Goal: Transaction & Acquisition: Book appointment/travel/reservation

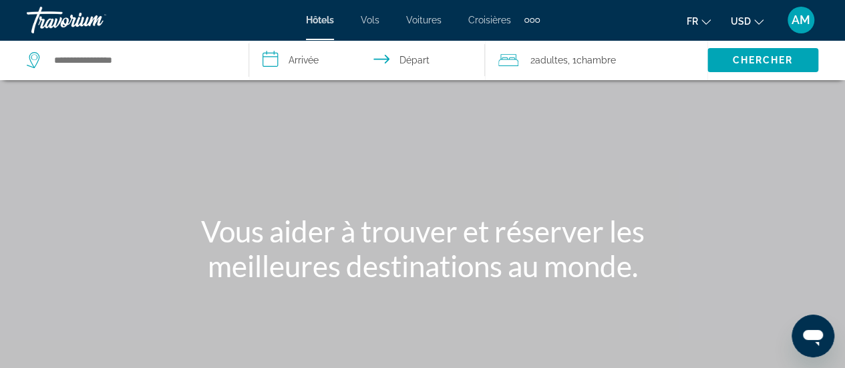
click at [745, 25] on span "USD" at bounding box center [741, 21] width 20 height 11
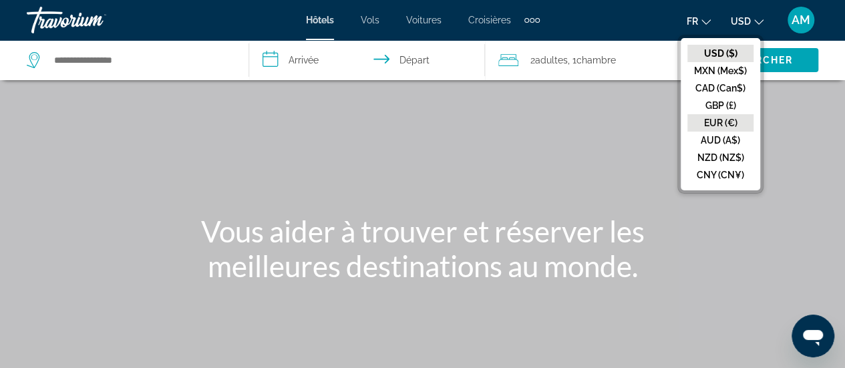
click at [721, 122] on button "EUR (€)" at bounding box center [721, 122] width 66 height 17
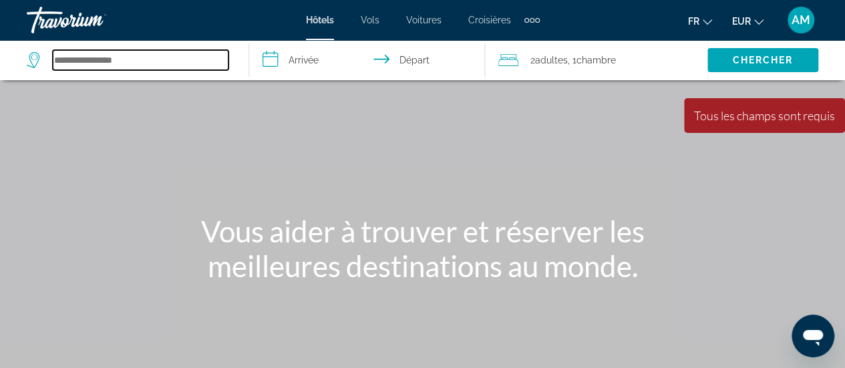
click at [112, 65] on input "Search hotel destination" at bounding box center [141, 60] width 176 height 20
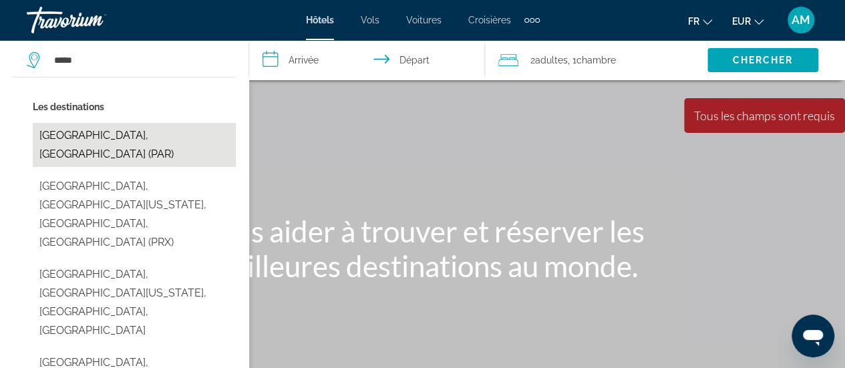
click at [130, 134] on button "[GEOGRAPHIC_DATA], [GEOGRAPHIC_DATA] (PAR)" at bounding box center [134, 145] width 203 height 44
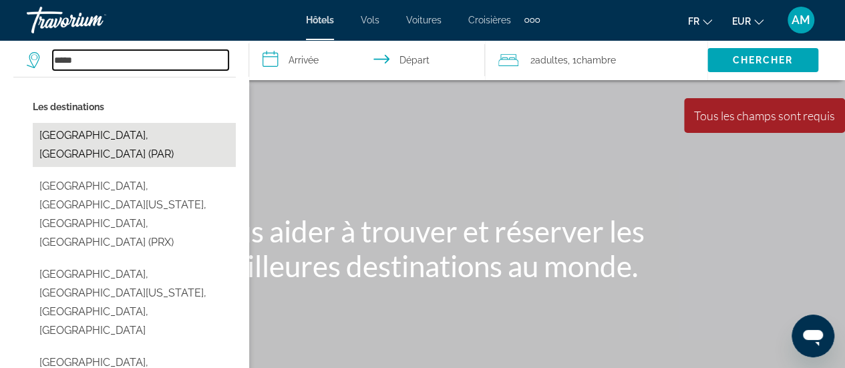
type input "**********"
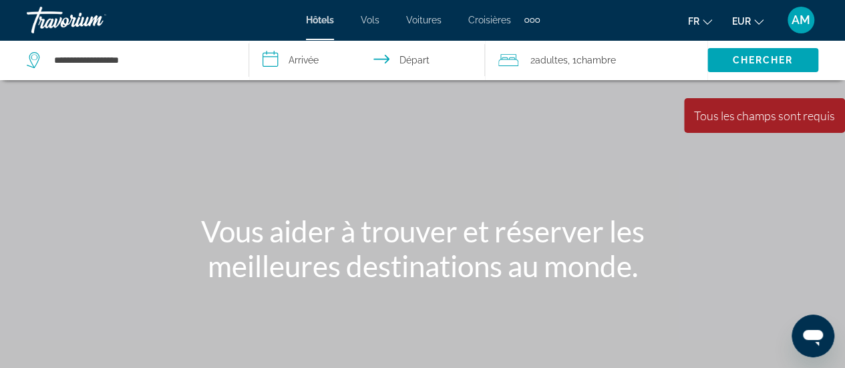
click at [306, 62] on input "**********" at bounding box center [369, 62] width 241 height 44
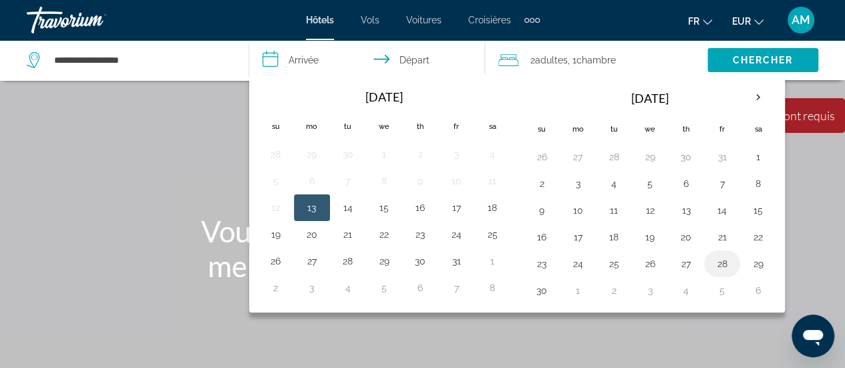
click at [720, 265] on button "28" at bounding box center [722, 264] width 21 height 19
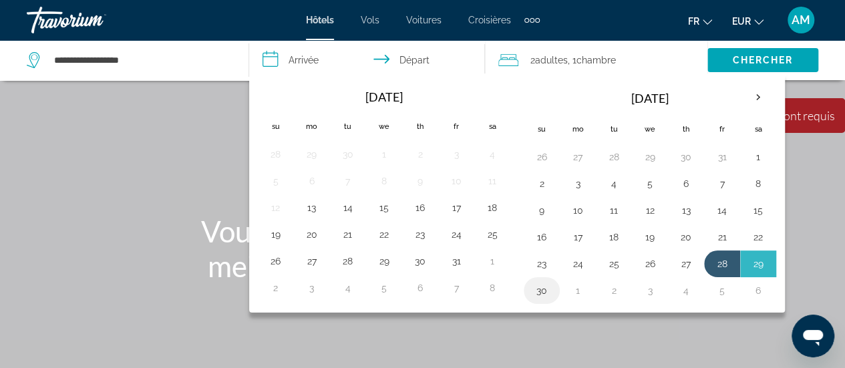
click at [531, 287] on button "30" at bounding box center [541, 290] width 21 height 19
type input "**********"
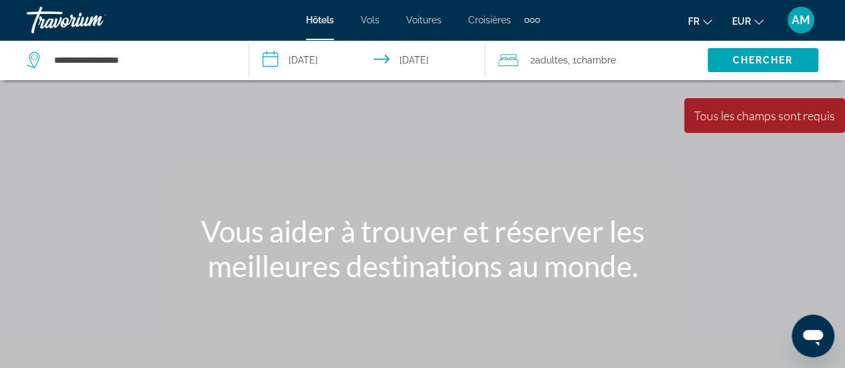
click at [647, 61] on div "2 Adulte Adultes , 1 Chambre pièces" at bounding box center [603, 60] width 209 height 19
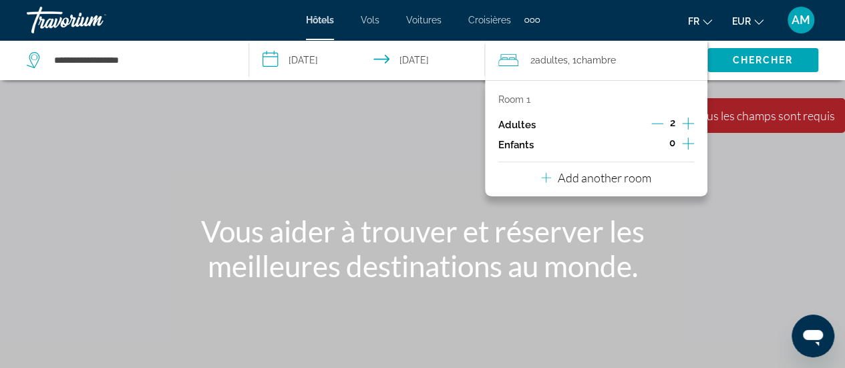
click at [690, 120] on icon "Increment adults" at bounding box center [688, 124] width 12 height 16
click at [731, 57] on span "Search" at bounding box center [763, 60] width 111 height 32
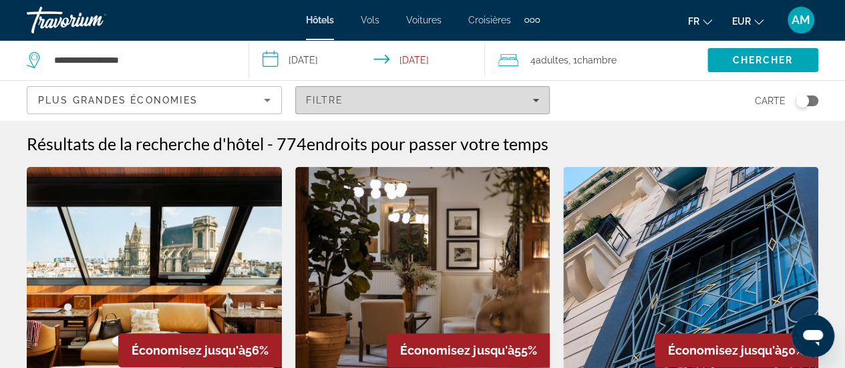
click at [531, 94] on span "Filters" at bounding box center [423, 100] width 254 height 32
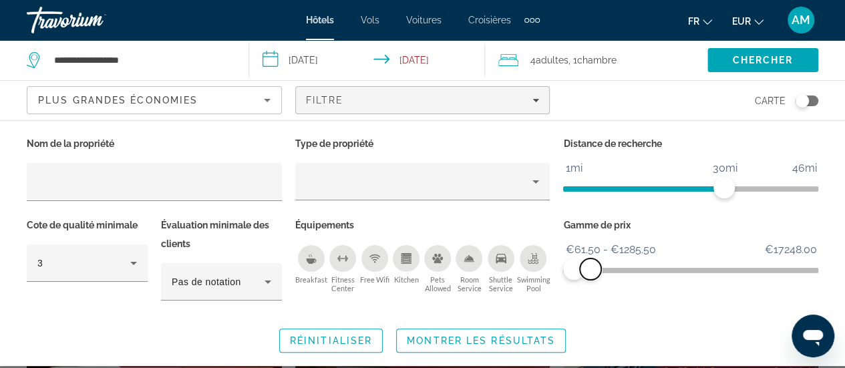
drag, startPoint x: 810, startPoint y: 269, endPoint x: 591, endPoint y: 269, distance: 219.2
click at [591, 269] on span "ngx-slider-max" at bounding box center [590, 269] width 21 height 21
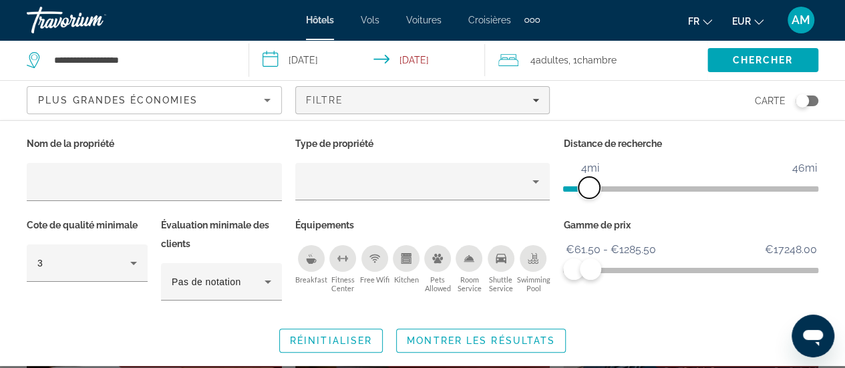
drag, startPoint x: 726, startPoint y: 184, endPoint x: 587, endPoint y: 190, distance: 139.2
click at [587, 190] on span "ngx-slider" at bounding box center [589, 187] width 21 height 21
drag, startPoint x: 593, startPoint y: 271, endPoint x: 576, endPoint y: 271, distance: 17.4
click at [576, 271] on span "ngx-slider-max" at bounding box center [575, 269] width 21 height 21
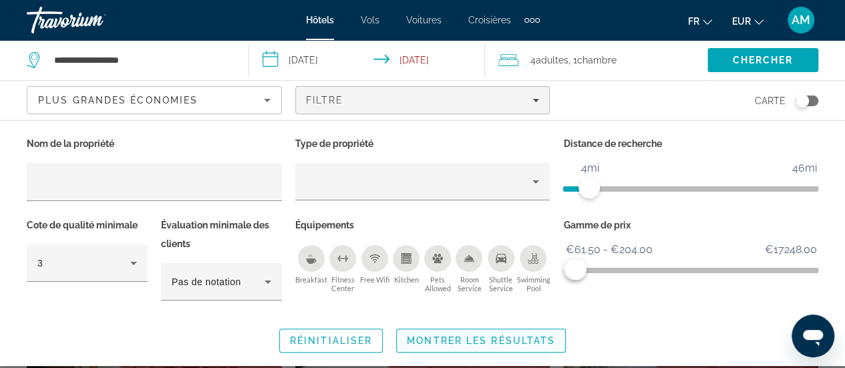
click at [511, 340] on span "Montrer les résultats" at bounding box center [481, 340] width 148 height 11
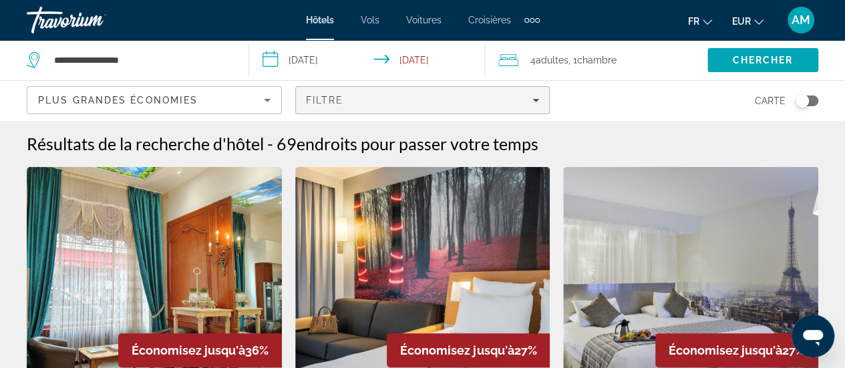
click at [497, 106] on span "Filters" at bounding box center [423, 100] width 254 height 32
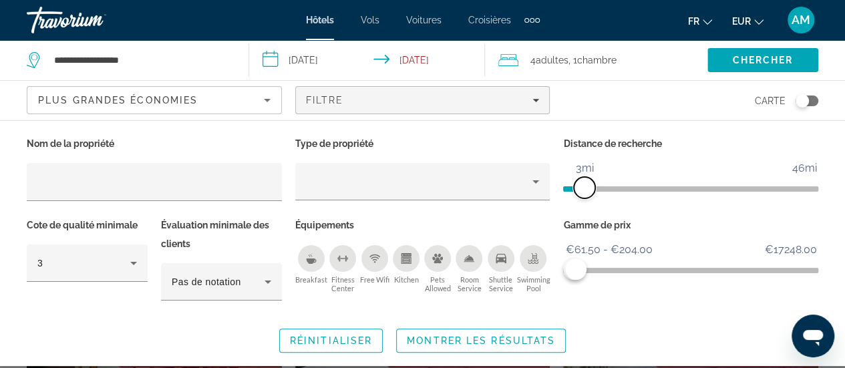
click at [584, 189] on span "ngx-slider" at bounding box center [584, 187] width 21 height 21
click at [468, 339] on span "Montrer les résultats" at bounding box center [481, 340] width 148 height 11
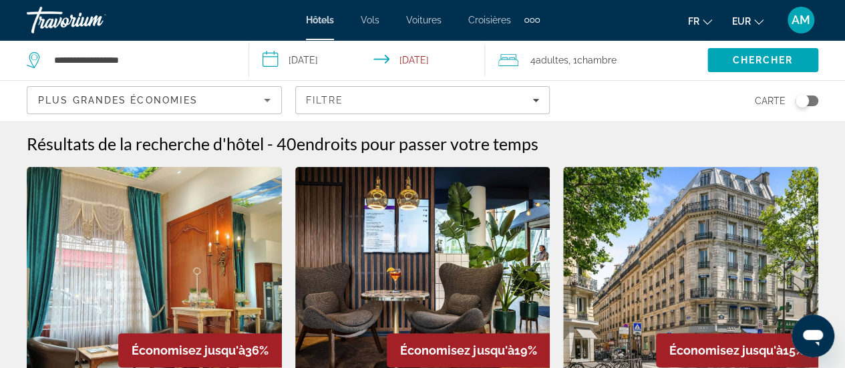
click at [438, 269] on img "Main content" at bounding box center [422, 274] width 255 height 214
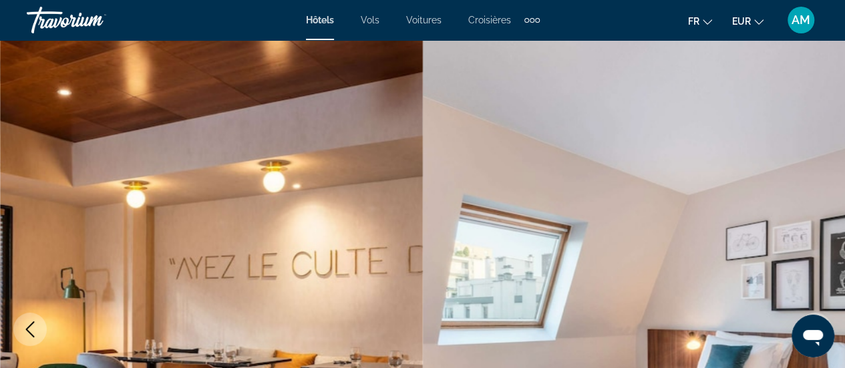
scroll to position [229, 0]
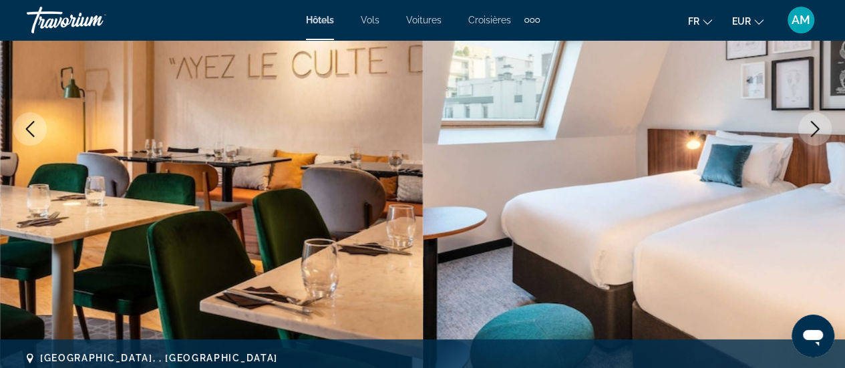
click at [809, 128] on icon "Next image" at bounding box center [815, 129] width 16 height 16
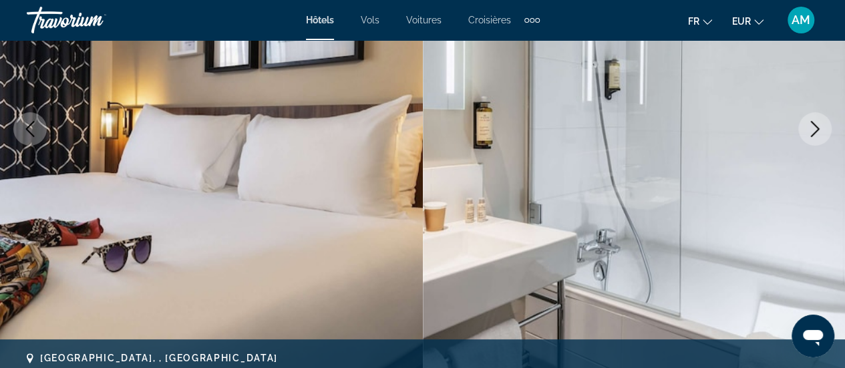
click at [809, 128] on icon "Next image" at bounding box center [815, 129] width 16 height 16
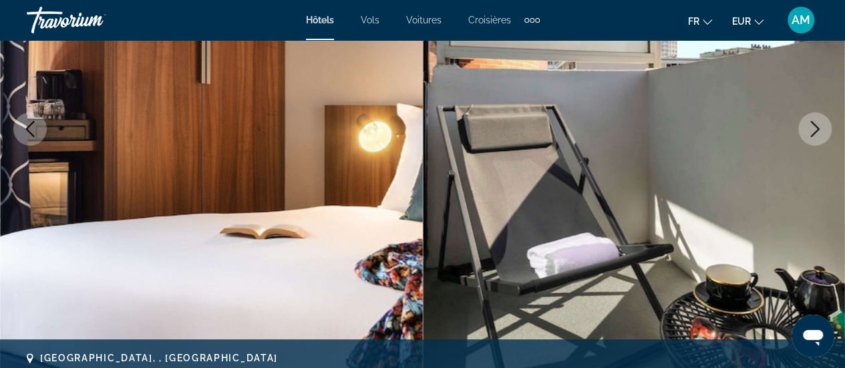
click at [809, 128] on icon "Next image" at bounding box center [815, 129] width 16 height 16
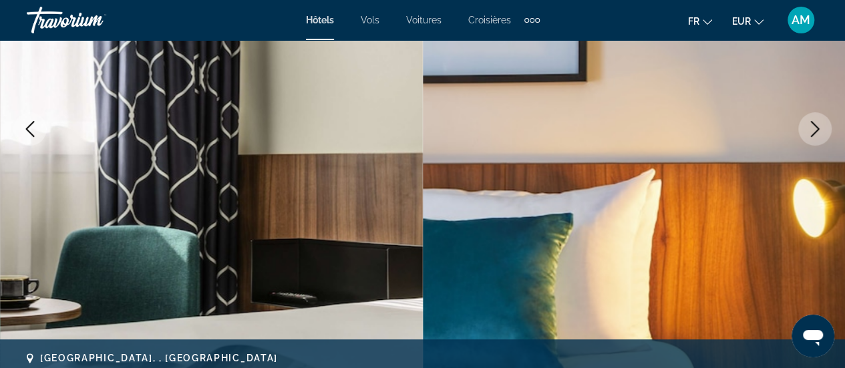
click at [809, 130] on icon "Next image" at bounding box center [815, 129] width 16 height 16
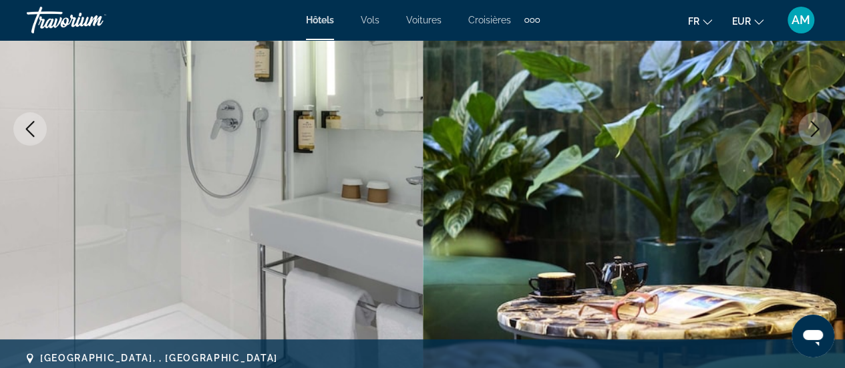
click at [809, 131] on icon "Next image" at bounding box center [815, 129] width 16 height 16
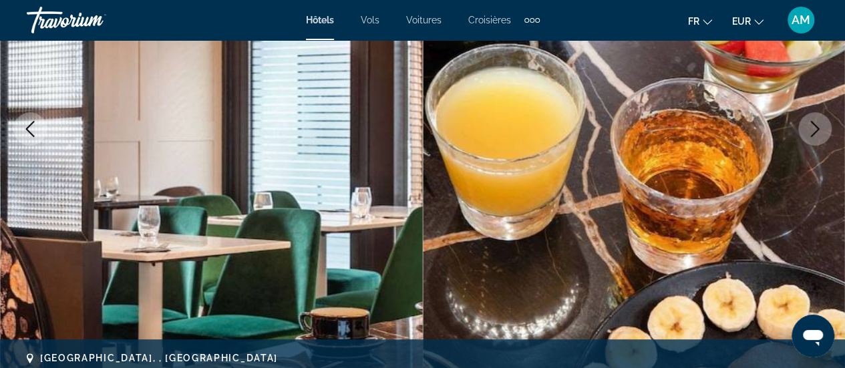
click at [803, 115] on img "Main content" at bounding box center [634, 129] width 423 height 635
click at [812, 137] on button "Next image" at bounding box center [815, 128] width 33 height 33
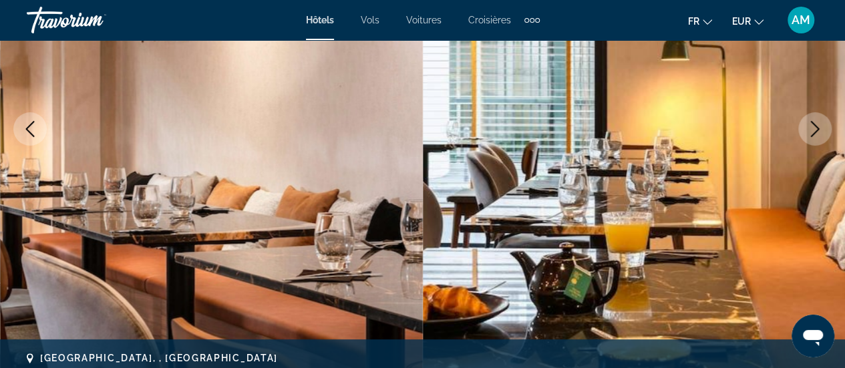
click at [812, 137] on button "Next image" at bounding box center [815, 128] width 33 height 33
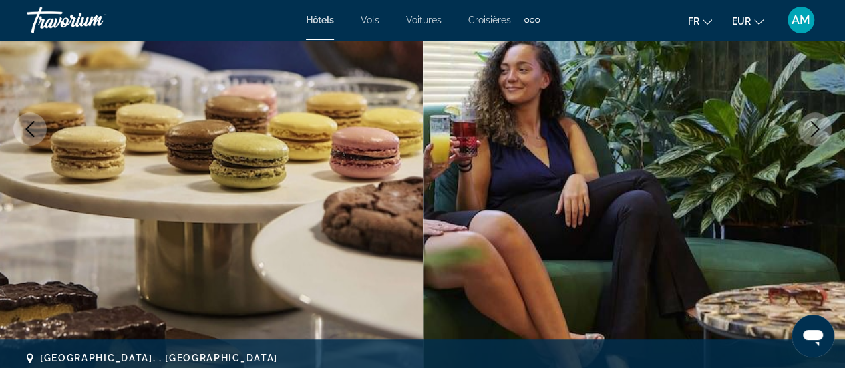
click at [812, 137] on button "Next image" at bounding box center [815, 128] width 33 height 33
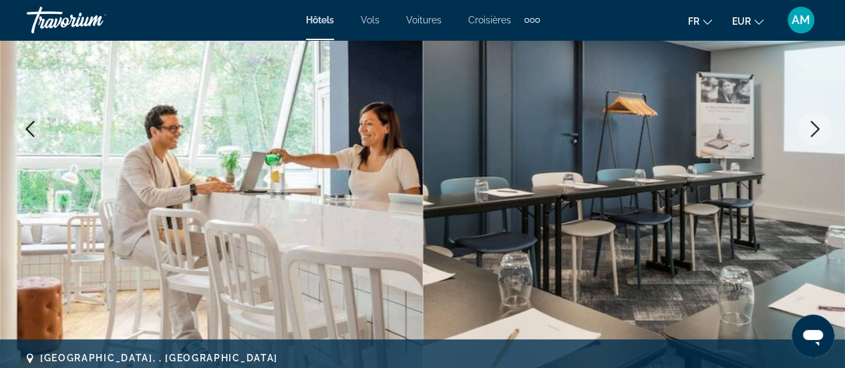
click at [811, 136] on button "Next image" at bounding box center [815, 128] width 33 height 33
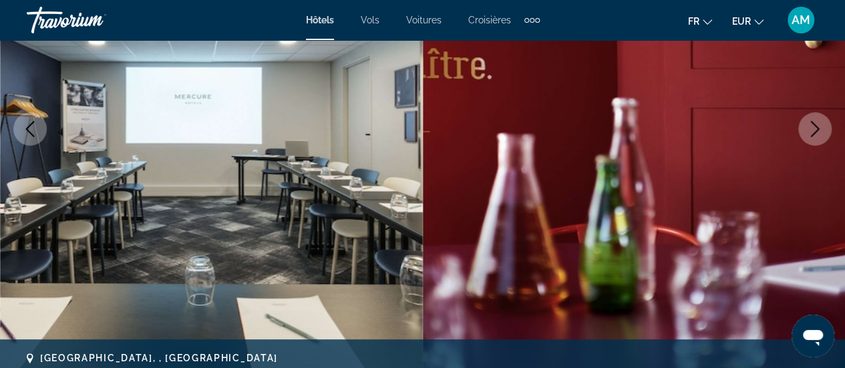
click at [811, 136] on button "Next image" at bounding box center [815, 128] width 33 height 33
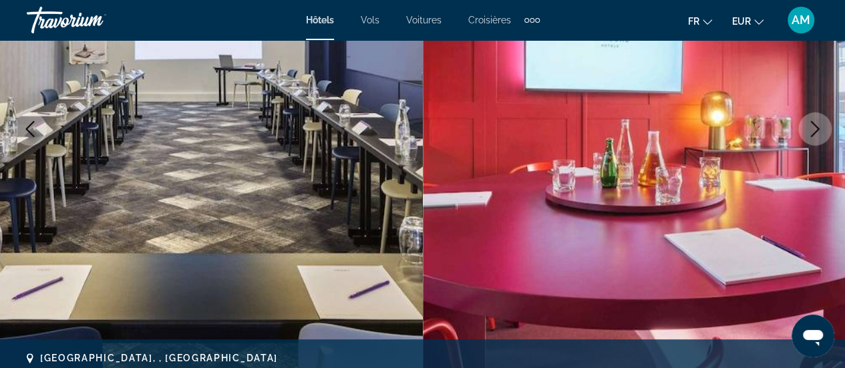
click at [811, 136] on button "Next image" at bounding box center [815, 128] width 33 height 33
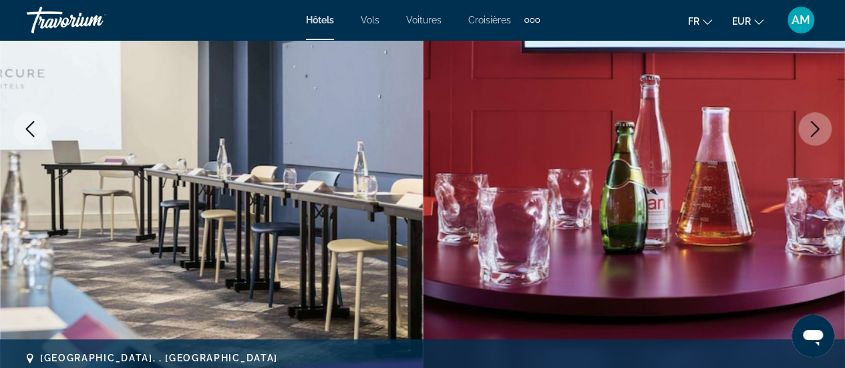
click at [811, 136] on button "Next image" at bounding box center [815, 128] width 33 height 33
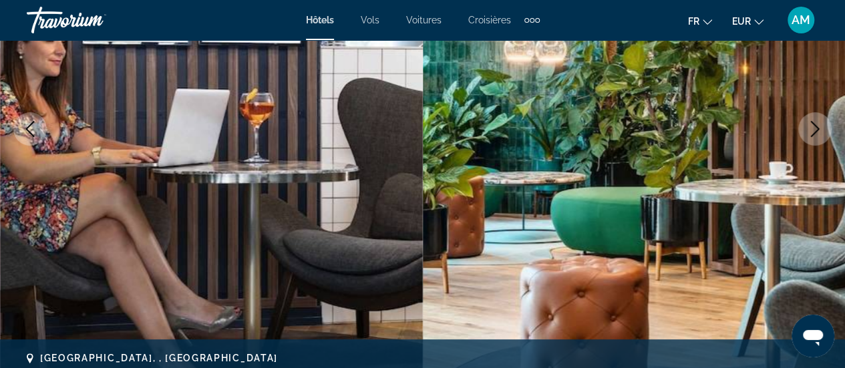
click at [811, 136] on button "Next image" at bounding box center [815, 128] width 33 height 33
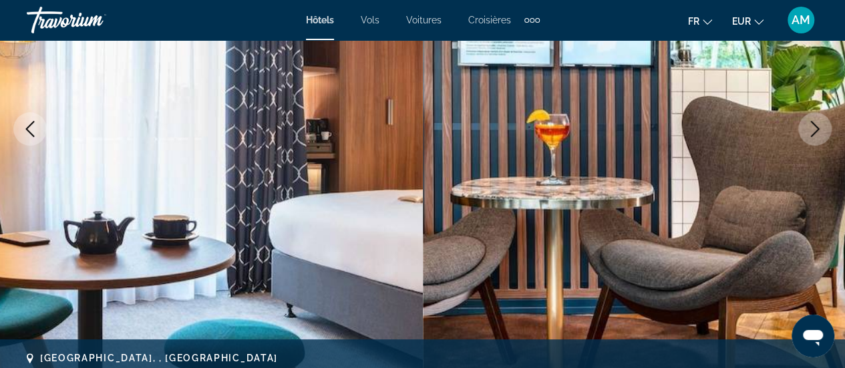
click at [811, 136] on button "Next image" at bounding box center [815, 128] width 33 height 33
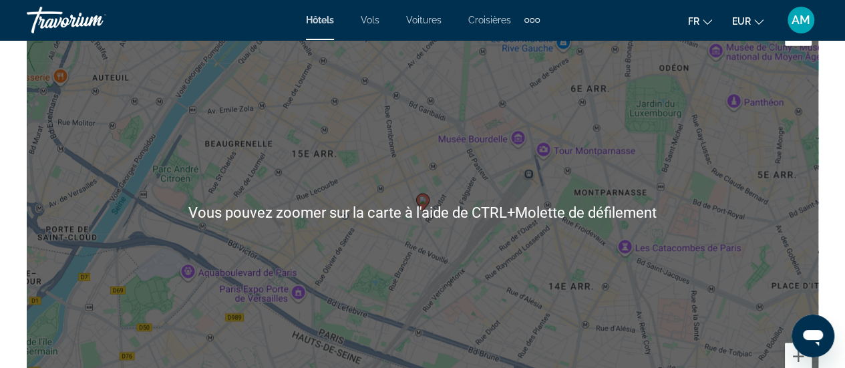
scroll to position [1632, 0]
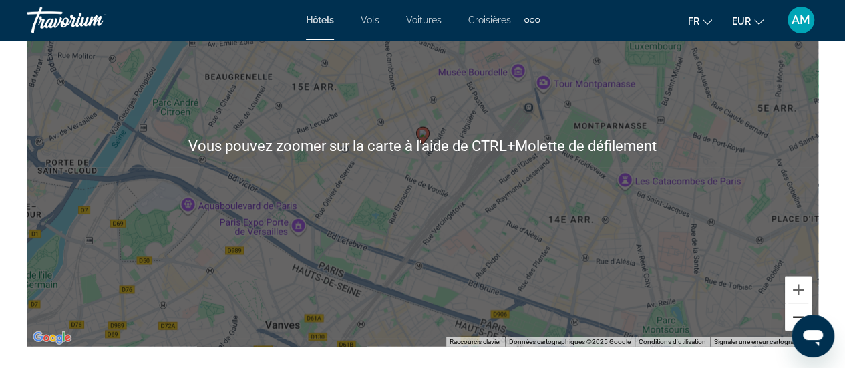
click at [791, 317] on button "Zoom arrière" at bounding box center [798, 317] width 27 height 27
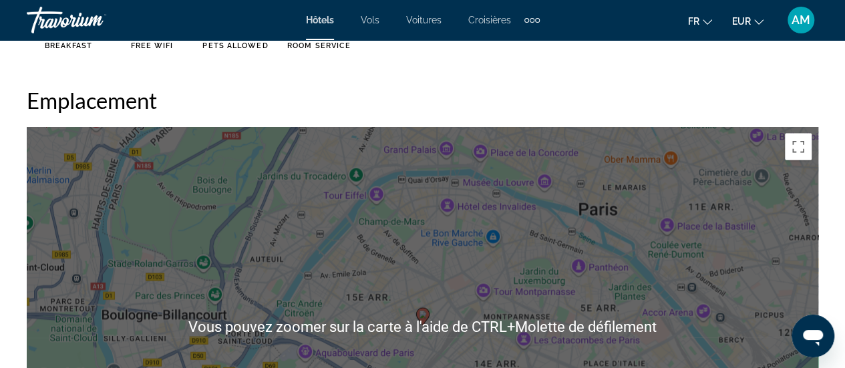
scroll to position [1431, 0]
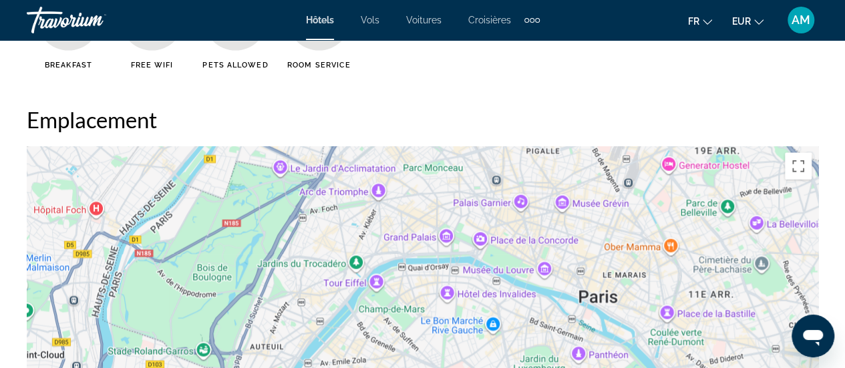
drag, startPoint x: 584, startPoint y: 236, endPoint x: 584, endPoint y: 299, distance: 63.5
click at [584, 299] on div "Pour activer le glissement avec le clavier, appuyez sur Alt+Entrée. Une fois ce…" at bounding box center [423, 346] width 792 height 401
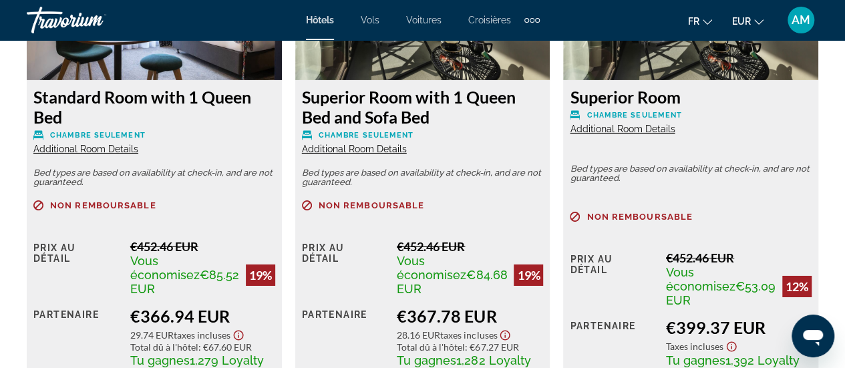
scroll to position [2233, 0]
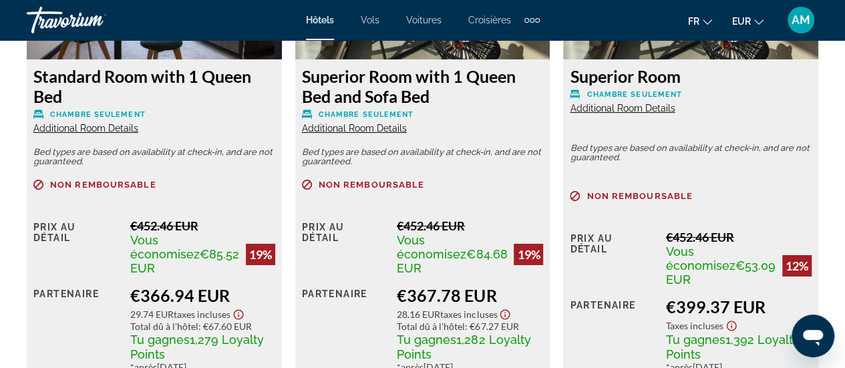
click at [357, 128] on span "Additional Room Details" at bounding box center [354, 128] width 105 height 11
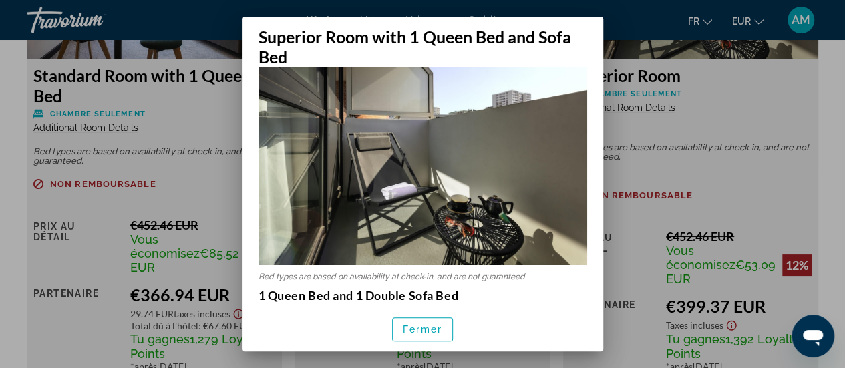
scroll to position [200, 0]
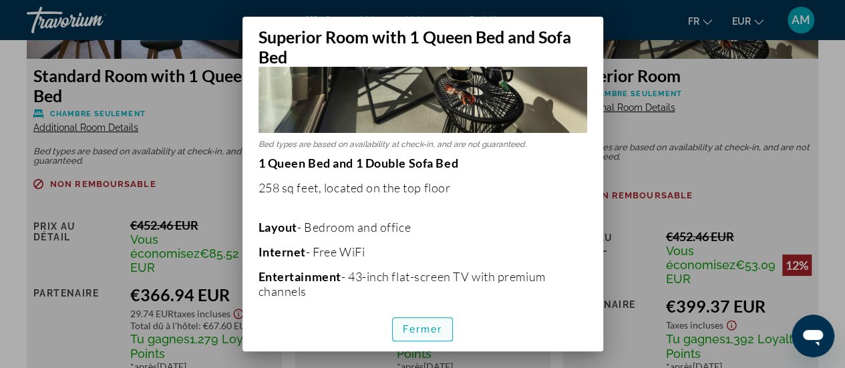
click at [428, 329] on span "Fermer" at bounding box center [423, 329] width 40 height 11
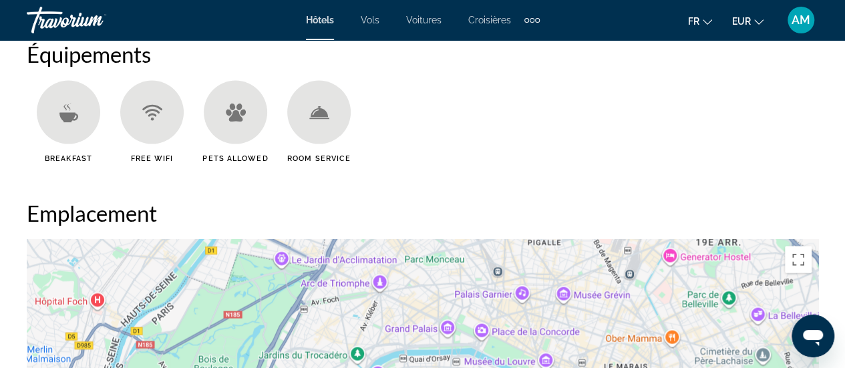
scroll to position [1231, 0]
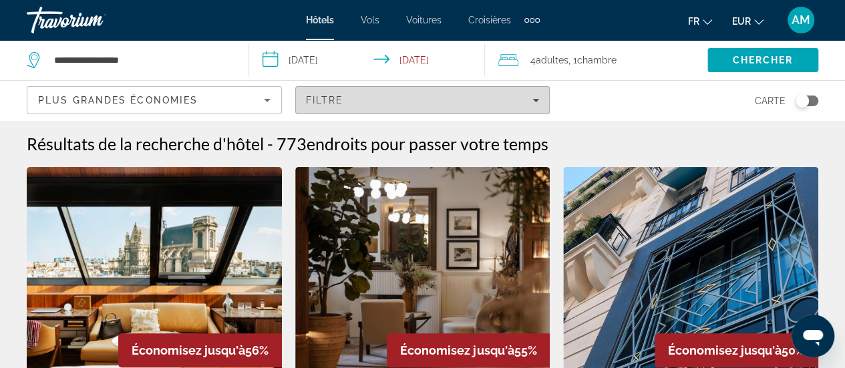
click at [491, 95] on div "Filtre" at bounding box center [423, 100] width 234 height 11
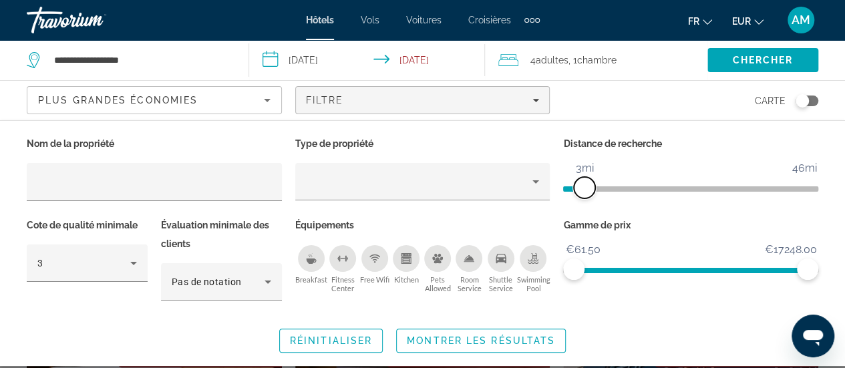
drag, startPoint x: 700, startPoint y: 188, endPoint x: 584, endPoint y: 184, distance: 116.3
click at [584, 184] on span "ngx-slider" at bounding box center [584, 187] width 21 height 21
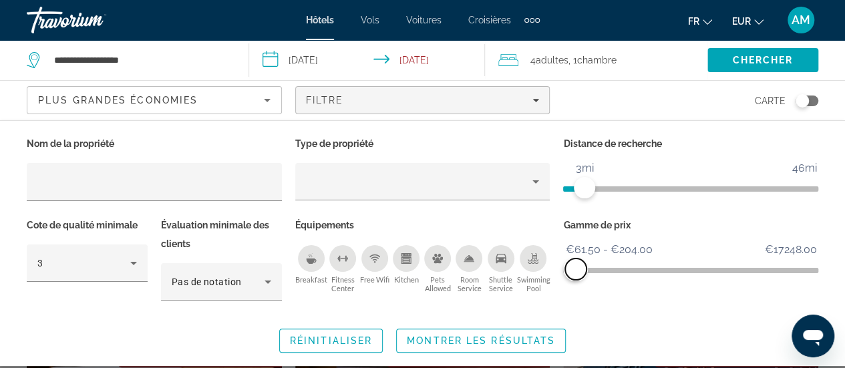
drag, startPoint x: 808, startPoint y: 268, endPoint x: 576, endPoint y: 273, distance: 231.9
click at [576, 273] on span "ngx-slider-max" at bounding box center [575, 269] width 21 height 21
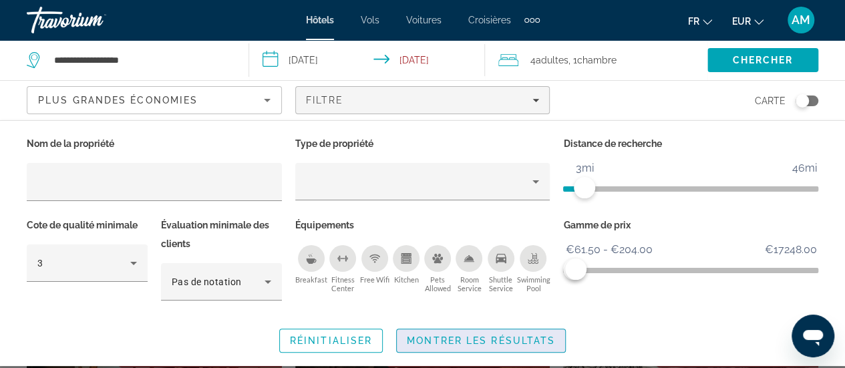
click at [535, 333] on span "Search widget" at bounding box center [481, 341] width 168 height 32
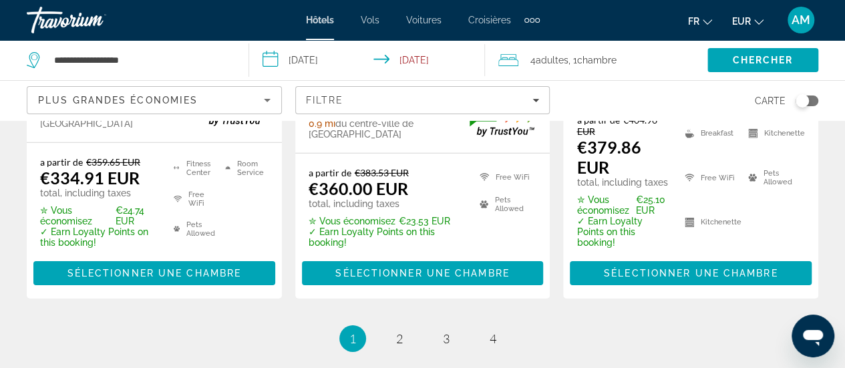
scroll to position [2061, 0]
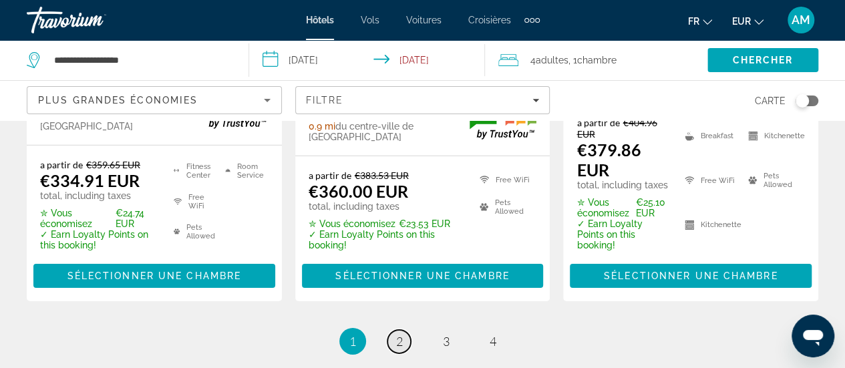
click at [398, 334] on span "2" at bounding box center [399, 341] width 7 height 15
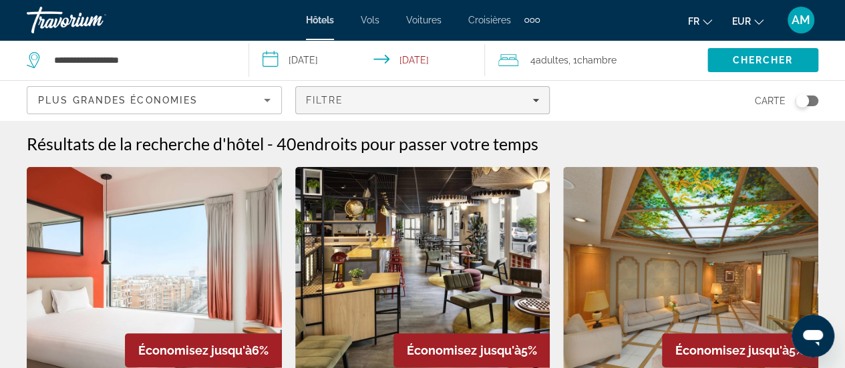
click at [413, 98] on div "Filtre" at bounding box center [423, 100] width 234 height 11
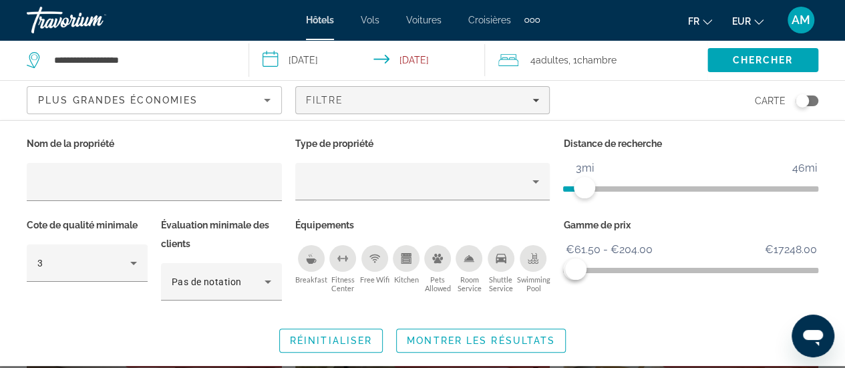
click at [309, 269] on div "Breakfast" at bounding box center [311, 258] width 27 height 27
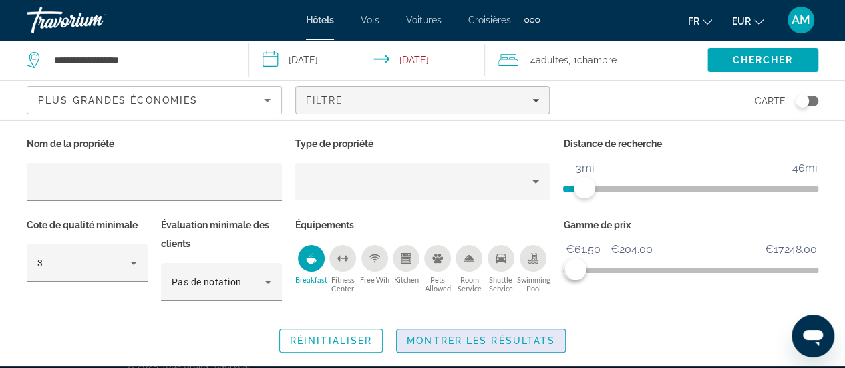
click at [450, 336] on span "Montrer les résultats" at bounding box center [481, 340] width 148 height 11
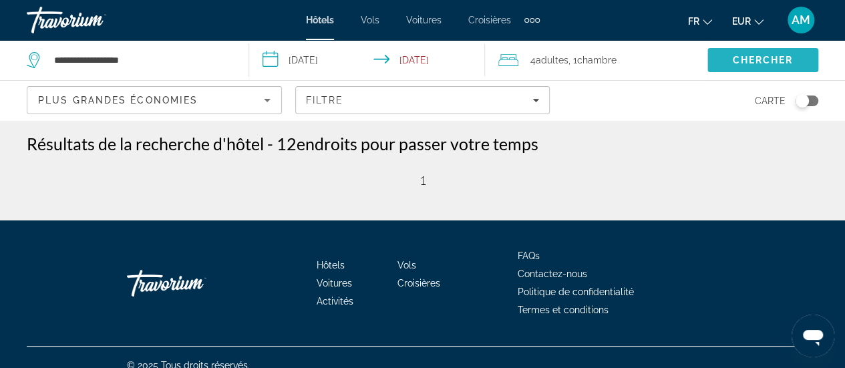
click at [772, 61] on span "Chercher" at bounding box center [762, 60] width 61 height 11
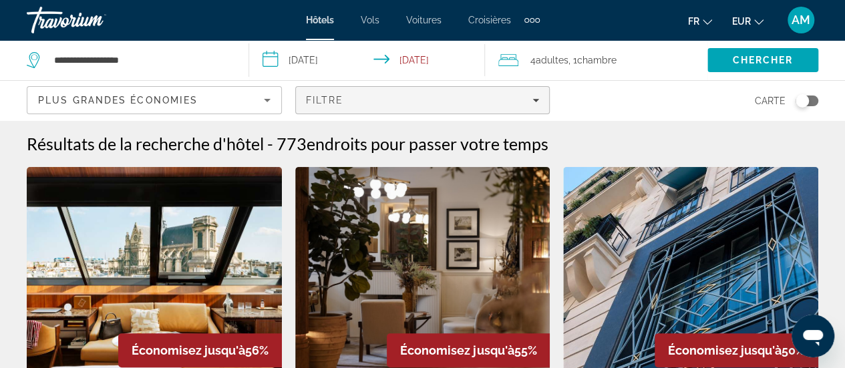
click at [484, 100] on div "Filtre" at bounding box center [423, 100] width 234 height 11
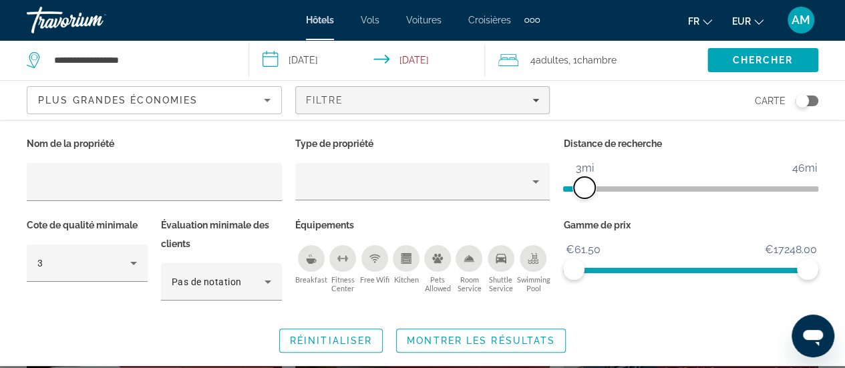
drag, startPoint x: 721, startPoint y: 184, endPoint x: 584, endPoint y: 182, distance: 137.0
click at [584, 182] on span "ngx-slider" at bounding box center [584, 187] width 21 height 21
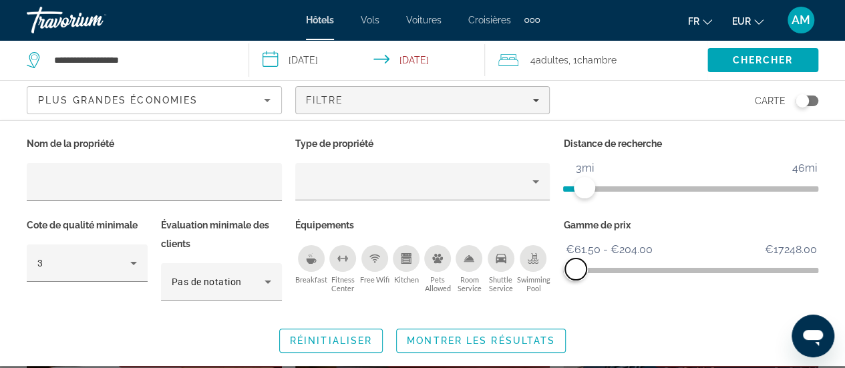
drag, startPoint x: 807, startPoint y: 265, endPoint x: 576, endPoint y: 264, distance: 231.2
click at [576, 264] on span "ngx-slider-max" at bounding box center [575, 269] width 21 height 21
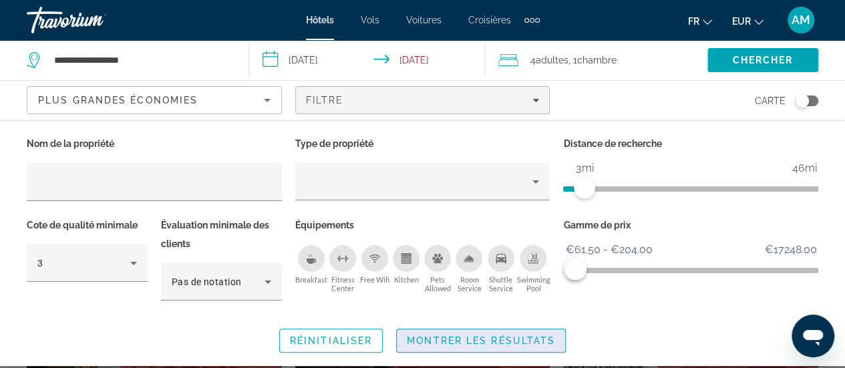
click at [536, 332] on span "Search widget" at bounding box center [481, 341] width 168 height 32
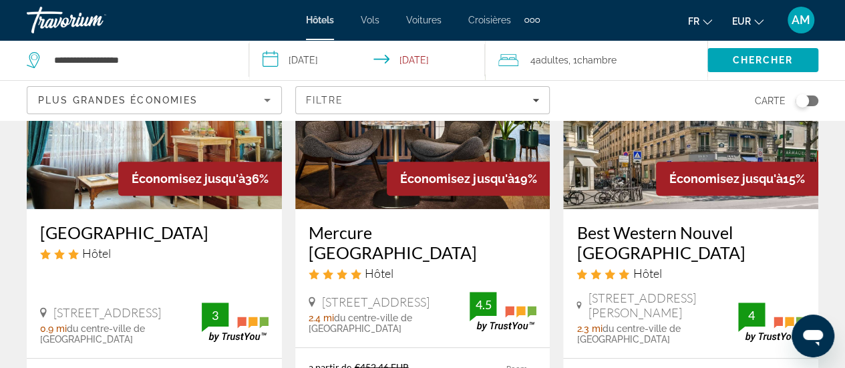
scroll to position [134, 0]
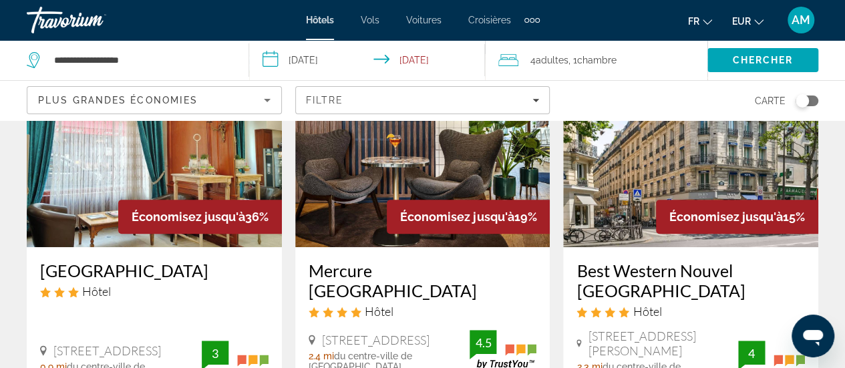
click at [206, 177] on img "Main content" at bounding box center [154, 140] width 255 height 214
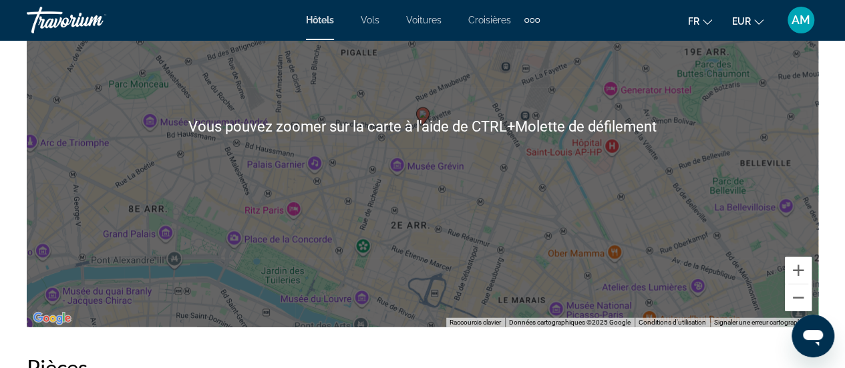
scroll to position [1671, 0]
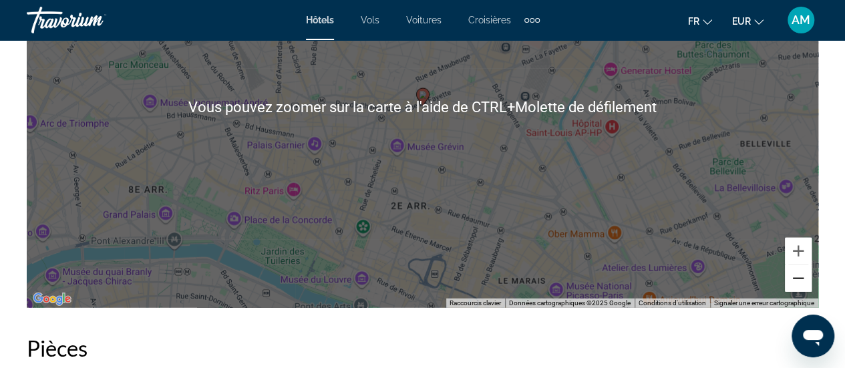
click at [795, 283] on button "Zoom arrière" at bounding box center [798, 278] width 27 height 27
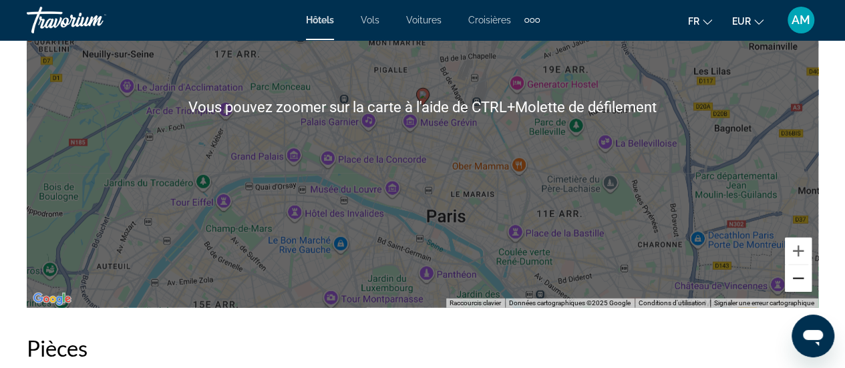
click at [795, 283] on button "Zoom arrière" at bounding box center [798, 278] width 27 height 27
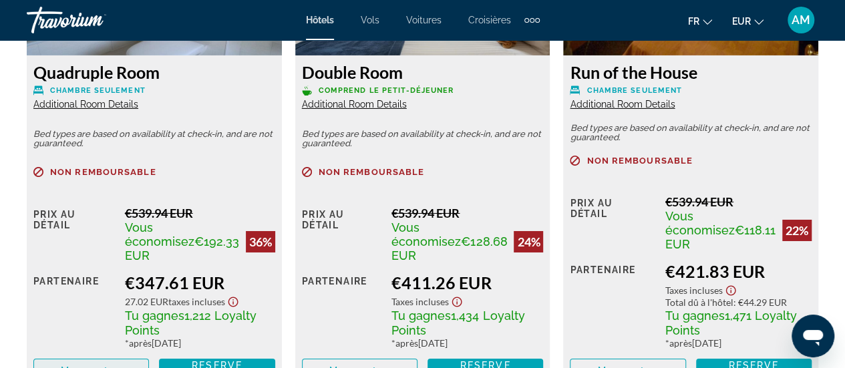
scroll to position [2339, 0]
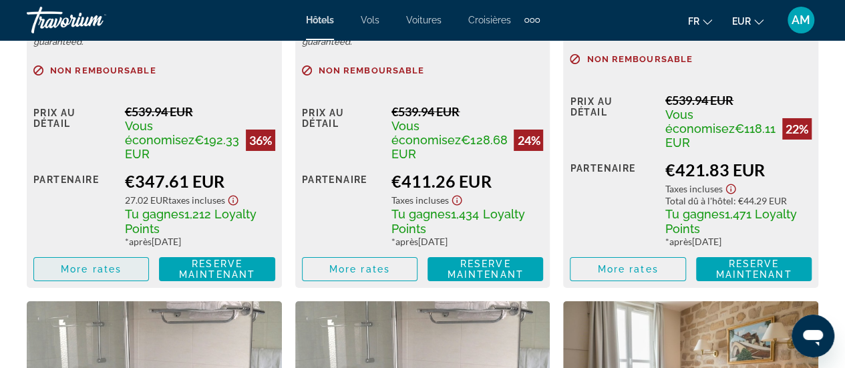
click at [124, 269] on span "Main content" at bounding box center [91, 269] width 114 height 32
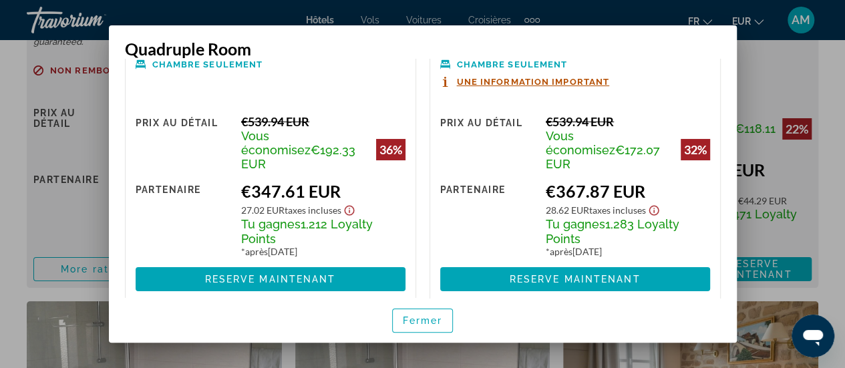
scroll to position [0, 0]
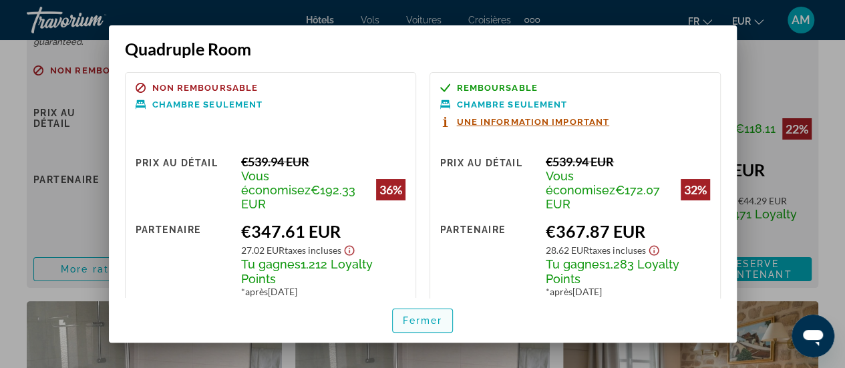
click at [425, 321] on span "Fermer" at bounding box center [423, 320] width 40 height 11
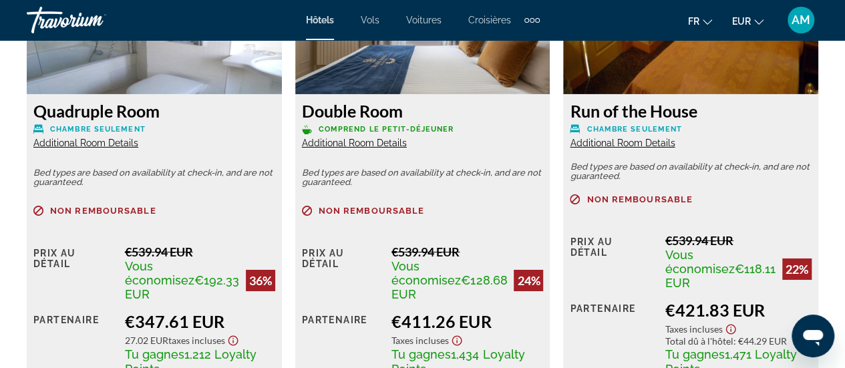
scroll to position [2072, 0]
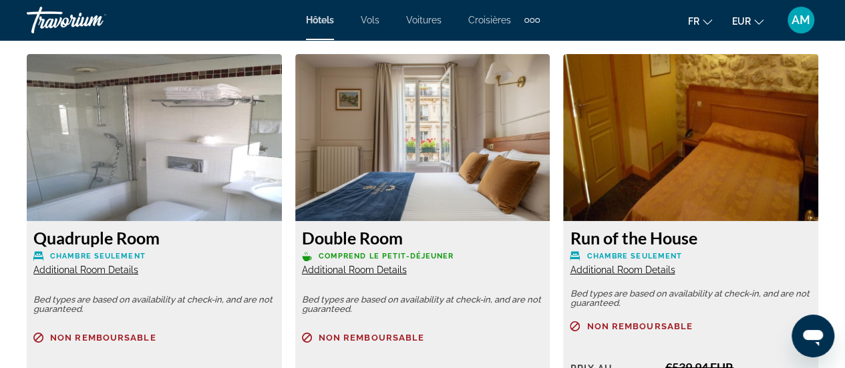
click at [192, 176] on img "Main content" at bounding box center [154, 137] width 255 height 167
click at [121, 269] on span "Additional Room Details" at bounding box center [85, 270] width 105 height 11
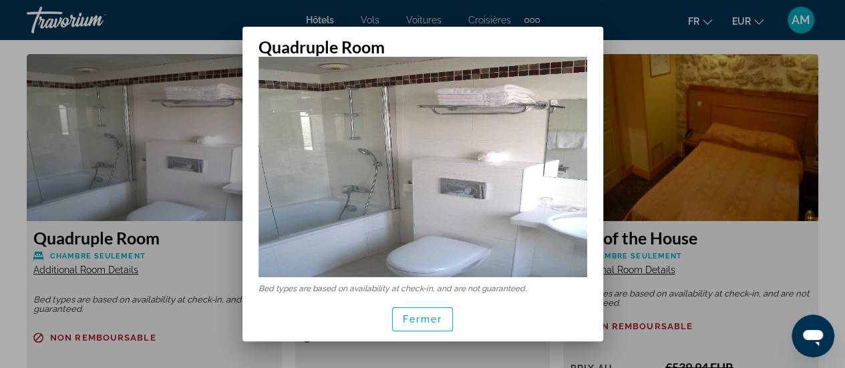
scroll to position [128, 0]
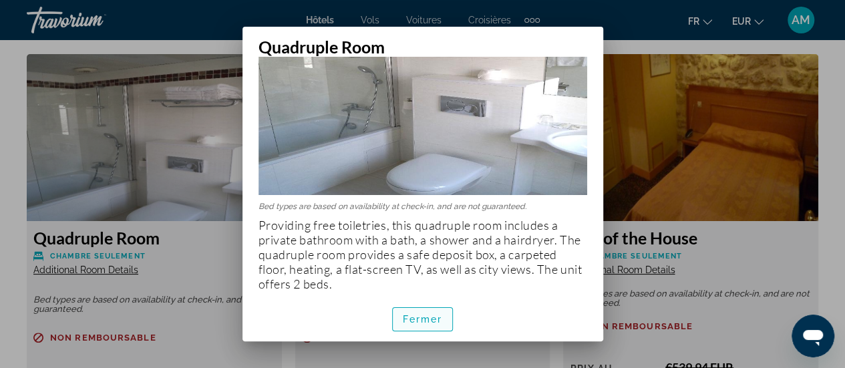
click at [432, 322] on span "Fermer" at bounding box center [423, 319] width 40 height 11
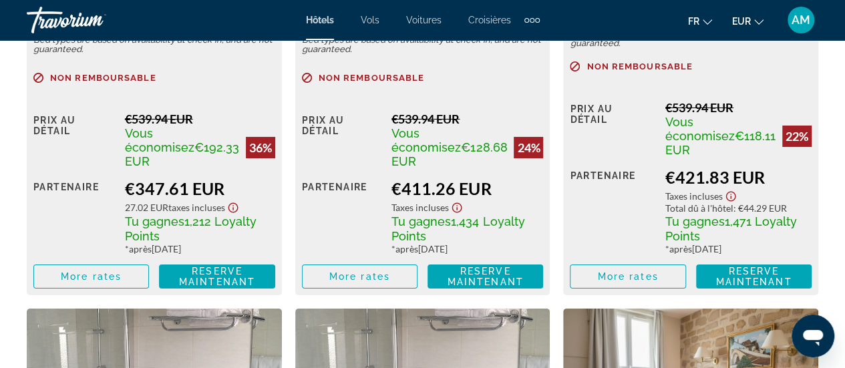
scroll to position [2339, 0]
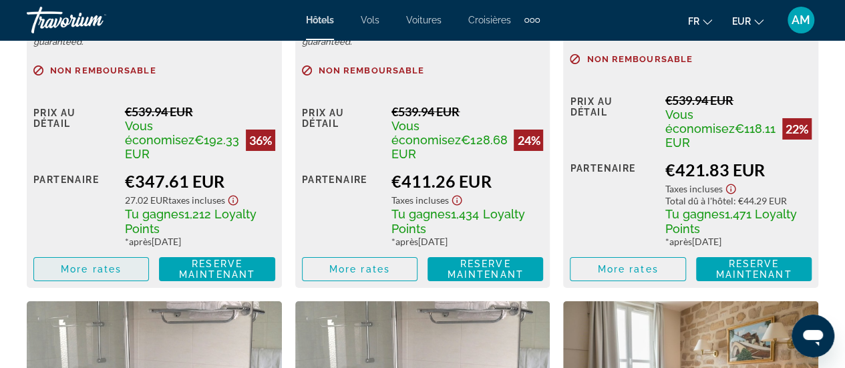
click at [92, 267] on span "More rates" at bounding box center [91, 269] width 61 height 11
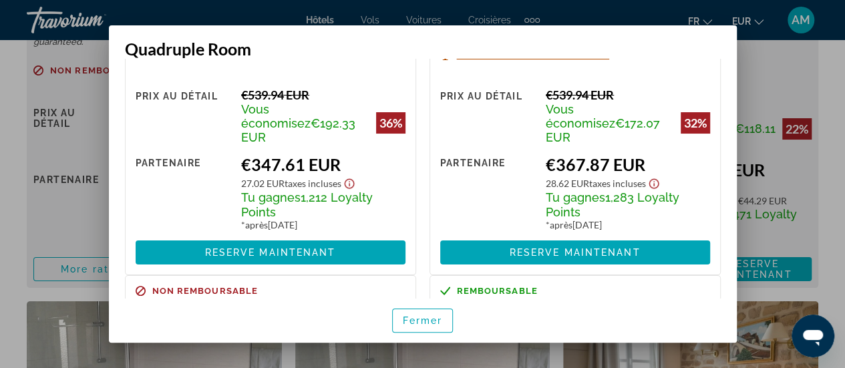
scroll to position [134, 0]
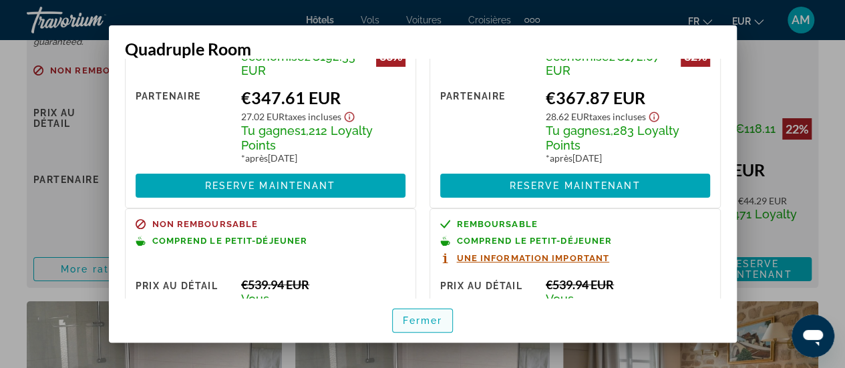
click at [417, 326] on span "button" at bounding box center [423, 321] width 60 height 32
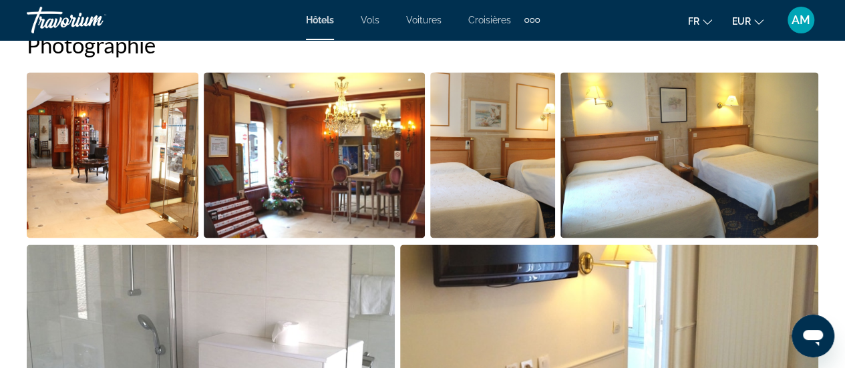
scroll to position [468, 0]
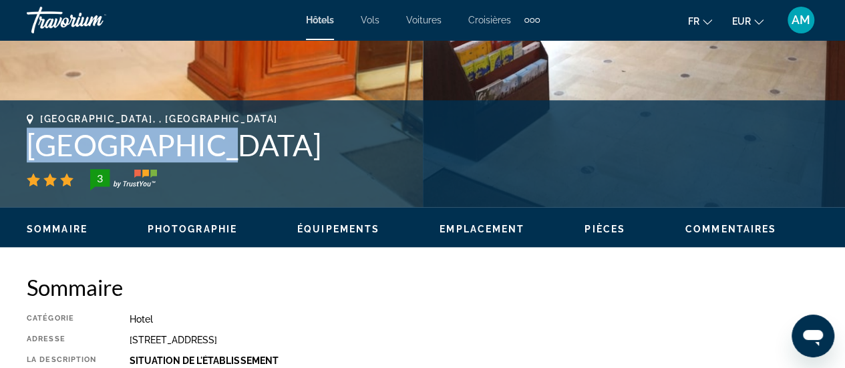
drag, startPoint x: 234, startPoint y: 150, endPoint x: 31, endPoint y: 150, distance: 203.2
click at [31, 150] on h1 "[GEOGRAPHIC_DATA]" at bounding box center [423, 145] width 792 height 35
copy h1 "[GEOGRAPHIC_DATA]"
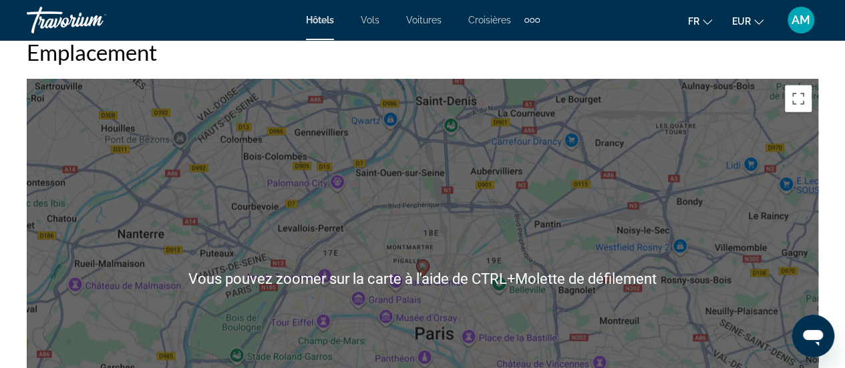
scroll to position [1537, 0]
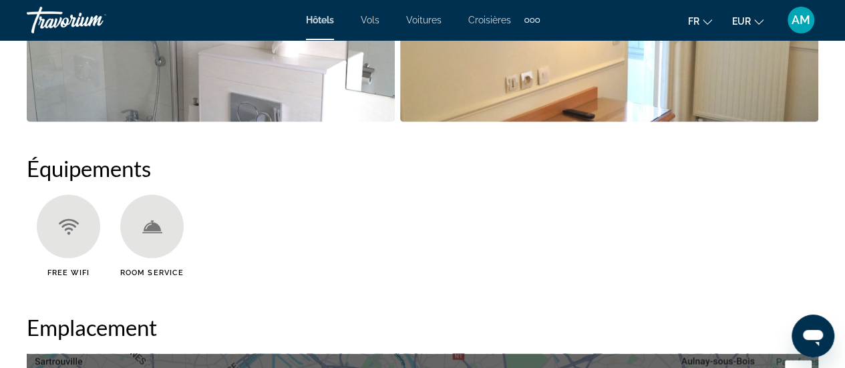
scroll to position [1671, 0]
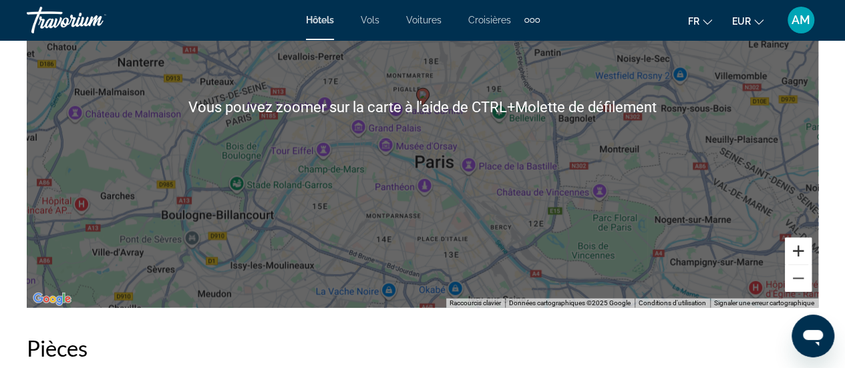
click at [802, 255] on button "Zoom avant" at bounding box center [798, 251] width 27 height 27
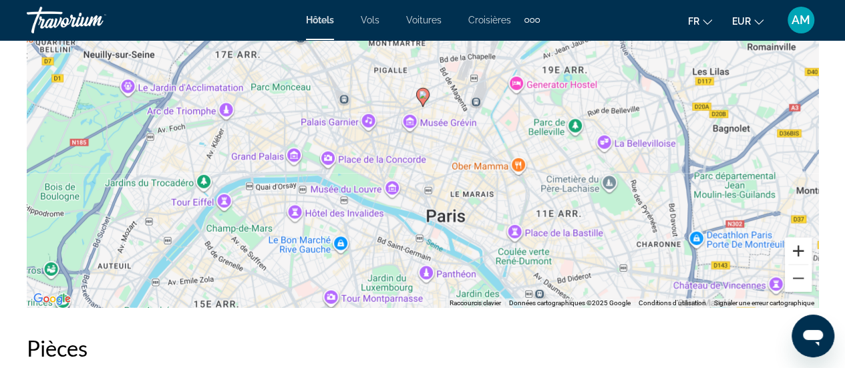
click at [802, 255] on button "Zoom avant" at bounding box center [798, 251] width 27 height 27
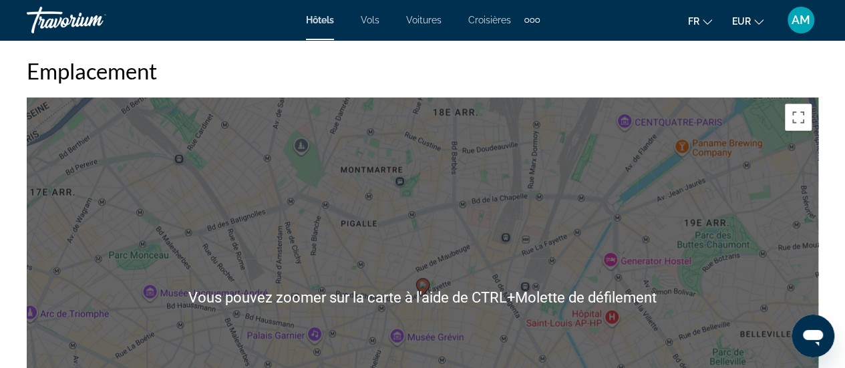
scroll to position [1470, 0]
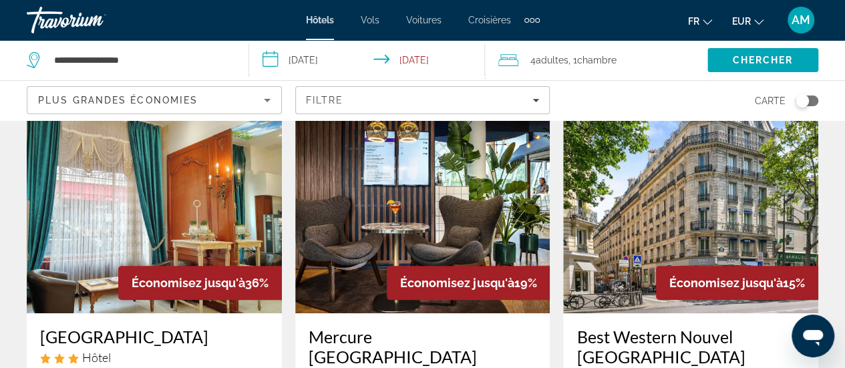
scroll to position [67, 0]
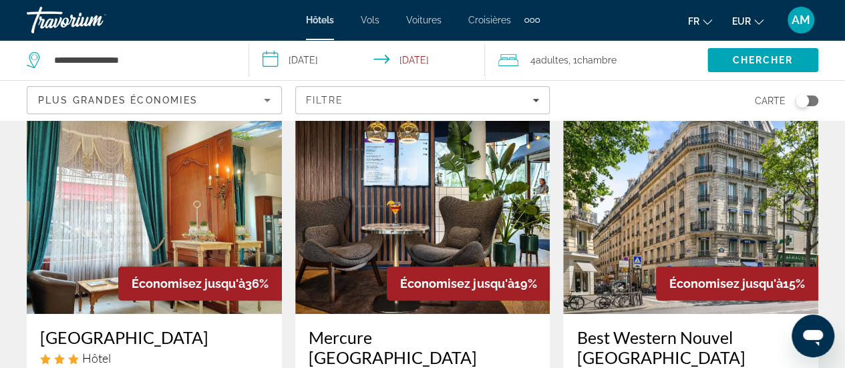
click at [452, 188] on img "Main content" at bounding box center [422, 207] width 255 height 214
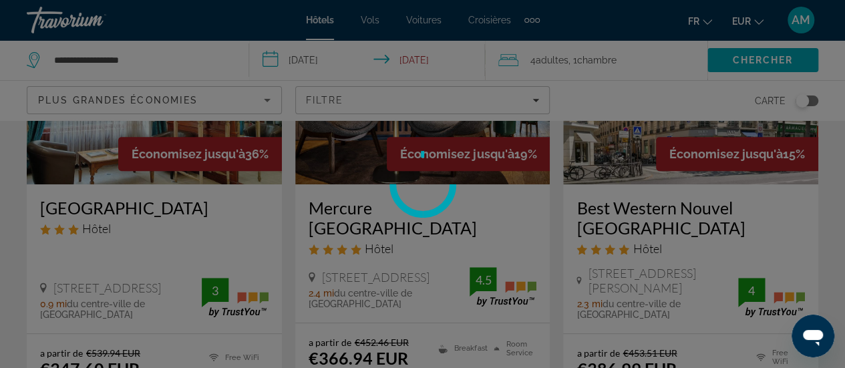
scroll to position [200, 0]
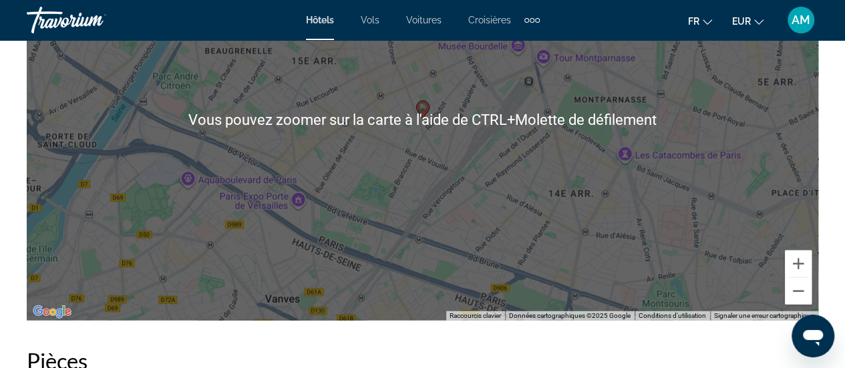
scroll to position [1671, 0]
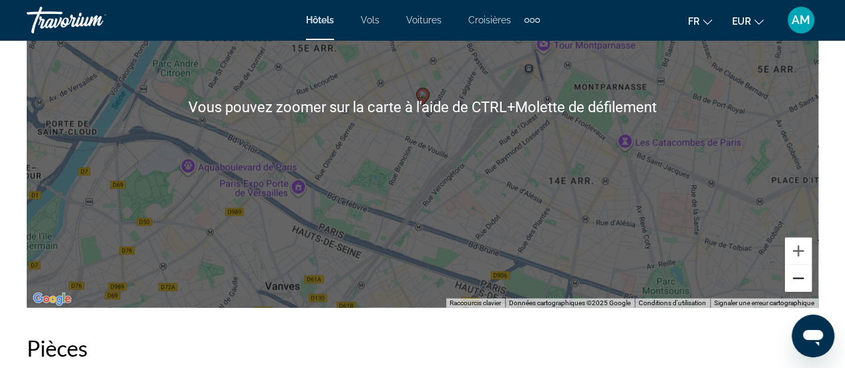
click at [792, 284] on button "Zoom arrière" at bounding box center [798, 278] width 27 height 27
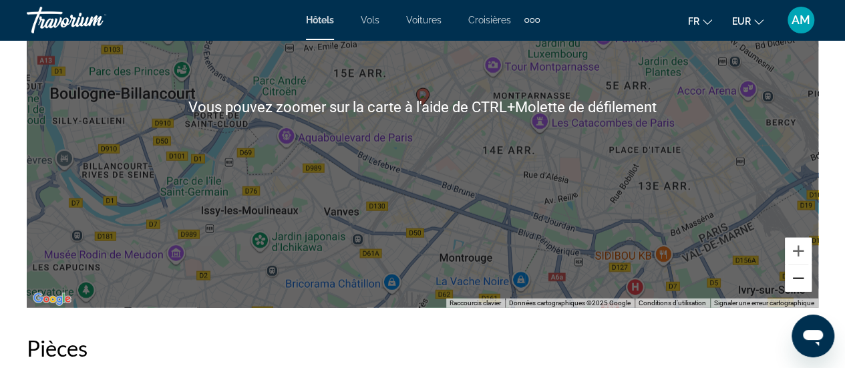
click at [793, 283] on button "Zoom arrière" at bounding box center [798, 278] width 27 height 27
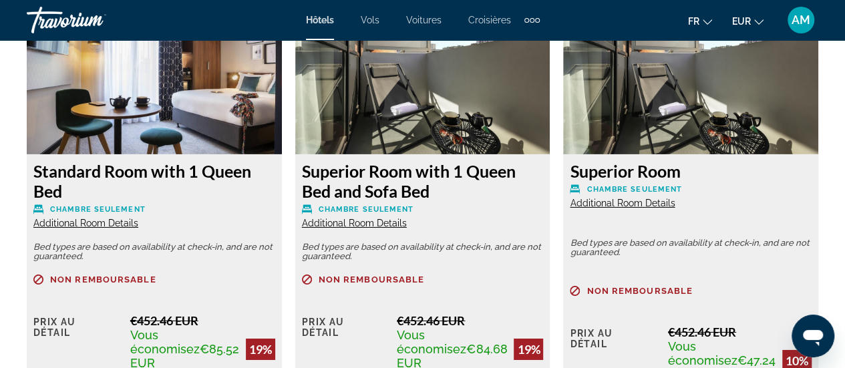
scroll to position [2205, 0]
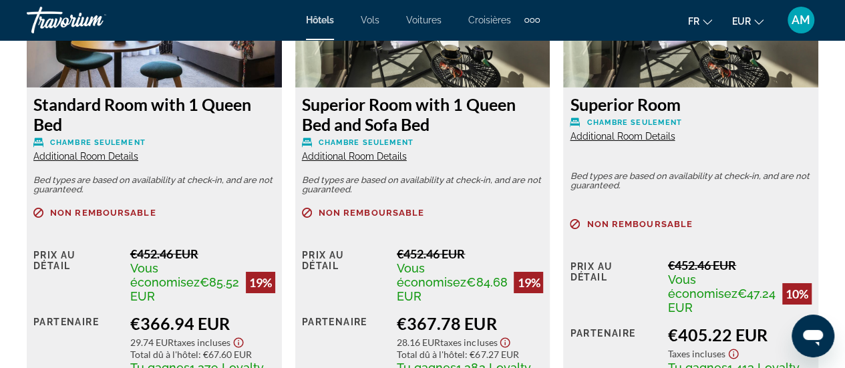
click at [364, 157] on span "Additional Room Details" at bounding box center [354, 156] width 105 height 11
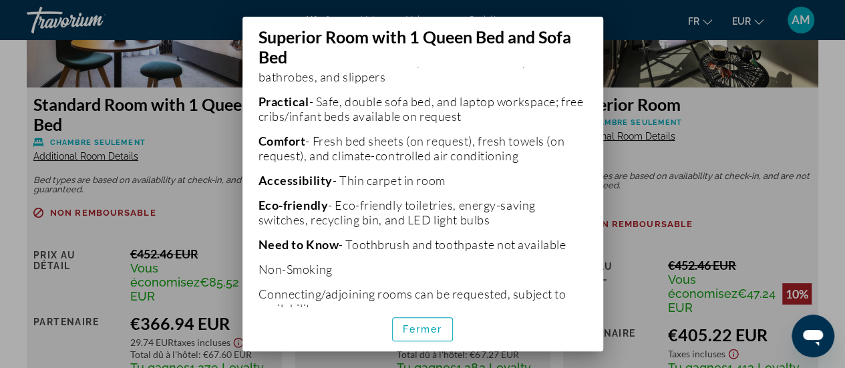
scroll to position [559, 0]
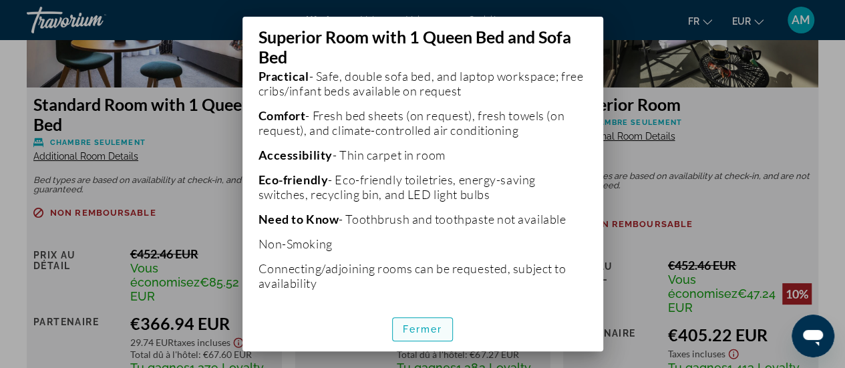
click at [427, 324] on span "Fermer" at bounding box center [423, 329] width 40 height 11
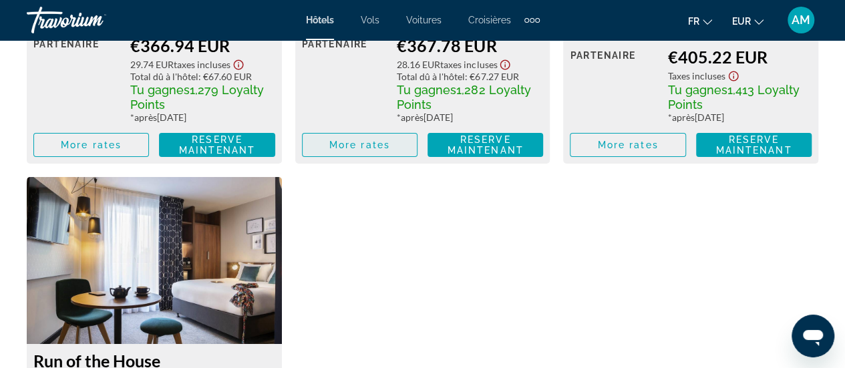
scroll to position [2406, 0]
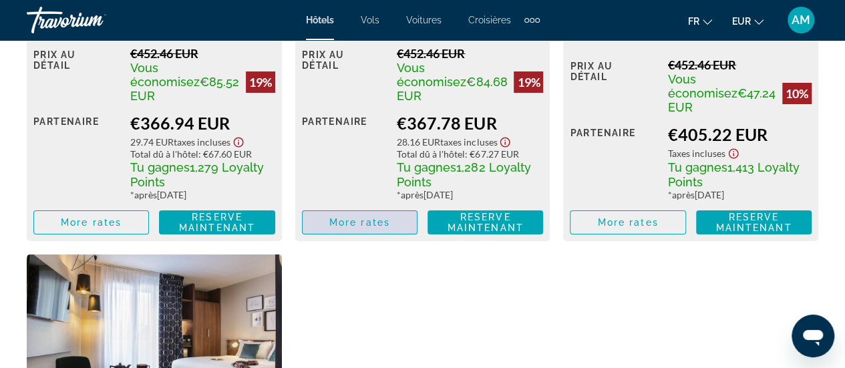
click at [362, 223] on span "More rates" at bounding box center [359, 222] width 61 height 11
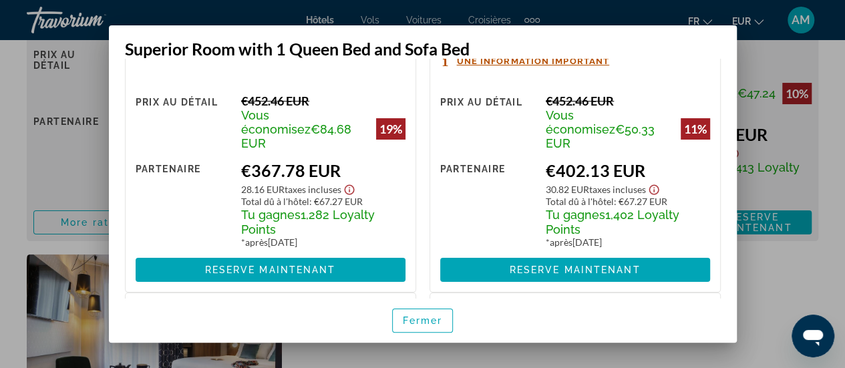
scroll to position [0, 0]
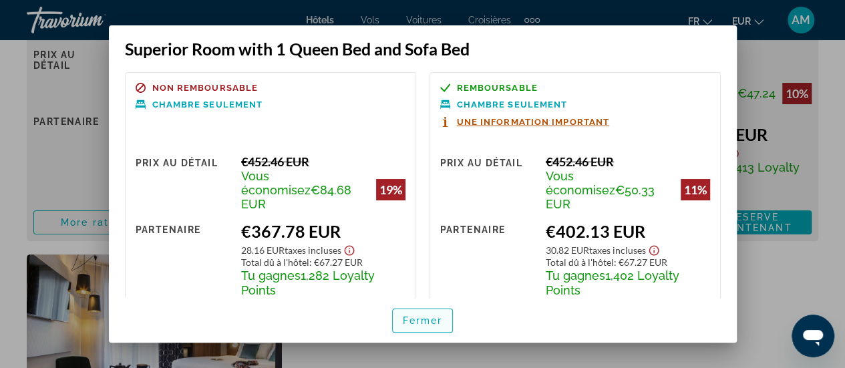
click at [428, 319] on span "Fermer" at bounding box center [423, 320] width 40 height 11
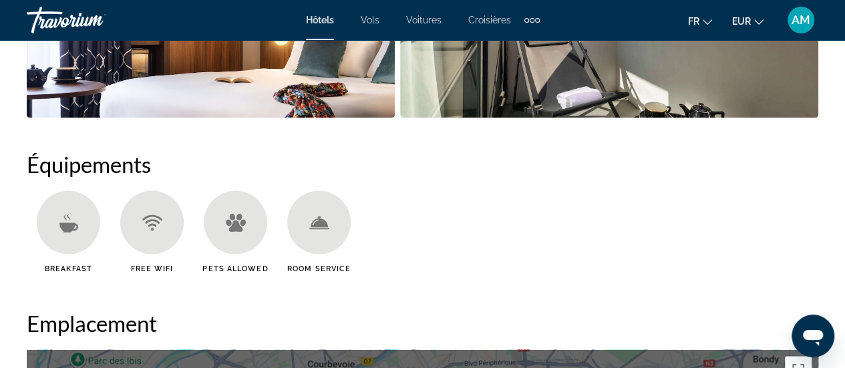
scroll to position [1069, 0]
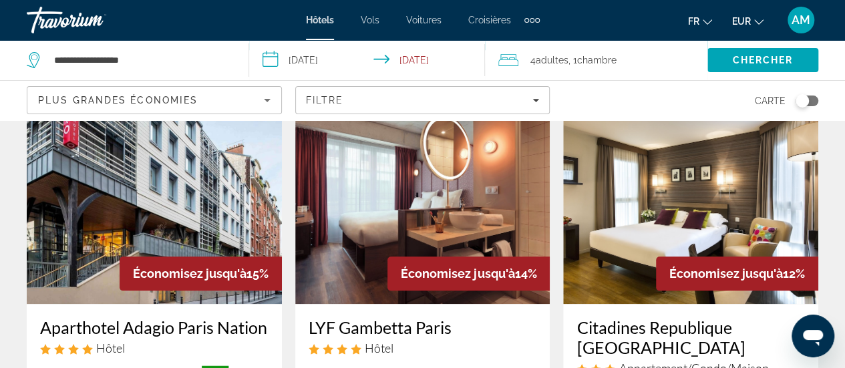
scroll to position [535, 0]
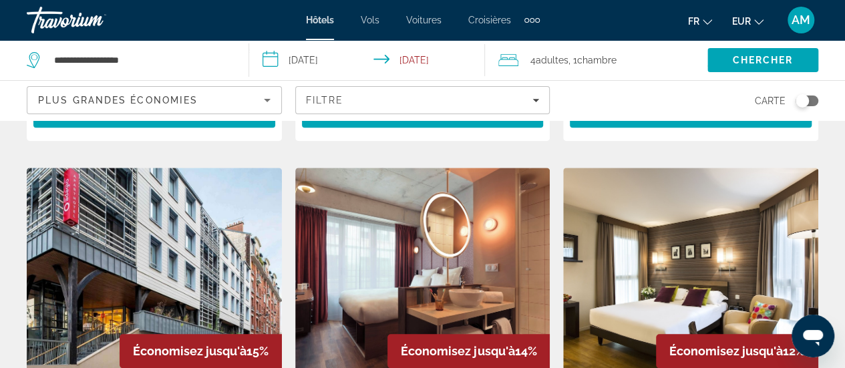
click at [470, 246] on img "Main content" at bounding box center [422, 275] width 255 height 214
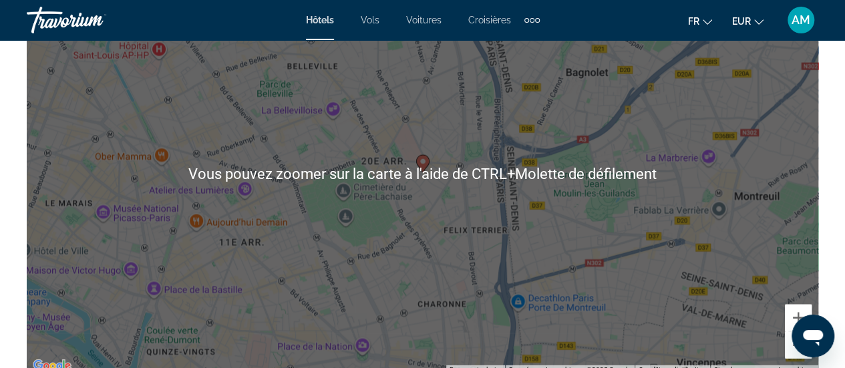
scroll to position [1671, 0]
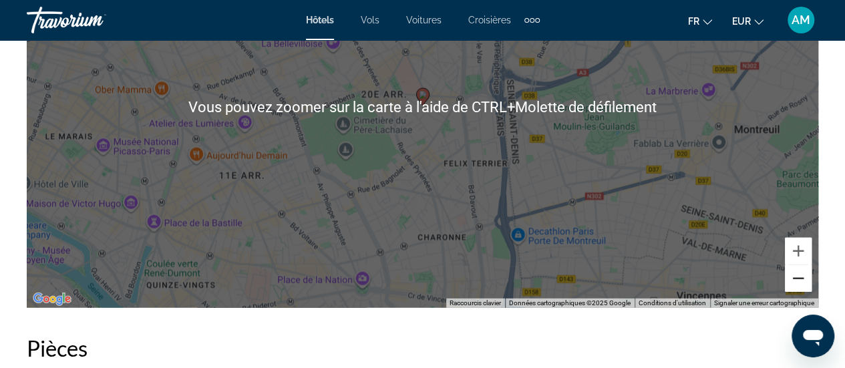
click at [798, 277] on button "Zoom arrière" at bounding box center [798, 278] width 27 height 27
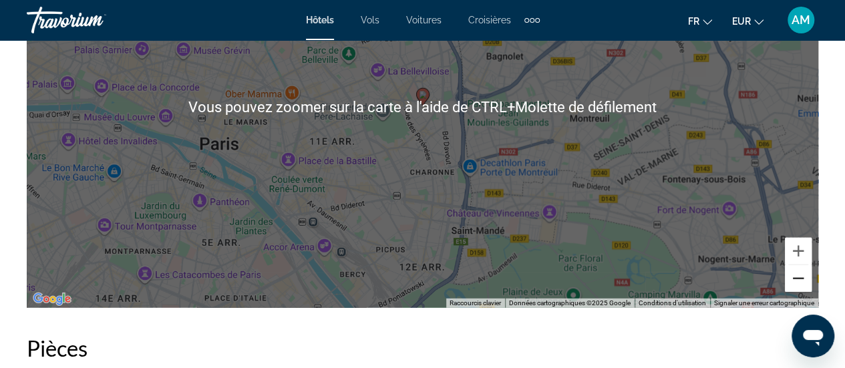
click at [798, 277] on button "Zoom arrière" at bounding box center [798, 278] width 27 height 27
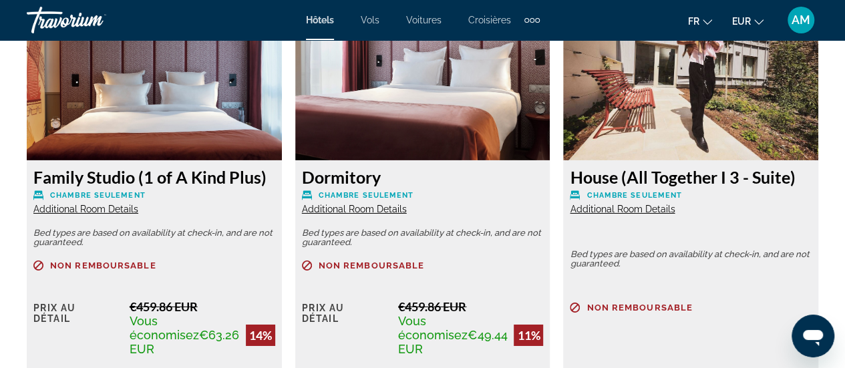
scroll to position [2138, 0]
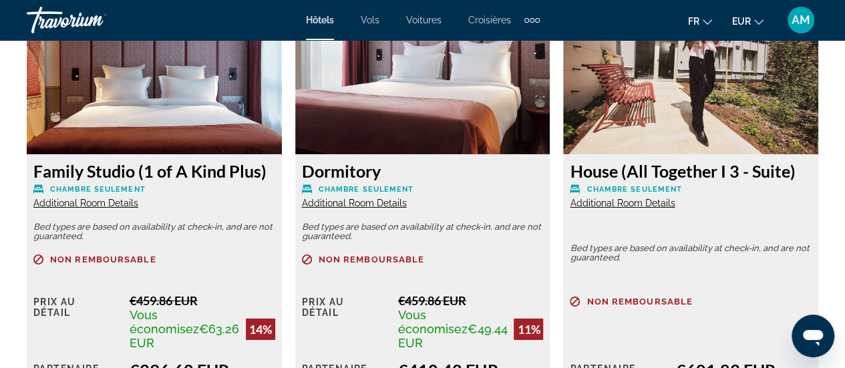
click at [104, 204] on span "Additional Room Details" at bounding box center [85, 203] width 105 height 11
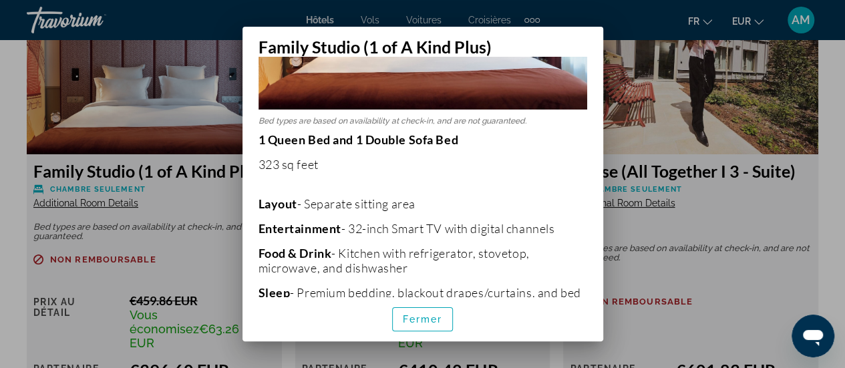
scroll to position [200, 0]
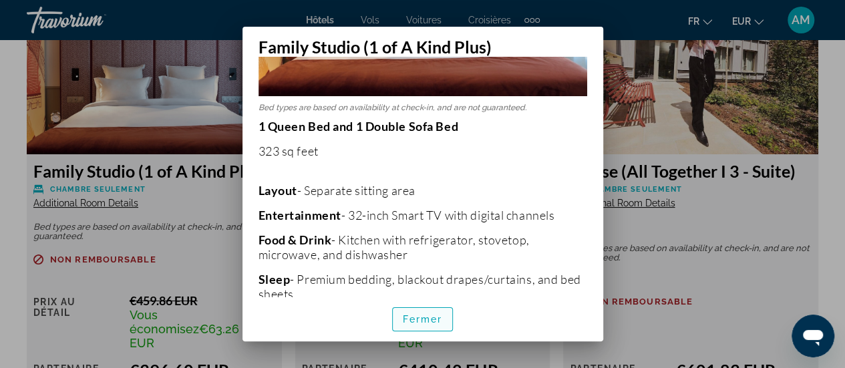
click at [430, 316] on span "Fermer" at bounding box center [423, 319] width 40 height 11
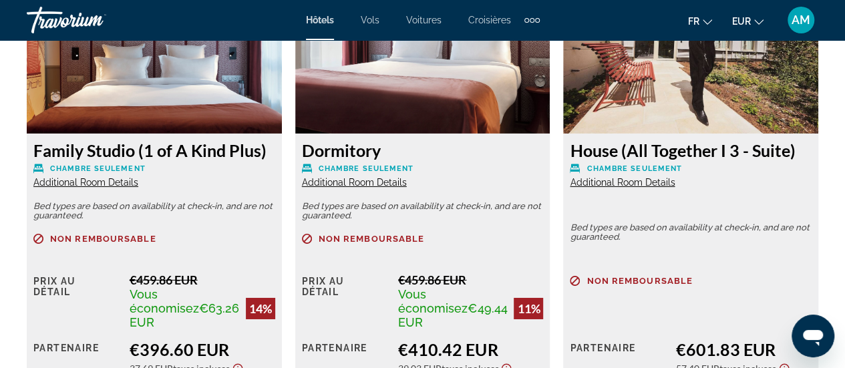
scroll to position [2138, 0]
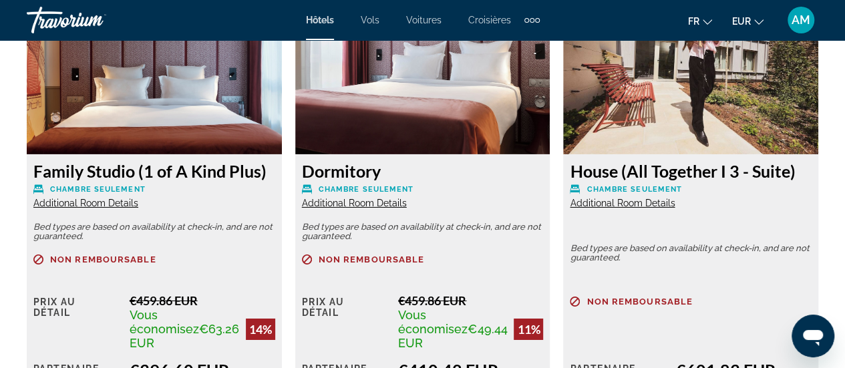
click at [625, 204] on span "Additional Room Details" at bounding box center [622, 203] width 105 height 11
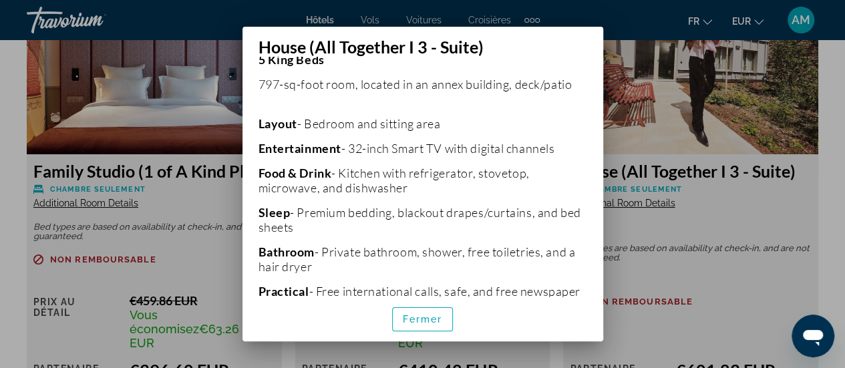
scroll to position [200, 0]
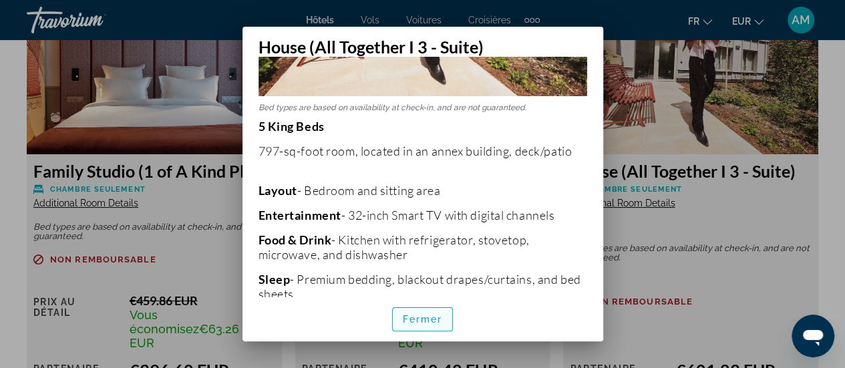
click at [429, 320] on span "Fermer" at bounding box center [423, 319] width 40 height 11
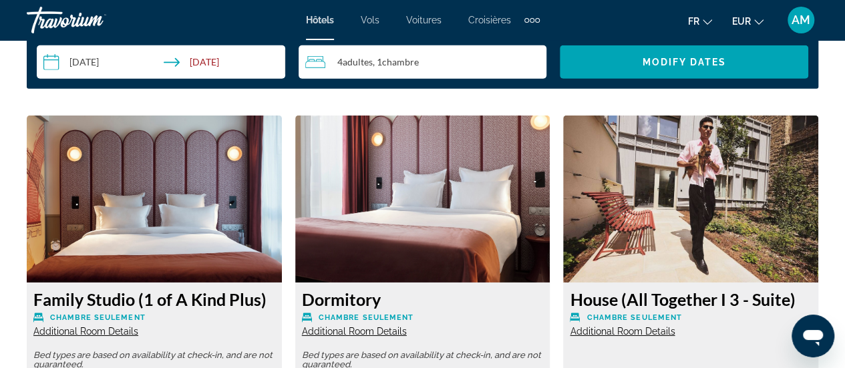
scroll to position [2005, 0]
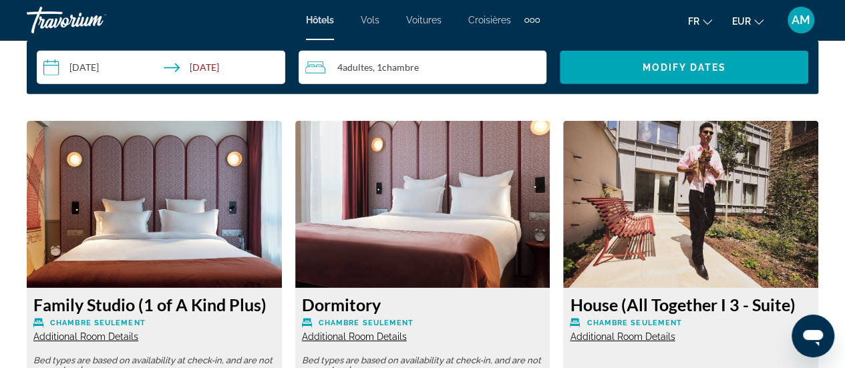
click at [722, 205] on img "Main content" at bounding box center [690, 204] width 255 height 167
click at [682, 206] on img "Main content" at bounding box center [690, 204] width 255 height 167
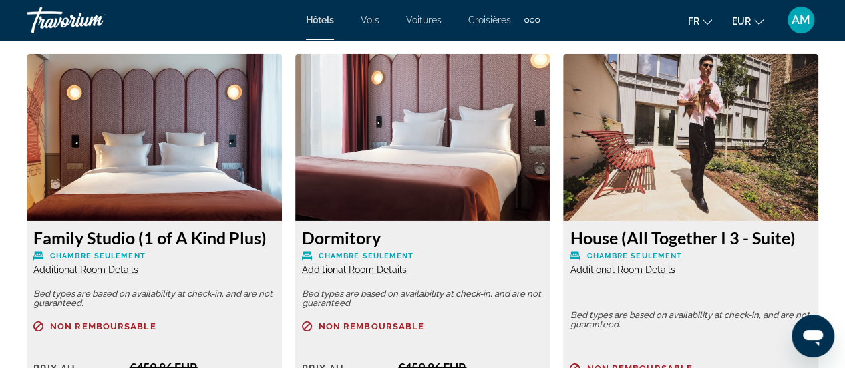
click at [656, 271] on span "Additional Room Details" at bounding box center [622, 270] width 105 height 11
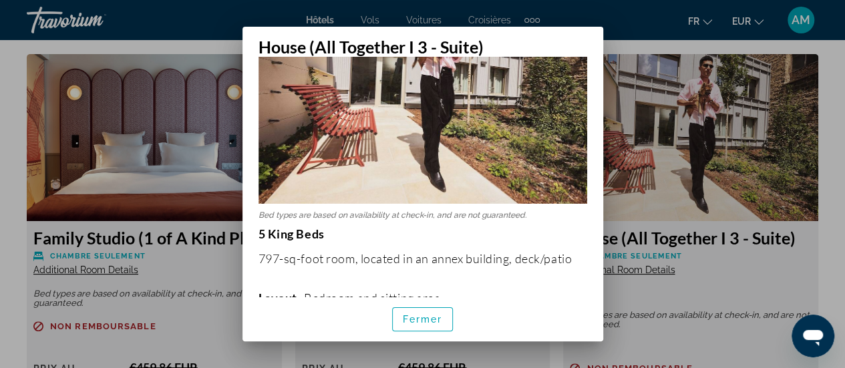
scroll to position [200, 0]
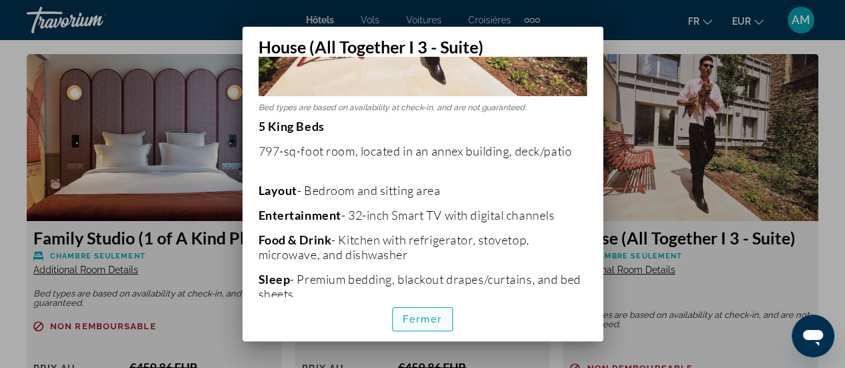
click at [406, 314] on span "Fermer" at bounding box center [423, 319] width 40 height 11
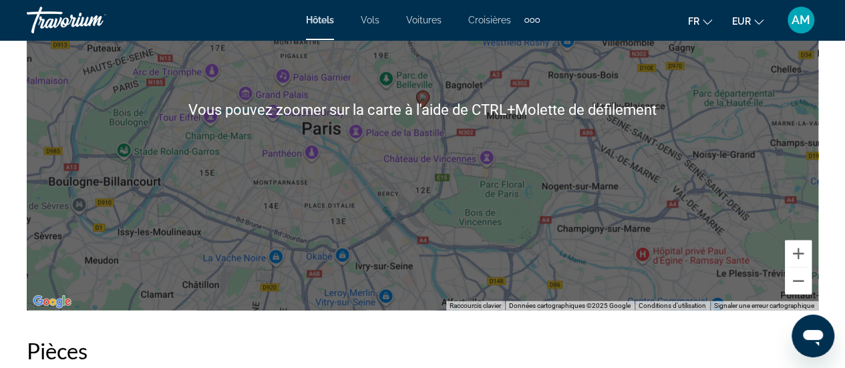
scroll to position [1671, 0]
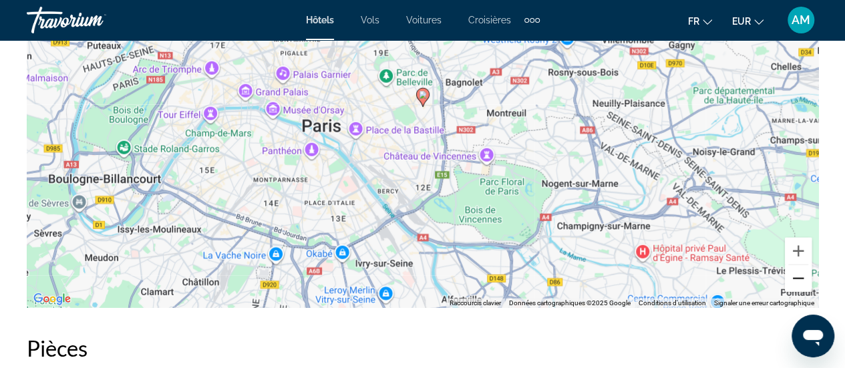
click at [801, 284] on button "Zoom arrière" at bounding box center [798, 278] width 27 height 27
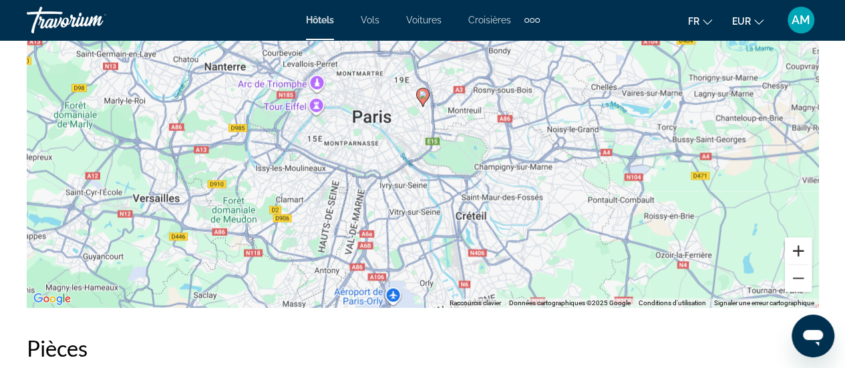
drag, startPoint x: 800, startPoint y: 241, endPoint x: 802, endPoint y: 248, distance: 7.0
click at [800, 242] on button "Zoom avant" at bounding box center [798, 251] width 27 height 27
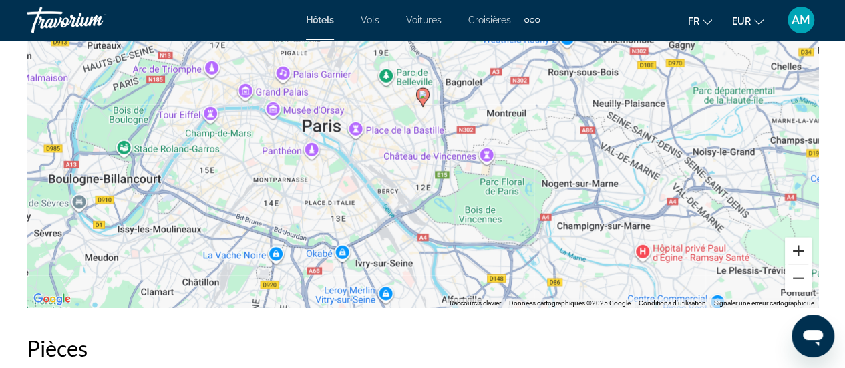
click at [802, 250] on button "Zoom avant" at bounding box center [798, 251] width 27 height 27
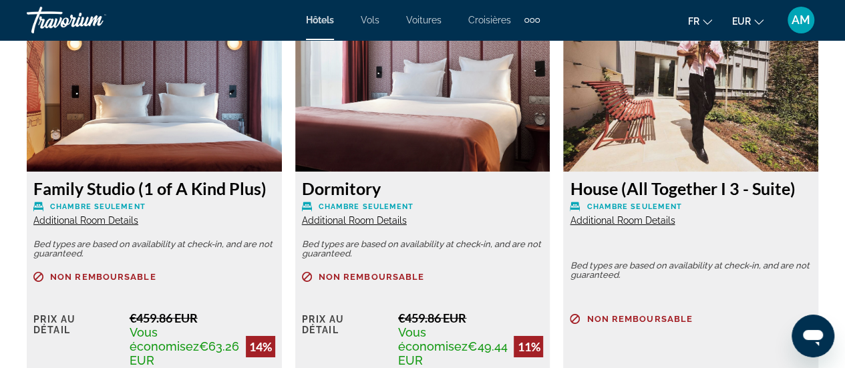
scroll to position [2138, 0]
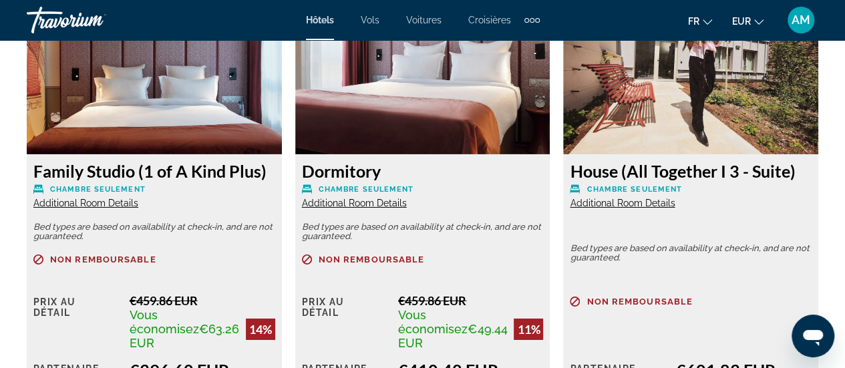
click at [662, 202] on span "Additional Room Details" at bounding box center [622, 203] width 105 height 11
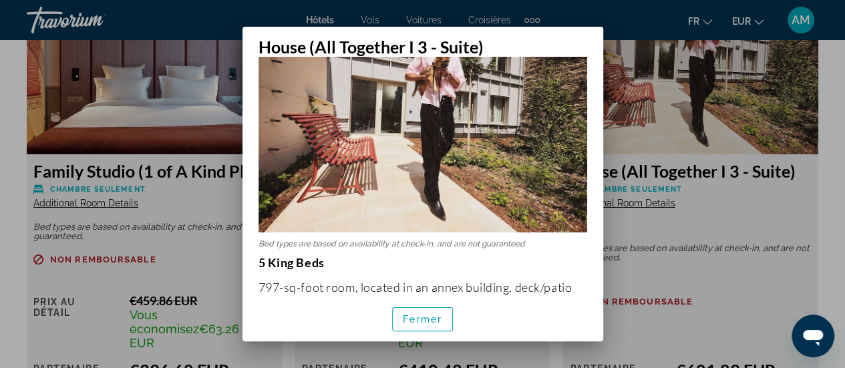
scroll to position [134, 0]
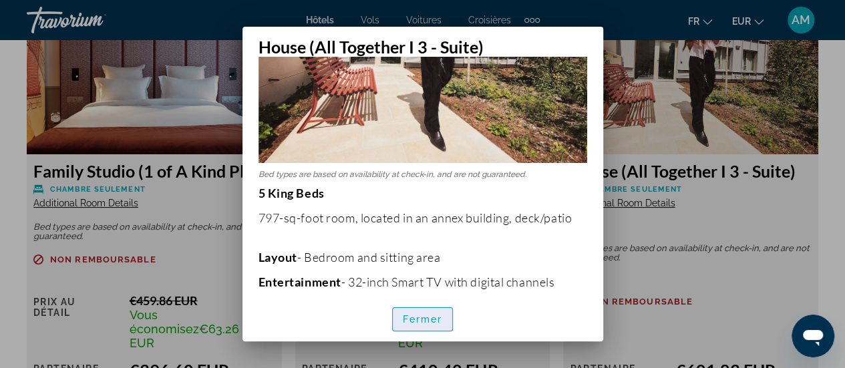
click at [426, 322] on span "Fermer" at bounding box center [423, 319] width 40 height 11
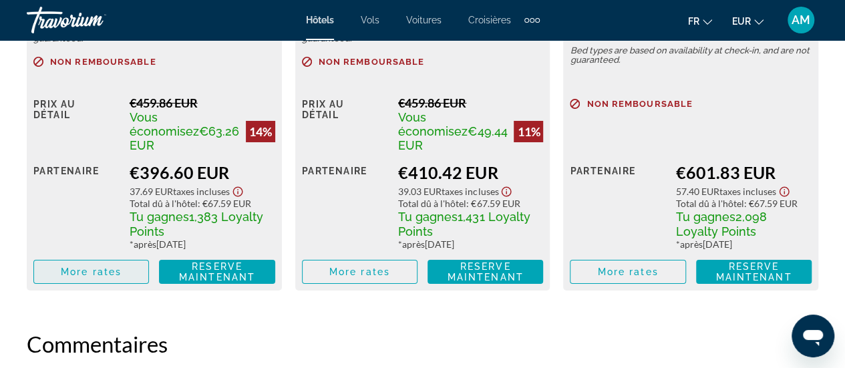
scroll to position [2339, 0]
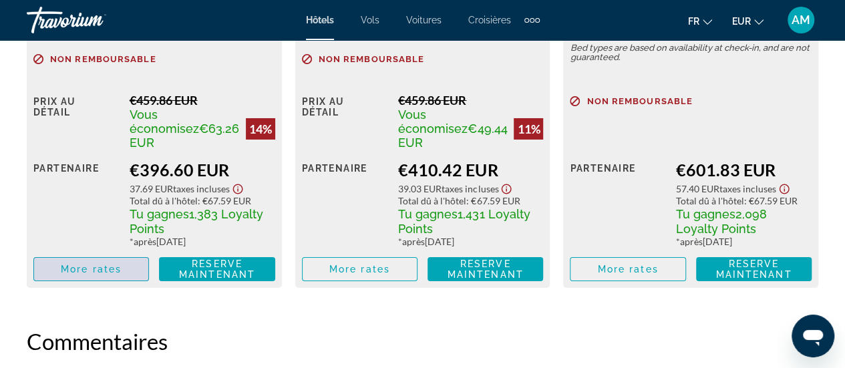
click at [102, 273] on span "More rates" at bounding box center [91, 269] width 61 height 11
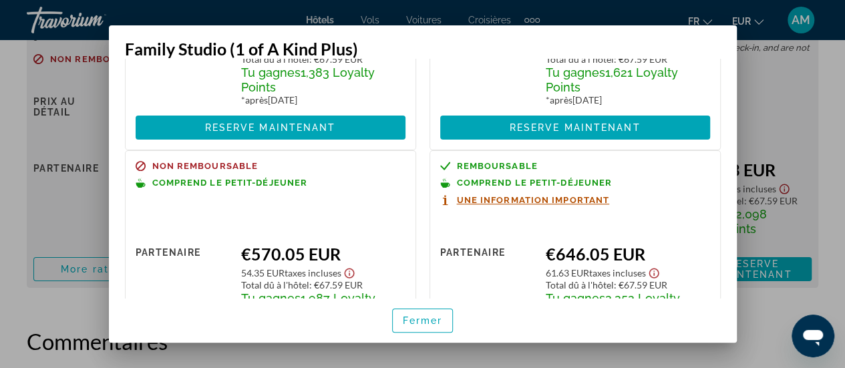
scroll to position [267, 0]
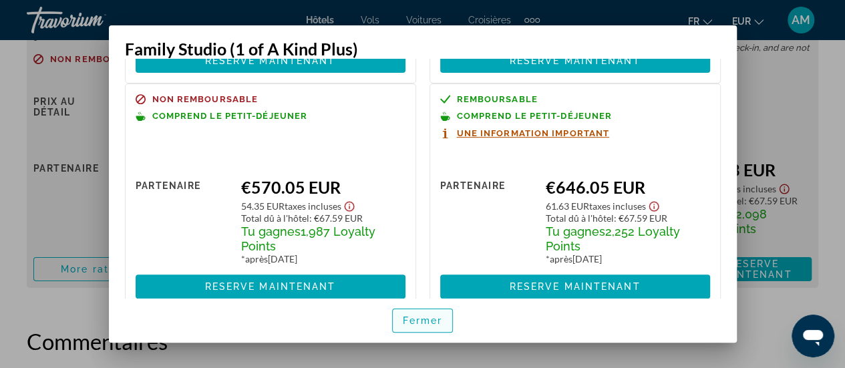
click at [402, 325] on button "Fermer" at bounding box center [422, 321] width 61 height 24
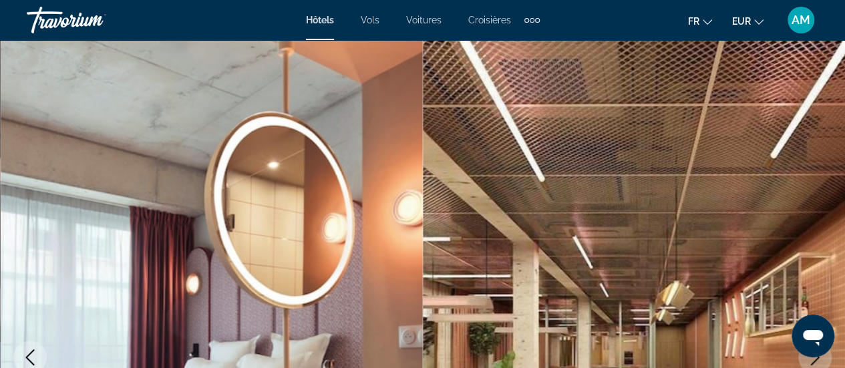
scroll to position [2339, 0]
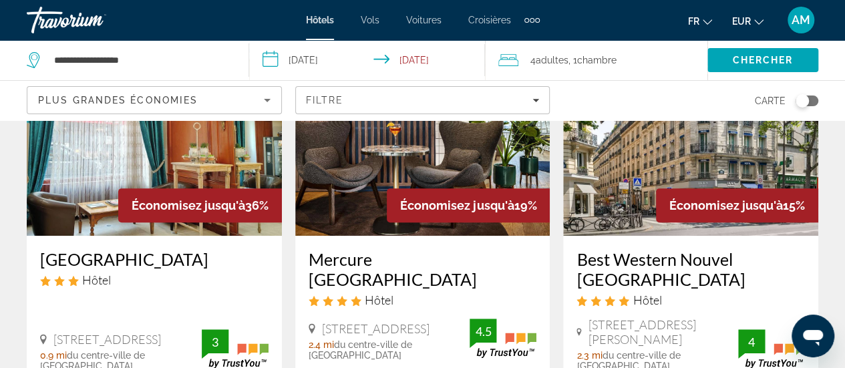
scroll to position [134, 0]
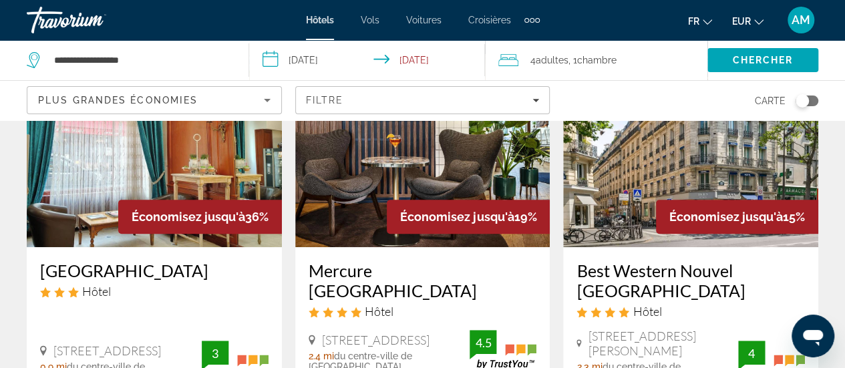
click at [217, 152] on img "Main content" at bounding box center [154, 140] width 255 height 214
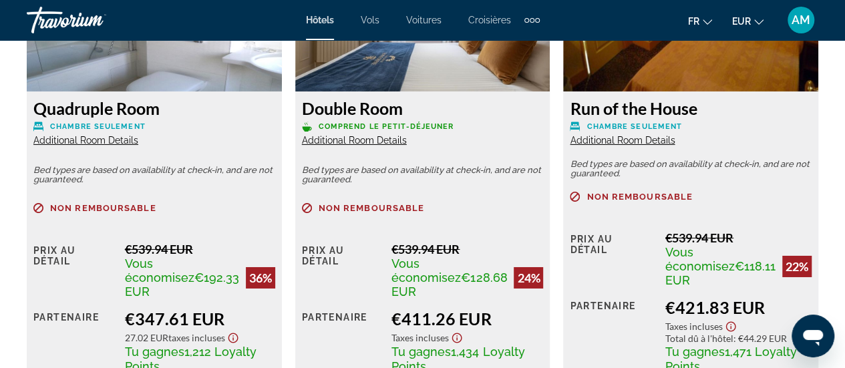
scroll to position [2205, 0]
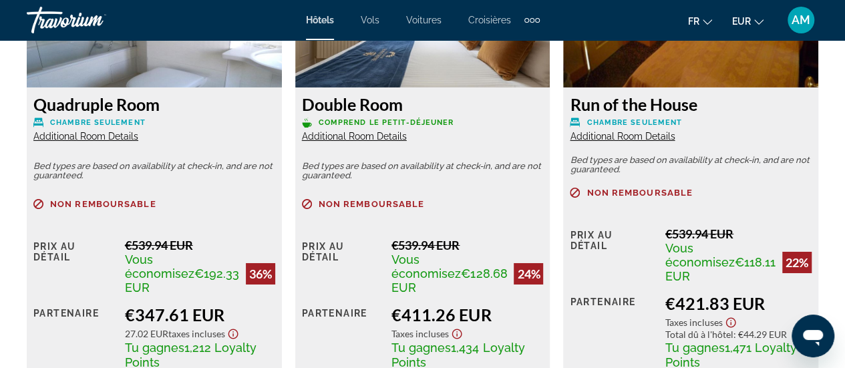
click at [101, 142] on div "Quadruple Room Chambre seulement Additional Room Details Bed types are based on…" at bounding box center [154, 255] width 255 height 334
click at [101, 138] on span "Additional Room Details" at bounding box center [85, 136] width 105 height 11
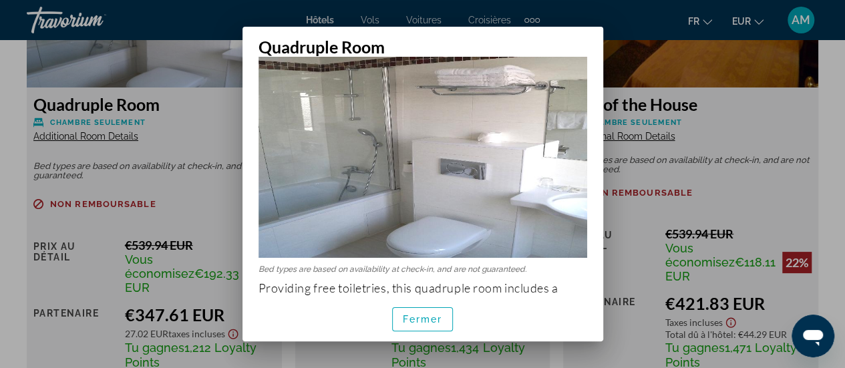
scroll to position [128, 0]
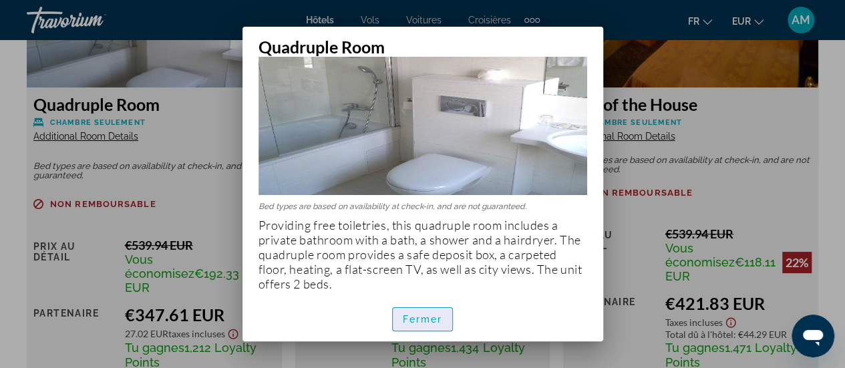
click at [412, 323] on span "Fermer" at bounding box center [423, 319] width 40 height 11
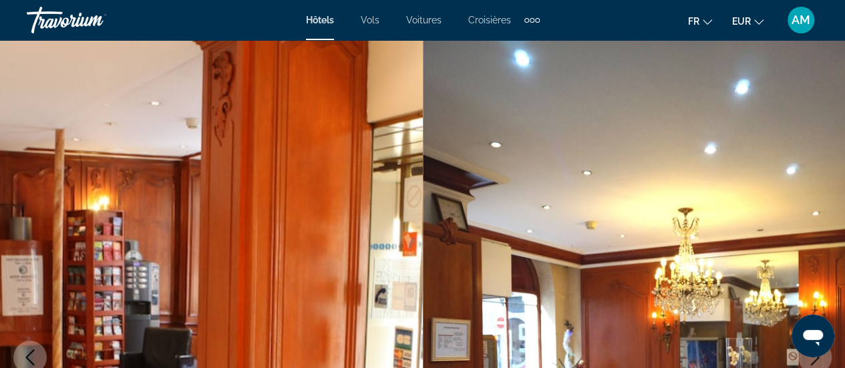
scroll to position [2205, 0]
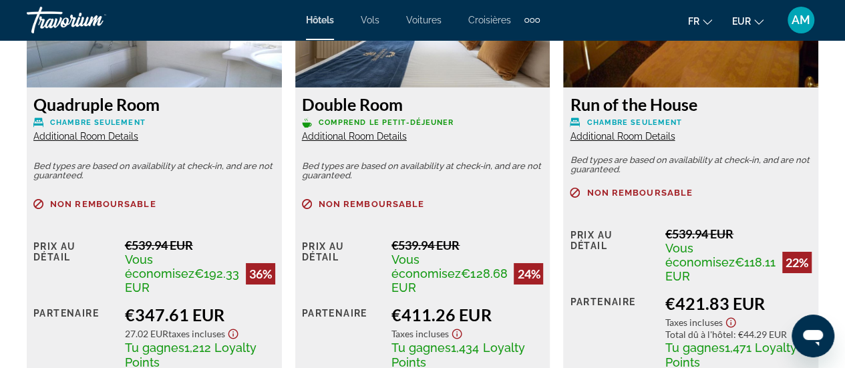
click at [98, 138] on span "Additional Room Details" at bounding box center [85, 136] width 105 height 11
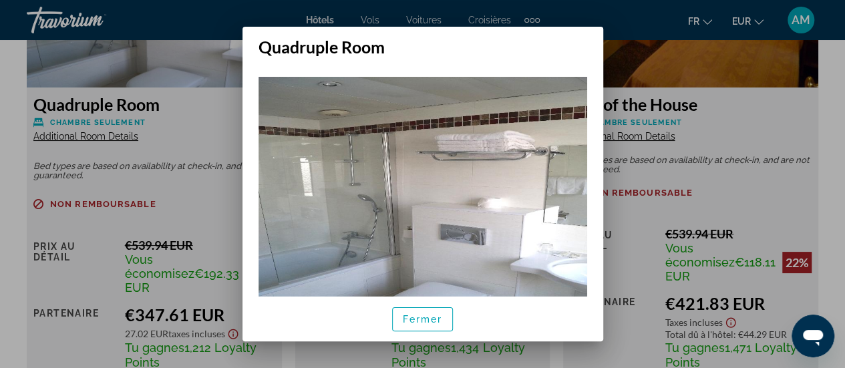
scroll to position [0, 0]
drag, startPoint x: 418, startPoint y: 321, endPoint x: 420, endPoint y: 313, distance: 7.5
click at [421, 320] on span "Fermer" at bounding box center [423, 319] width 40 height 11
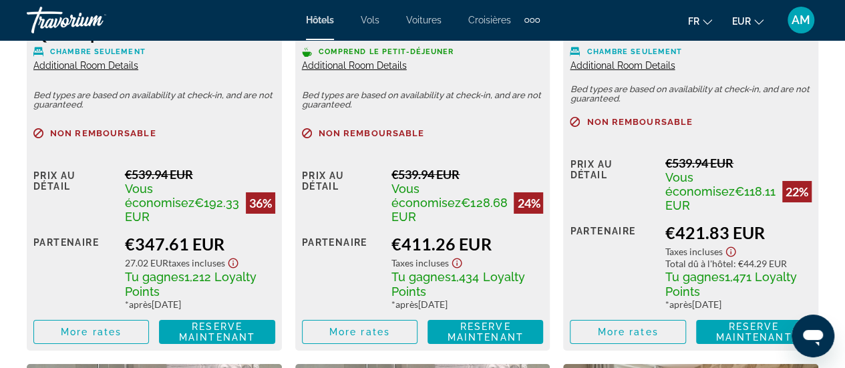
scroll to position [2339, 0]
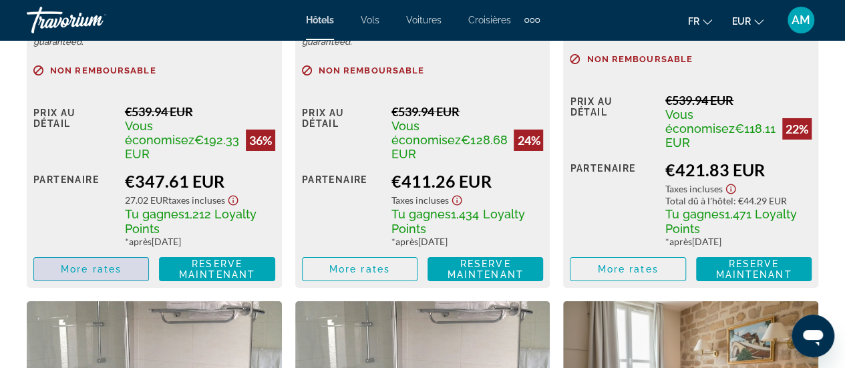
click at [76, 276] on span "Main content" at bounding box center [91, 269] width 114 height 32
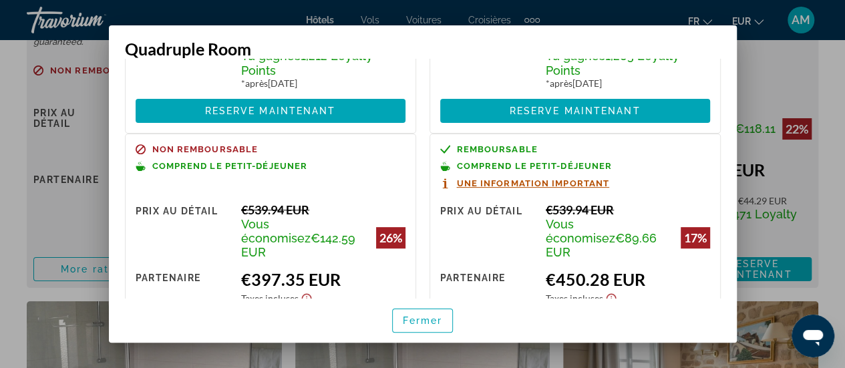
scroll to position [85, 0]
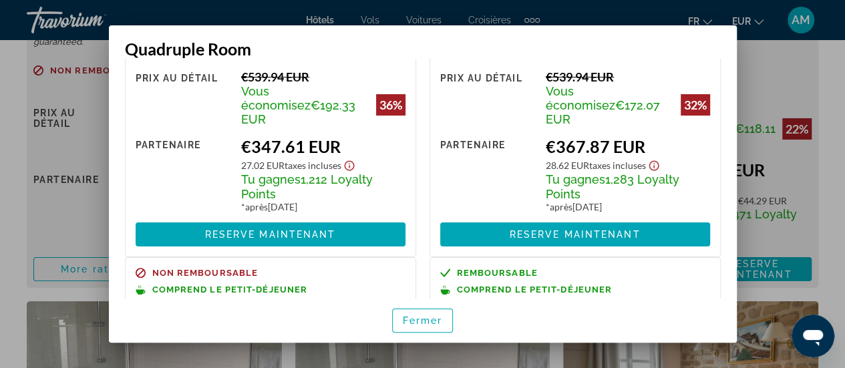
click at [793, 67] on div at bounding box center [422, 184] width 845 height 368
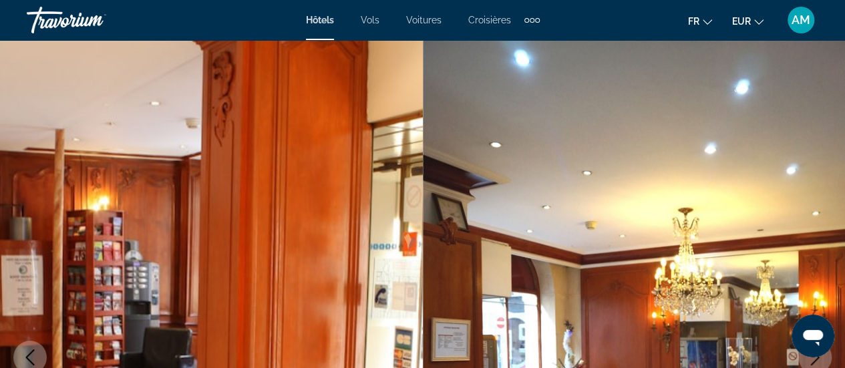
scroll to position [2339, 0]
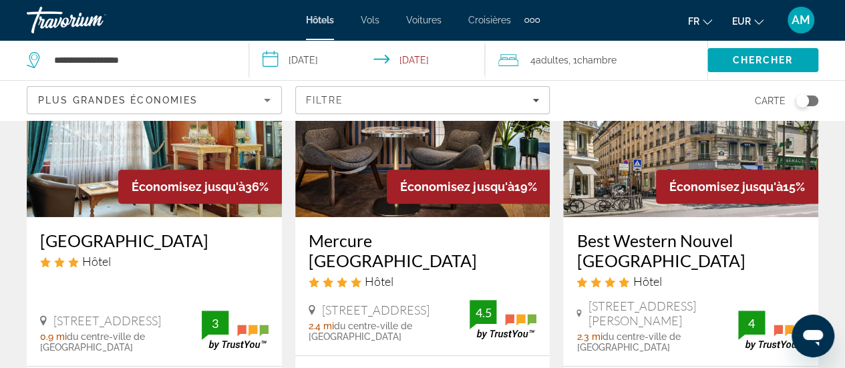
scroll to position [134, 0]
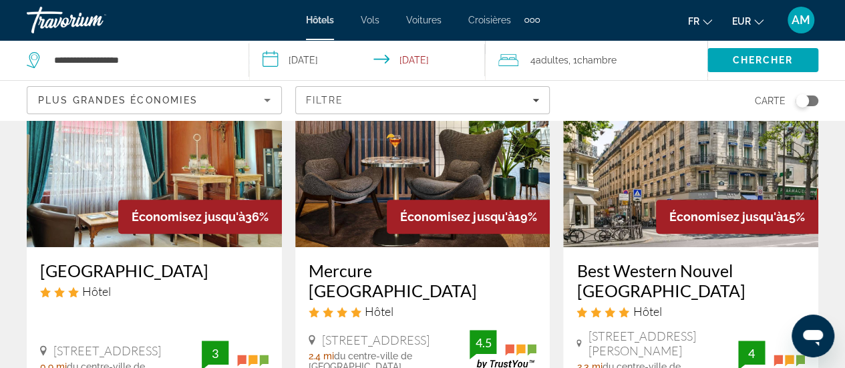
click at [742, 154] on img "Main content" at bounding box center [690, 140] width 255 height 214
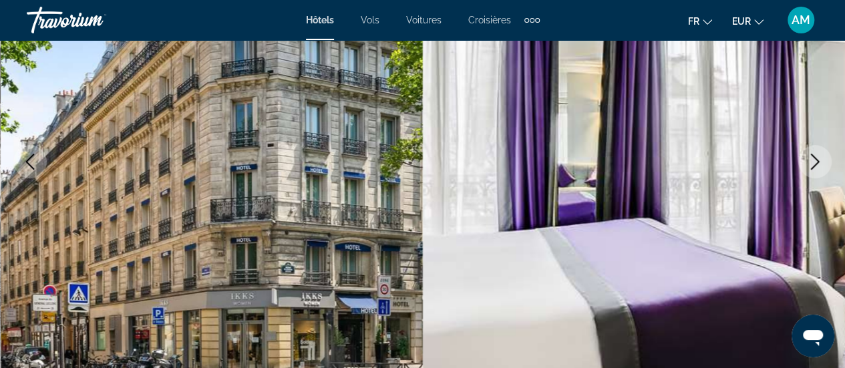
scroll to position [200, 0]
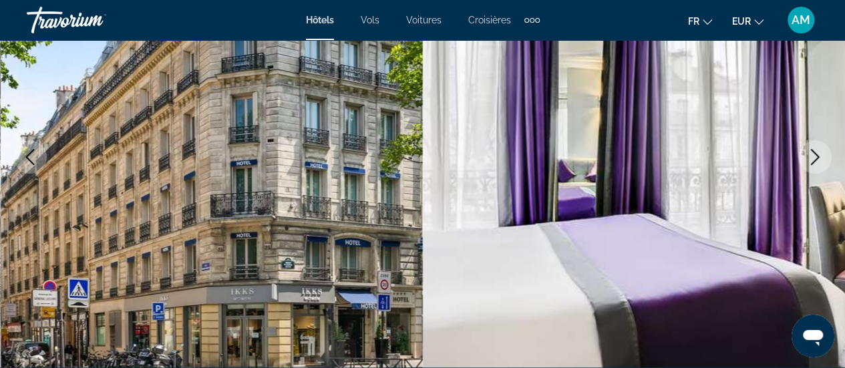
click at [814, 161] on icon "Next image" at bounding box center [815, 157] width 9 height 16
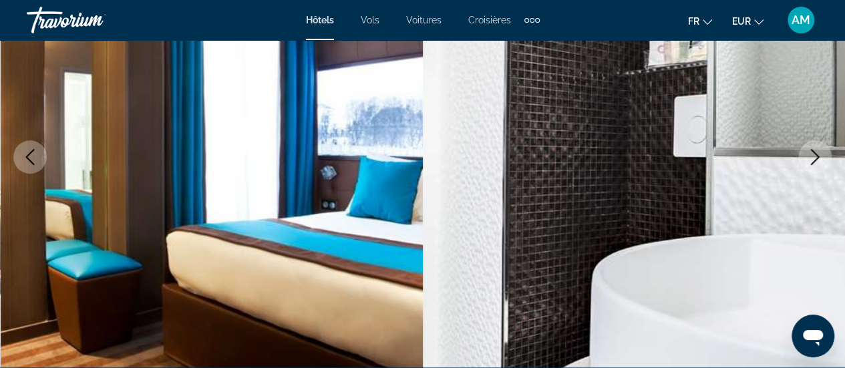
click at [814, 161] on icon "Next image" at bounding box center [815, 157] width 9 height 16
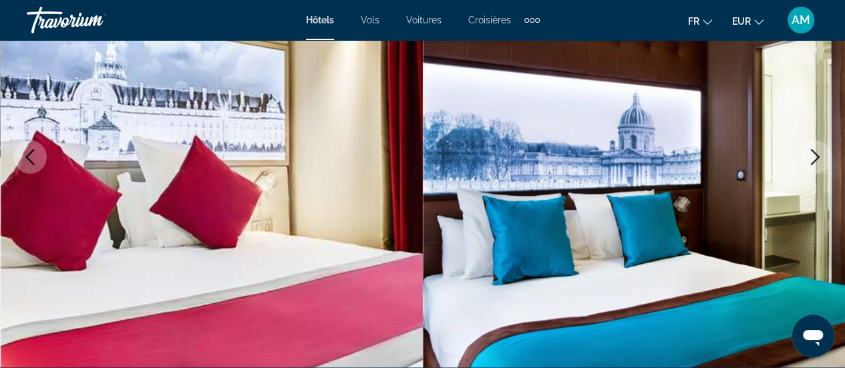
click at [814, 160] on icon "Next image" at bounding box center [815, 157] width 16 height 16
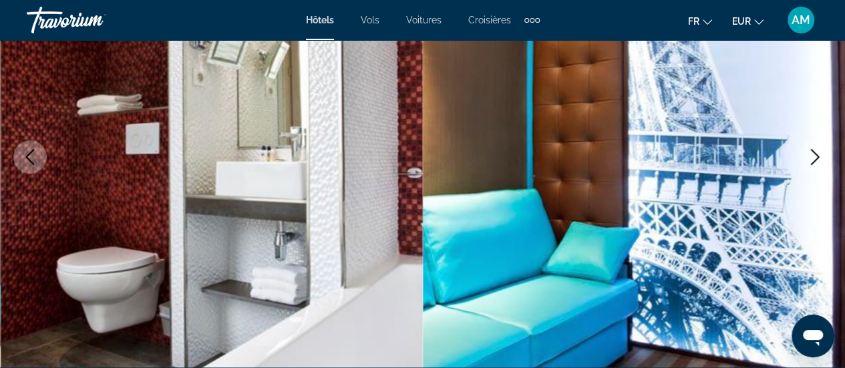
click at [814, 160] on icon "Next image" at bounding box center [815, 157] width 16 height 16
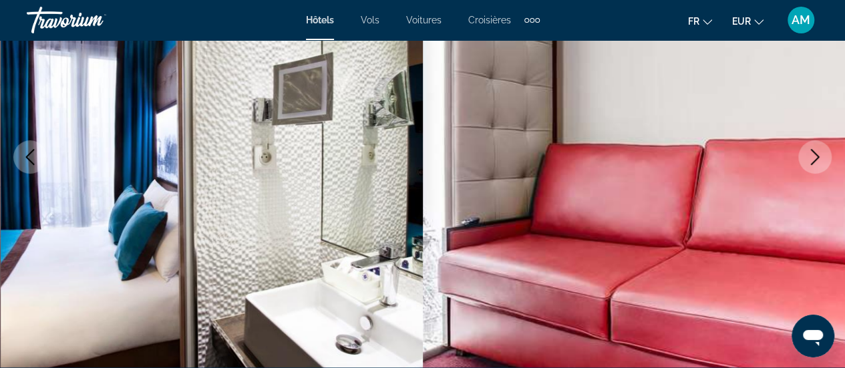
click at [814, 160] on icon "Next image" at bounding box center [815, 157] width 16 height 16
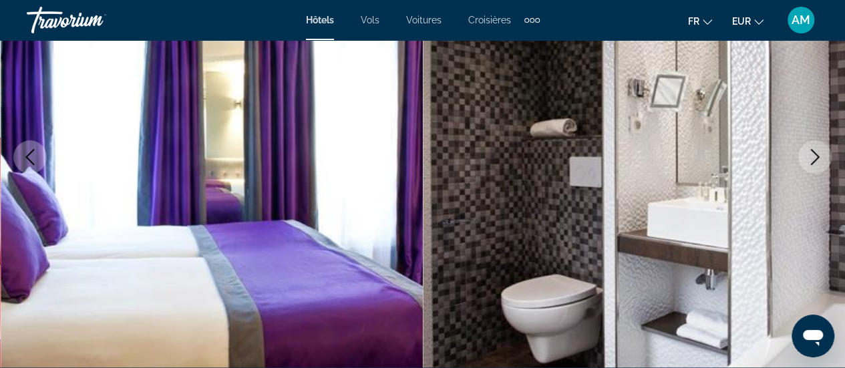
click at [814, 160] on icon "Next image" at bounding box center [815, 157] width 16 height 16
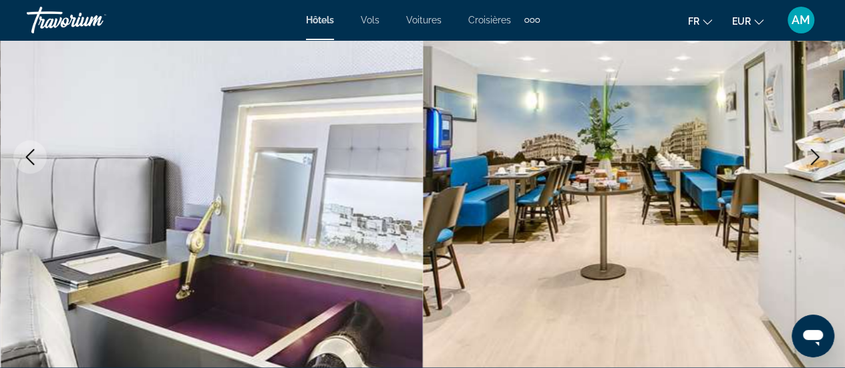
click at [814, 160] on icon "Next image" at bounding box center [815, 157] width 16 height 16
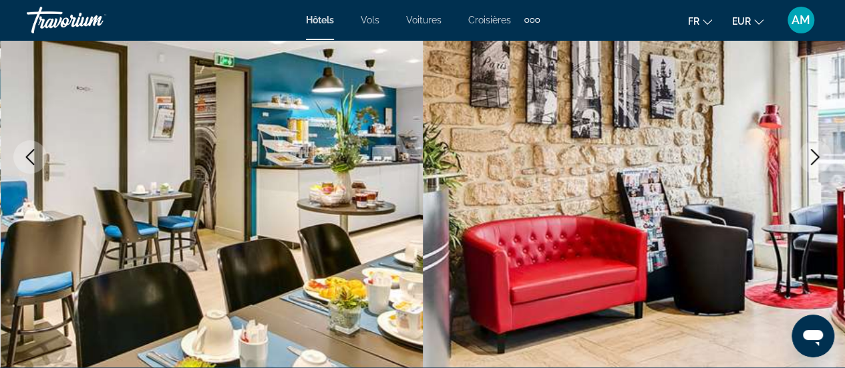
click at [814, 160] on icon "Next image" at bounding box center [815, 157] width 16 height 16
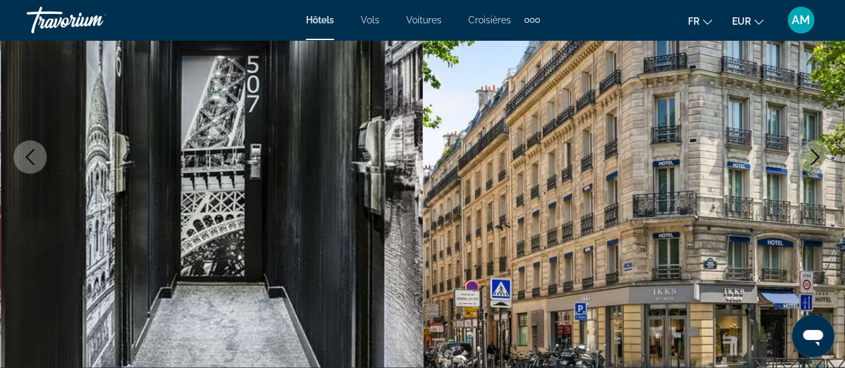
click at [814, 160] on icon "Next image" at bounding box center [815, 157] width 16 height 16
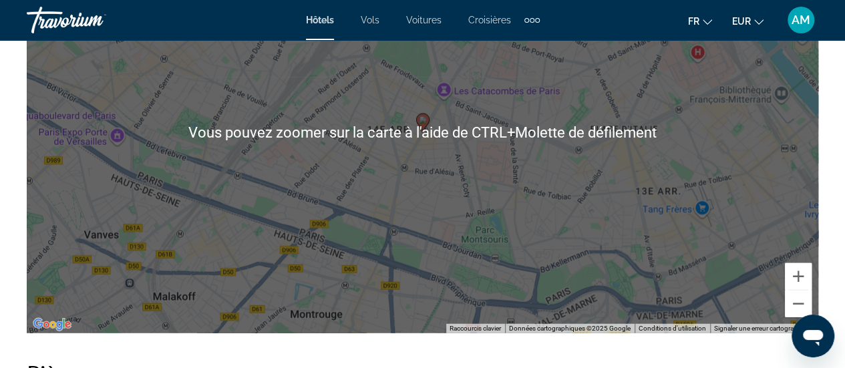
scroll to position [1604, 0]
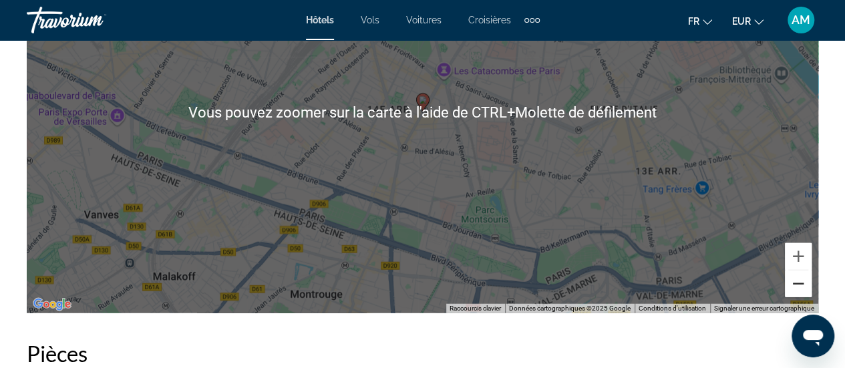
click at [791, 281] on button "Zoom arrière" at bounding box center [798, 284] width 27 height 27
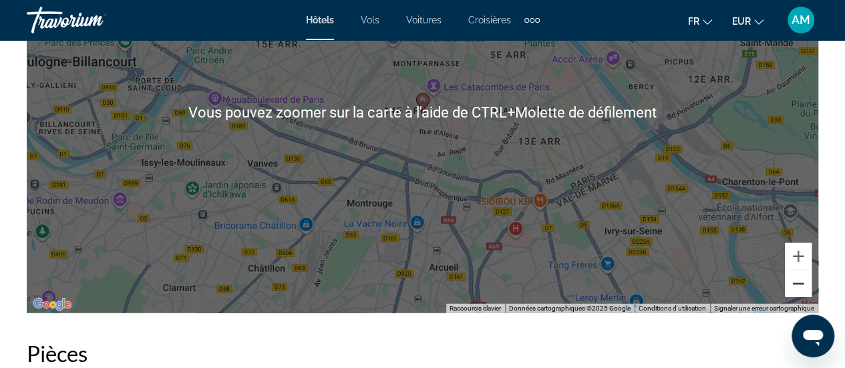
click at [791, 281] on button "Zoom arrière" at bounding box center [798, 284] width 27 height 27
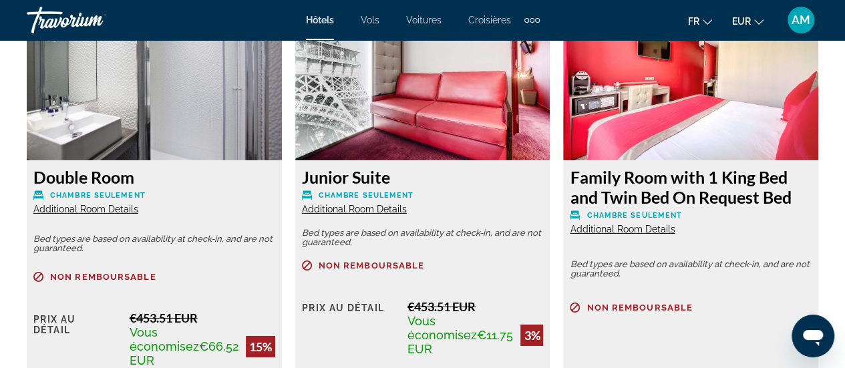
scroll to position [2072, 0]
click at [608, 223] on span "Additional Room Details" at bounding box center [622, 228] width 105 height 11
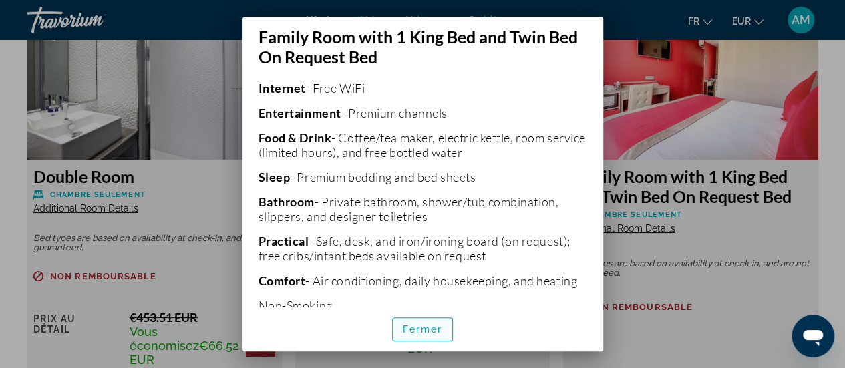
scroll to position [376, 0]
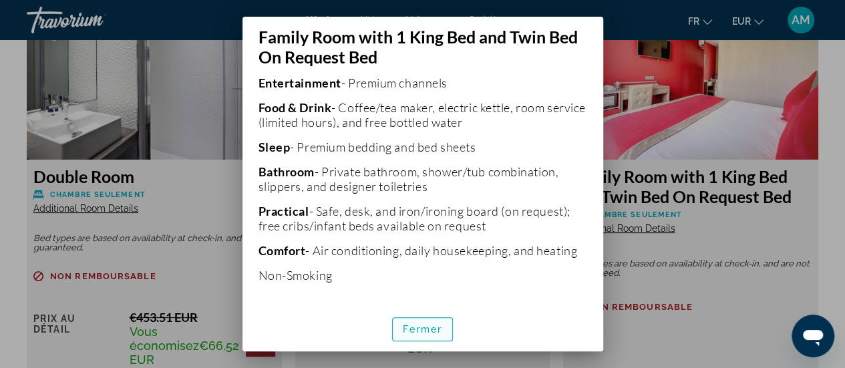
click at [424, 330] on span "Fermer" at bounding box center [423, 329] width 40 height 11
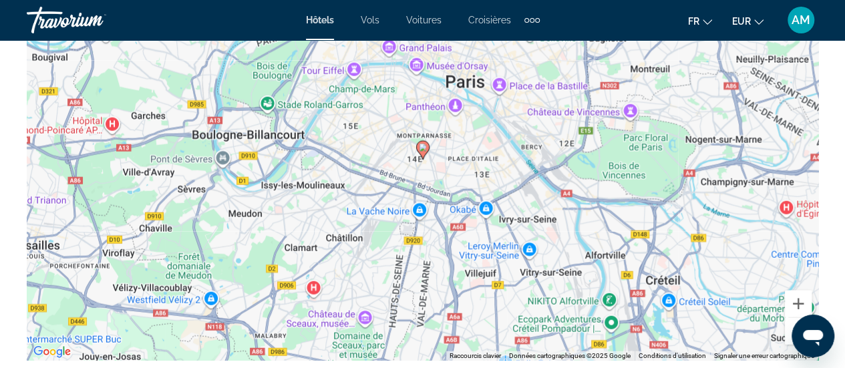
scroll to position [1470, 0]
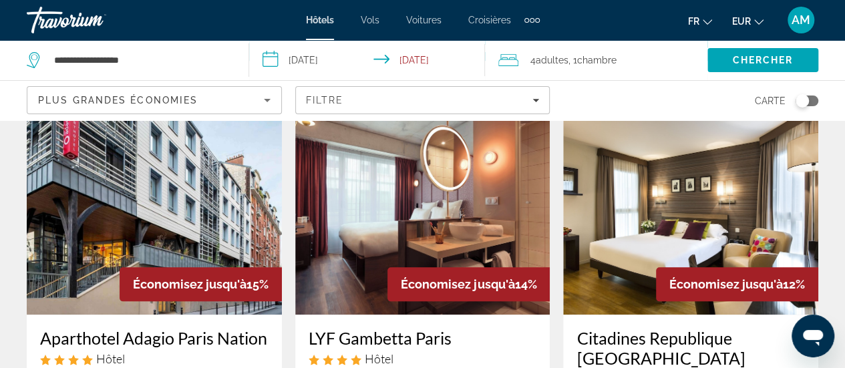
scroll to position [668, 0]
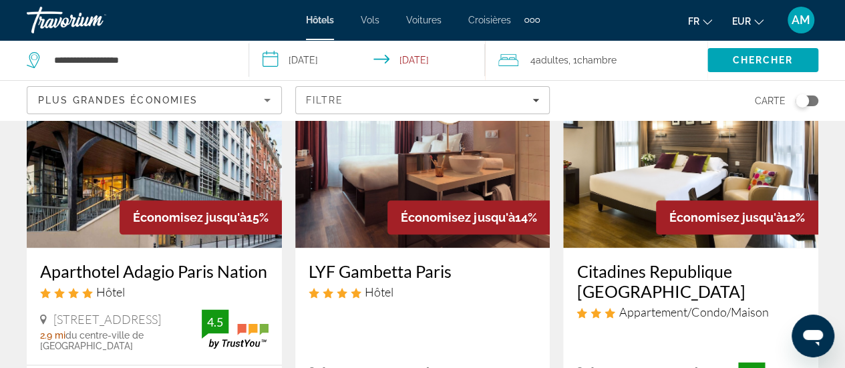
click at [666, 162] on img "Main content" at bounding box center [690, 141] width 255 height 214
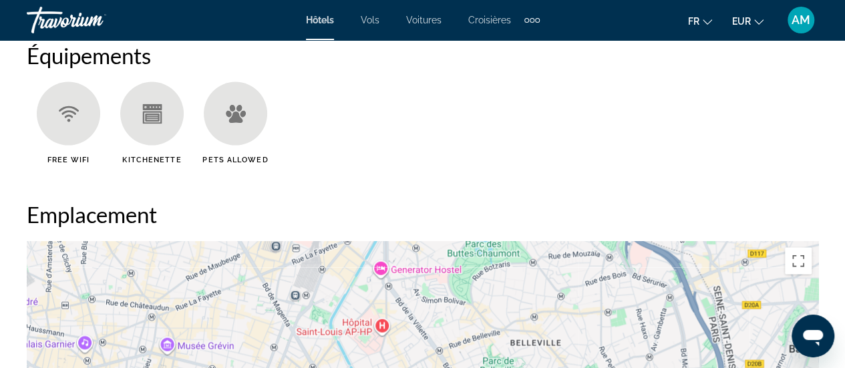
scroll to position [1671, 0]
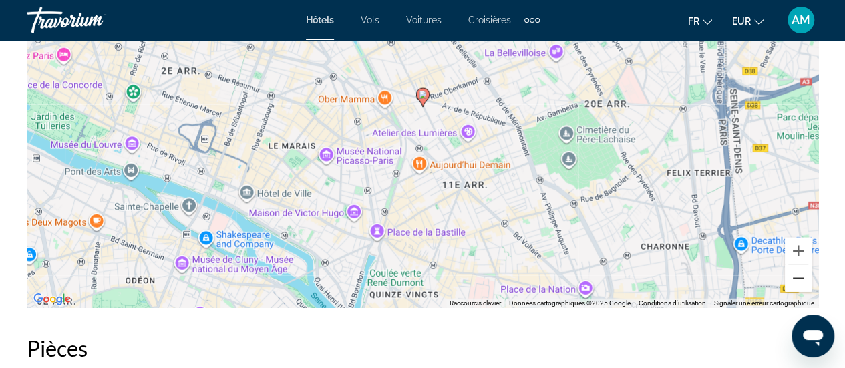
click at [797, 283] on button "Zoom arrière" at bounding box center [798, 278] width 27 height 27
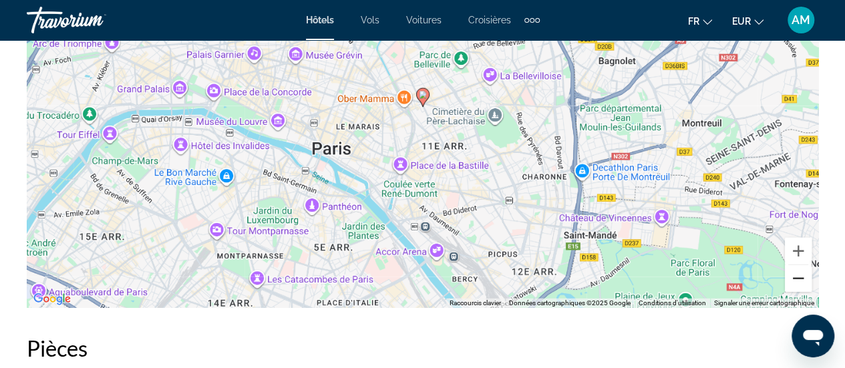
click at [797, 283] on button "Zoom arrière" at bounding box center [798, 278] width 27 height 27
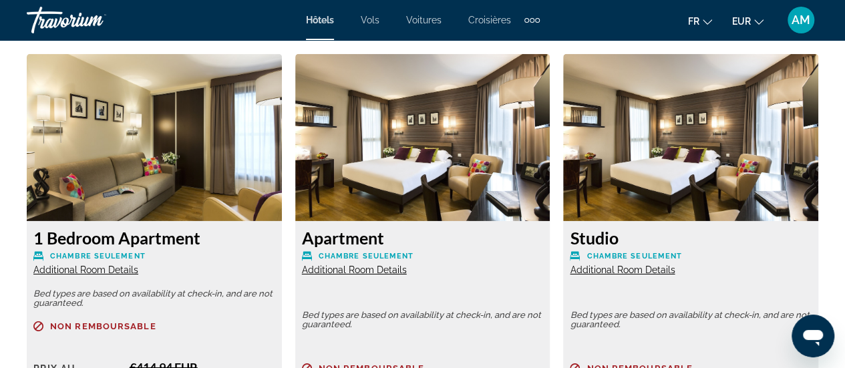
scroll to position [2205, 0]
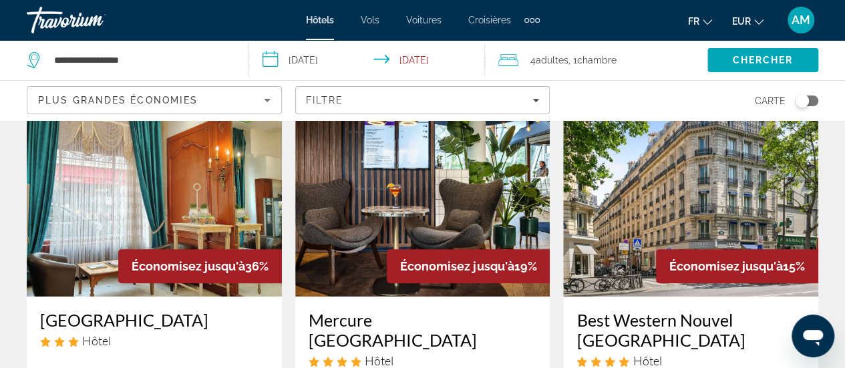
scroll to position [134, 0]
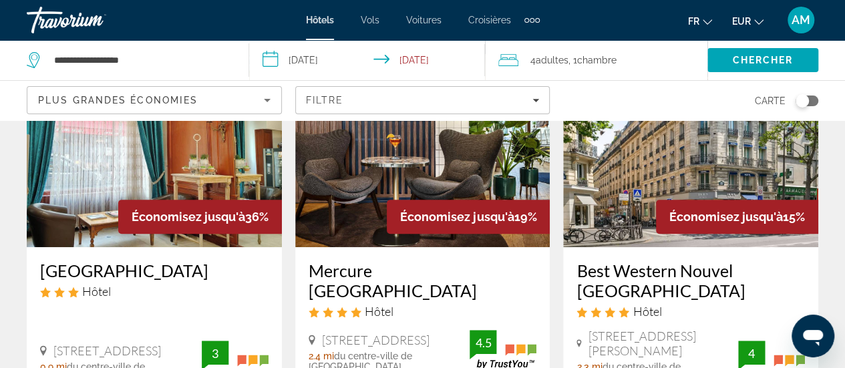
click at [195, 152] on img "Main content" at bounding box center [154, 140] width 255 height 214
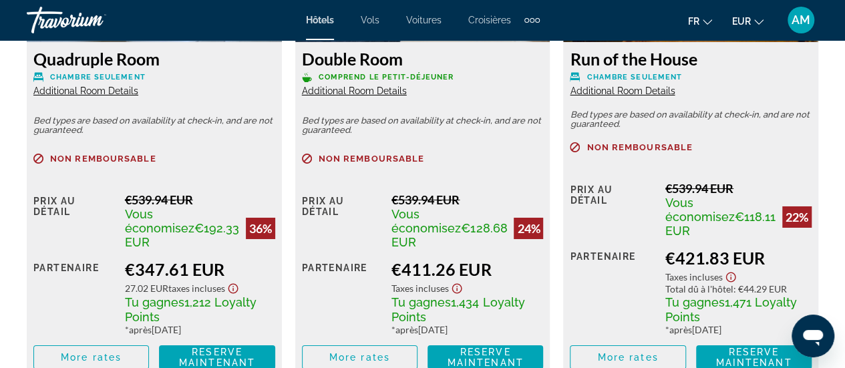
scroll to position [2272, 0]
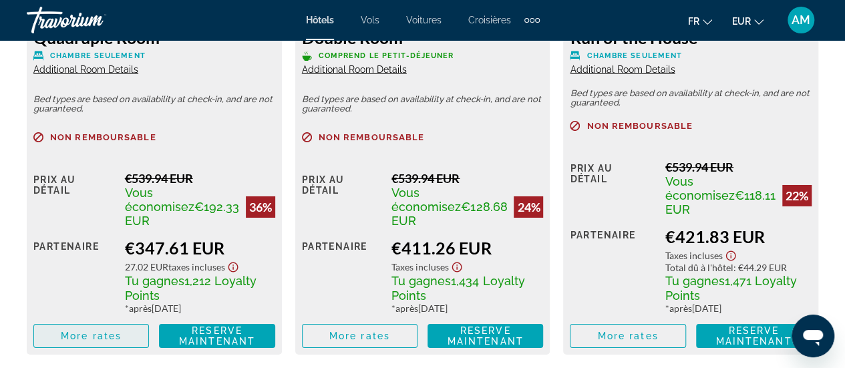
click at [86, 343] on span "Main content" at bounding box center [91, 336] width 114 height 32
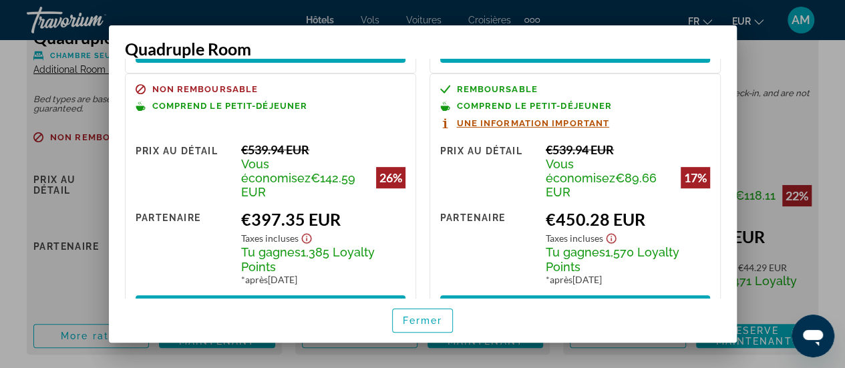
scroll to position [285, 0]
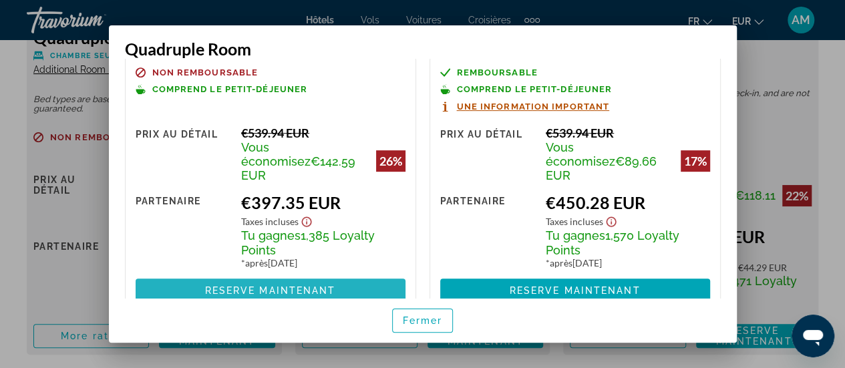
click at [306, 285] on span "Reserve maintenant" at bounding box center [270, 290] width 131 height 11
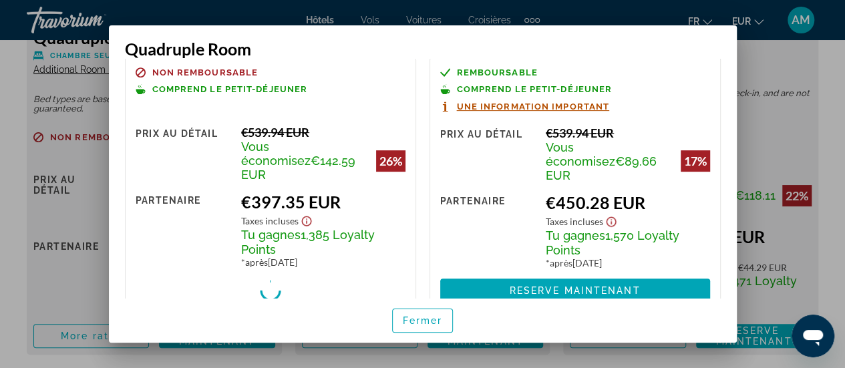
scroll to position [2272, 0]
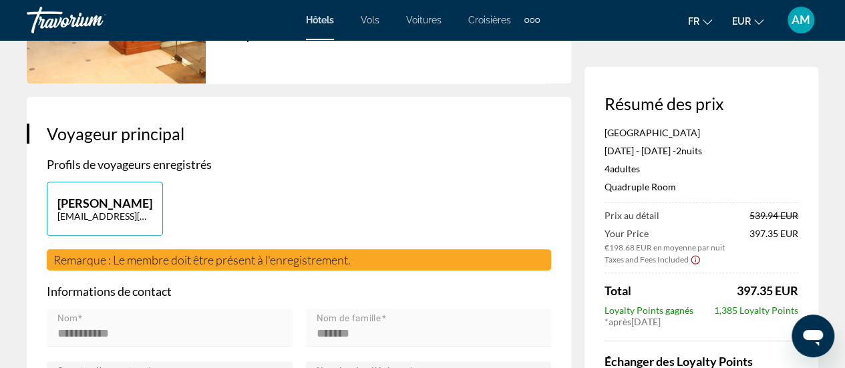
scroll to position [134, 0]
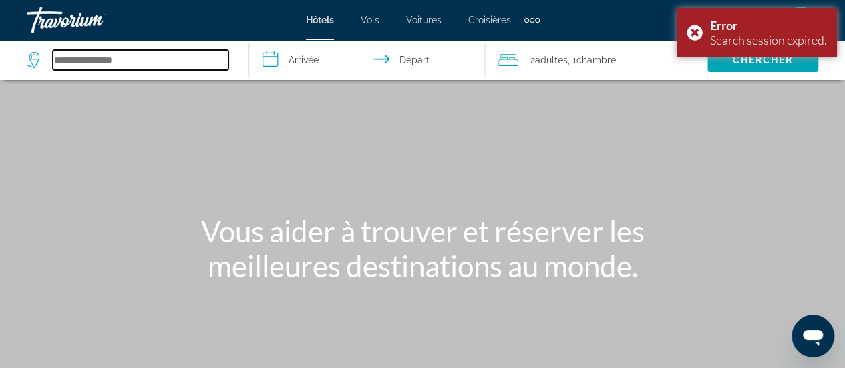
click at [78, 65] on input "Search hotel destination" at bounding box center [141, 60] width 176 height 20
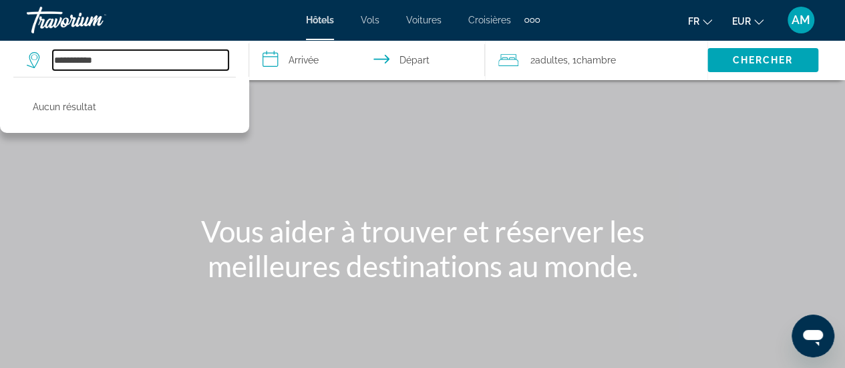
drag, startPoint x: 98, startPoint y: 62, endPoint x: 21, endPoint y: 54, distance: 77.3
click at [21, 55] on app-destination-search "**********" at bounding box center [124, 60] width 249 height 40
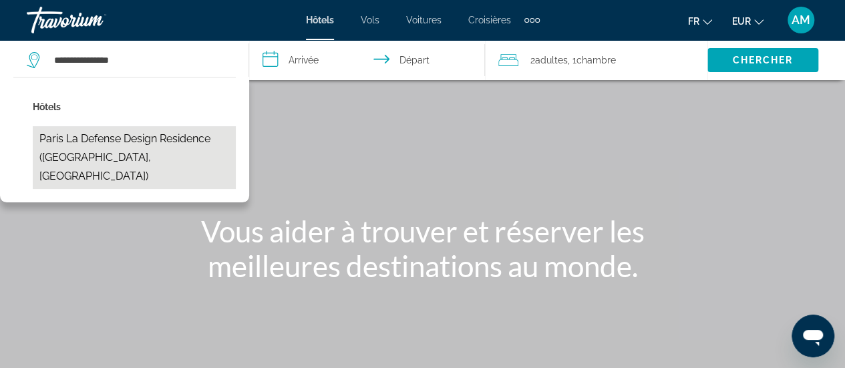
click at [91, 144] on button "Paris La Defense Design residence ([GEOGRAPHIC_DATA], [GEOGRAPHIC_DATA])" at bounding box center [134, 157] width 203 height 63
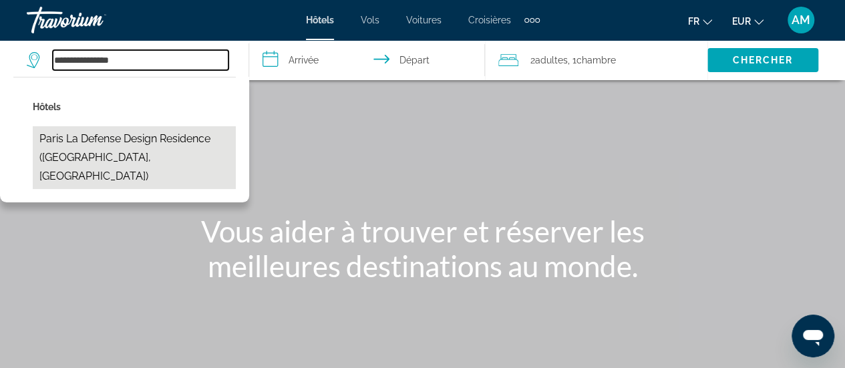
type input "**********"
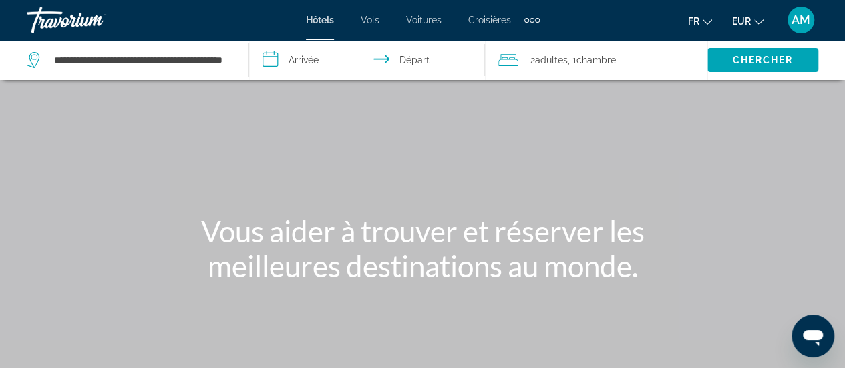
click at [310, 63] on input "**********" at bounding box center [369, 62] width 241 height 44
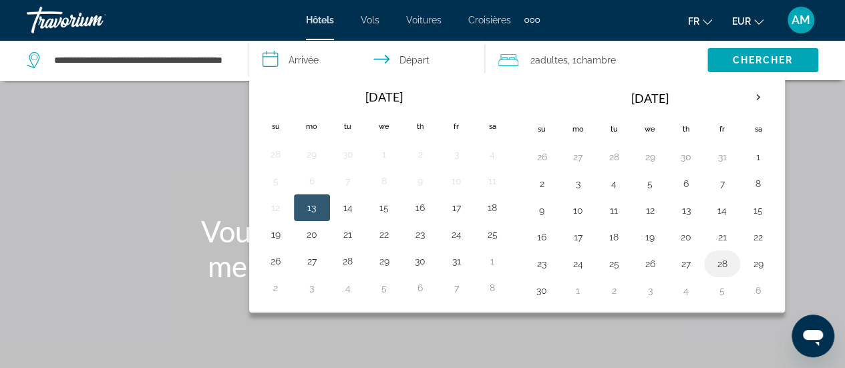
click at [712, 260] on button "28" at bounding box center [722, 264] width 21 height 19
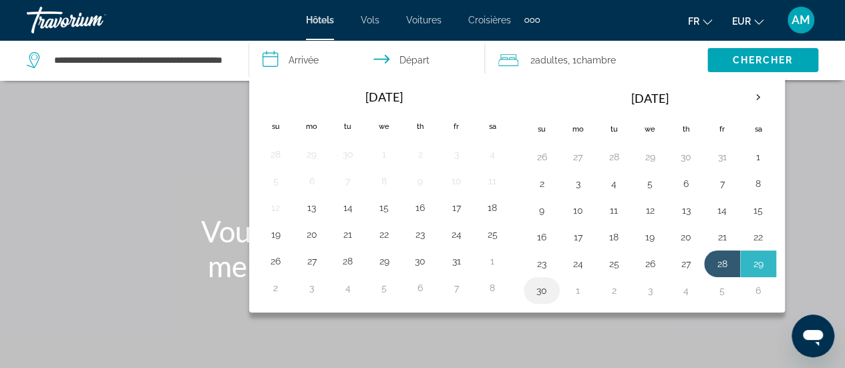
click at [542, 288] on button "30" at bounding box center [541, 290] width 21 height 19
type input "**********"
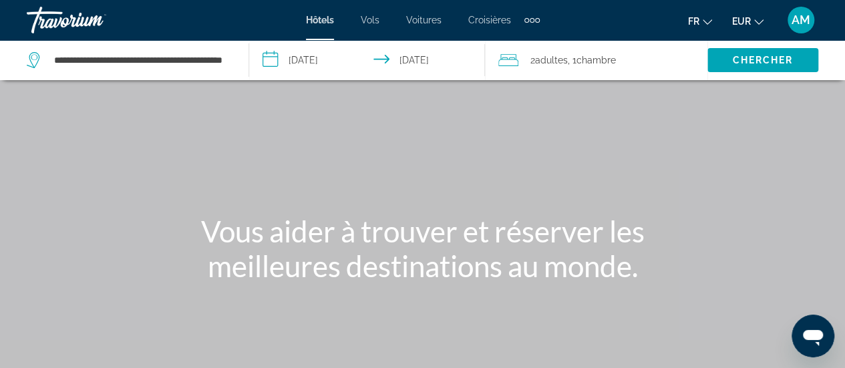
click at [588, 61] on span "Chambre" at bounding box center [596, 60] width 39 height 11
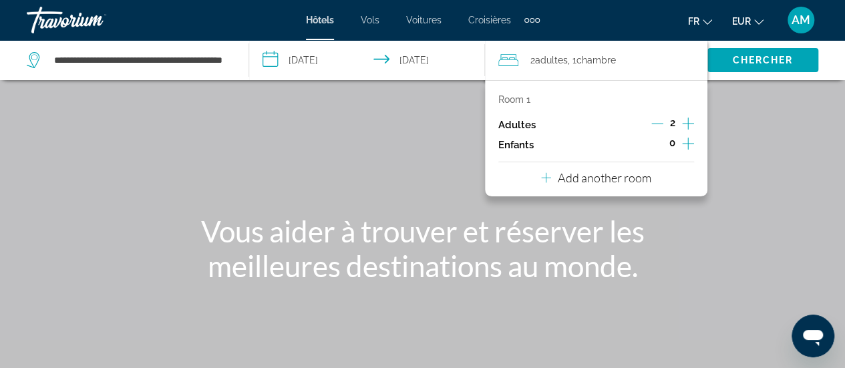
click at [687, 124] on icon "Increment adults" at bounding box center [688, 124] width 12 height 16
click at [732, 59] on span "Chercher" at bounding box center [762, 60] width 61 height 11
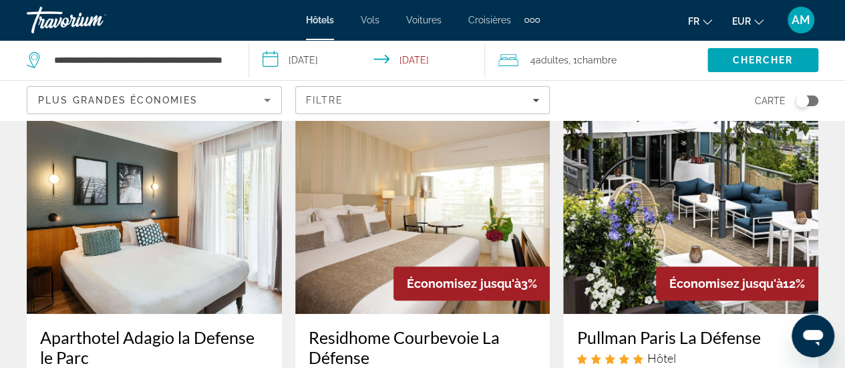
scroll to position [134, 0]
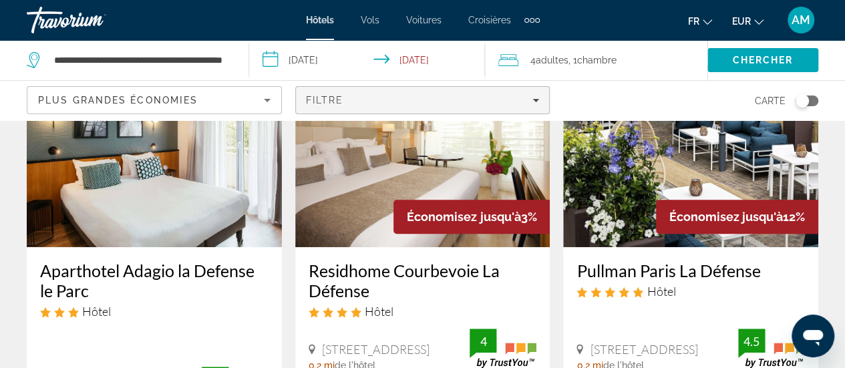
click at [499, 94] on span "Filters" at bounding box center [423, 100] width 254 height 32
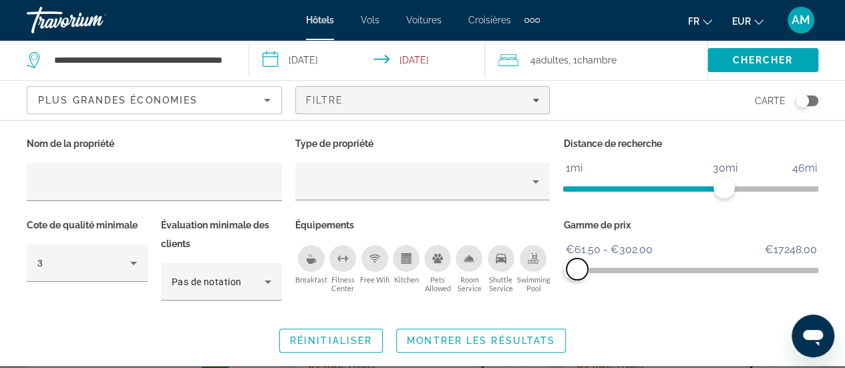
drag, startPoint x: 809, startPoint y: 269, endPoint x: 577, endPoint y: 275, distance: 231.3
click at [577, 275] on span "ngx-slider-max" at bounding box center [577, 269] width 21 height 21
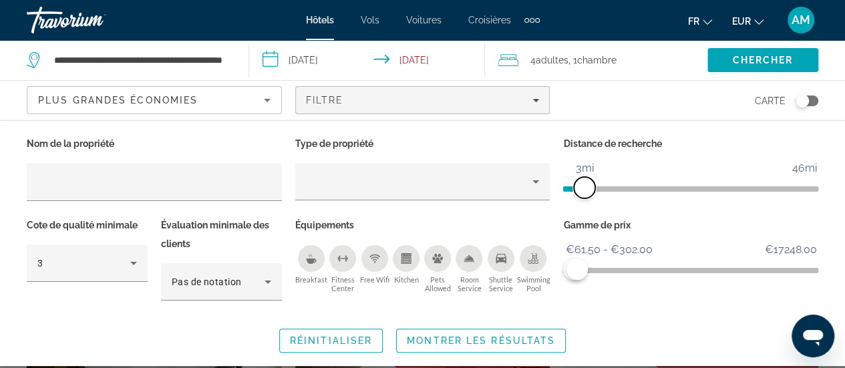
drag, startPoint x: 721, startPoint y: 185, endPoint x: 584, endPoint y: 209, distance: 139.1
click at [584, 209] on div "Distance de recherche 1mi 46mi 3mi" at bounding box center [691, 175] width 269 height 82
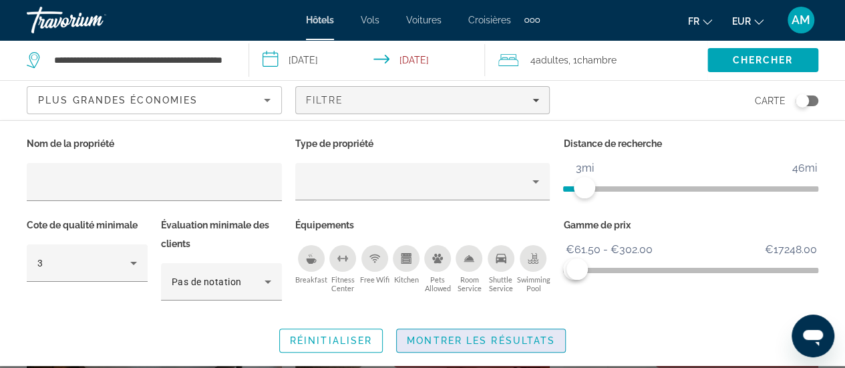
click at [532, 339] on span "Montrer les résultats" at bounding box center [481, 340] width 148 height 11
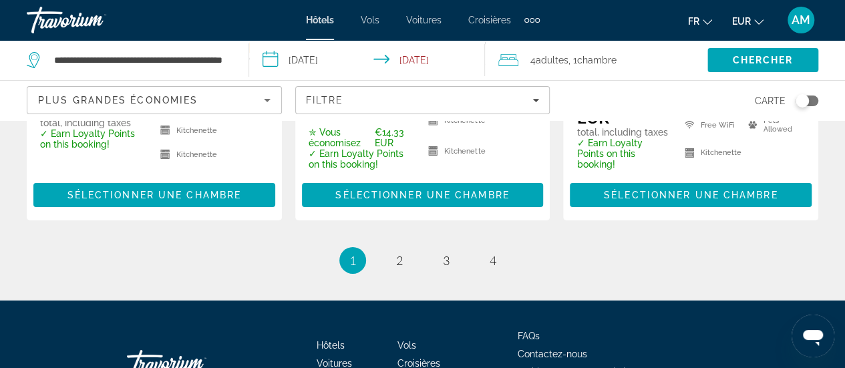
scroll to position [2138, 0]
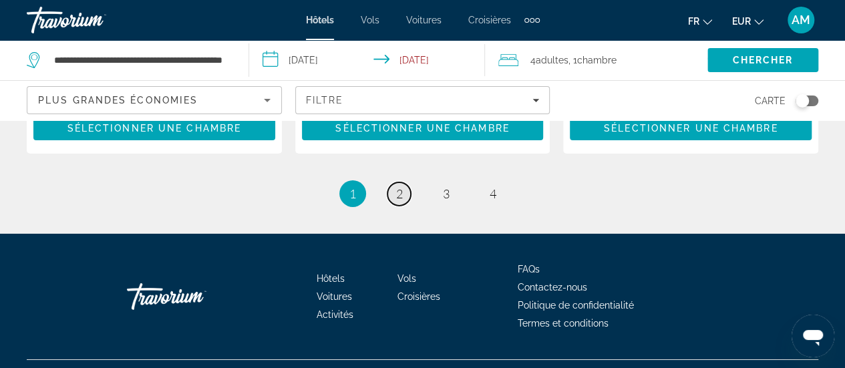
click at [394, 182] on link "page 2" at bounding box center [399, 193] width 23 height 23
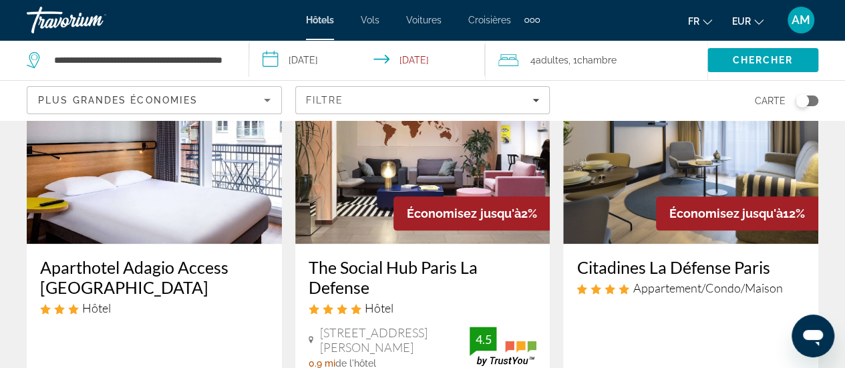
scroll to position [668, 0]
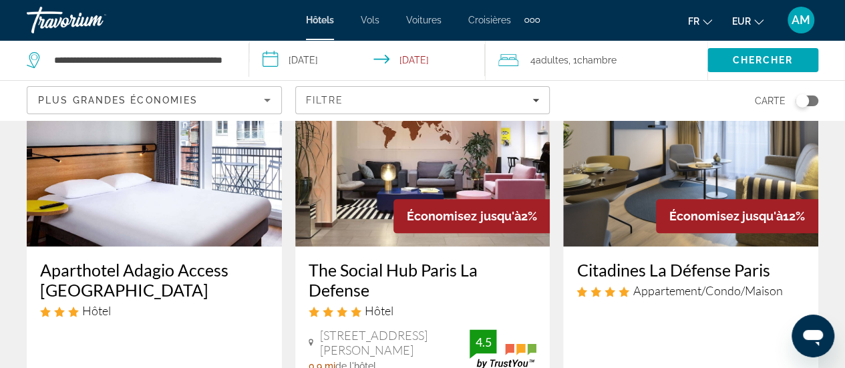
click at [668, 160] on img "Main content" at bounding box center [690, 140] width 255 height 214
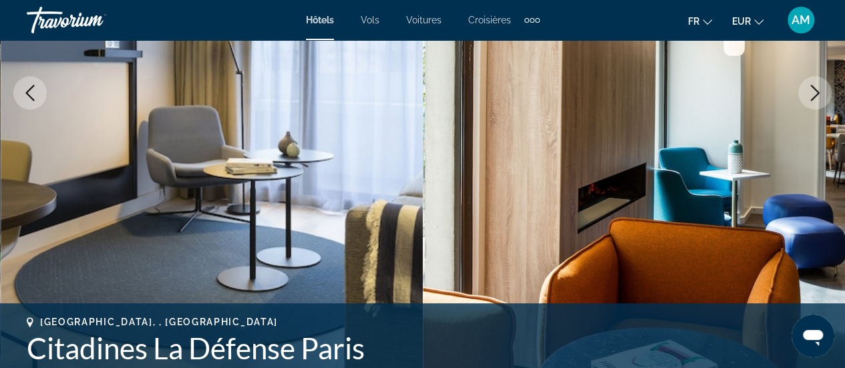
scroll to position [267, 0]
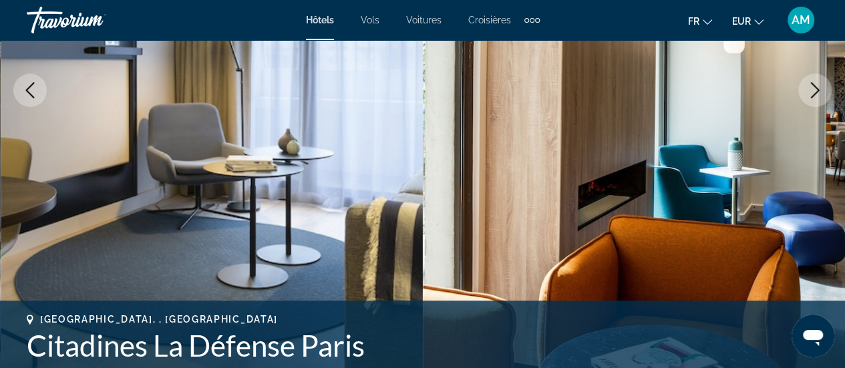
click at [817, 92] on icon "Next image" at bounding box center [815, 90] width 9 height 16
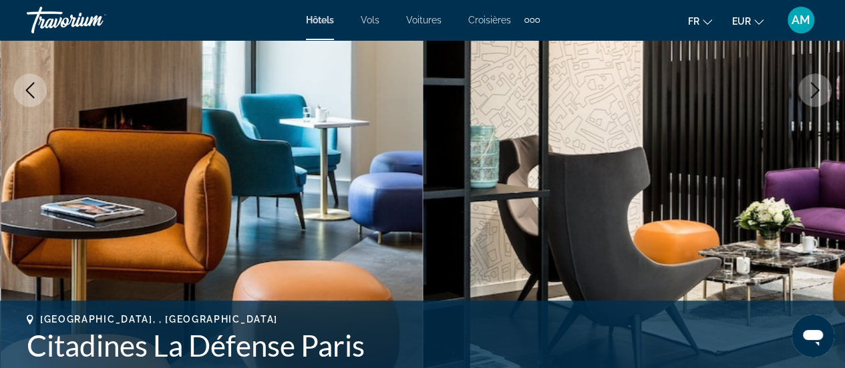
click at [817, 92] on icon "Next image" at bounding box center [815, 90] width 9 height 16
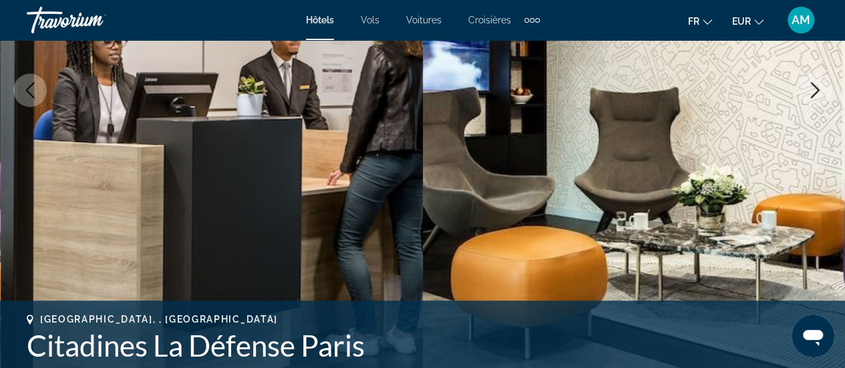
click at [817, 92] on icon "Next image" at bounding box center [815, 90] width 9 height 16
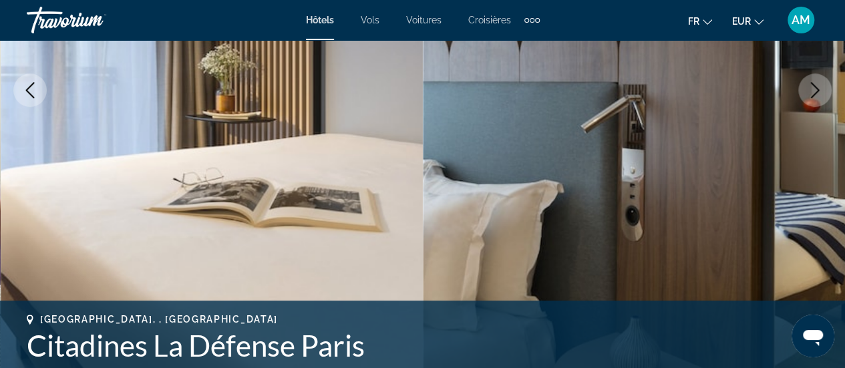
click at [817, 92] on icon "Next image" at bounding box center [815, 90] width 9 height 16
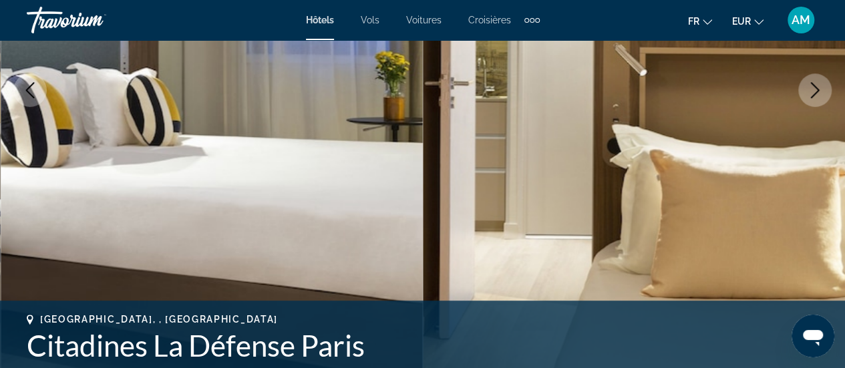
click at [817, 92] on icon "Next image" at bounding box center [815, 90] width 9 height 16
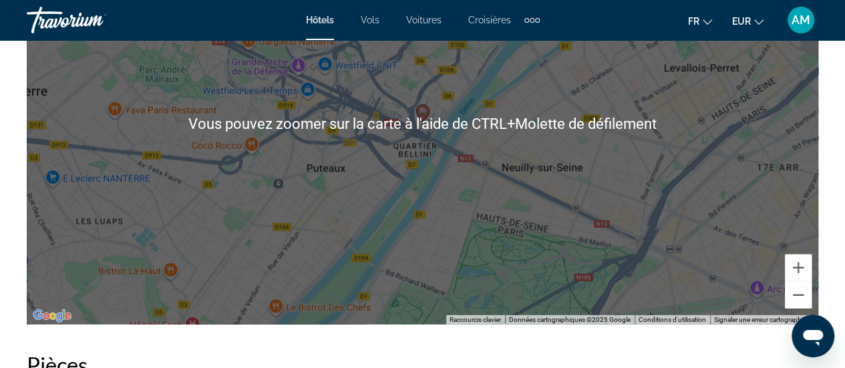
scroll to position [1671, 0]
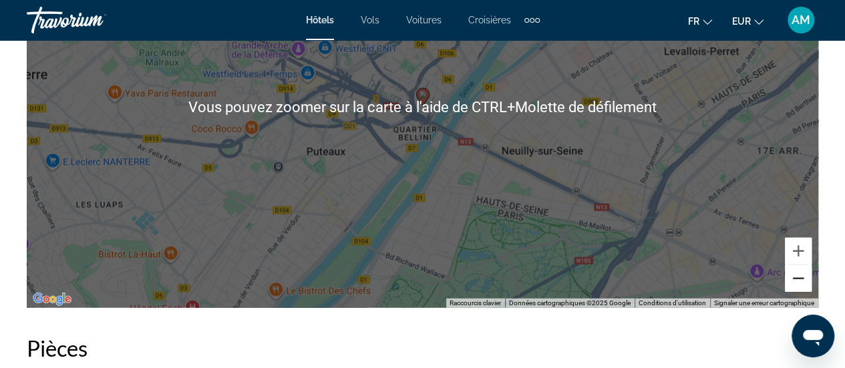
click at [799, 283] on button "Zoom arrière" at bounding box center [798, 278] width 27 height 27
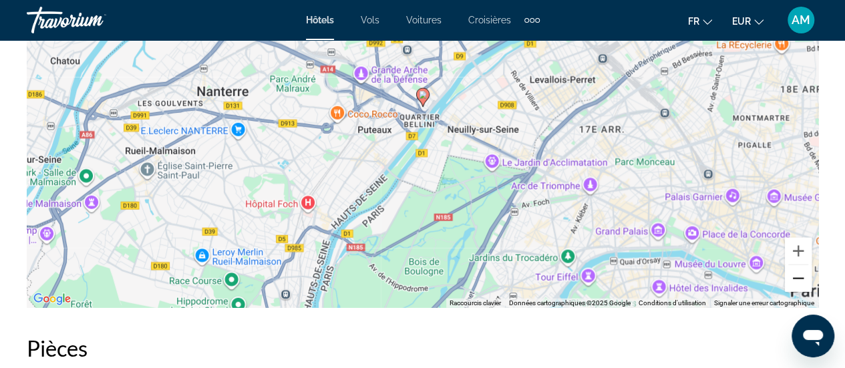
click at [797, 279] on button "Zoom arrière" at bounding box center [798, 278] width 27 height 27
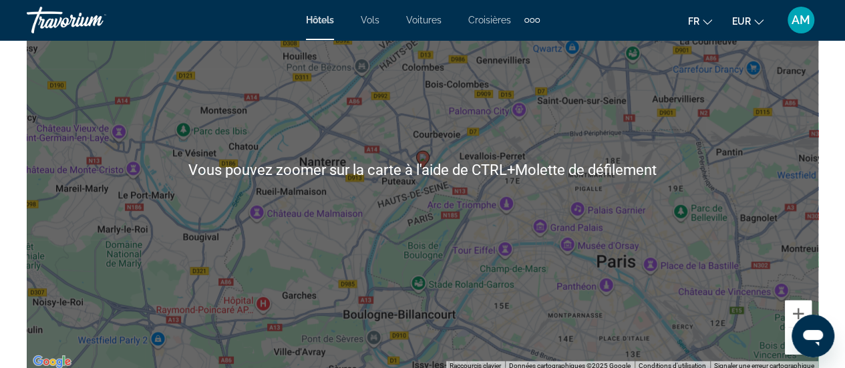
scroll to position [1604, 0]
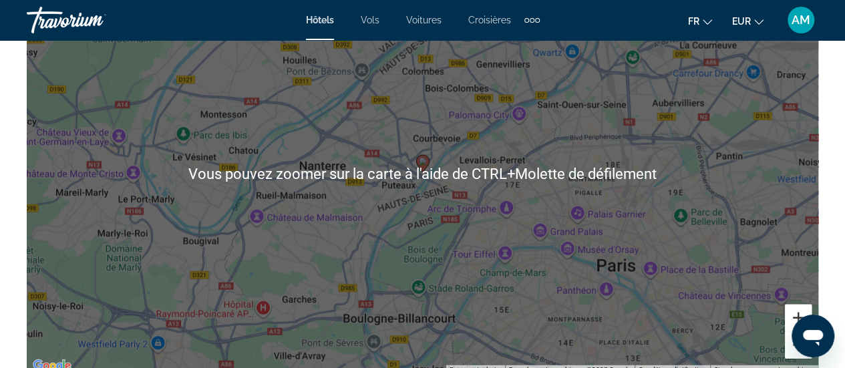
click at [794, 309] on button "Zoom avant" at bounding box center [798, 318] width 27 height 27
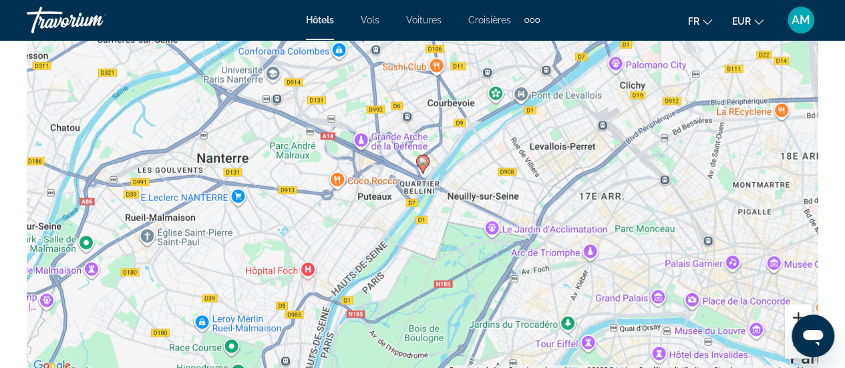
click at [794, 309] on button "Zoom avant" at bounding box center [798, 318] width 27 height 27
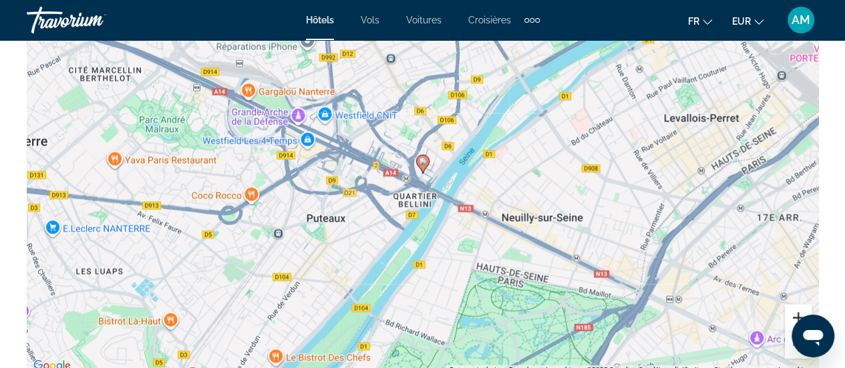
click at [794, 309] on button "Zoom avant" at bounding box center [798, 318] width 27 height 27
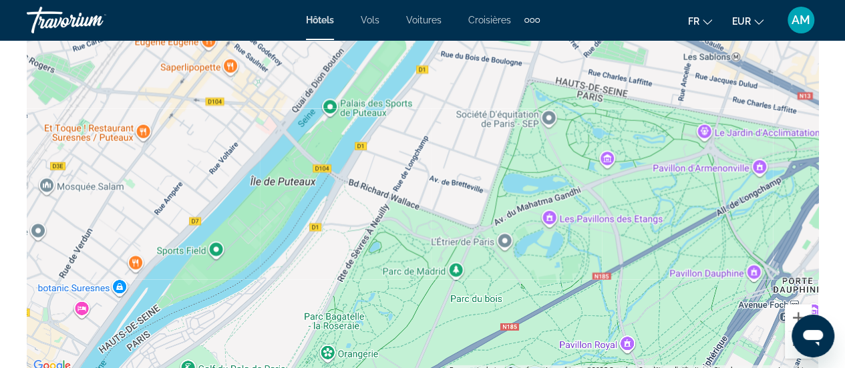
drag, startPoint x: 525, startPoint y: 311, endPoint x: 532, endPoint y: 18, distance: 292.8
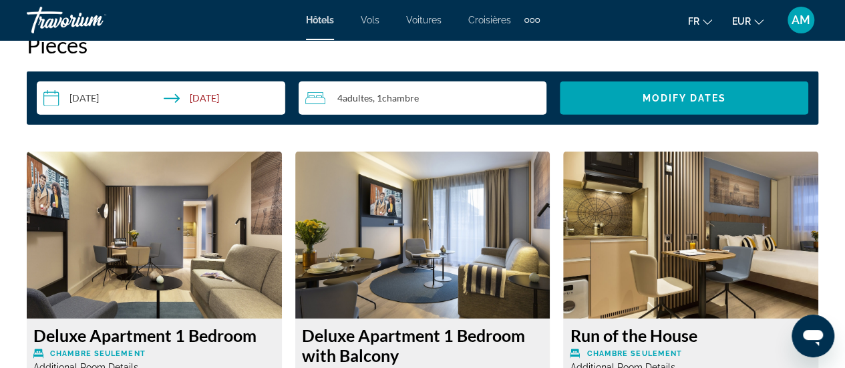
scroll to position [2072, 0]
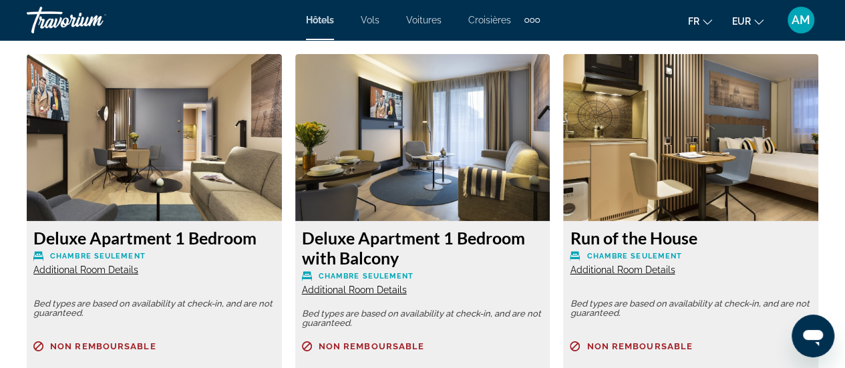
click at [71, 273] on span "Additional Room Details" at bounding box center [85, 270] width 105 height 11
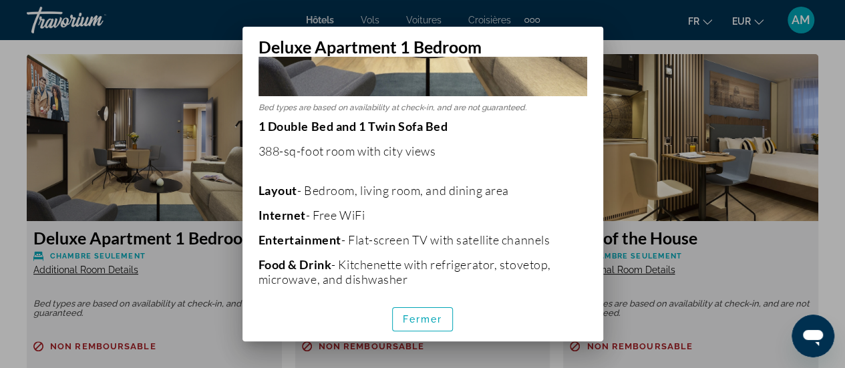
scroll to position [134, 0]
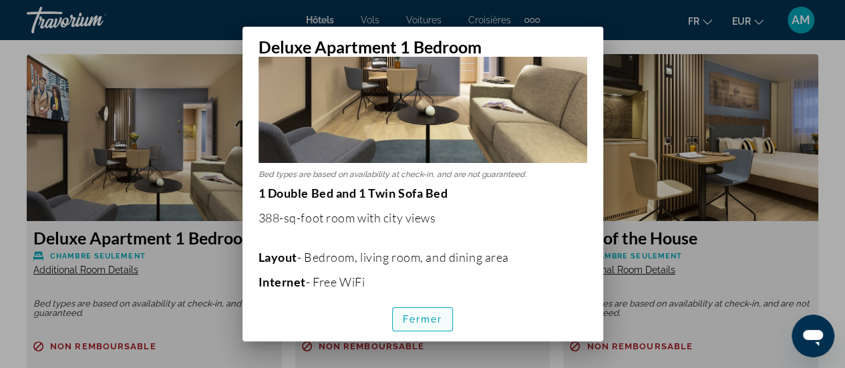
click at [421, 320] on span "Fermer" at bounding box center [423, 319] width 40 height 11
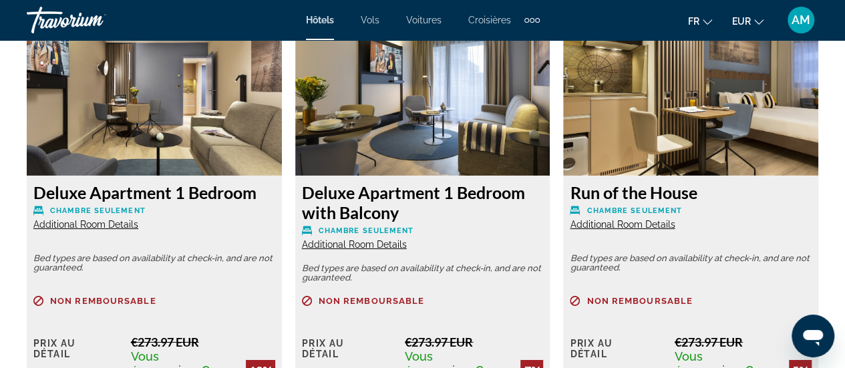
scroll to position [2138, 0]
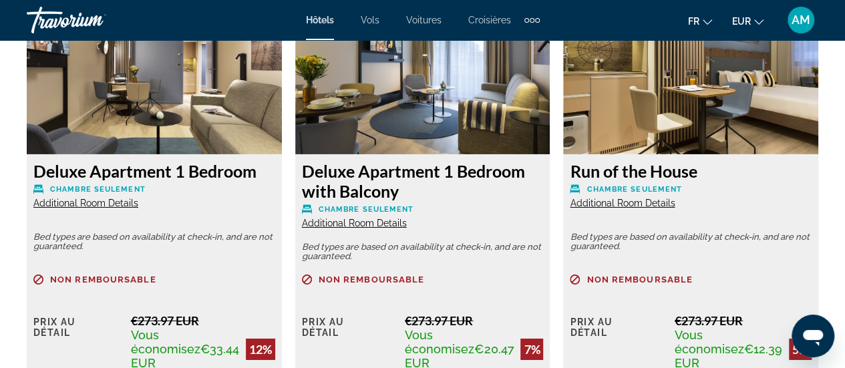
click at [366, 222] on span "Additional Room Details" at bounding box center [354, 223] width 105 height 11
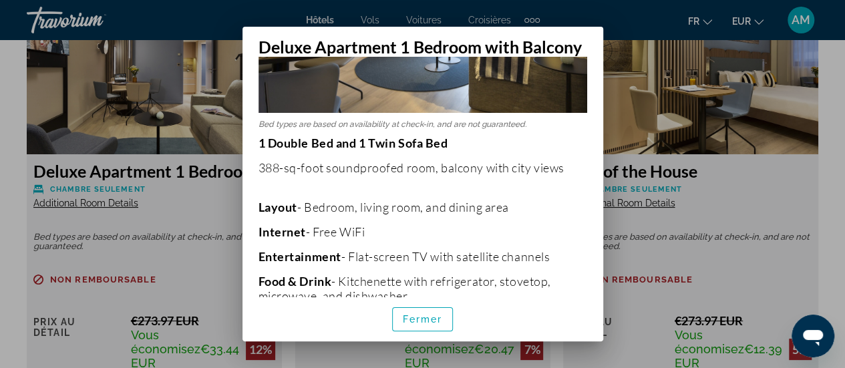
scroll to position [200, 0]
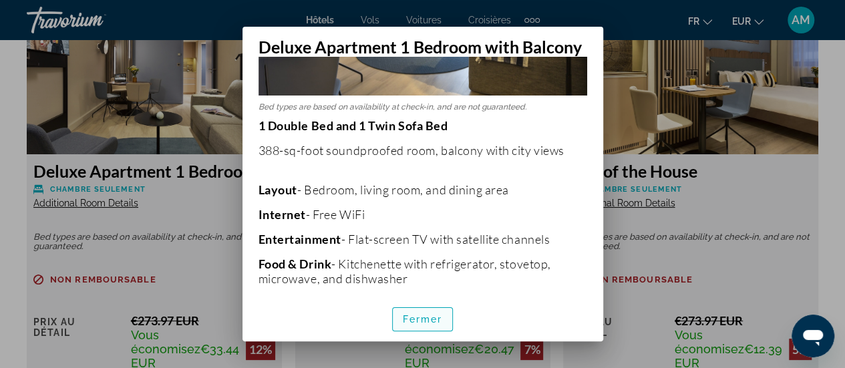
click at [419, 325] on span "button" at bounding box center [423, 319] width 60 height 32
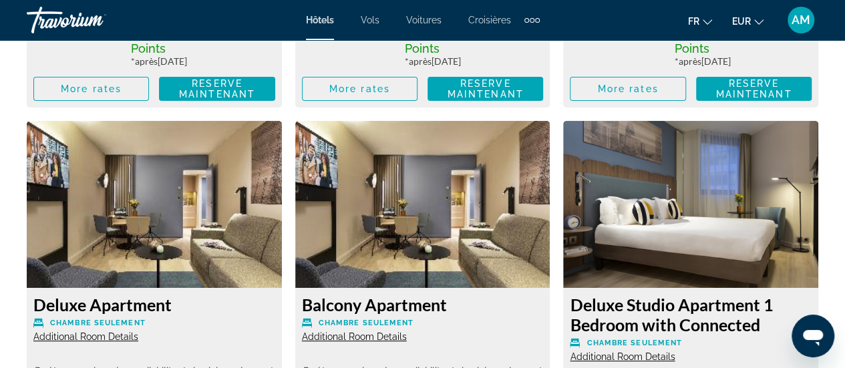
scroll to position [2606, 0]
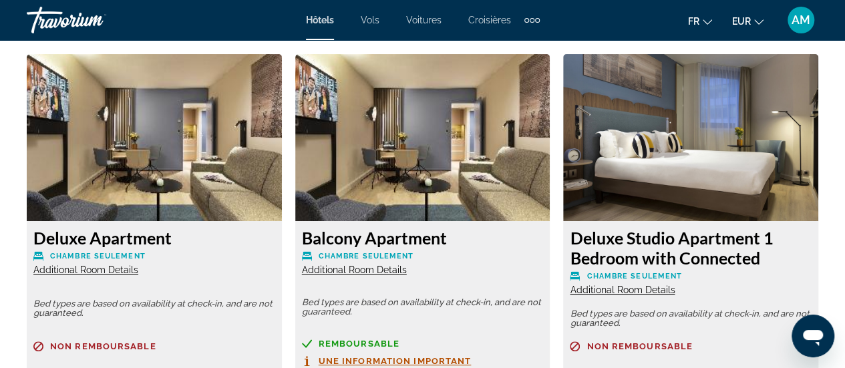
click at [662, 285] on span "Additional Room Details" at bounding box center [622, 290] width 105 height 11
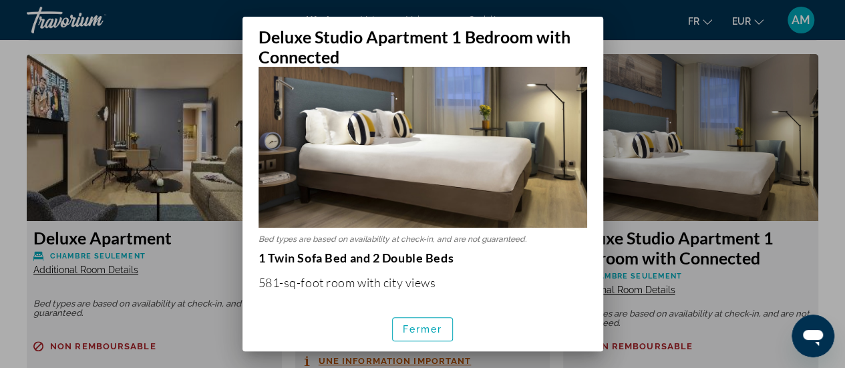
scroll to position [200, 0]
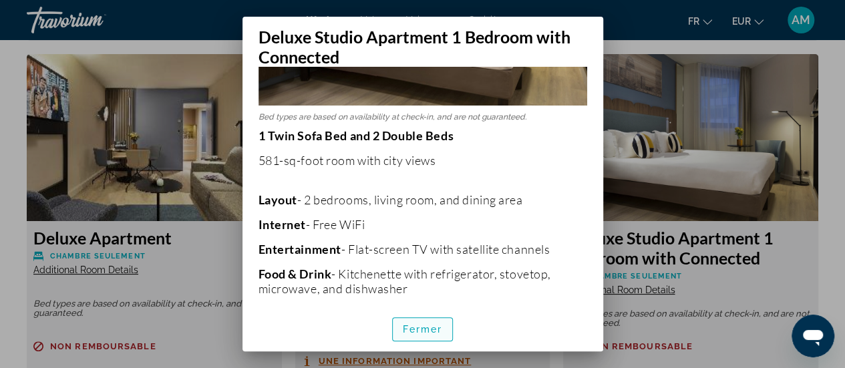
click at [438, 336] on span "button" at bounding box center [423, 329] width 60 height 32
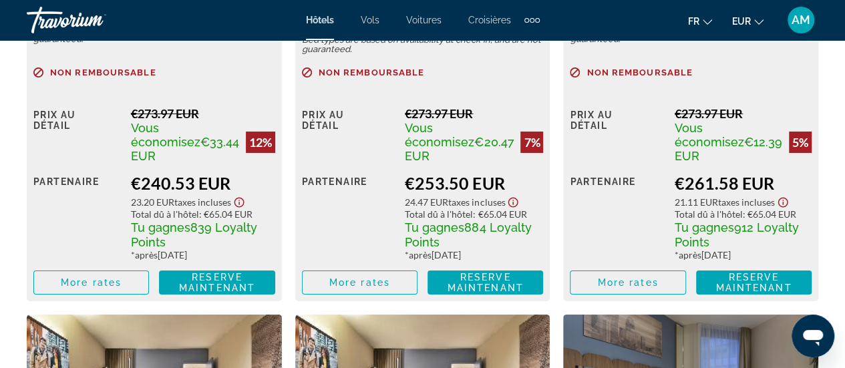
scroll to position [2005, 0]
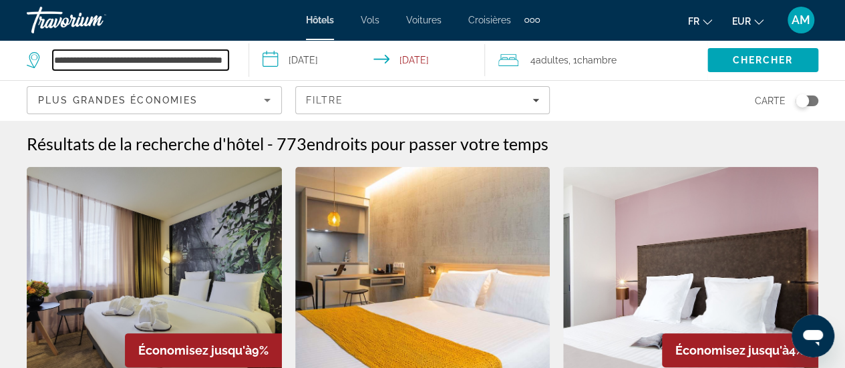
click at [165, 53] on input "**********" at bounding box center [141, 60] width 176 height 20
click at [172, 53] on input "**********" at bounding box center [141, 60] width 176 height 20
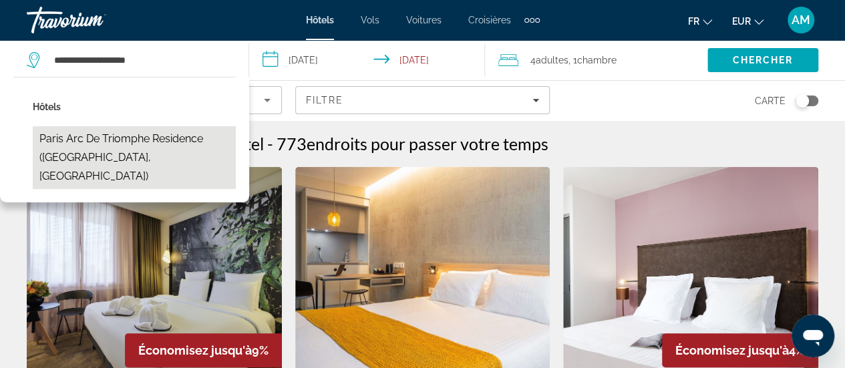
click at [164, 141] on button "Paris Arc de Triomphe Residence ([GEOGRAPHIC_DATA], [GEOGRAPHIC_DATA])" at bounding box center [134, 157] width 203 height 63
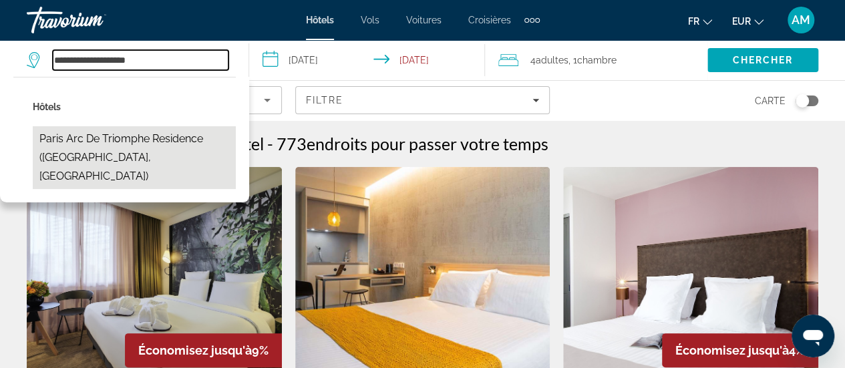
type input "**********"
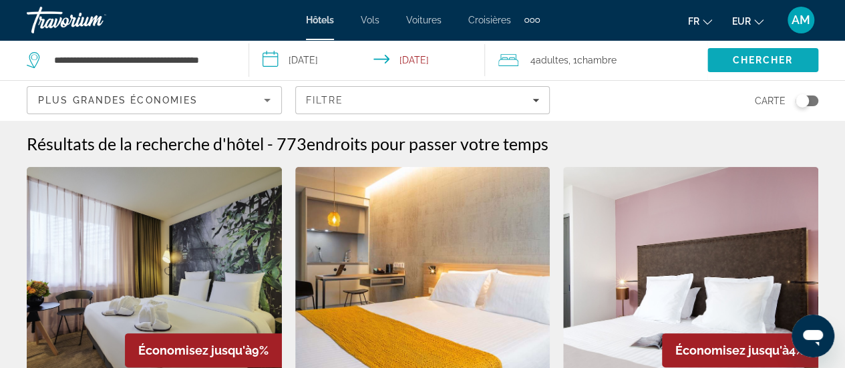
click at [782, 60] on span "Chercher" at bounding box center [762, 60] width 61 height 11
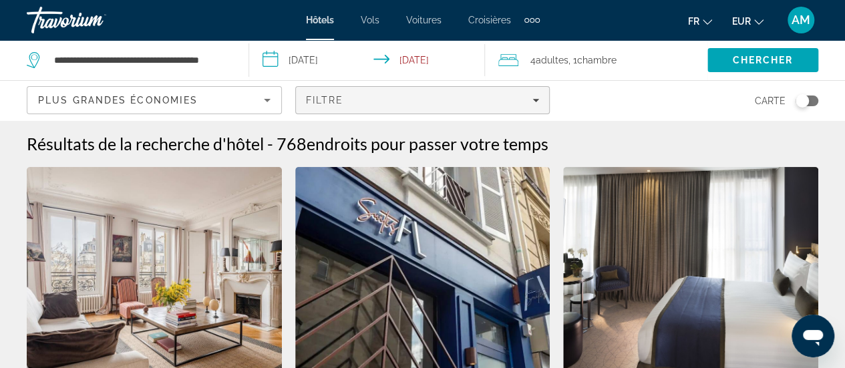
click at [528, 103] on div "Filtre" at bounding box center [423, 100] width 234 height 11
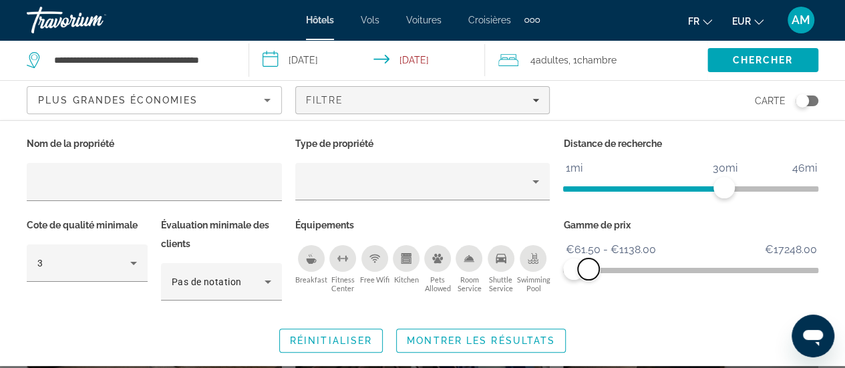
drag, startPoint x: 808, startPoint y: 269, endPoint x: 589, endPoint y: 273, distance: 219.2
click at [589, 273] on span "ngx-slider-max" at bounding box center [588, 269] width 21 height 21
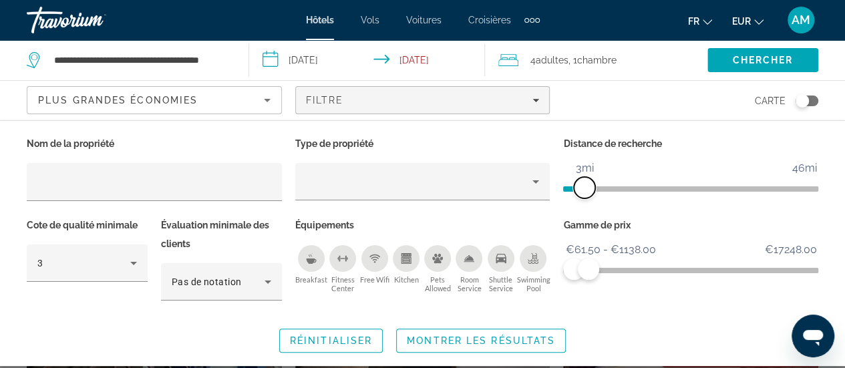
drag, startPoint x: 722, startPoint y: 186, endPoint x: 583, endPoint y: 196, distance: 139.4
click at [583, 196] on span "ngx-slider" at bounding box center [584, 187] width 21 height 21
click at [581, 271] on span "ngx-slider-max" at bounding box center [580, 269] width 21 height 21
click at [581, 272] on span "ngx-slider-max" at bounding box center [580, 269] width 21 height 21
drag, startPoint x: 581, startPoint y: 267, endPoint x: 575, endPoint y: 268, distance: 6.8
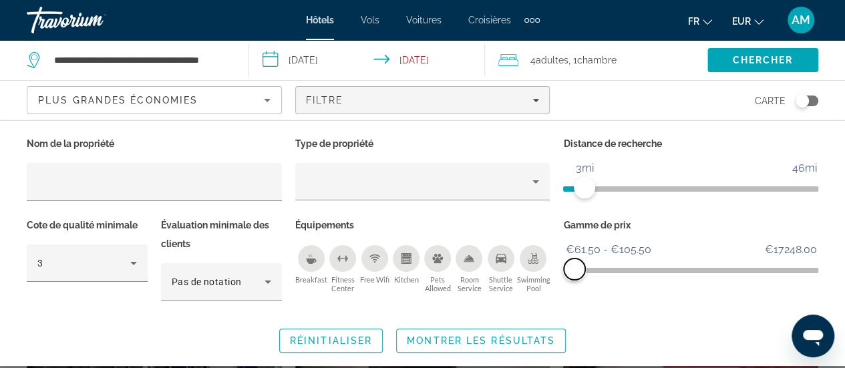
click at [575, 268] on span "ngx-slider-max" at bounding box center [574, 269] width 21 height 21
click at [577, 267] on span "ngx-slider-max" at bounding box center [577, 269] width 21 height 21
click at [575, 268] on span "ngx-slider-max" at bounding box center [574, 269] width 21 height 21
click at [576, 271] on span "ngx-slider-max" at bounding box center [575, 269] width 21 height 21
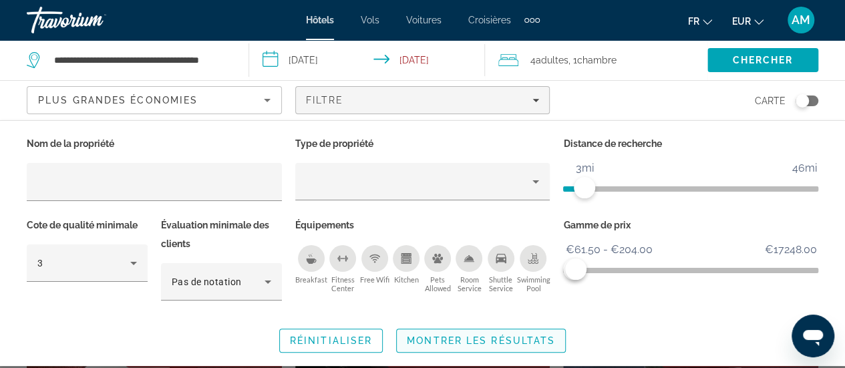
click at [517, 338] on span "Montrer les résultats" at bounding box center [481, 340] width 148 height 11
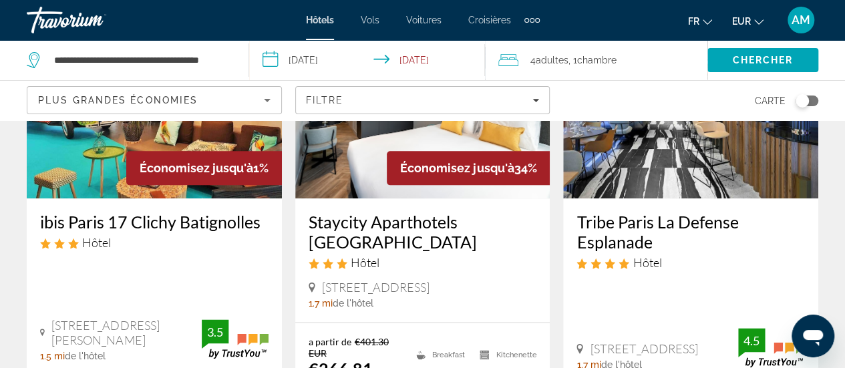
scroll to position [668, 0]
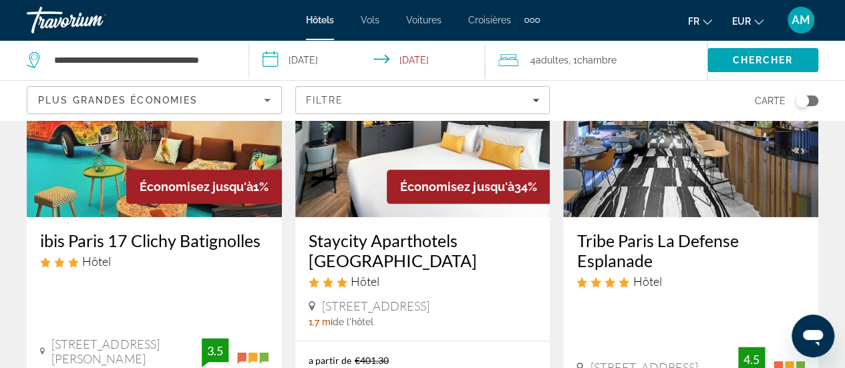
click at [434, 148] on img "Main content" at bounding box center [422, 110] width 255 height 214
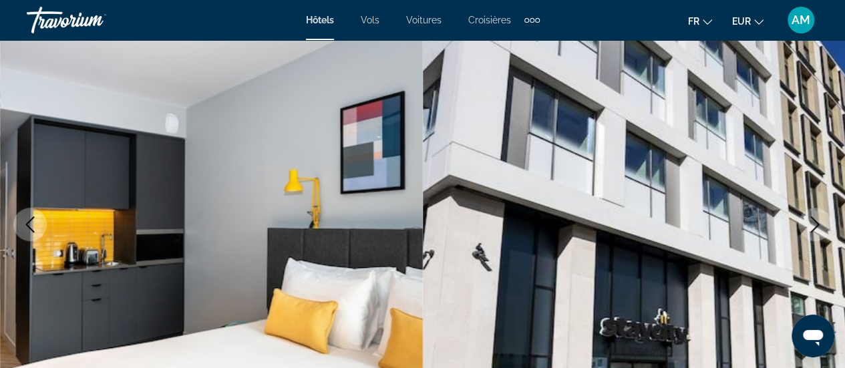
scroll to position [134, 0]
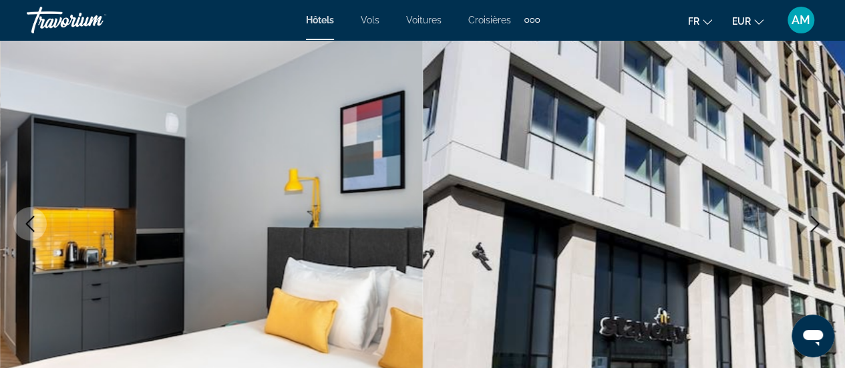
click at [811, 220] on icon "Next image" at bounding box center [815, 224] width 16 height 16
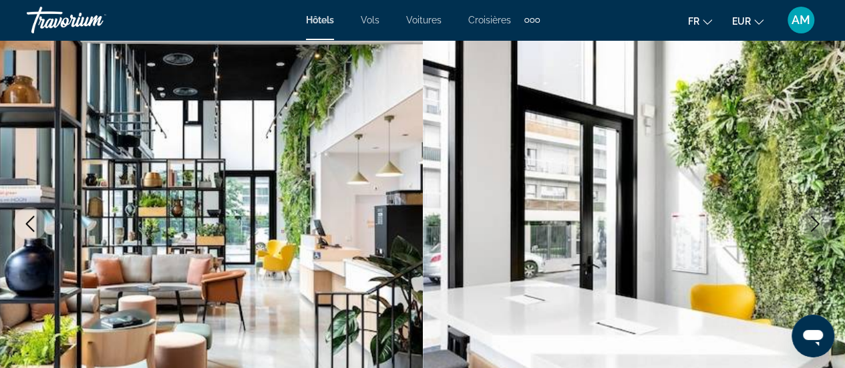
click at [813, 218] on icon "Next image" at bounding box center [815, 224] width 9 height 16
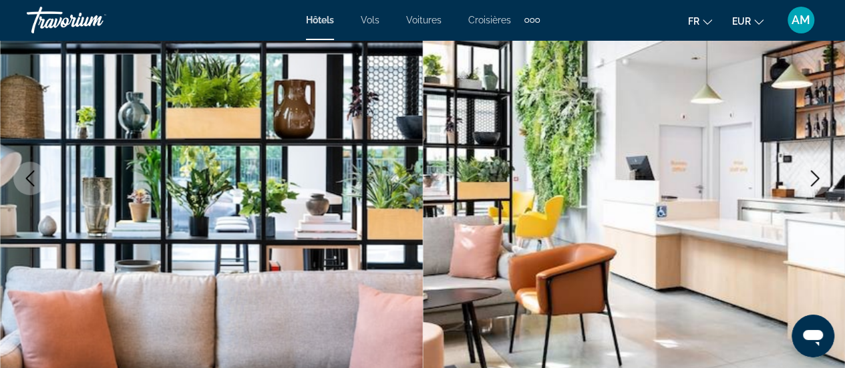
scroll to position [200, 0]
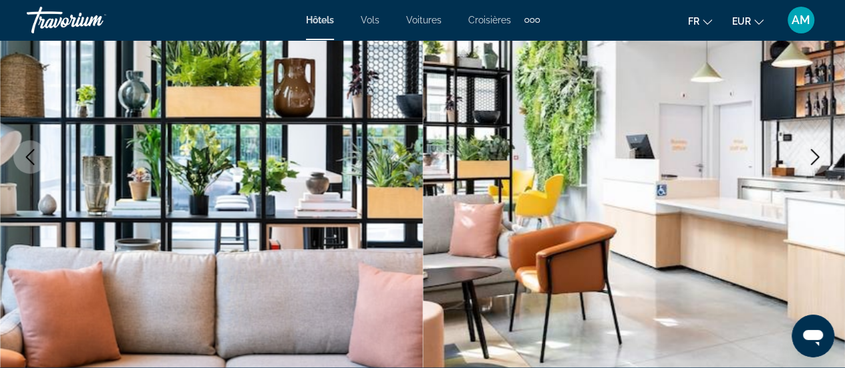
click at [807, 157] on icon "Next image" at bounding box center [815, 157] width 16 height 16
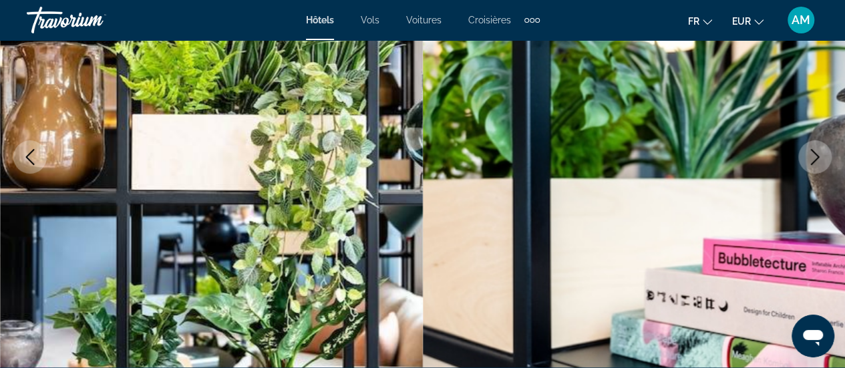
click at [807, 157] on icon "Next image" at bounding box center [815, 157] width 16 height 16
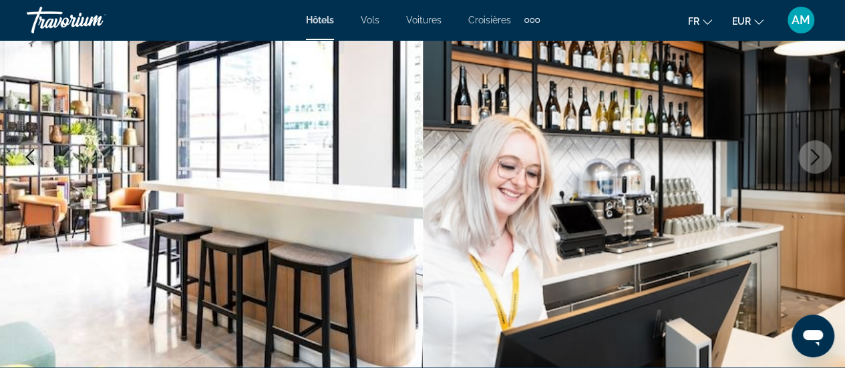
click at [807, 157] on icon "Next image" at bounding box center [815, 157] width 16 height 16
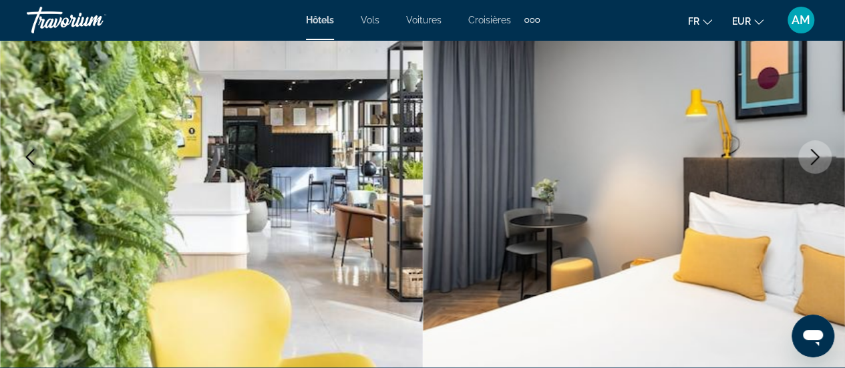
click at [807, 157] on icon "Next image" at bounding box center [815, 157] width 16 height 16
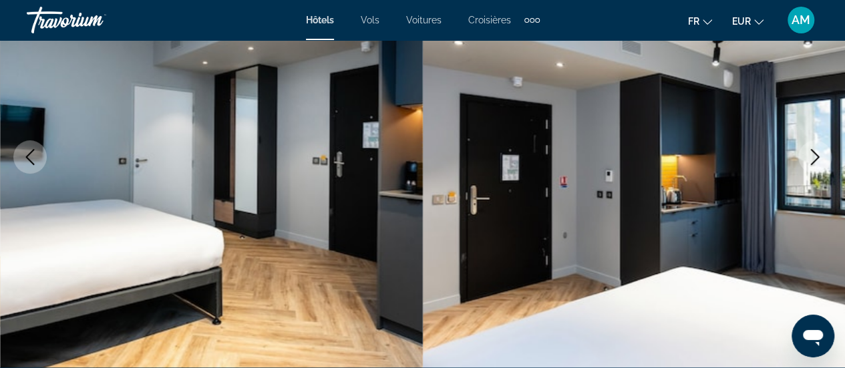
click at [807, 157] on icon "Next image" at bounding box center [815, 157] width 16 height 16
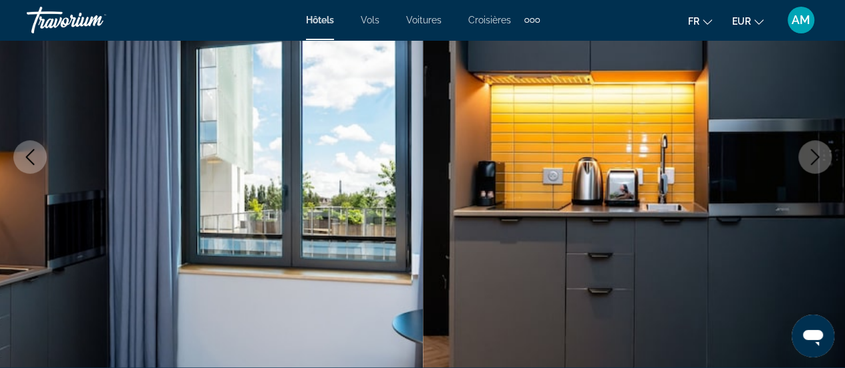
click at [807, 157] on icon "Next image" at bounding box center [815, 157] width 16 height 16
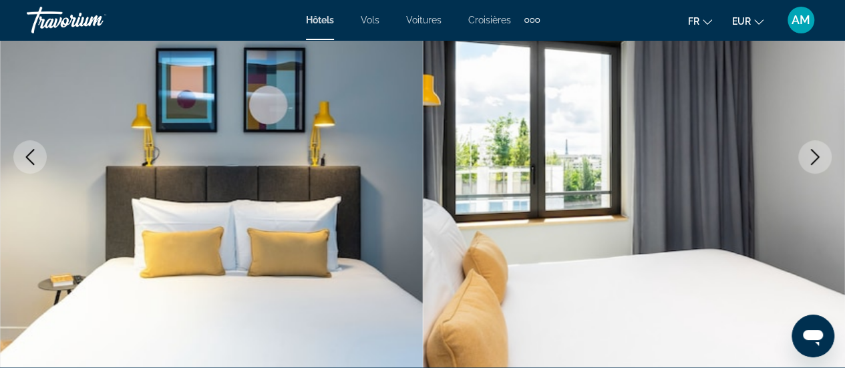
click at [33, 150] on icon "Previous image" at bounding box center [30, 157] width 16 height 16
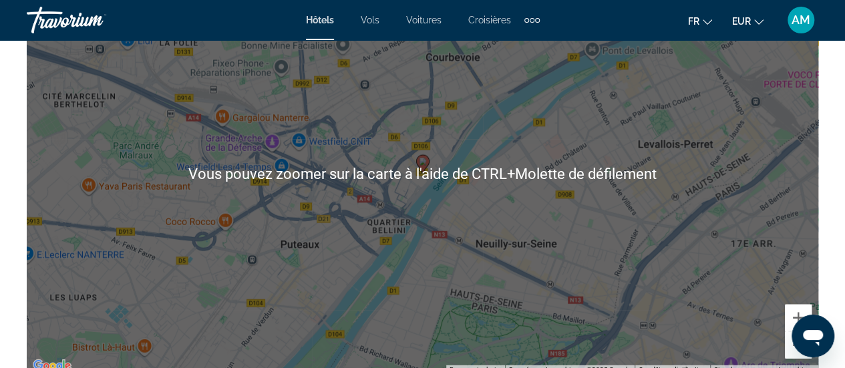
scroll to position [1671, 0]
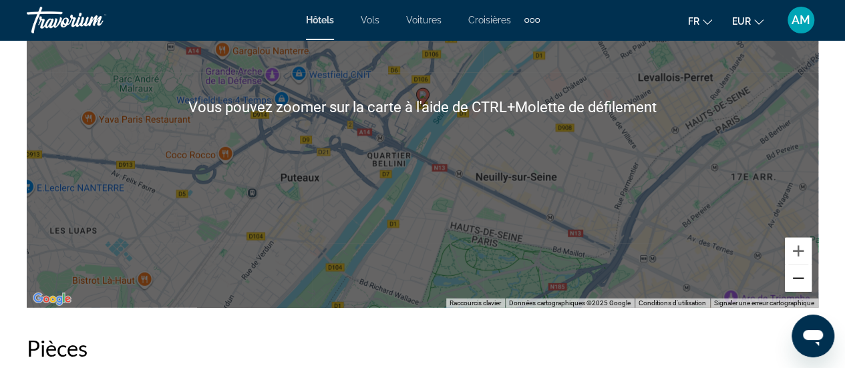
click at [801, 280] on button "Zoom arrière" at bounding box center [798, 278] width 27 height 27
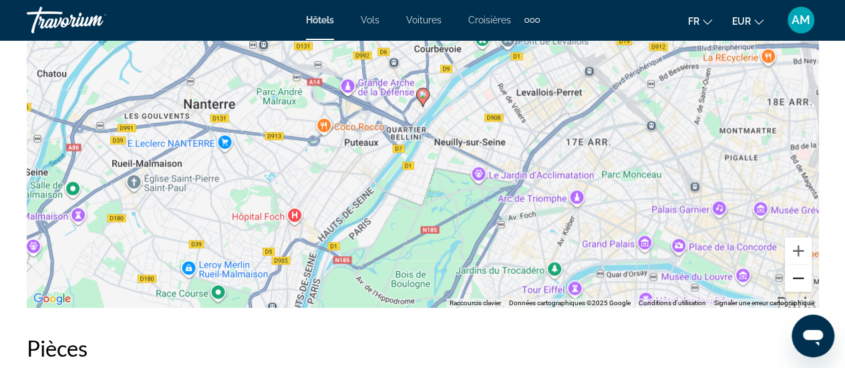
click at [801, 280] on button "Zoom arrière" at bounding box center [798, 278] width 27 height 27
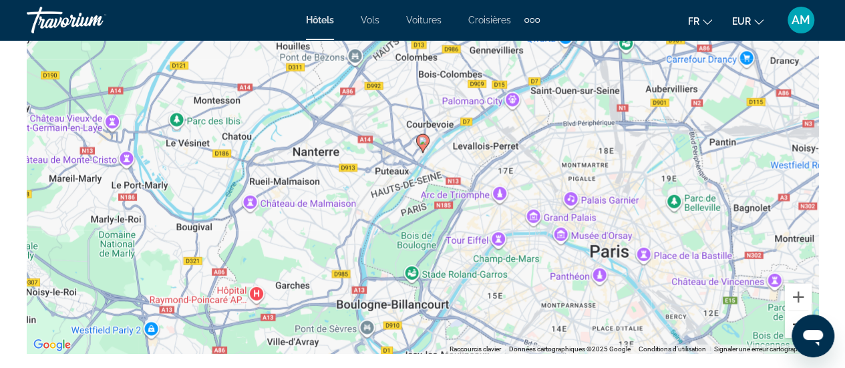
scroll to position [1604, 0]
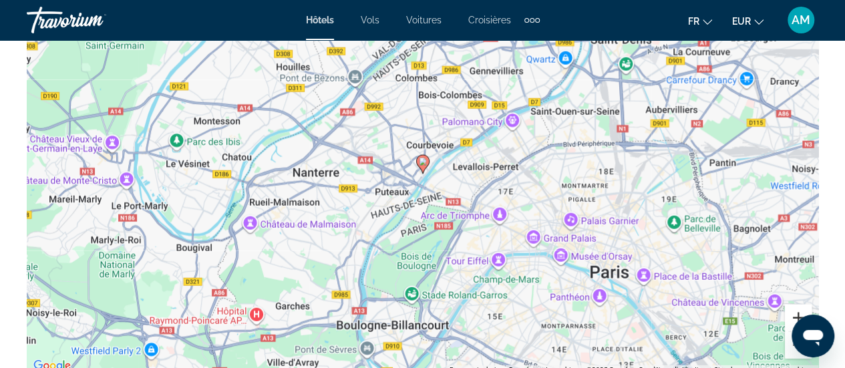
click at [791, 315] on button "Zoom avant" at bounding box center [798, 318] width 27 height 27
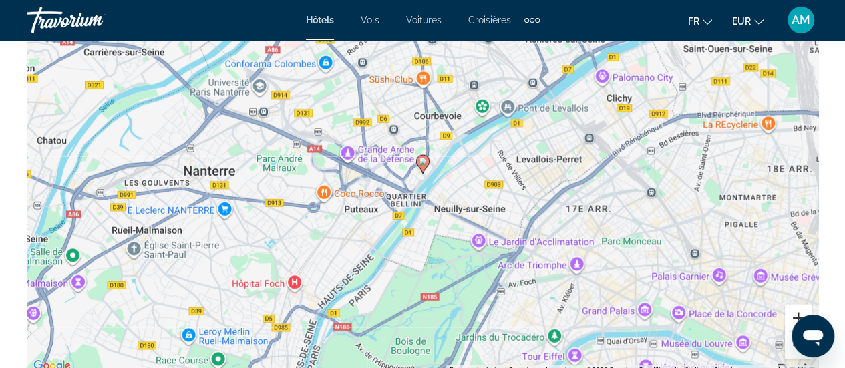
click at [791, 314] on button "Zoom avant" at bounding box center [798, 318] width 27 height 27
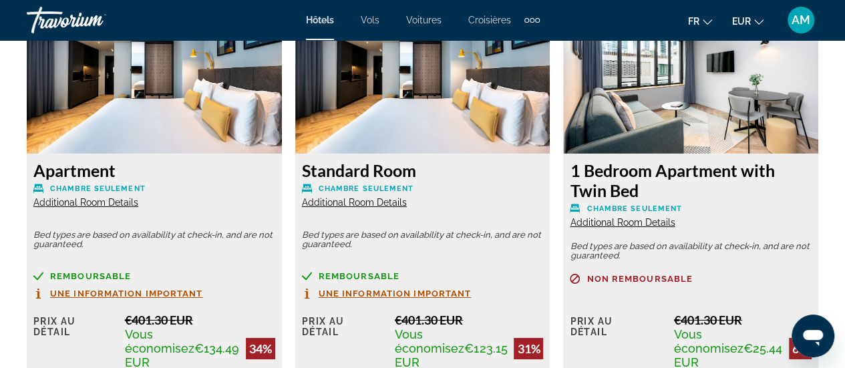
scroll to position [2205, 0]
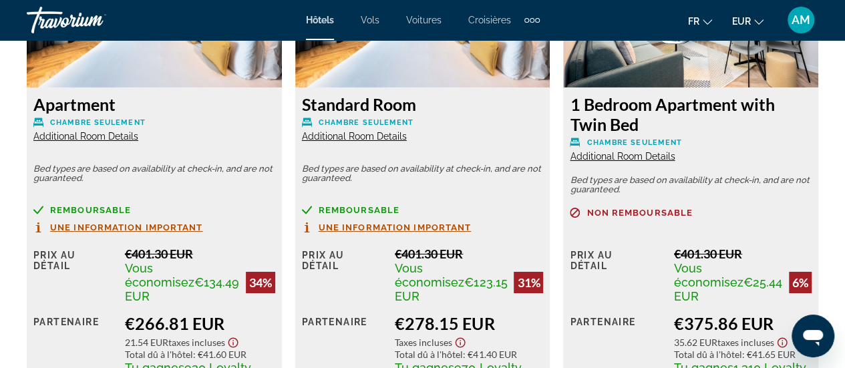
click at [100, 134] on span "Additional Room Details" at bounding box center [85, 136] width 105 height 11
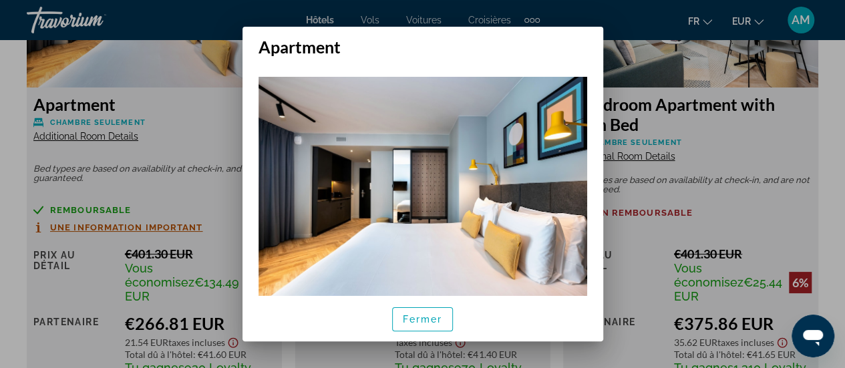
scroll to position [28, 0]
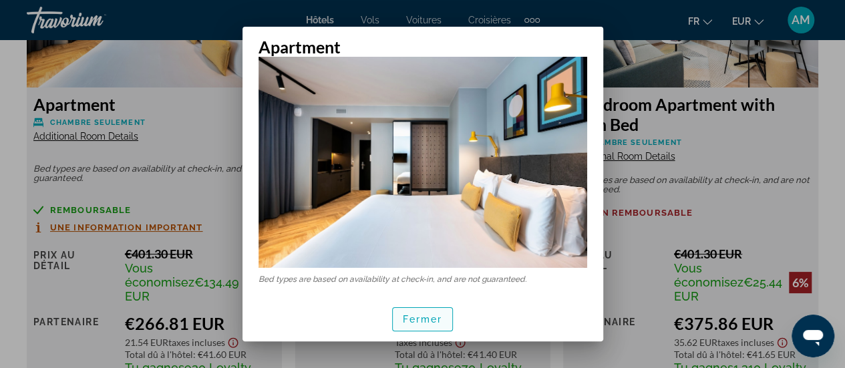
click at [412, 321] on span "Fermer" at bounding box center [423, 319] width 40 height 11
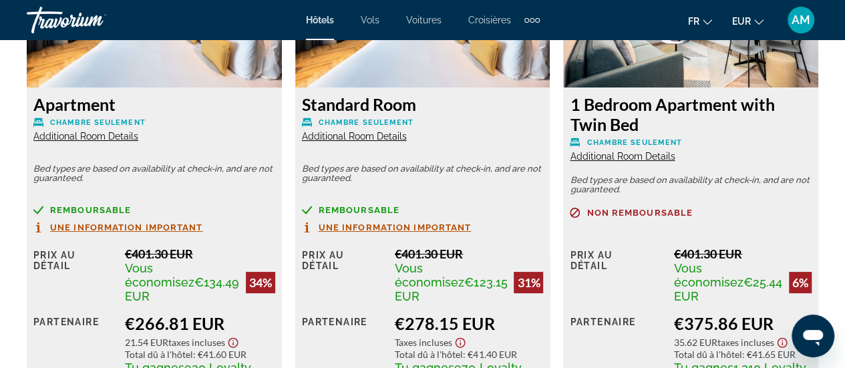
scroll to position [2205, 0]
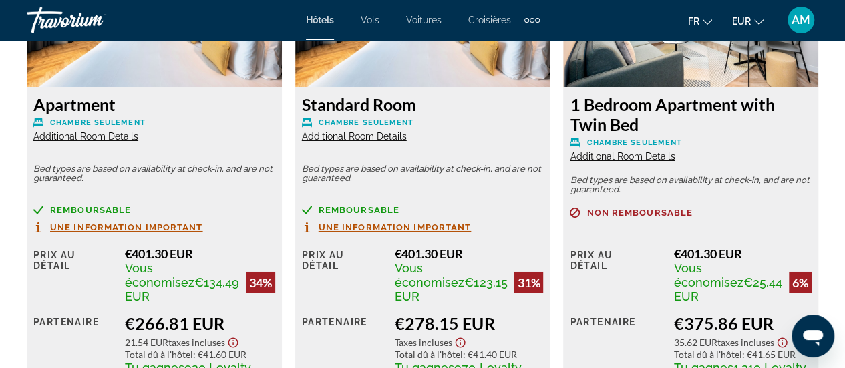
click at [592, 153] on span "Additional Room Details" at bounding box center [622, 156] width 105 height 11
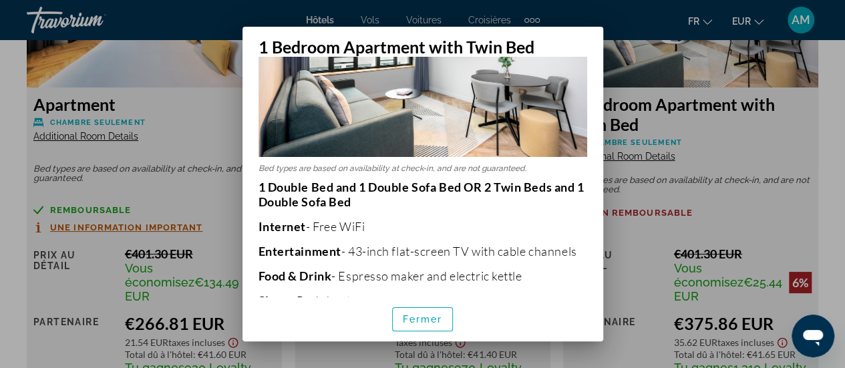
scroll to position [200, 0]
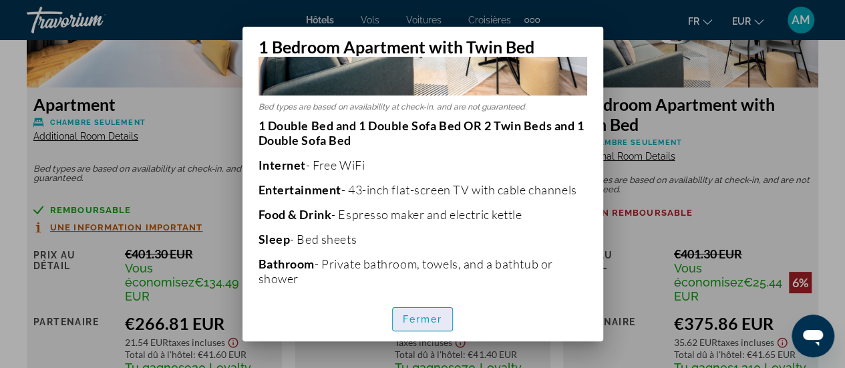
click at [419, 323] on span "Fermer" at bounding box center [423, 319] width 40 height 11
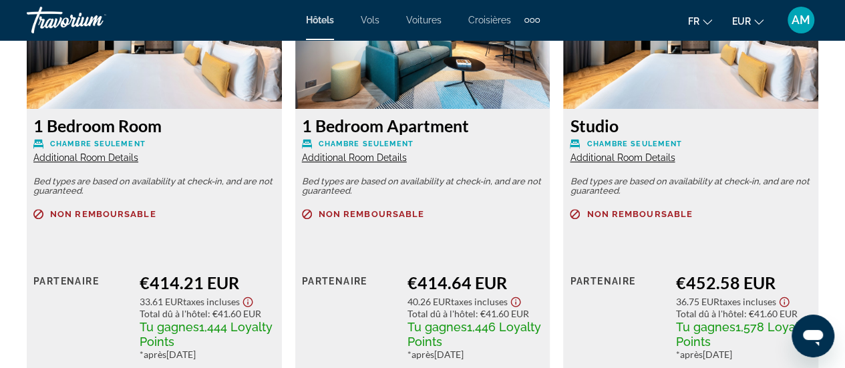
scroll to position [2740, 0]
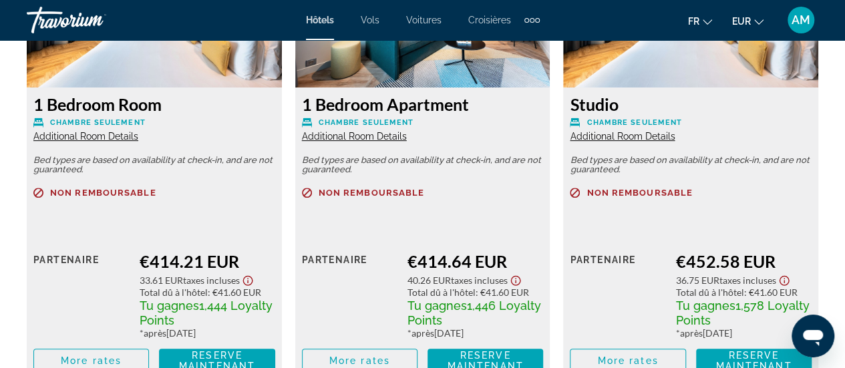
click at [352, 131] on span "Additional Room Details" at bounding box center [354, 136] width 105 height 11
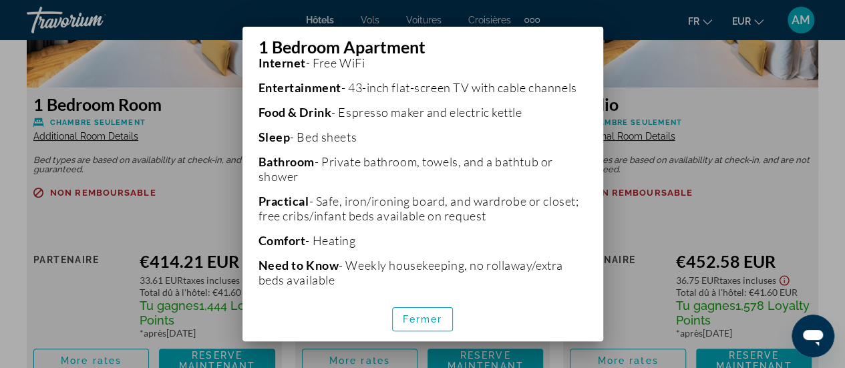
scroll to position [359, 0]
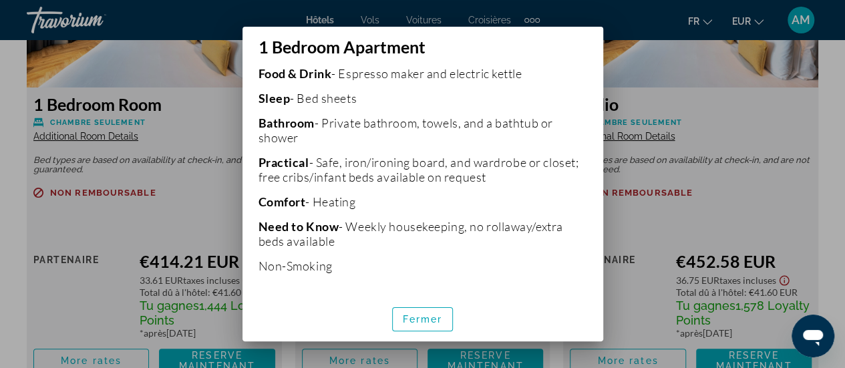
click at [436, 315] on span "Fermer" at bounding box center [423, 319] width 40 height 11
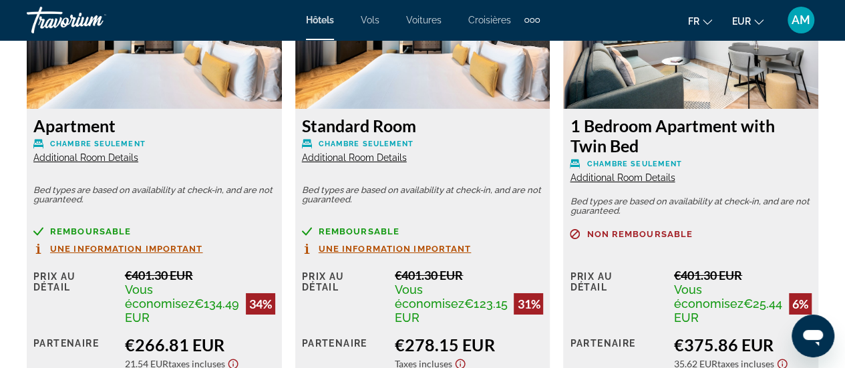
scroll to position [2205, 0]
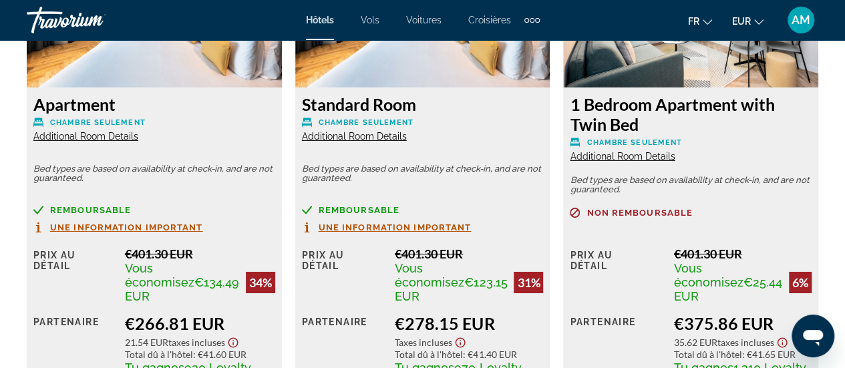
click at [74, 139] on span "Additional Room Details" at bounding box center [85, 136] width 105 height 11
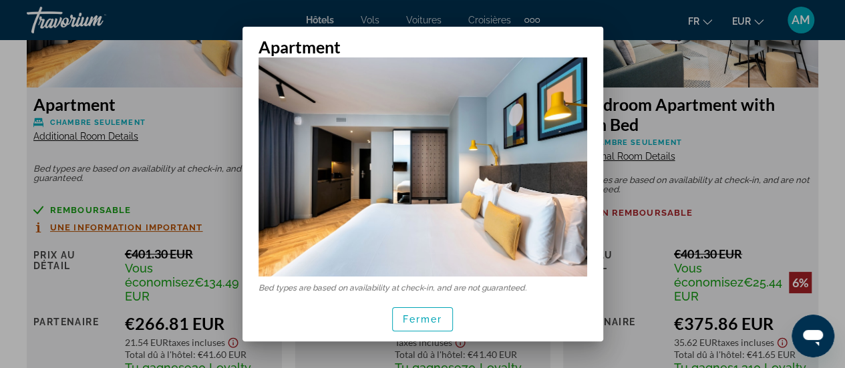
scroll to position [28, 0]
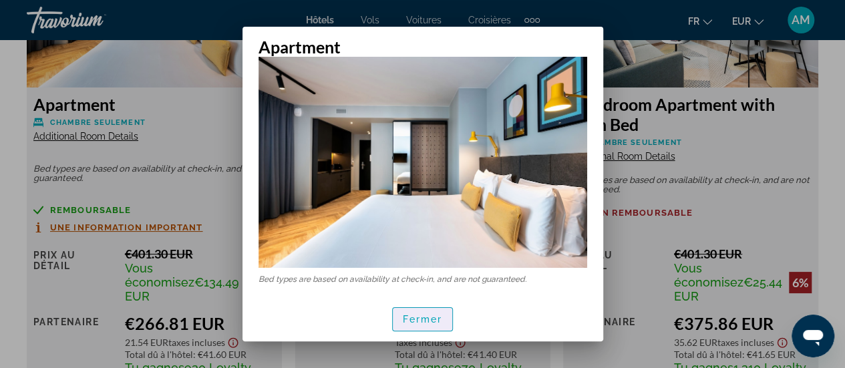
click at [432, 317] on span "Fermer" at bounding box center [423, 319] width 40 height 11
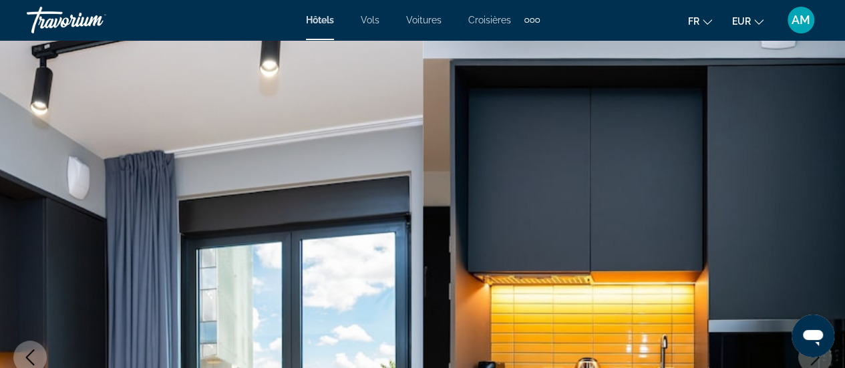
scroll to position [2205, 0]
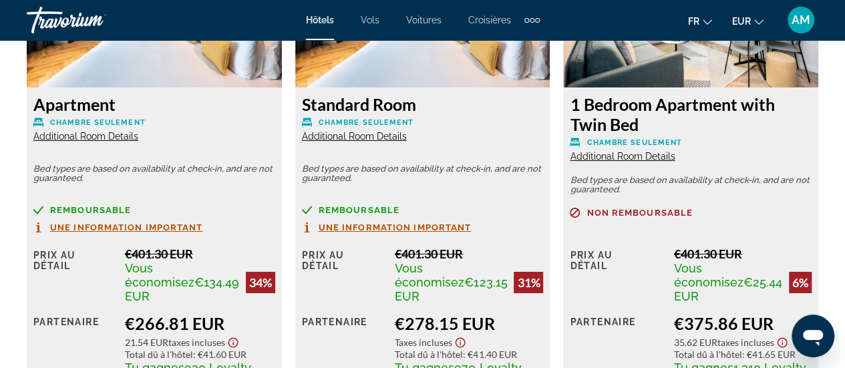
click at [646, 153] on span "Additional Room Details" at bounding box center [622, 156] width 105 height 11
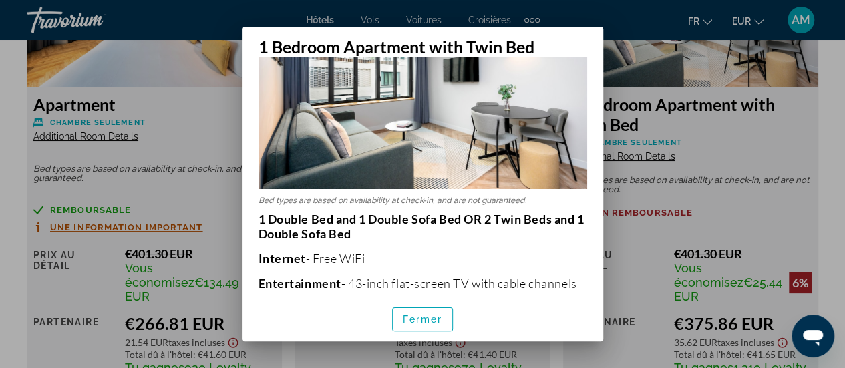
scroll to position [200, 0]
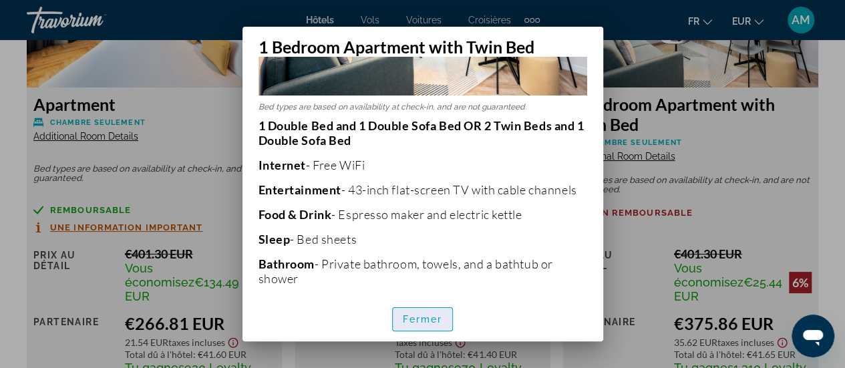
click at [430, 316] on span "Fermer" at bounding box center [423, 319] width 40 height 11
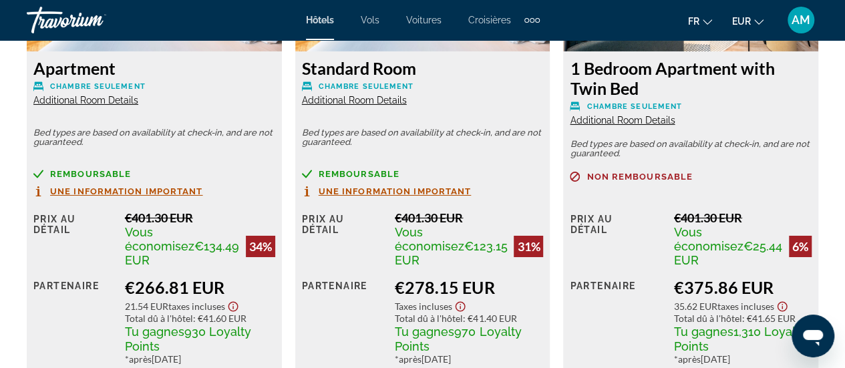
scroll to position [2272, 0]
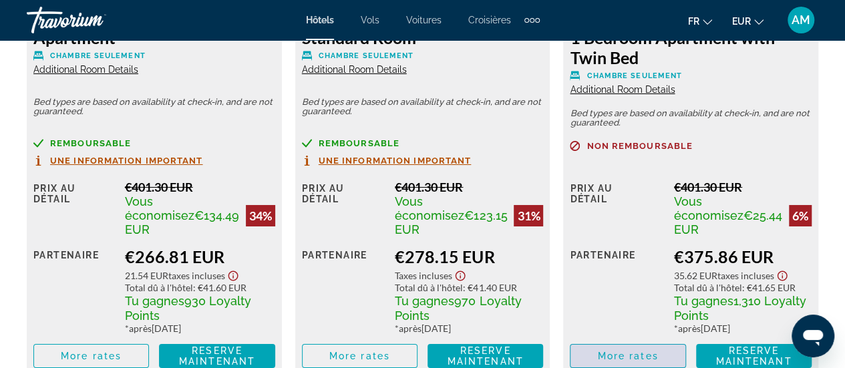
click at [621, 351] on span "More rates" at bounding box center [627, 356] width 61 height 11
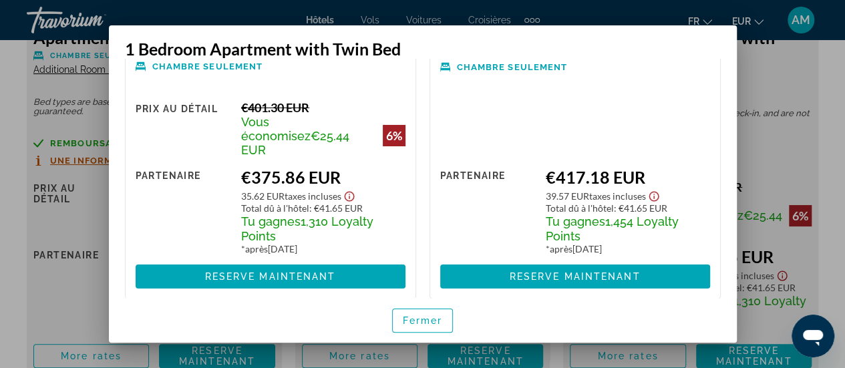
scroll to position [0, 0]
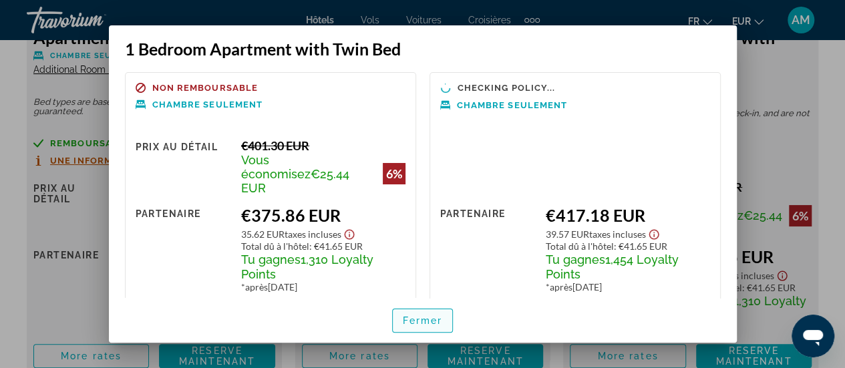
click at [418, 327] on span "button" at bounding box center [423, 321] width 60 height 32
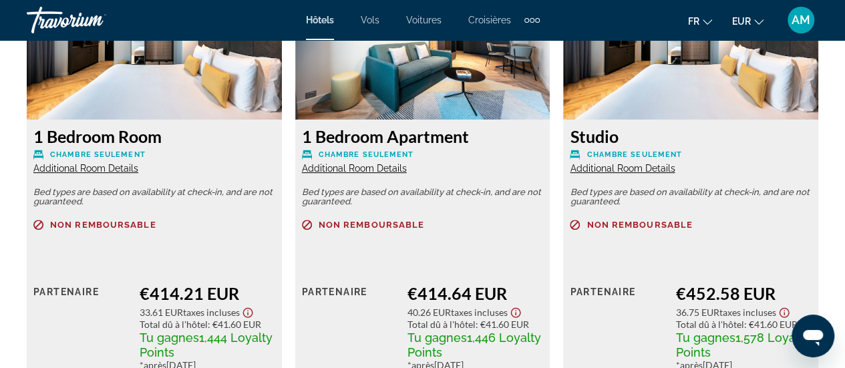
scroll to position [2740, 0]
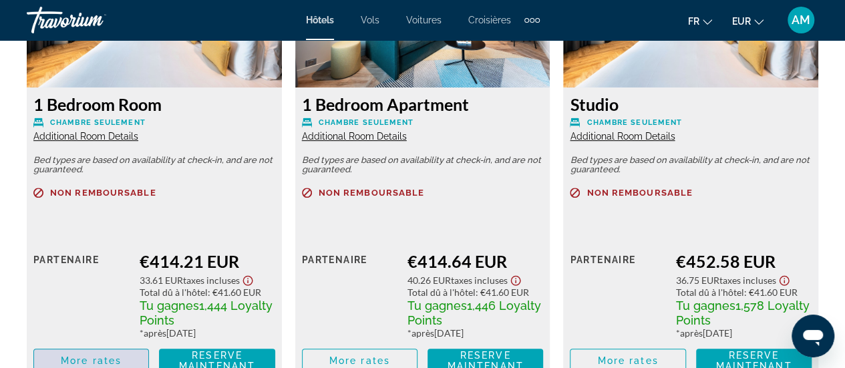
click at [96, 356] on span "More rates" at bounding box center [91, 361] width 61 height 11
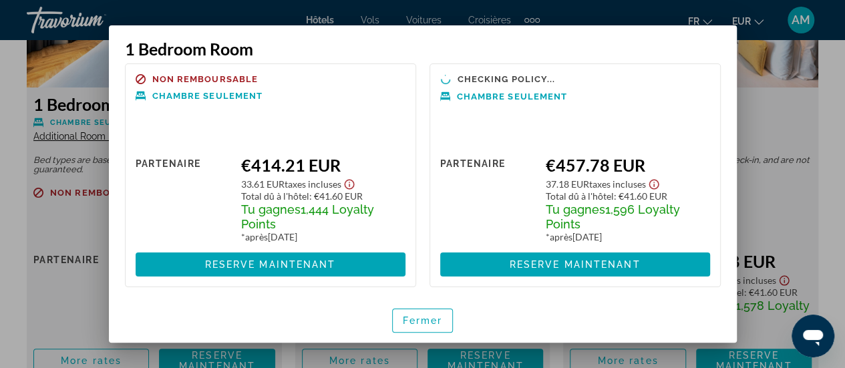
scroll to position [11, 0]
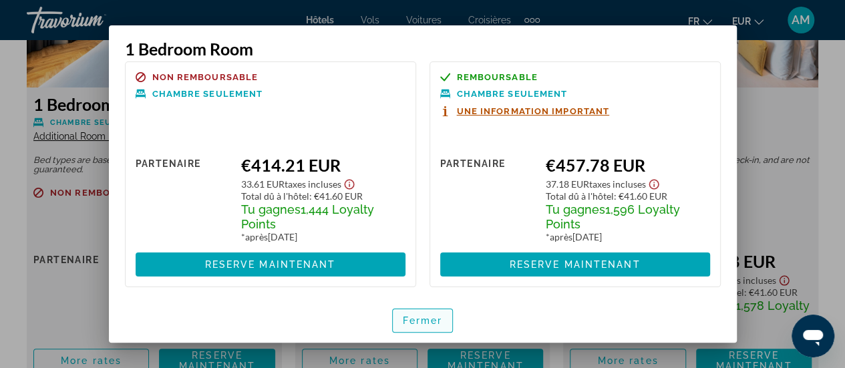
click at [420, 319] on span "Fermer" at bounding box center [423, 320] width 40 height 11
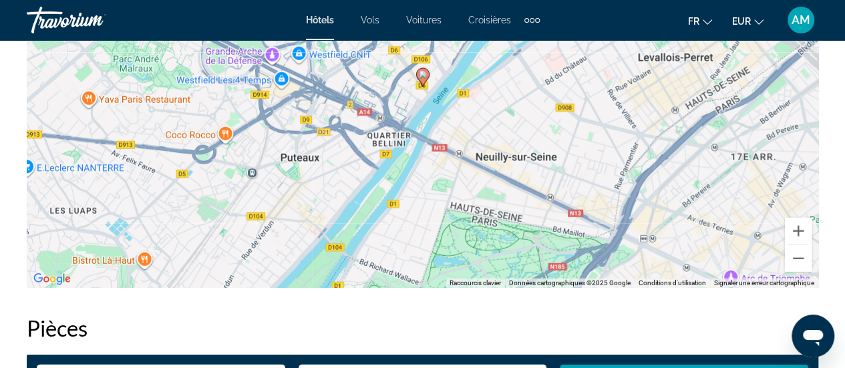
scroll to position [1604, 0]
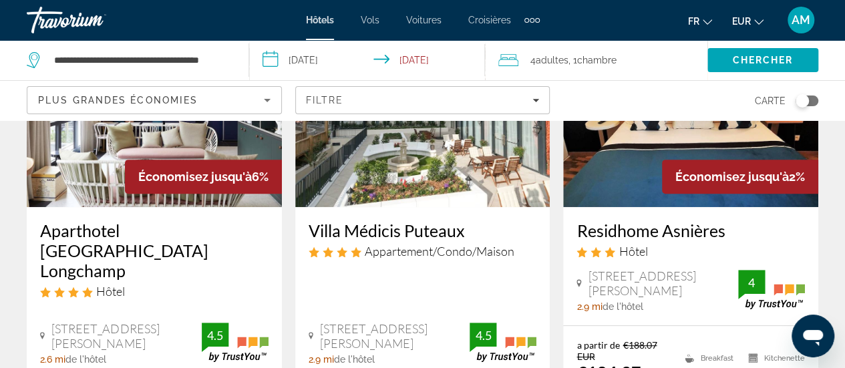
scroll to position [200, 0]
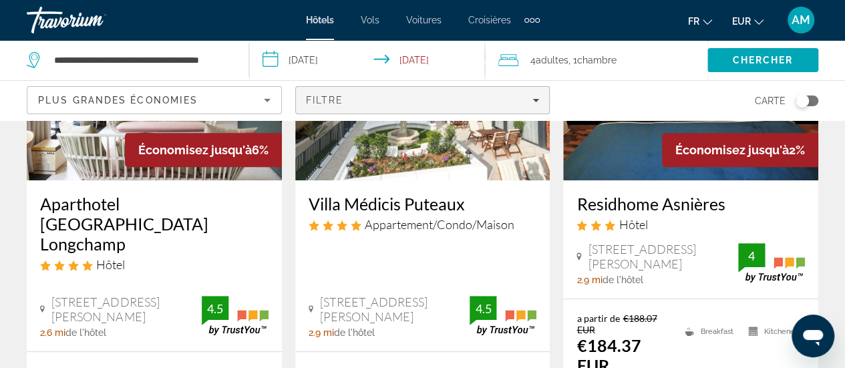
click at [492, 97] on div "Filtre" at bounding box center [423, 100] width 234 height 11
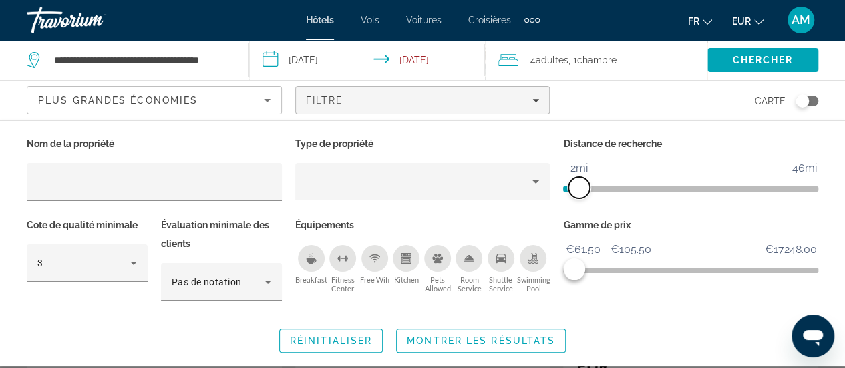
click at [580, 194] on span "ngx-slider" at bounding box center [579, 187] width 21 height 21
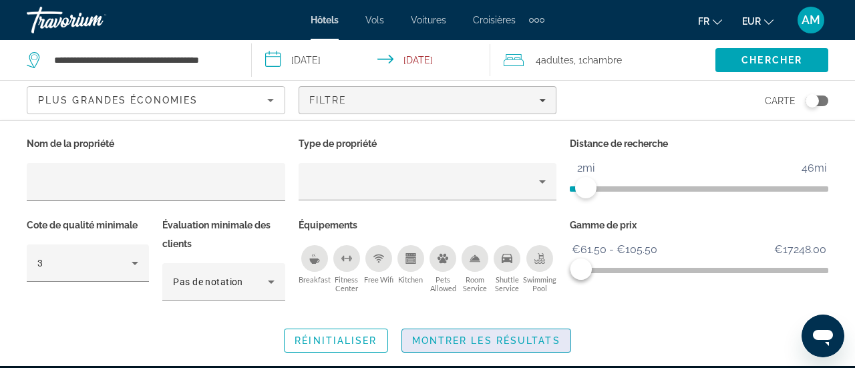
click at [432, 336] on span "Montrer les résultats" at bounding box center [486, 340] width 148 height 11
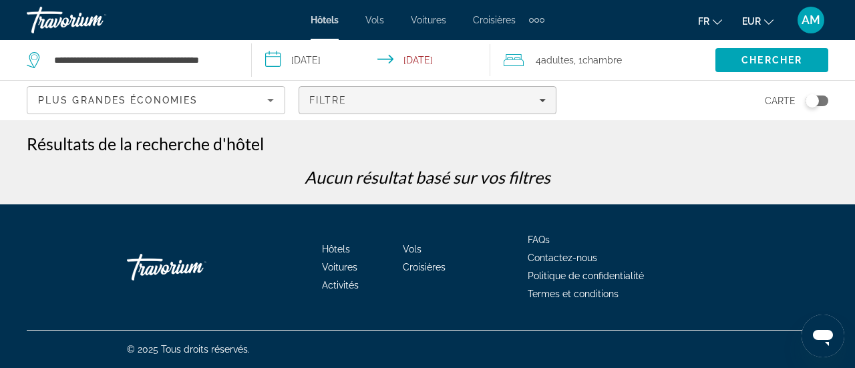
drag, startPoint x: 540, startPoint y: 96, endPoint x: 540, endPoint y: 116, distance: 20.0
click at [540, 96] on div "Filtre" at bounding box center [427, 100] width 237 height 11
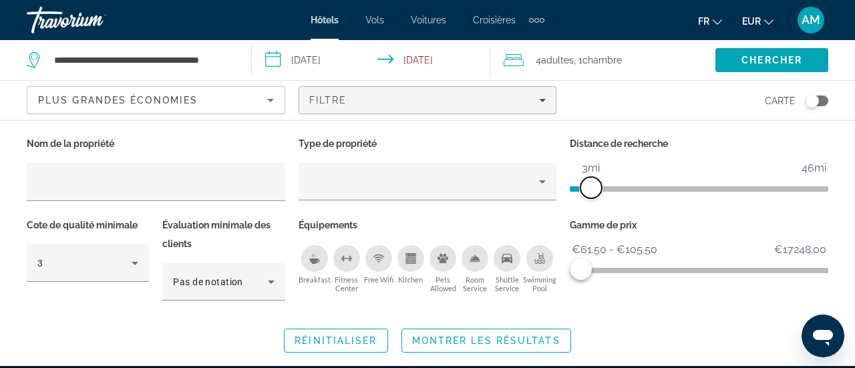
drag, startPoint x: 584, startPoint y: 190, endPoint x: 593, endPoint y: 190, distance: 8.7
click at [593, 190] on span "ngx-slider" at bounding box center [591, 187] width 21 height 21
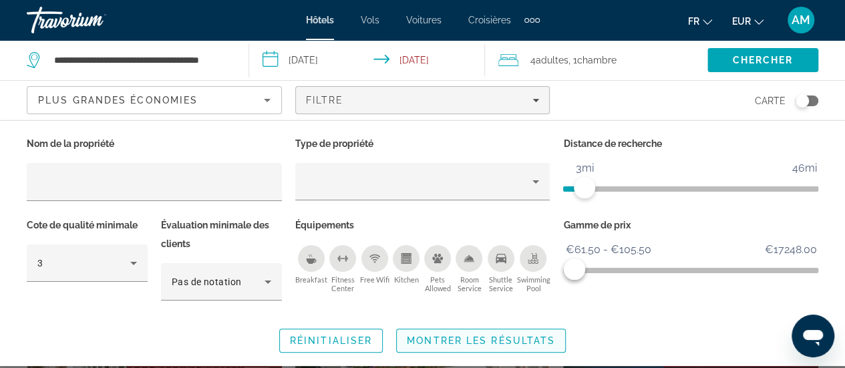
click at [524, 344] on span "Montrer les résultats" at bounding box center [481, 340] width 148 height 11
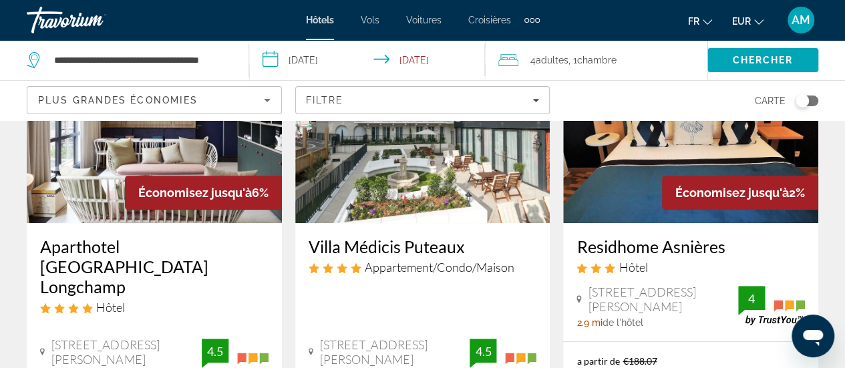
scroll to position [67, 0]
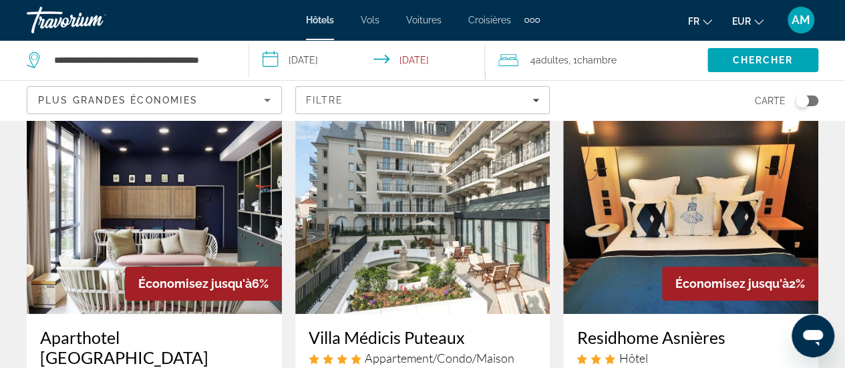
click at [428, 212] on img "Main content" at bounding box center [422, 207] width 255 height 214
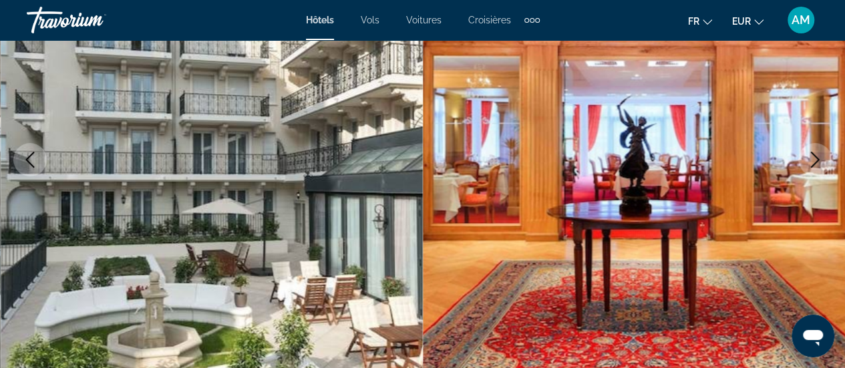
scroll to position [200, 0]
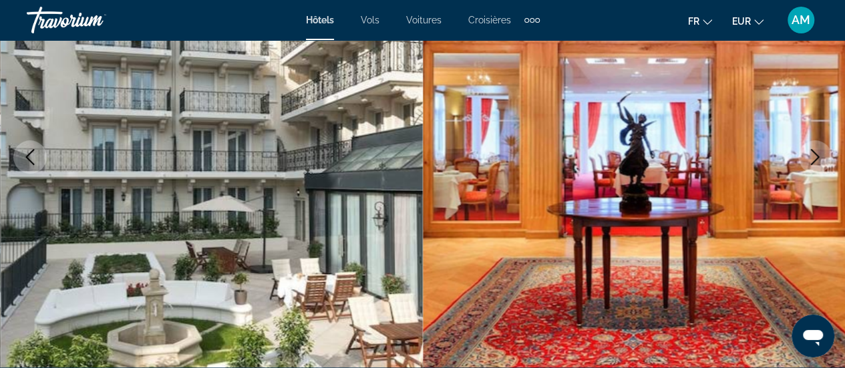
click at [810, 150] on icon "Next image" at bounding box center [815, 157] width 16 height 16
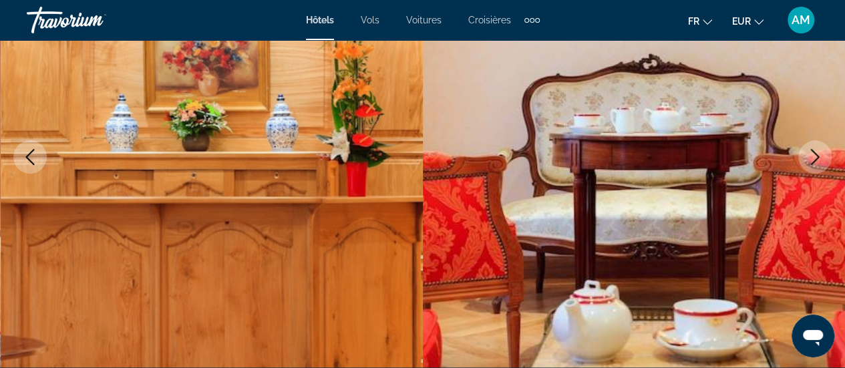
click at [810, 150] on icon "Next image" at bounding box center [815, 157] width 16 height 16
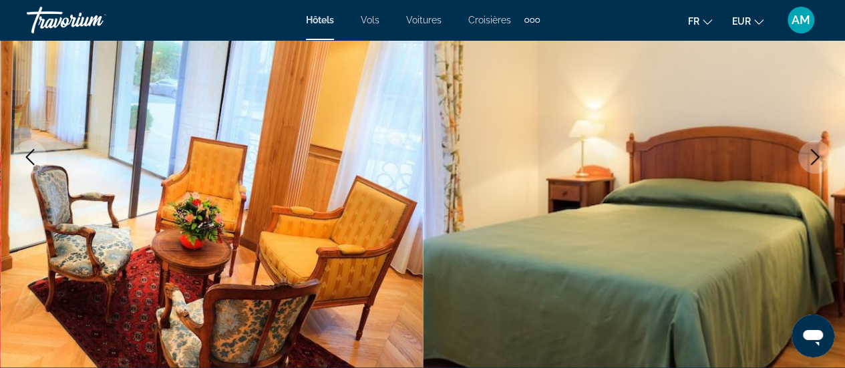
click at [811, 150] on icon "Next image" at bounding box center [815, 157] width 16 height 16
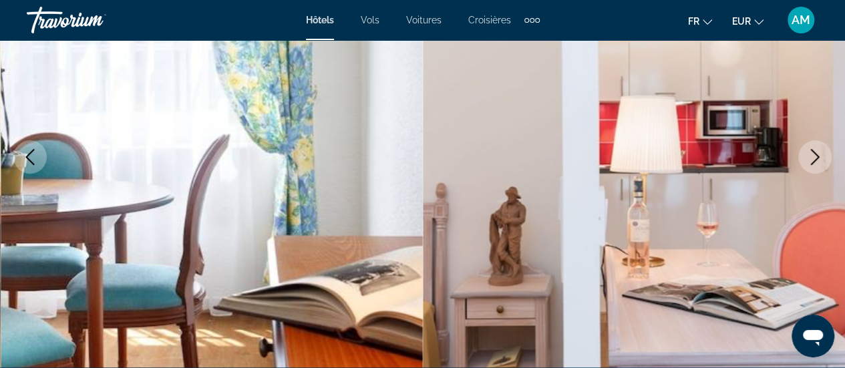
click at [811, 150] on icon "Next image" at bounding box center [815, 157] width 16 height 16
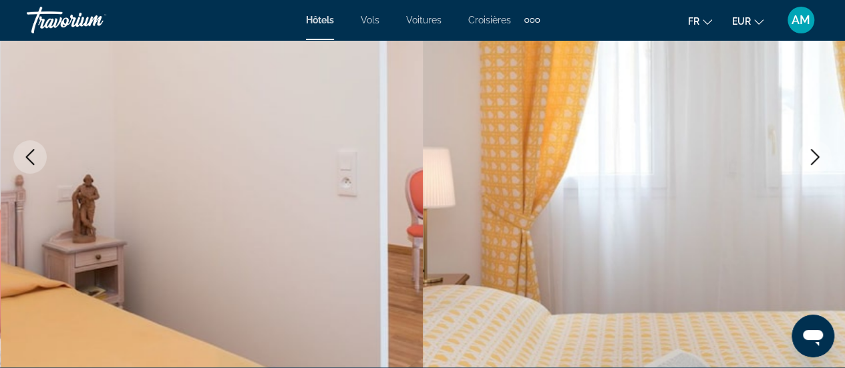
click at [811, 150] on icon "Next image" at bounding box center [815, 157] width 16 height 16
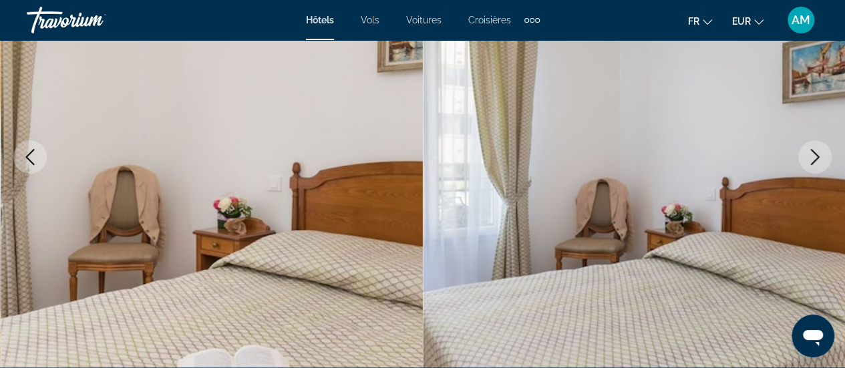
click at [811, 150] on icon "Next image" at bounding box center [815, 157] width 16 height 16
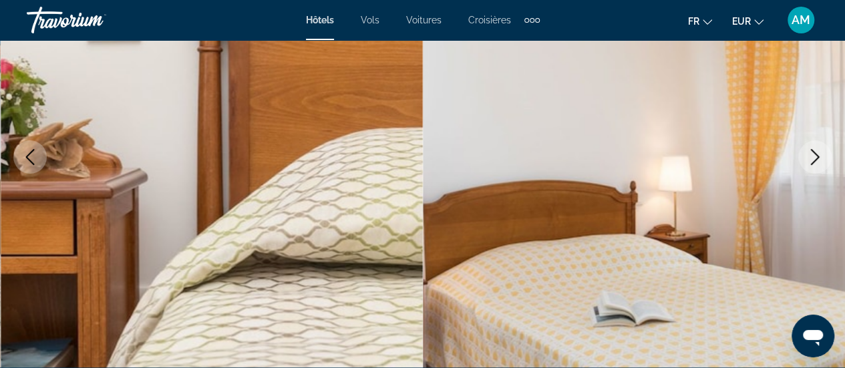
click at [811, 150] on icon "Next image" at bounding box center [815, 157] width 16 height 16
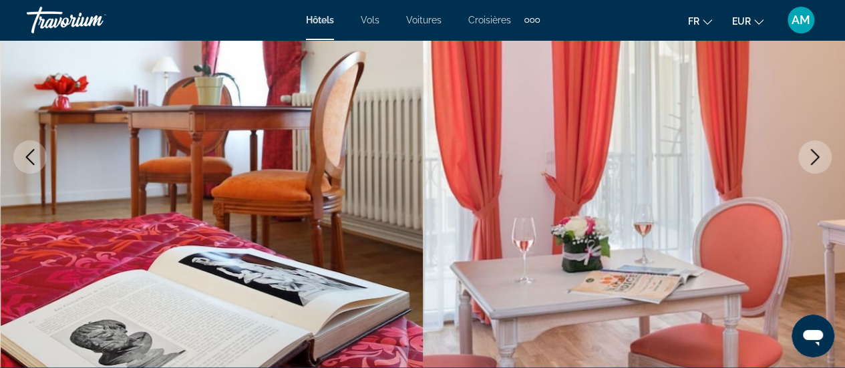
click at [811, 150] on icon "Next image" at bounding box center [815, 157] width 16 height 16
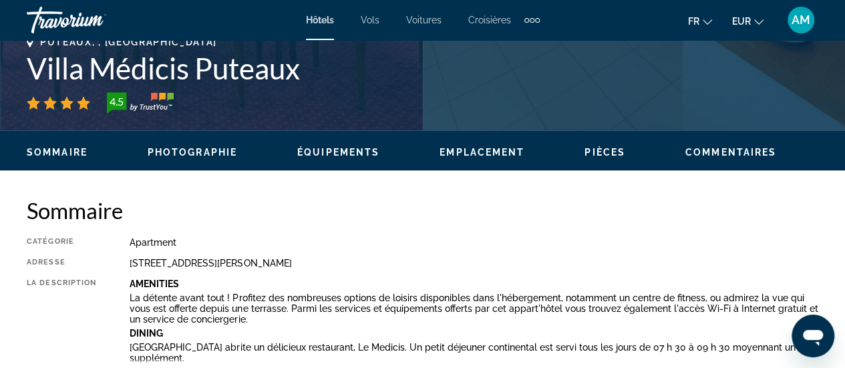
scroll to position [601, 0]
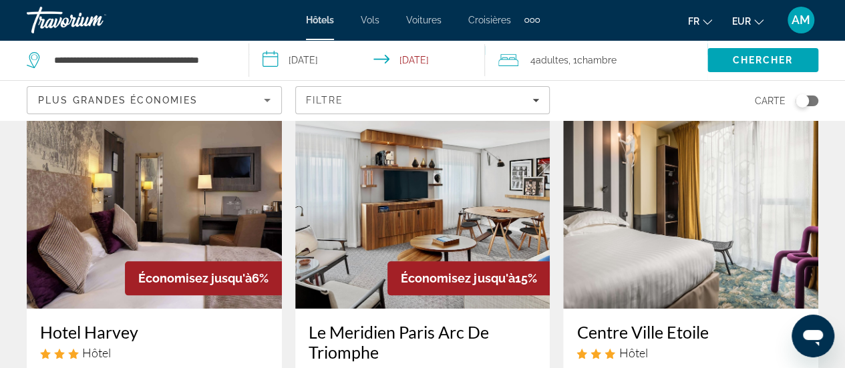
scroll to position [535, 0]
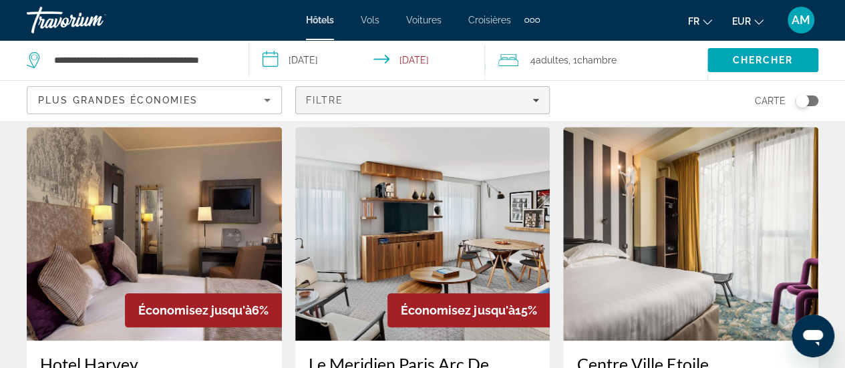
click at [450, 106] on span "Filters" at bounding box center [423, 100] width 254 height 32
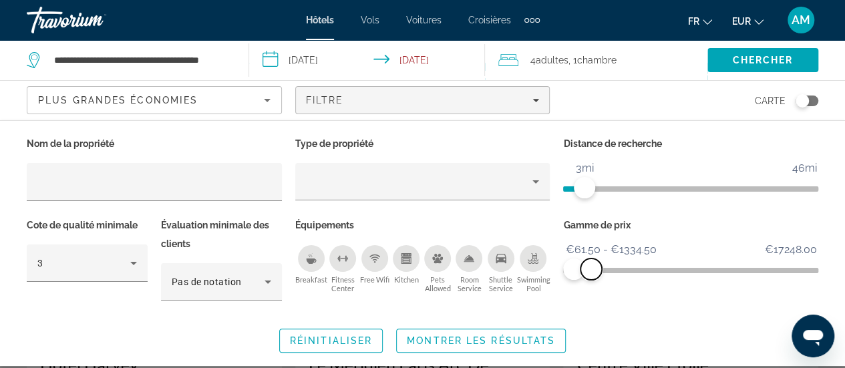
drag, startPoint x: 577, startPoint y: 265, endPoint x: 593, endPoint y: 268, distance: 17.0
click at [593, 268] on span "ngx-slider-max" at bounding box center [591, 269] width 21 height 21
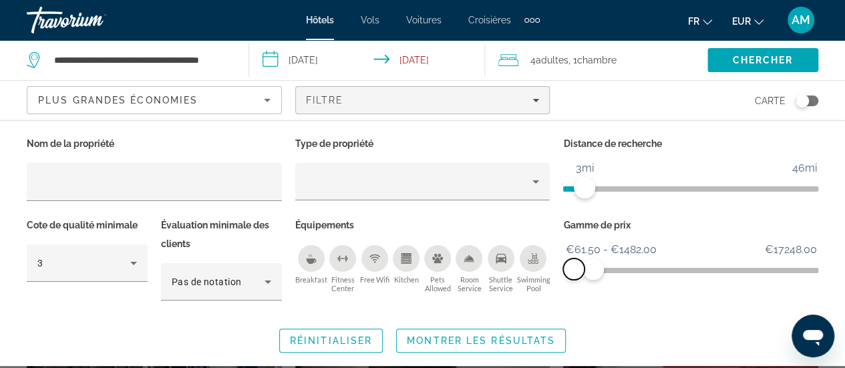
drag, startPoint x: 572, startPoint y: 268, endPoint x: 549, endPoint y: 268, distance: 22.7
click at [549, 268] on div "Nom de la propriété Type de propriété Distance de recherche 1mi 46mi 3mi Cote d…" at bounding box center [422, 224] width 805 height 181
drag, startPoint x: 601, startPoint y: 265, endPoint x: 576, endPoint y: 267, distance: 24.8
click at [576, 267] on span "ngx-slider-max" at bounding box center [575, 269] width 21 height 21
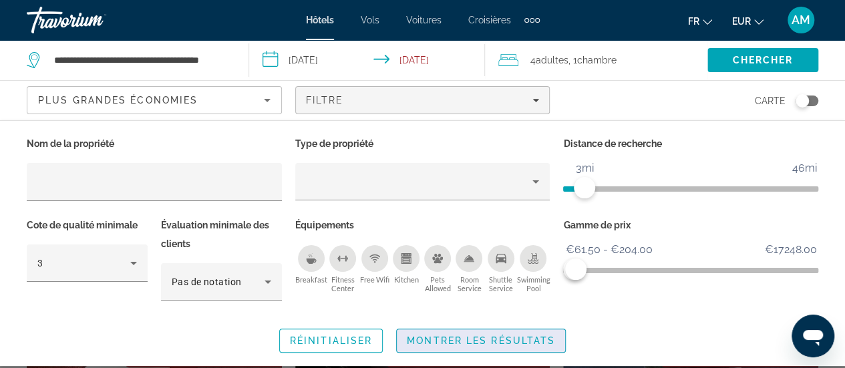
click at [517, 336] on span "Montrer les résultats" at bounding box center [481, 340] width 148 height 11
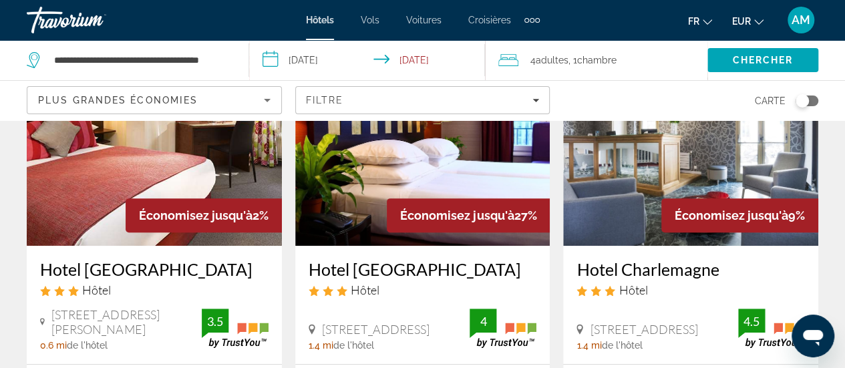
scroll to position [134, 0]
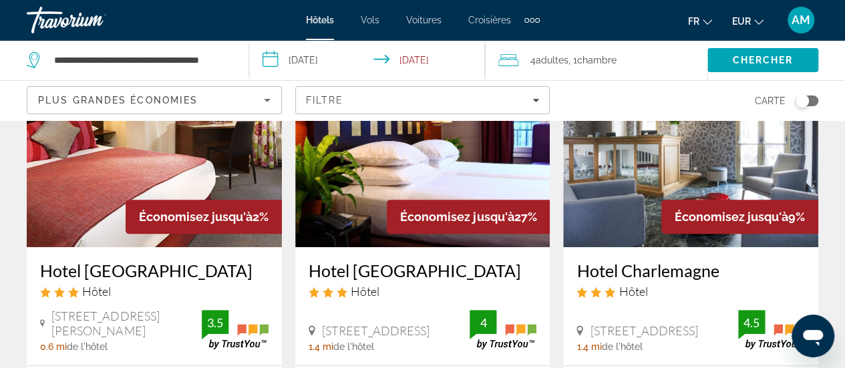
click at [480, 180] on img "Main content" at bounding box center [422, 140] width 255 height 214
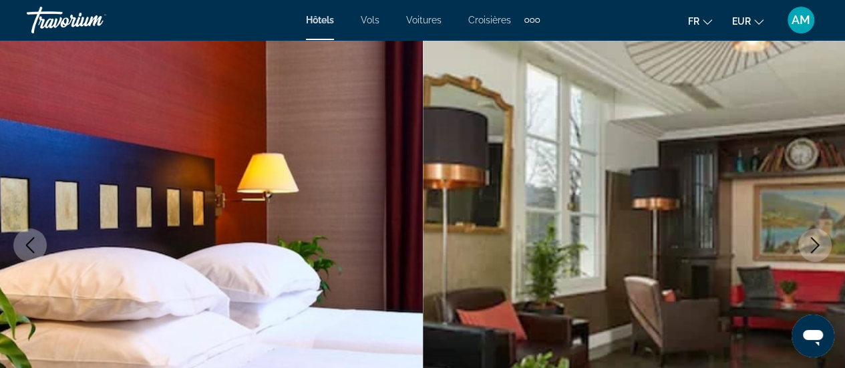
scroll to position [134, 0]
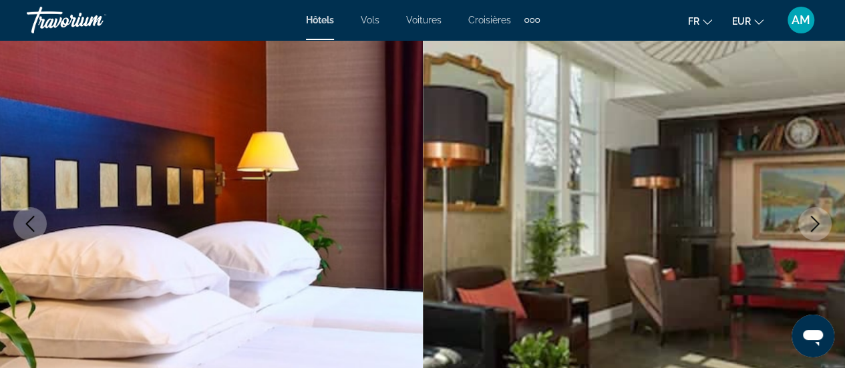
click at [811, 218] on icon "Next image" at bounding box center [815, 224] width 16 height 16
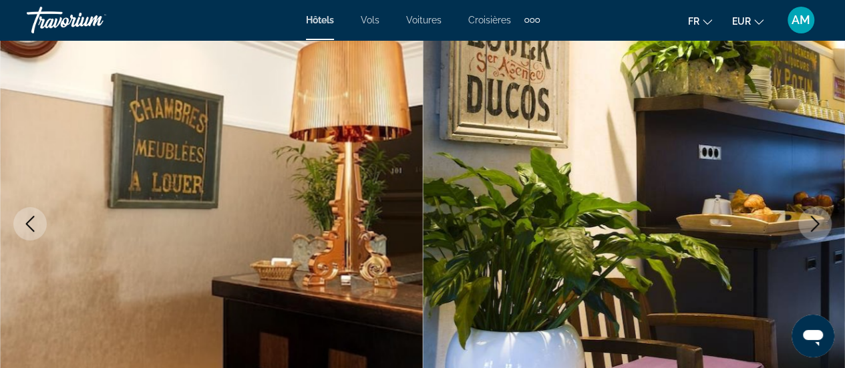
click at [811, 218] on icon "Next image" at bounding box center [815, 224] width 16 height 16
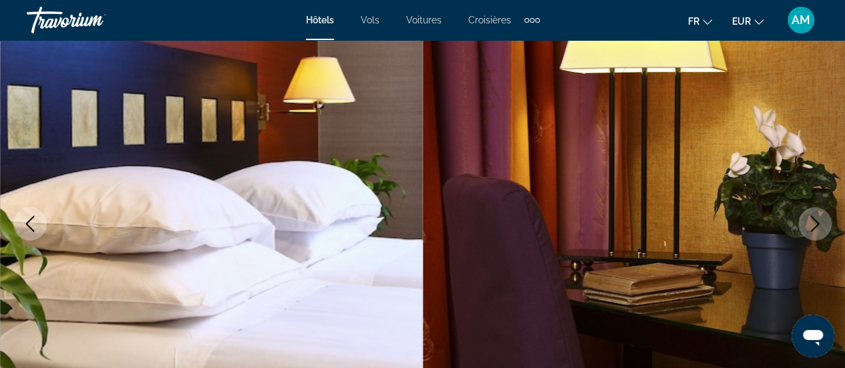
click at [813, 218] on icon "Next image" at bounding box center [815, 224] width 9 height 16
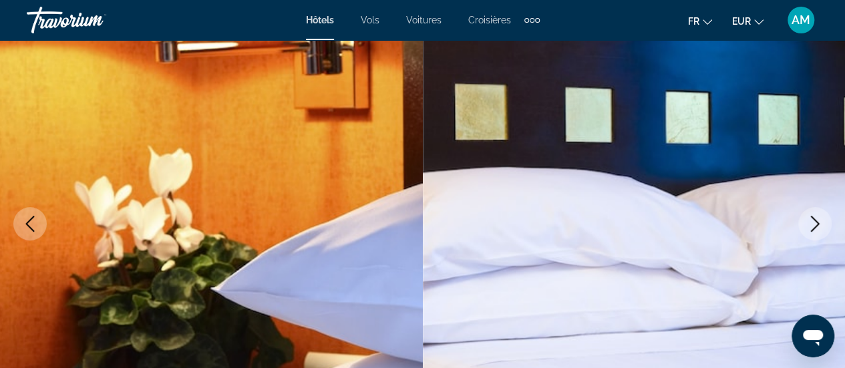
click at [813, 218] on icon "Next image" at bounding box center [815, 224] width 9 height 16
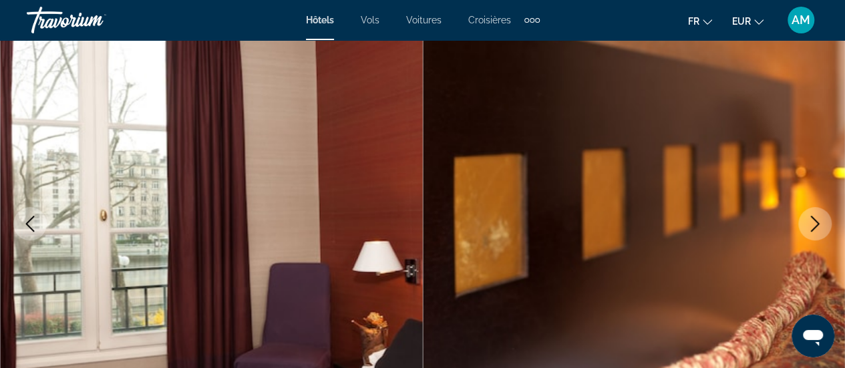
click at [813, 218] on icon "Next image" at bounding box center [815, 224] width 9 height 16
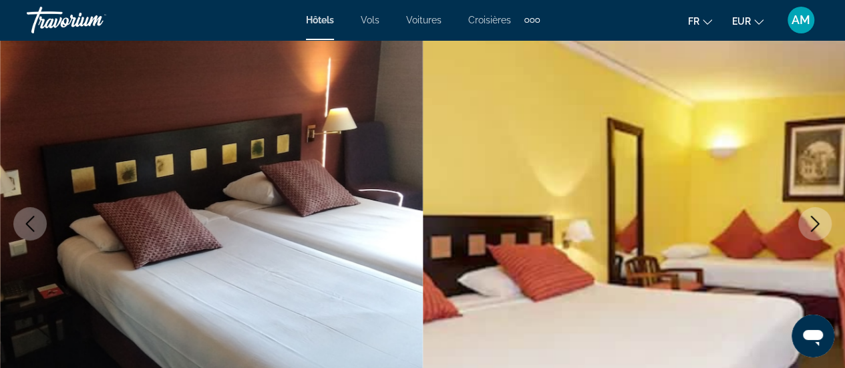
click at [813, 218] on icon "Next image" at bounding box center [815, 224] width 9 height 16
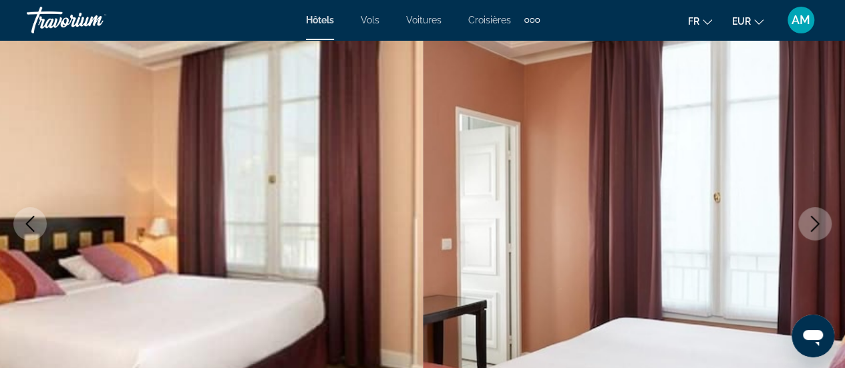
click at [813, 218] on icon "Next image" at bounding box center [815, 224] width 9 height 16
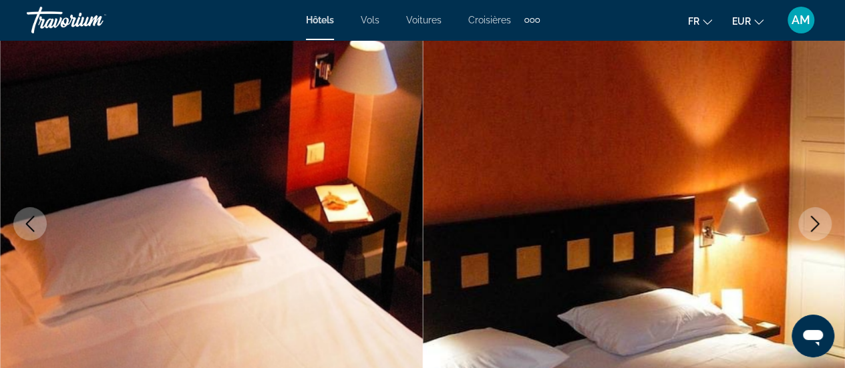
click at [814, 223] on icon "Next image" at bounding box center [815, 224] width 16 height 16
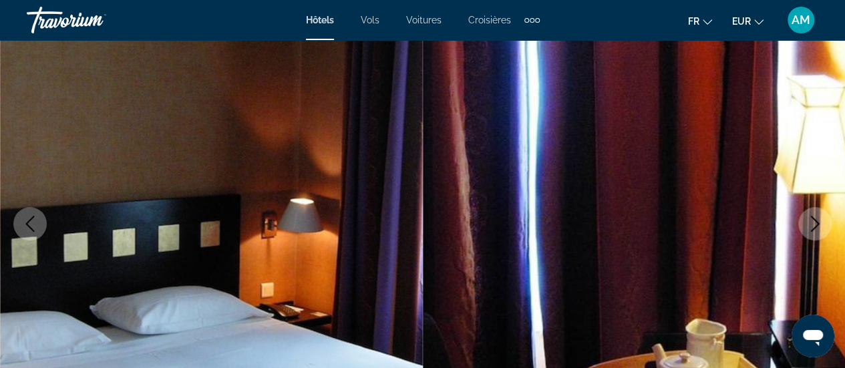
click at [814, 223] on icon "Next image" at bounding box center [815, 224] width 16 height 16
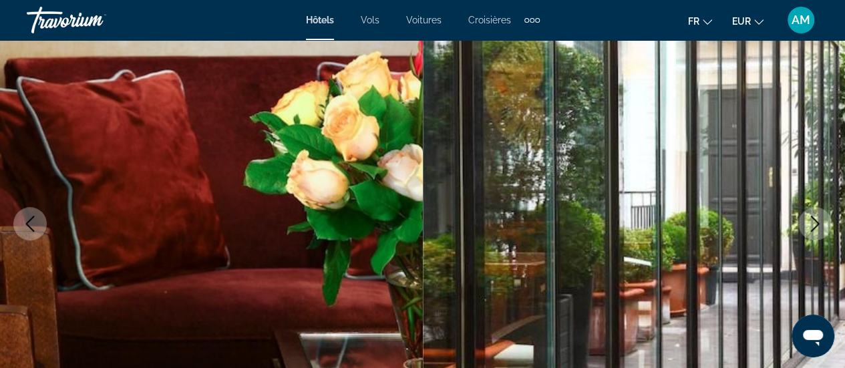
click at [814, 223] on icon "Next image" at bounding box center [815, 224] width 16 height 16
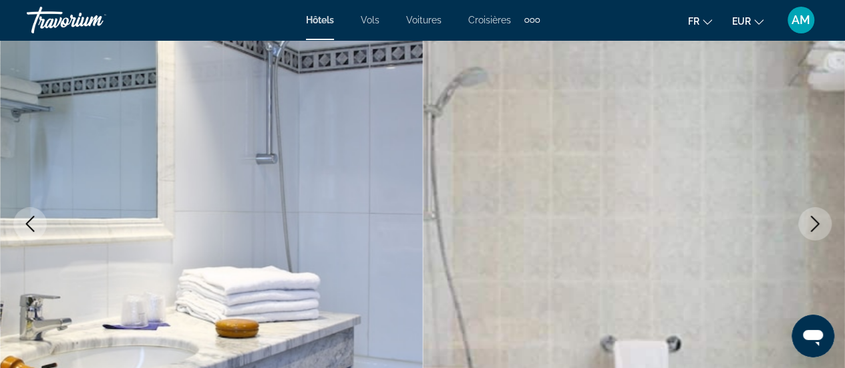
click at [814, 223] on icon "Next image" at bounding box center [815, 224] width 16 height 16
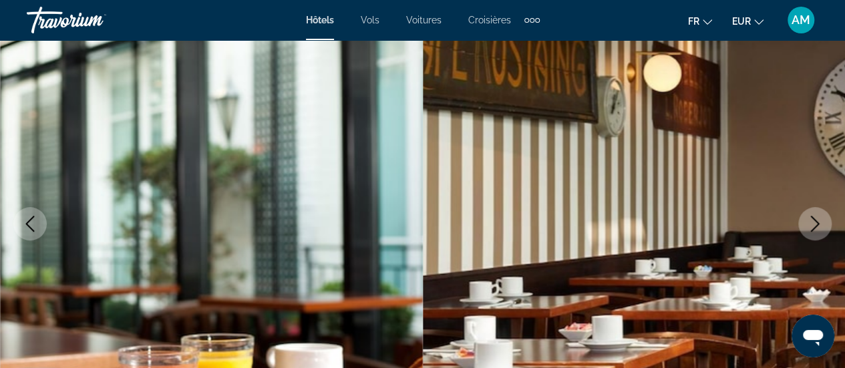
click at [814, 223] on icon "Next image" at bounding box center [815, 224] width 16 height 16
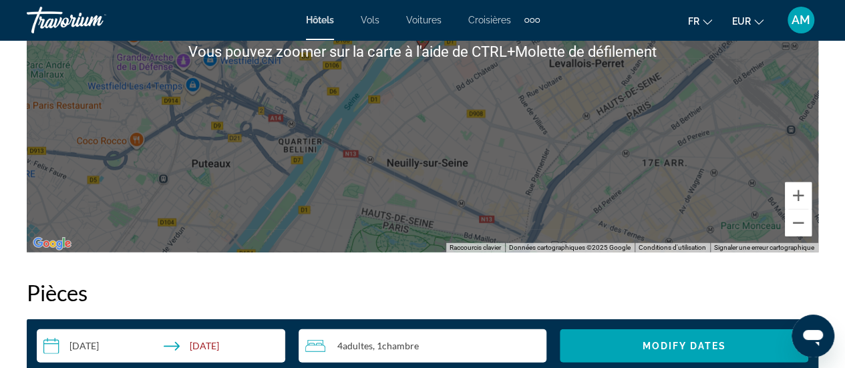
scroll to position [1737, 0]
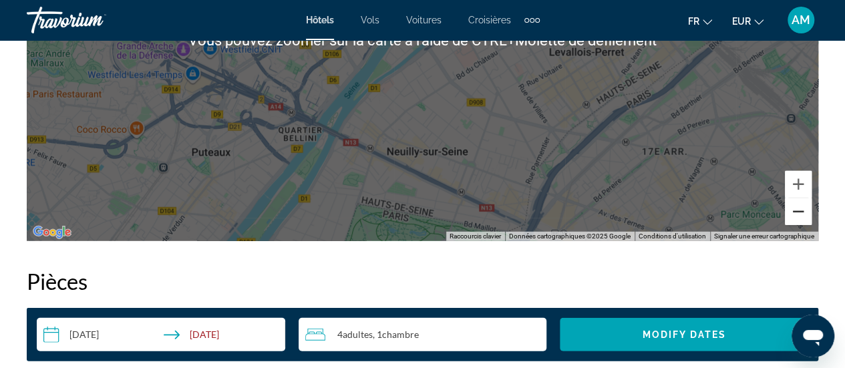
click at [803, 213] on button "Zoom arrière" at bounding box center [798, 211] width 27 height 27
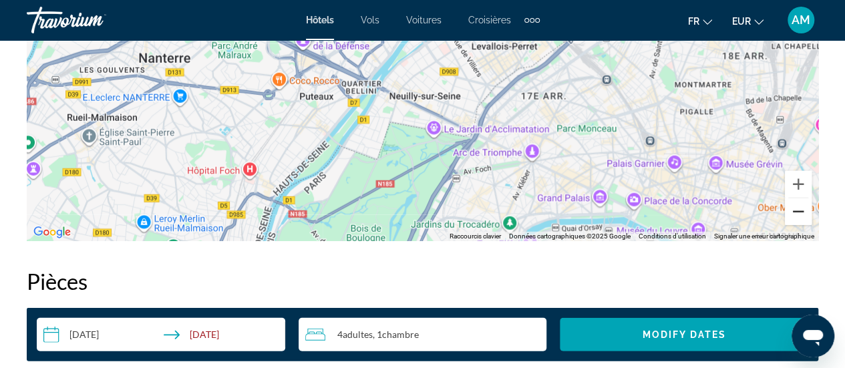
click at [803, 213] on button "Zoom arrière" at bounding box center [798, 211] width 27 height 27
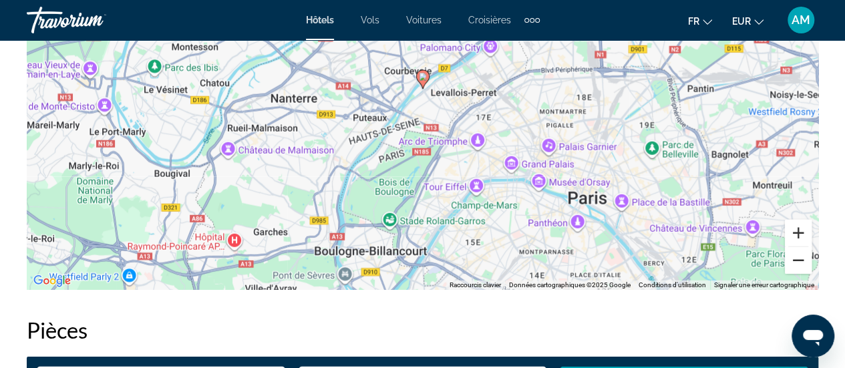
scroll to position [1671, 0]
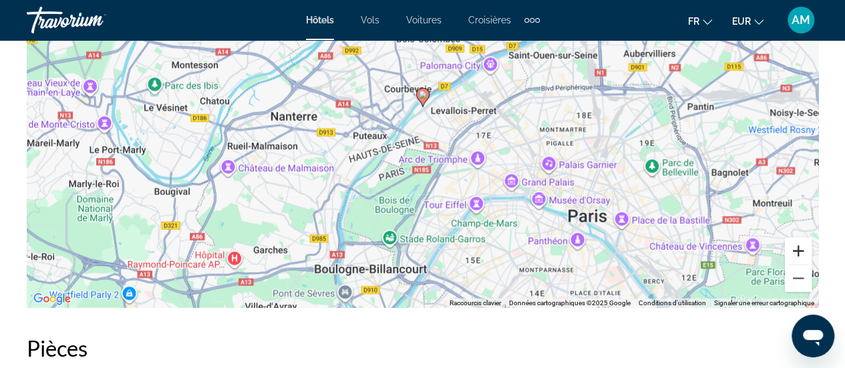
click at [801, 247] on button "Zoom avant" at bounding box center [798, 251] width 27 height 27
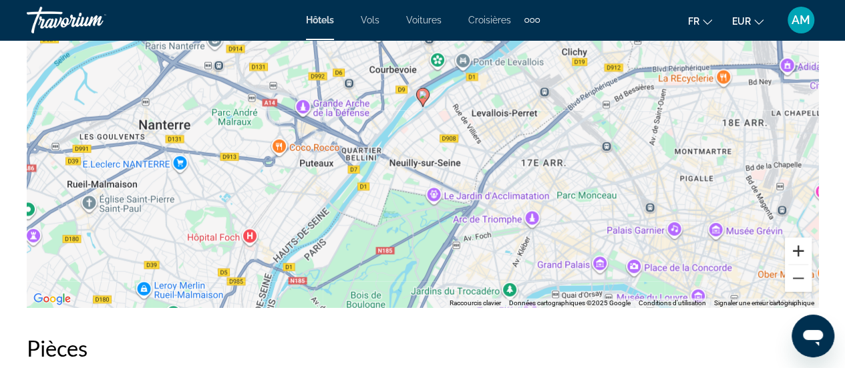
click at [801, 247] on button "Zoom avant" at bounding box center [798, 251] width 27 height 27
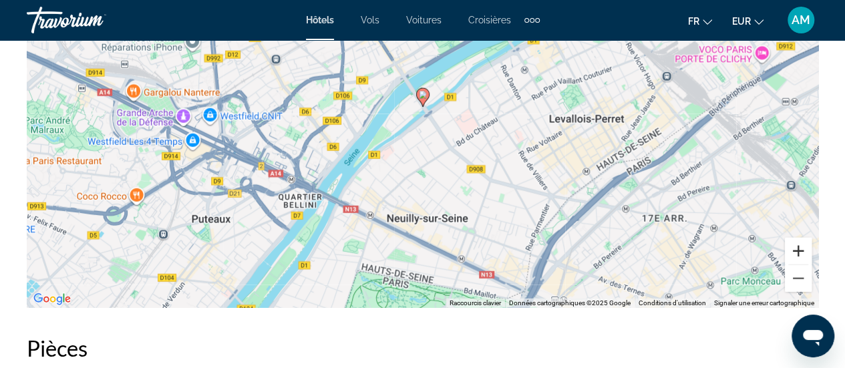
click at [801, 247] on button "Zoom avant" at bounding box center [798, 251] width 27 height 27
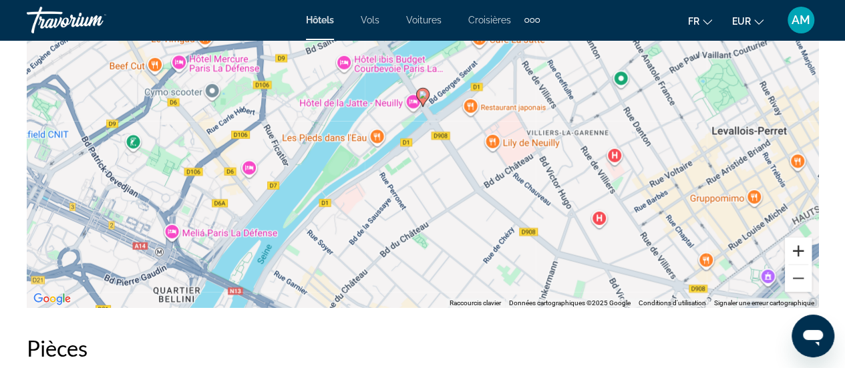
click at [801, 247] on button "Zoom avant" at bounding box center [798, 251] width 27 height 27
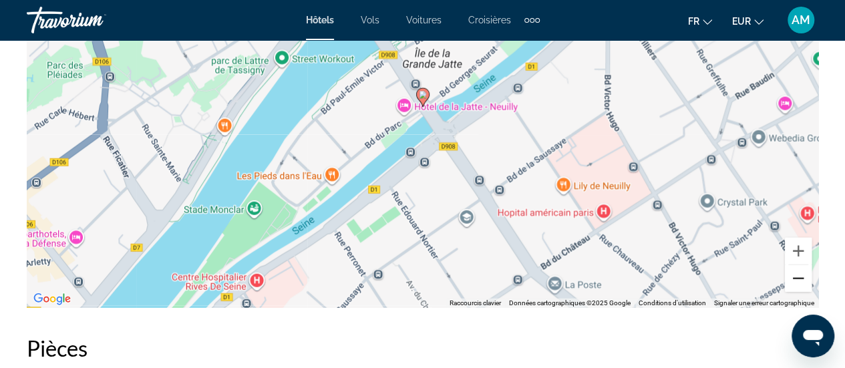
click at [795, 280] on button "Zoom arrière" at bounding box center [798, 278] width 27 height 27
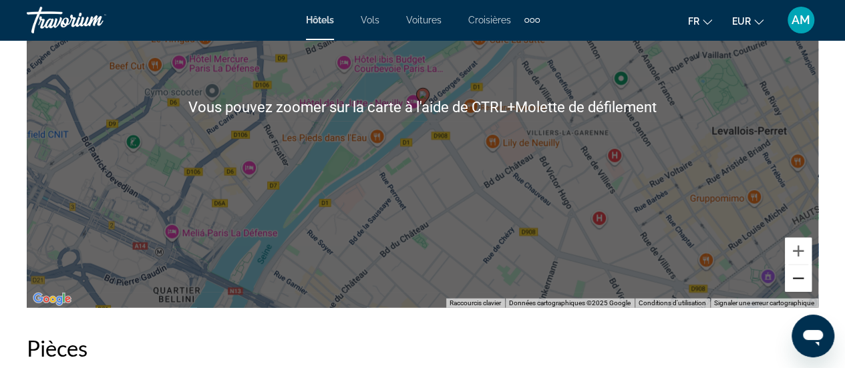
scroll to position [1737, 0]
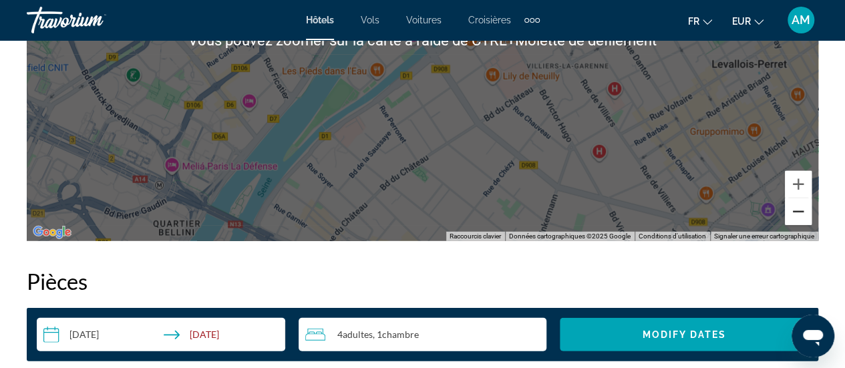
click at [807, 219] on button "Zoom arrière" at bounding box center [798, 211] width 27 height 27
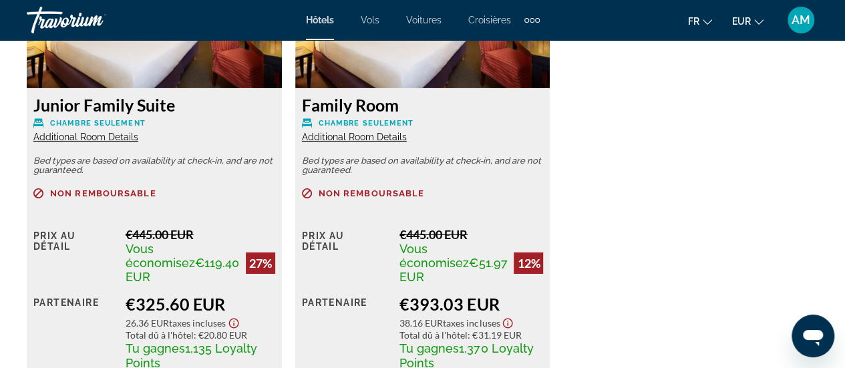
scroll to position [2205, 0]
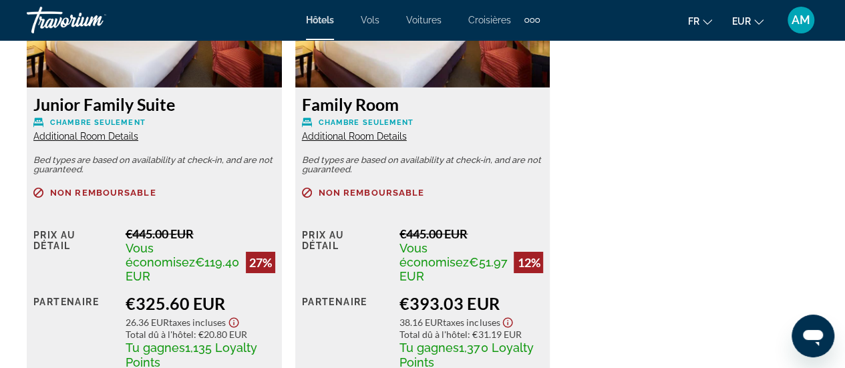
click at [112, 137] on span "Additional Room Details" at bounding box center [85, 136] width 105 height 11
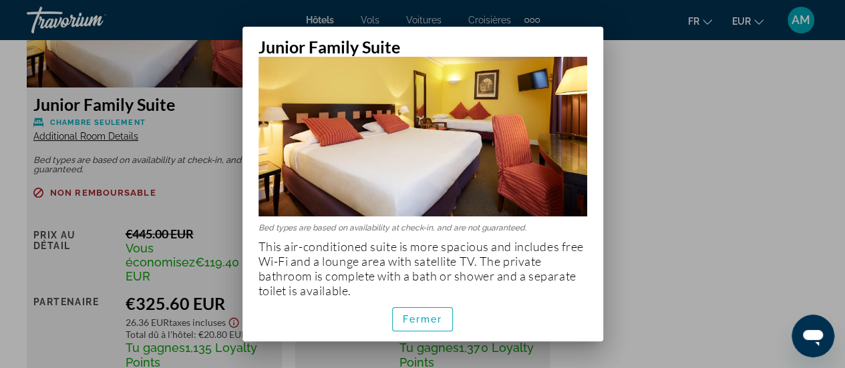
scroll to position [87, 0]
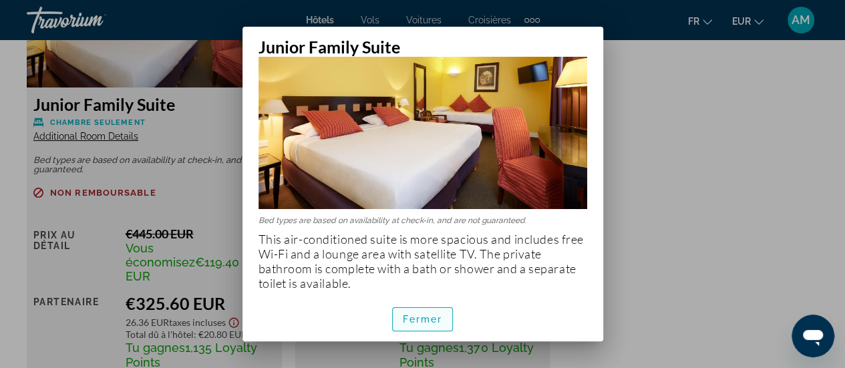
click at [425, 317] on span "Fermer" at bounding box center [423, 319] width 40 height 11
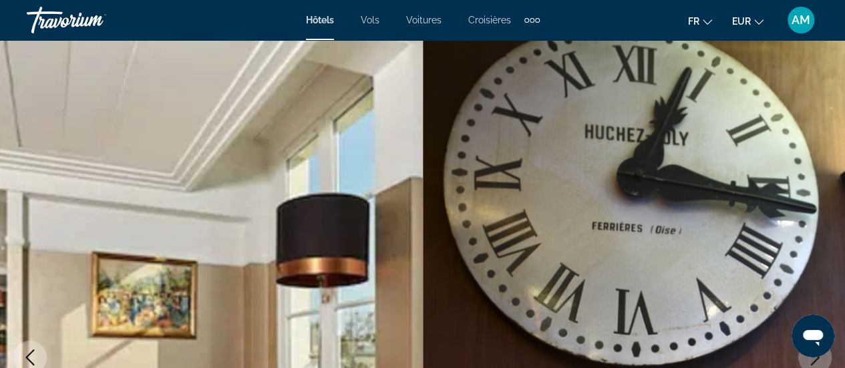
scroll to position [2205, 0]
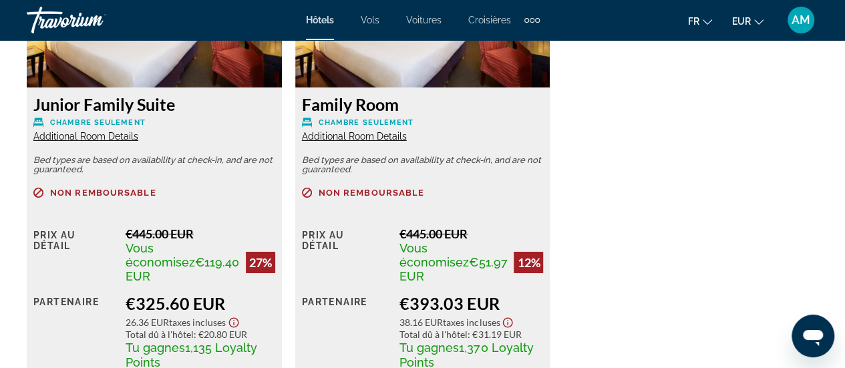
click at [358, 138] on span "Additional Room Details" at bounding box center [354, 136] width 105 height 11
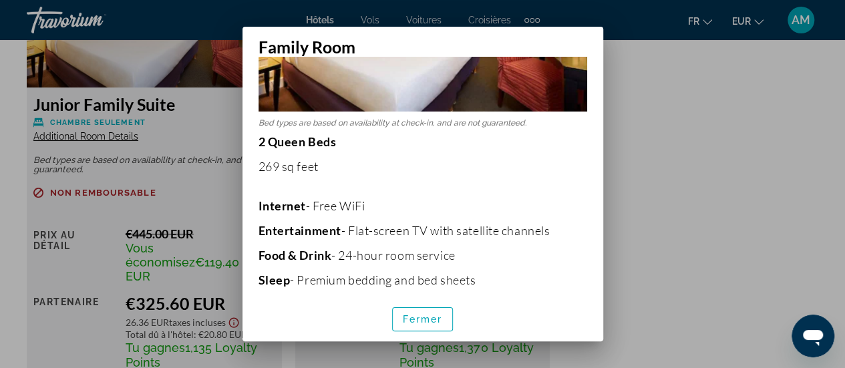
scroll to position [200, 0]
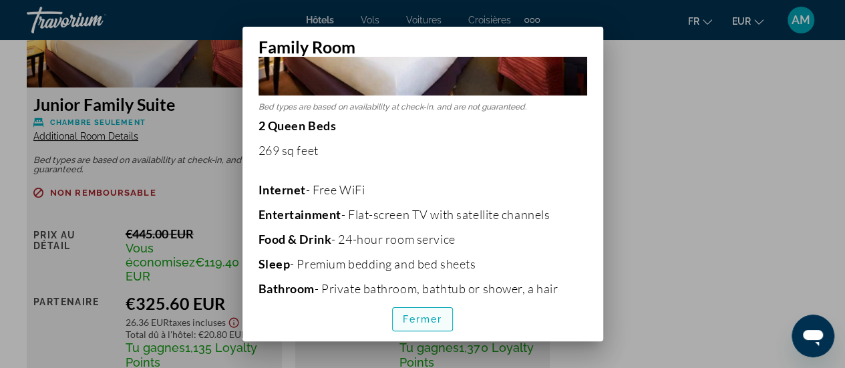
click at [413, 318] on span "Fermer" at bounding box center [423, 319] width 40 height 11
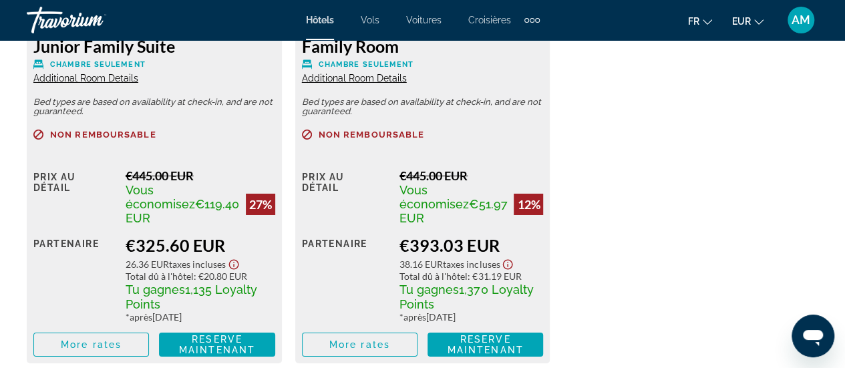
scroll to position [2339, 0]
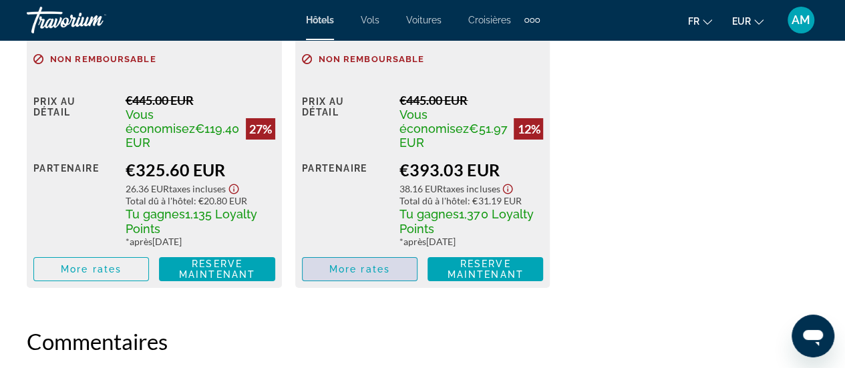
click at [380, 272] on span "More rates" at bounding box center [359, 269] width 61 height 11
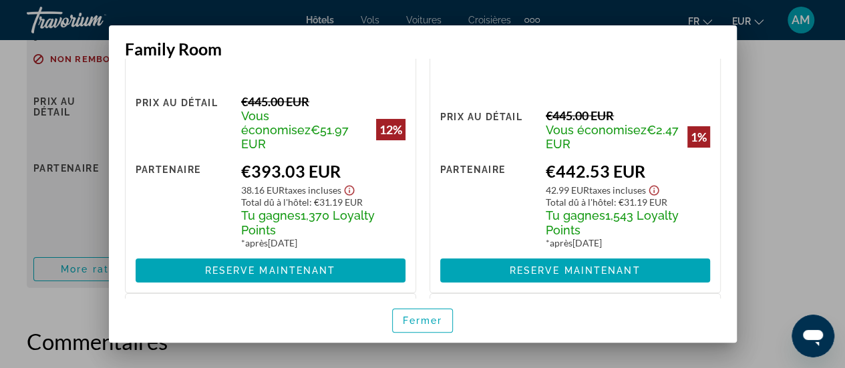
scroll to position [0, 0]
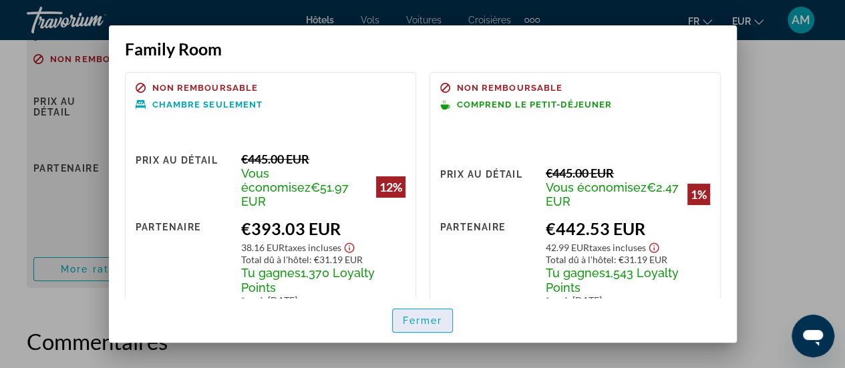
click at [417, 319] on span "Fermer" at bounding box center [423, 320] width 40 height 11
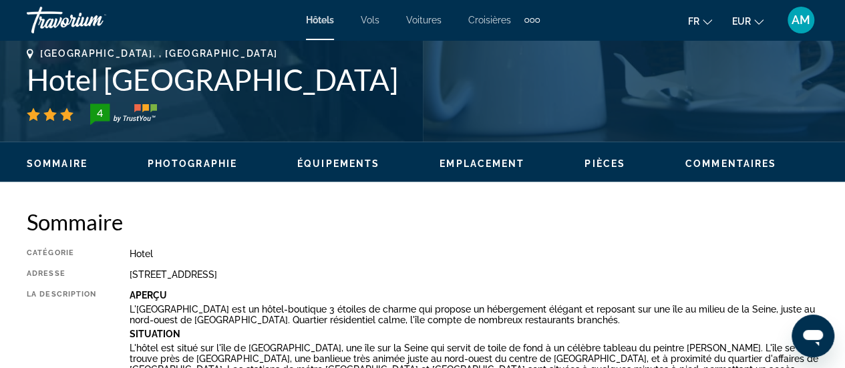
scroll to position [267, 0]
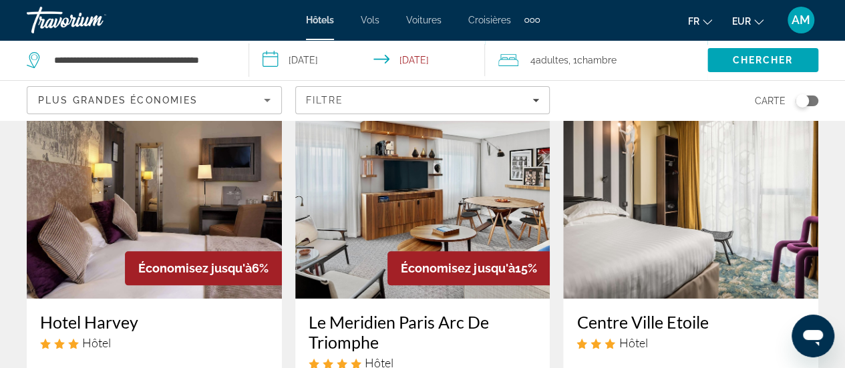
scroll to position [535, 0]
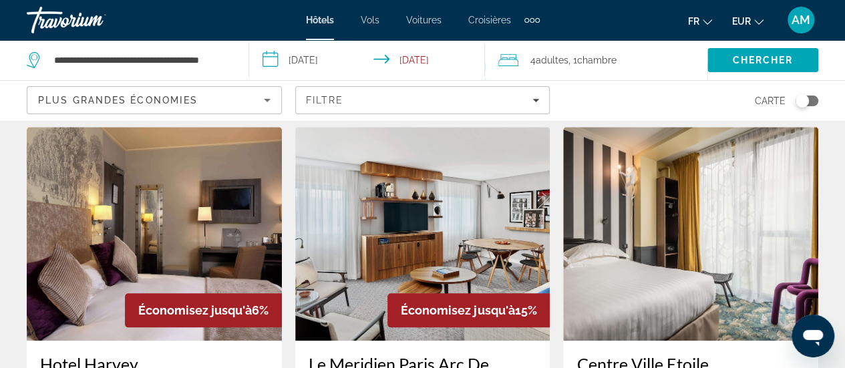
click at [501, 193] on img "Main content" at bounding box center [422, 234] width 255 height 214
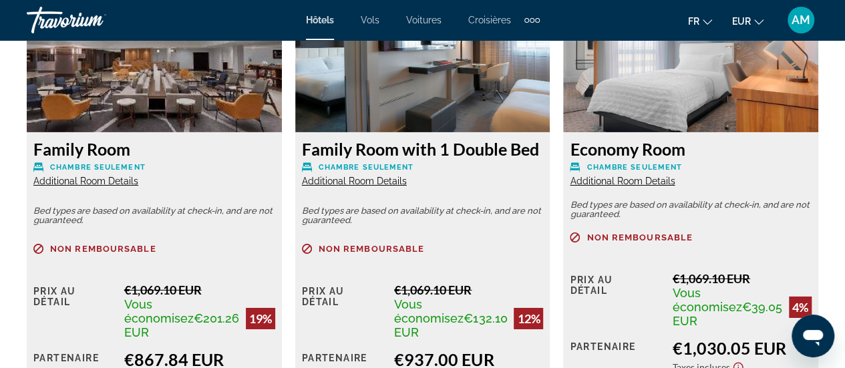
scroll to position [2205, 0]
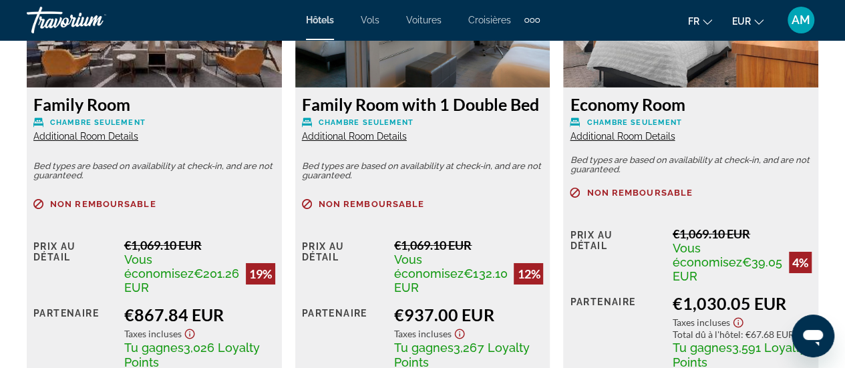
click at [106, 134] on span "Additional Room Details" at bounding box center [85, 136] width 105 height 11
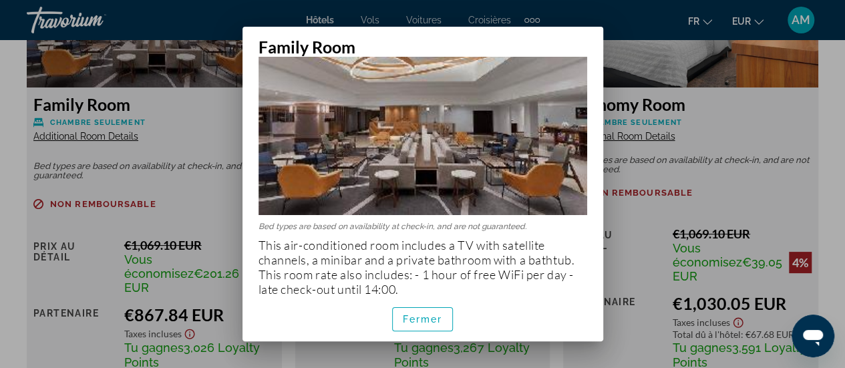
scroll to position [86, 0]
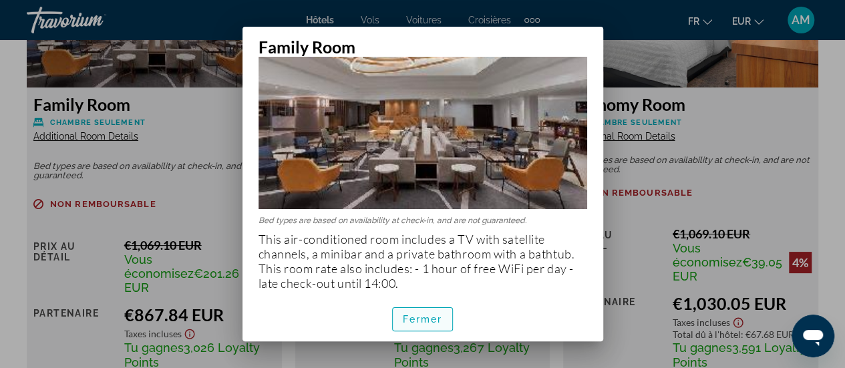
click at [445, 325] on span "button" at bounding box center [423, 319] width 60 height 32
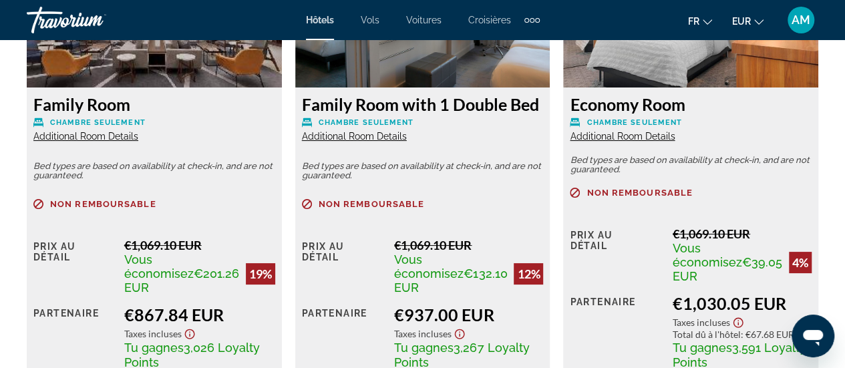
scroll to position [2205, 0]
click at [366, 136] on span "Additional Room Details" at bounding box center [354, 136] width 105 height 11
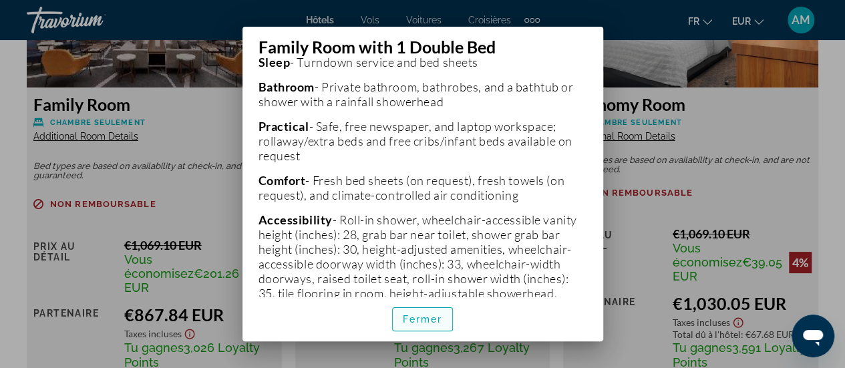
scroll to position [468, 0]
click at [436, 312] on span "button" at bounding box center [423, 319] width 60 height 32
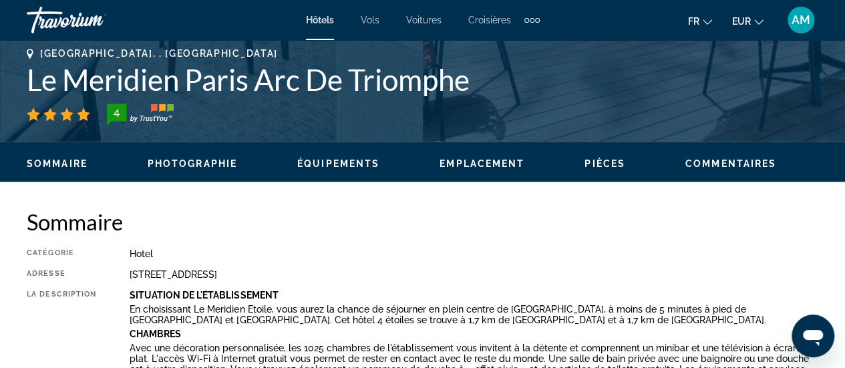
scroll to position [0, 0]
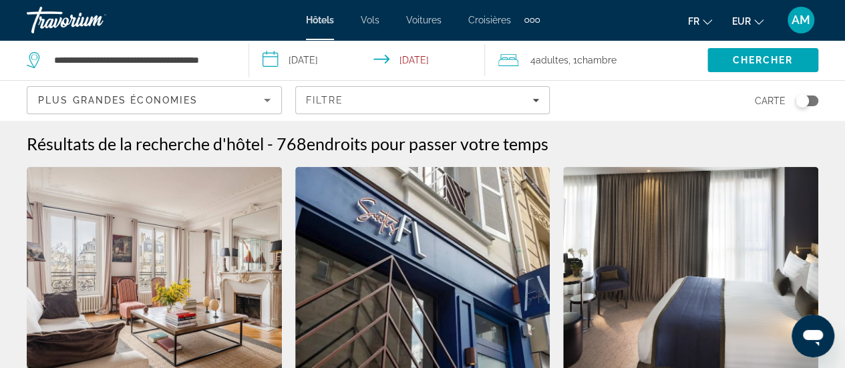
click at [571, 59] on span ", 1 Chambre pièces" at bounding box center [593, 60] width 48 height 19
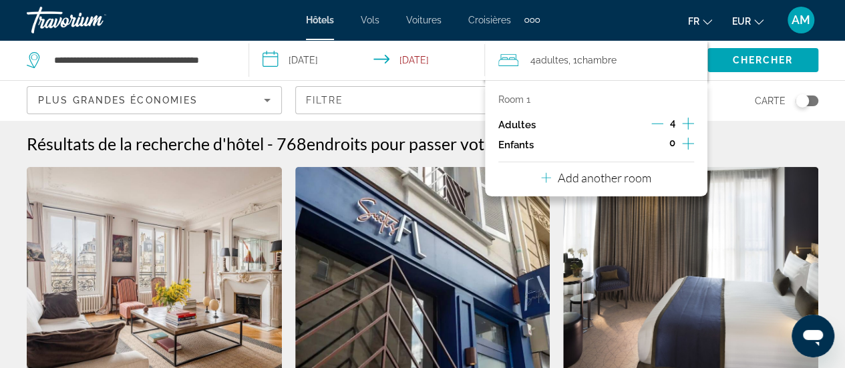
click at [660, 124] on icon "Decrement adults" at bounding box center [658, 124] width 12 height 1
click at [760, 63] on span "Chercher" at bounding box center [762, 60] width 61 height 11
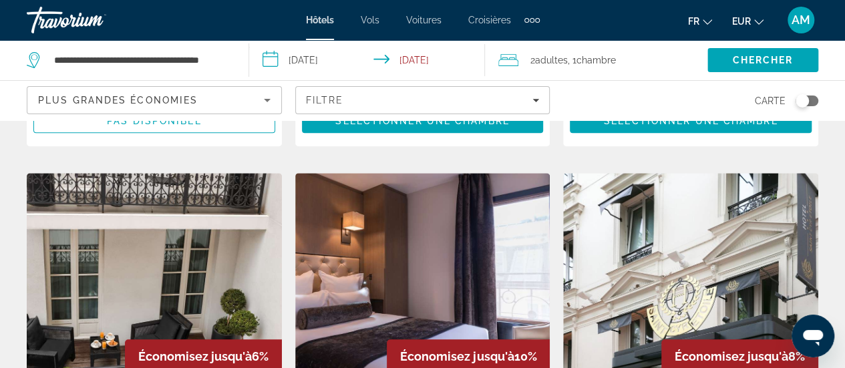
scroll to position [601, 0]
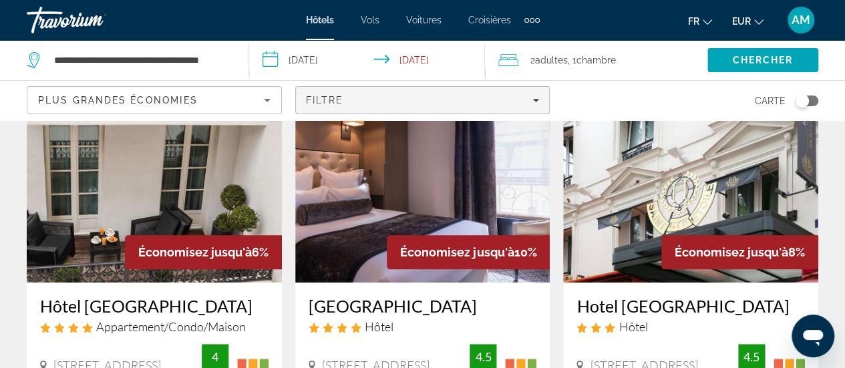
click at [480, 96] on div "Filtre" at bounding box center [423, 100] width 234 height 11
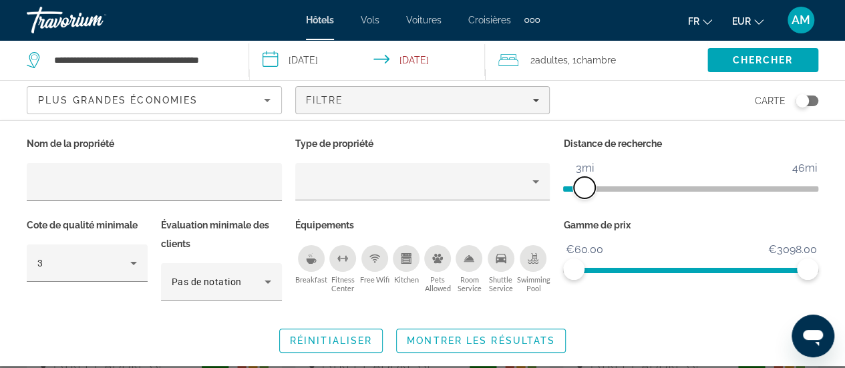
drag, startPoint x: 725, startPoint y: 185, endPoint x: 587, endPoint y: 193, distance: 138.6
click at [587, 193] on span "ngx-slider" at bounding box center [584, 187] width 21 height 21
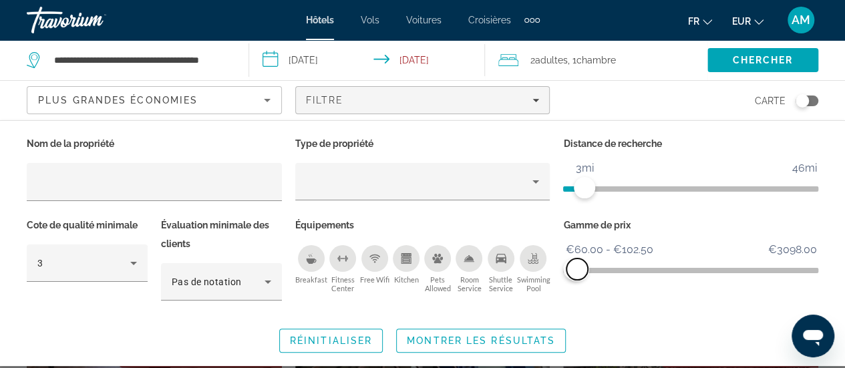
drag, startPoint x: 809, startPoint y: 267, endPoint x: 577, endPoint y: 272, distance: 231.3
click at [577, 272] on span "ngx-slider-max" at bounding box center [577, 269] width 21 height 21
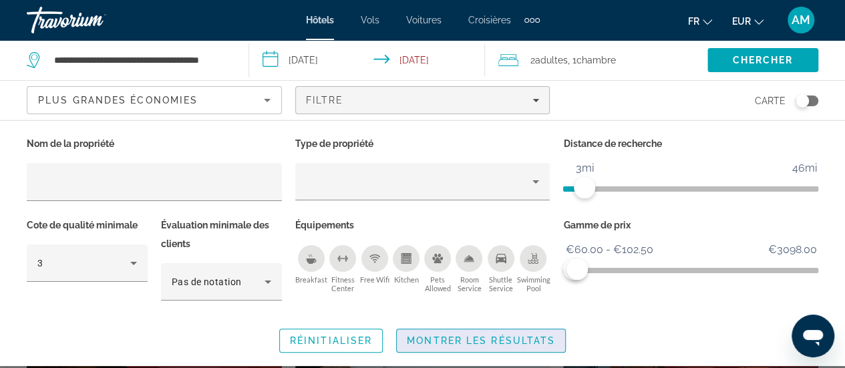
click at [519, 336] on span "Montrer les résultats" at bounding box center [481, 340] width 148 height 11
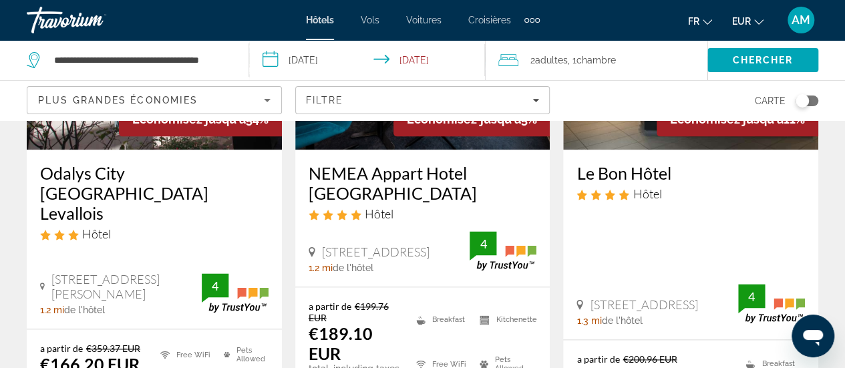
scroll to position [668, 0]
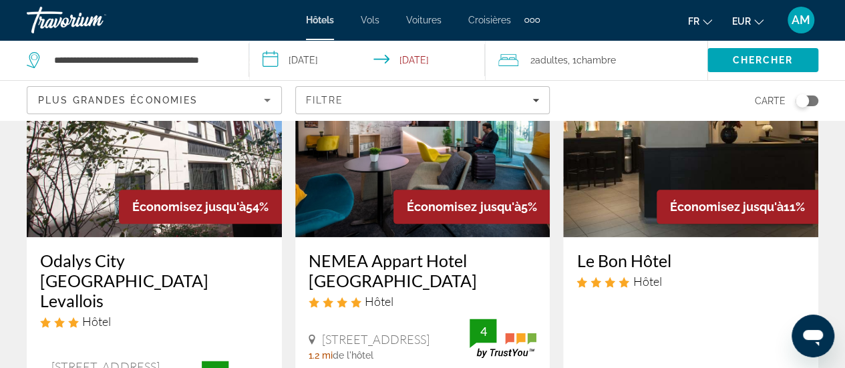
click at [815, 102] on div "Toggle map" at bounding box center [807, 101] width 23 height 11
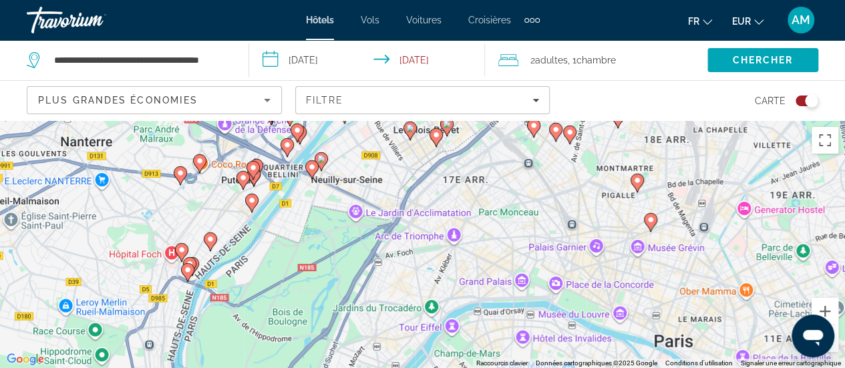
click at [651, 220] on image "Main content" at bounding box center [651, 220] width 8 height 8
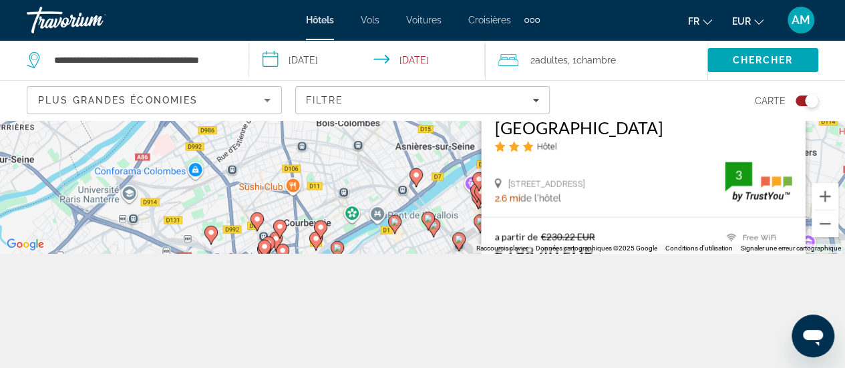
scroll to position [120, 0]
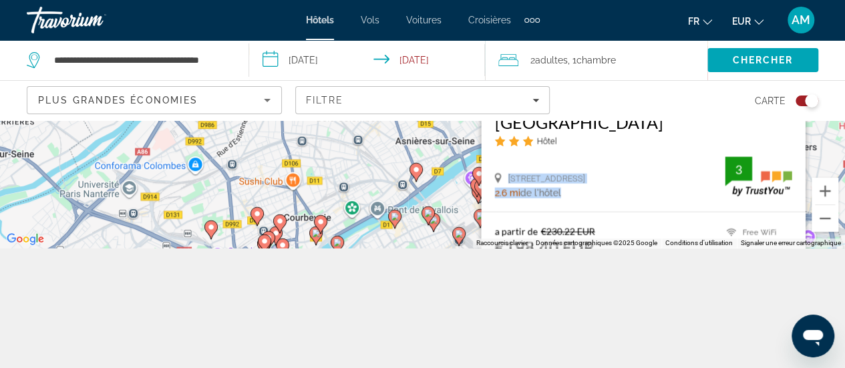
drag, startPoint x: 643, startPoint y: 192, endPoint x: 674, endPoint y: 169, distance: 38.2
click at [644, 152] on div "[GEOGRAPHIC_DATA] Hôtel [STREET_ADDRESS] 2.6 mi de l'hôtel 3" at bounding box center [643, 154] width 324 height 113
click at [843, 151] on div "Pour activer le glissement avec le clavier, appuyez sur Alt+Entrée. Une fois ce…" at bounding box center [422, 124] width 845 height 248
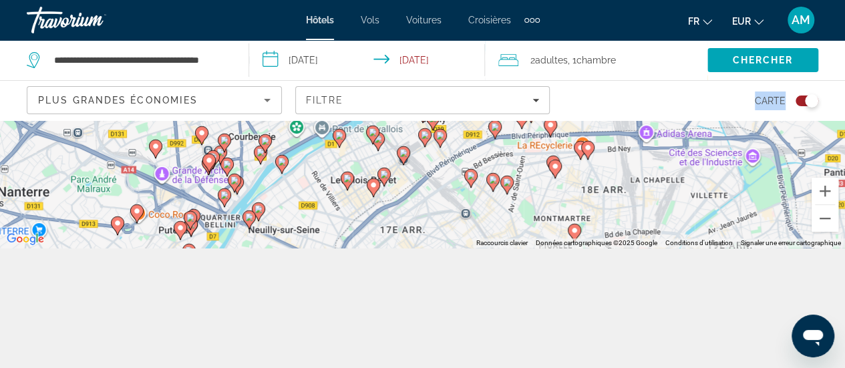
drag, startPoint x: 619, startPoint y: 202, endPoint x: 565, endPoint y: 120, distance: 98.4
click at [564, 118] on div "**********" at bounding box center [422, 184] width 845 height 368
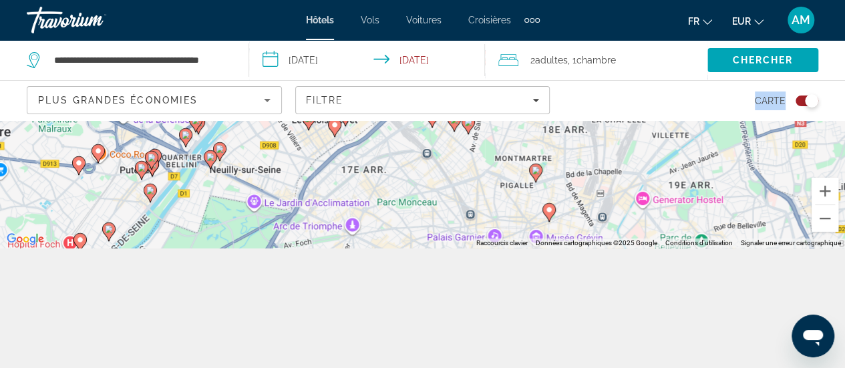
drag, startPoint x: 607, startPoint y: 187, endPoint x: 555, endPoint y: 150, distance: 63.8
click at [573, 137] on div "Pour activer le glissement avec le clavier, appuyez sur Alt+Entrée. Une fois ce…" at bounding box center [422, 124] width 845 height 248
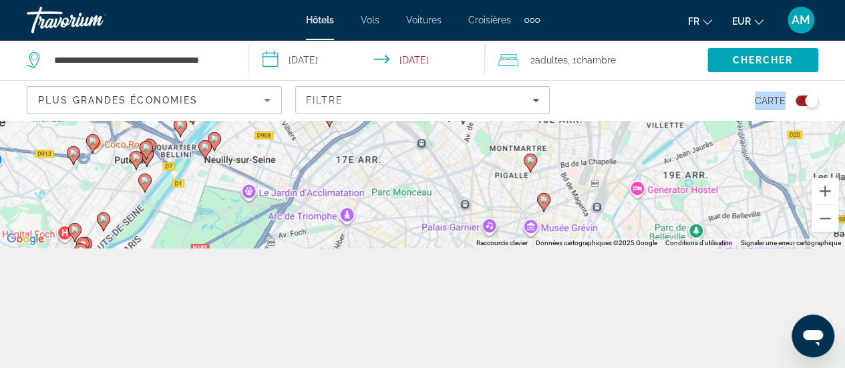
click at [530, 164] on icon "Main content" at bounding box center [530, 162] width 12 height 17
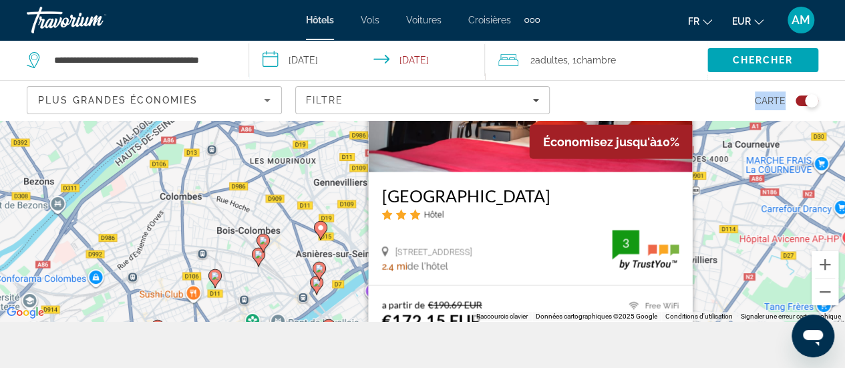
scroll to position [0, 0]
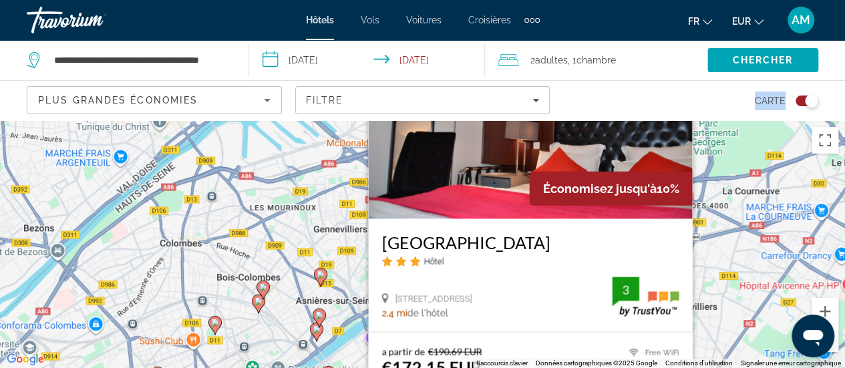
click at [615, 245] on h3 "[GEOGRAPHIC_DATA]" at bounding box center [530, 242] width 297 height 20
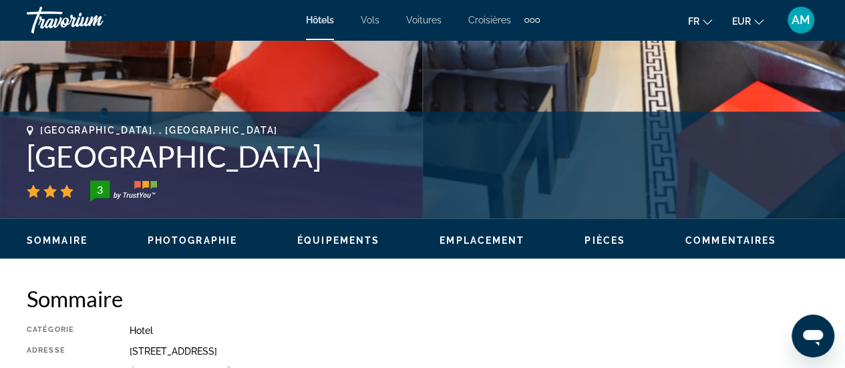
scroll to position [535, 0]
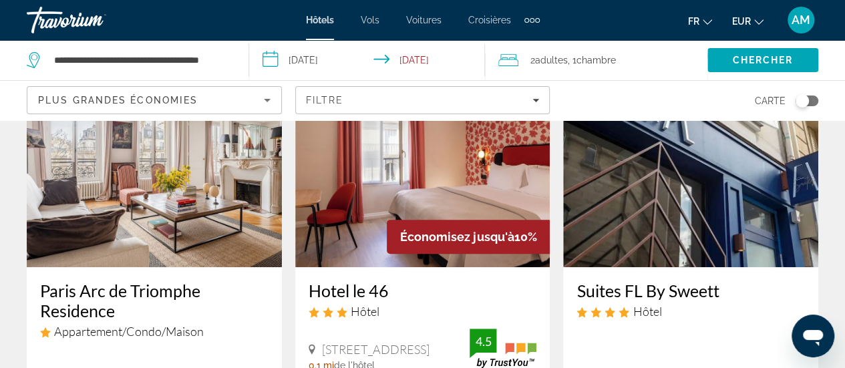
scroll to position [134, 0]
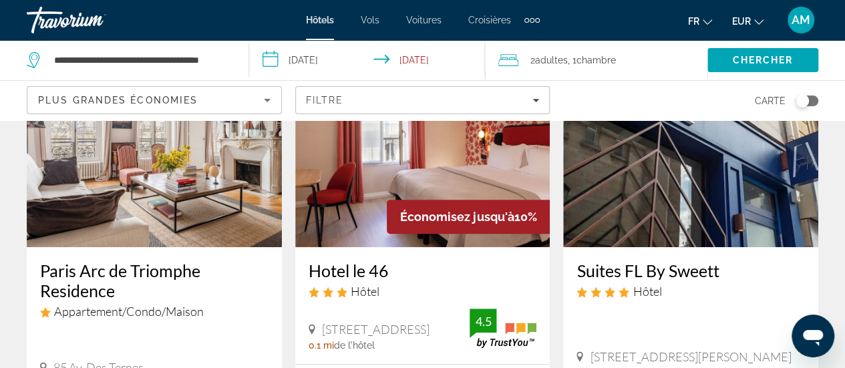
click at [817, 100] on div "Toggle map" at bounding box center [807, 101] width 23 height 11
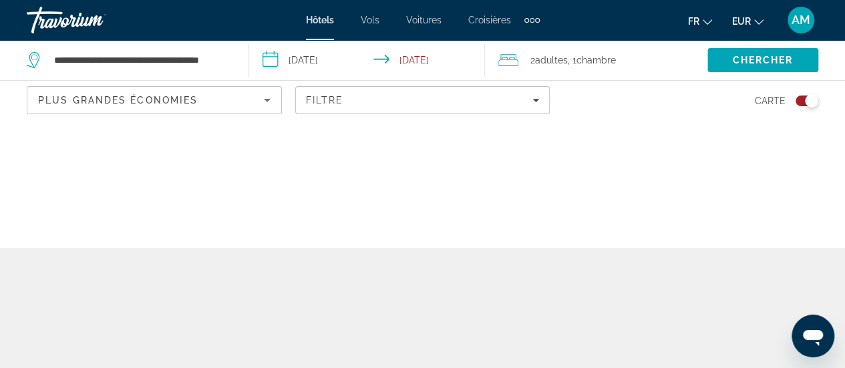
scroll to position [0, 0]
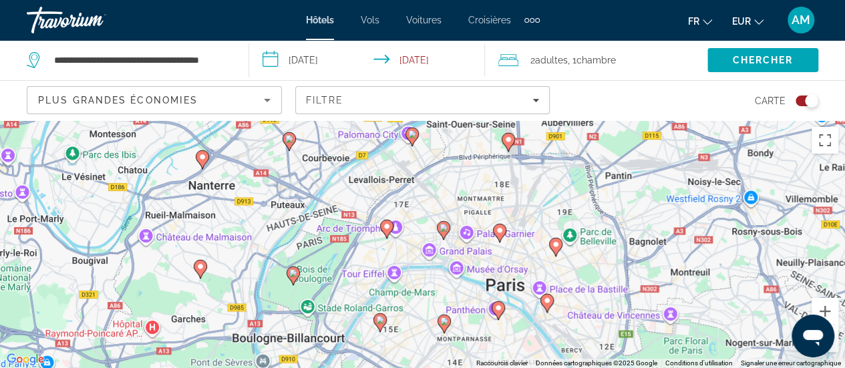
click at [442, 228] on image "Main content" at bounding box center [444, 228] width 8 height 8
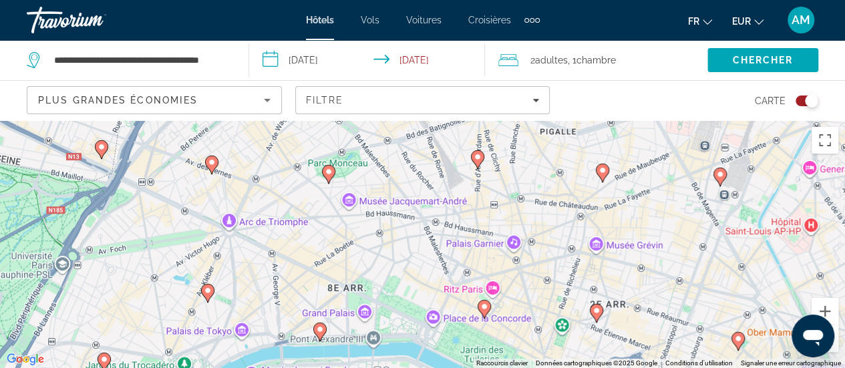
click at [601, 171] on image "Main content" at bounding box center [603, 170] width 8 height 8
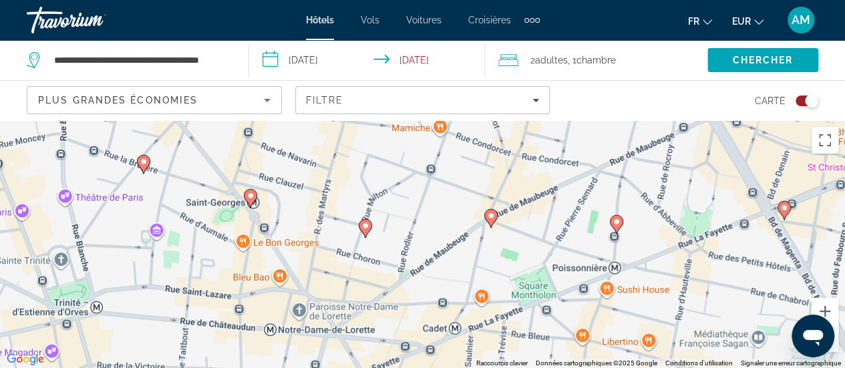
click at [803, 102] on div "Toggle map" at bounding box center [807, 101] width 23 height 11
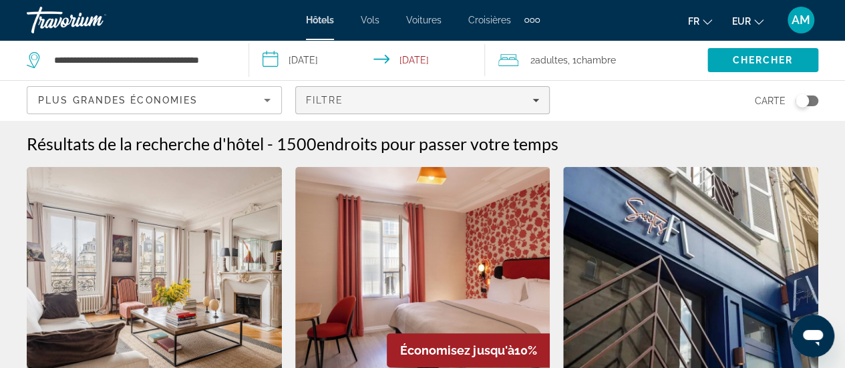
click at [394, 97] on div "Filtre" at bounding box center [423, 100] width 234 height 11
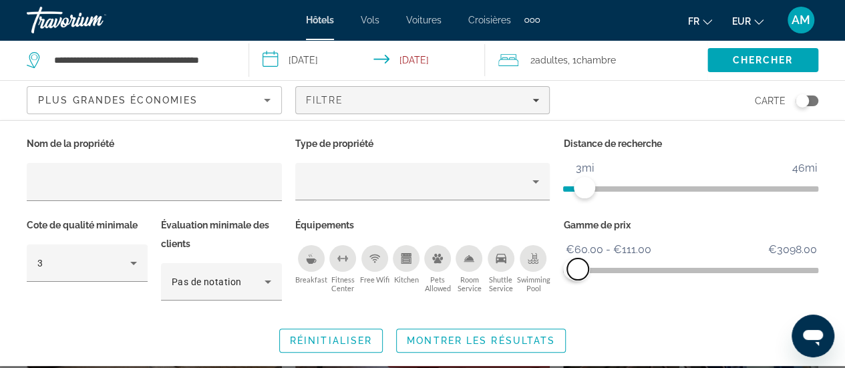
click at [578, 270] on span "ngx-slider-max" at bounding box center [577, 269] width 21 height 21
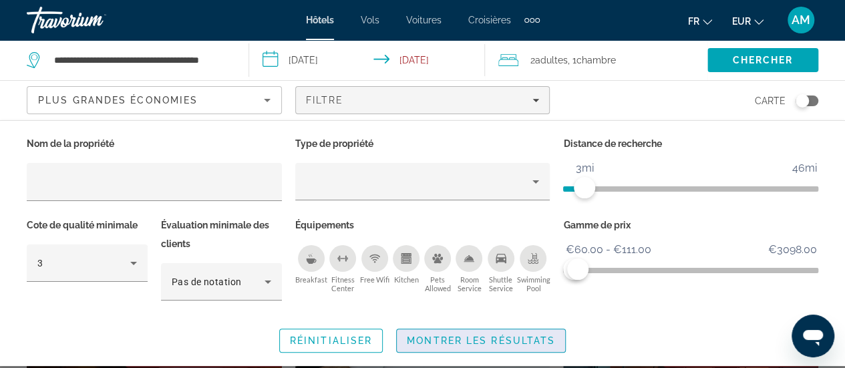
click at [519, 339] on span "Montrer les résultats" at bounding box center [481, 340] width 148 height 11
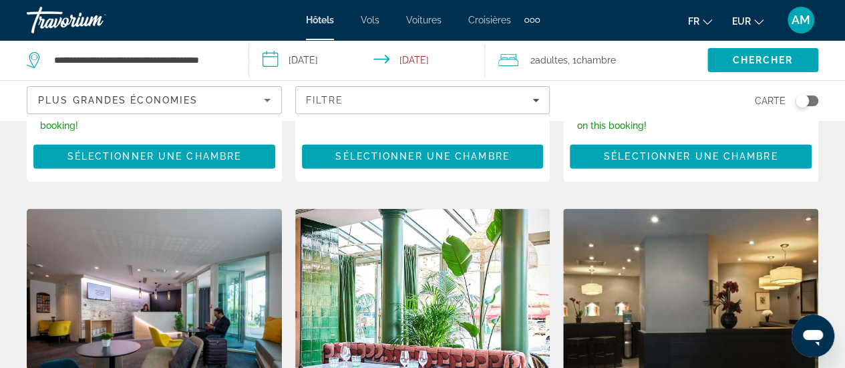
scroll to position [1069, 0]
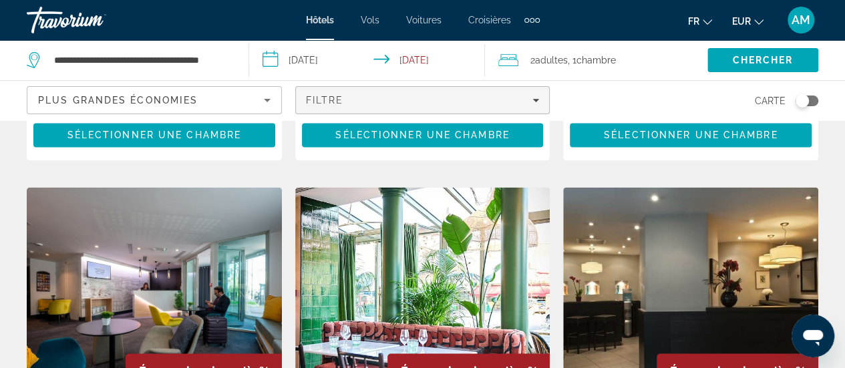
click at [497, 100] on div "Filtre" at bounding box center [423, 100] width 234 height 11
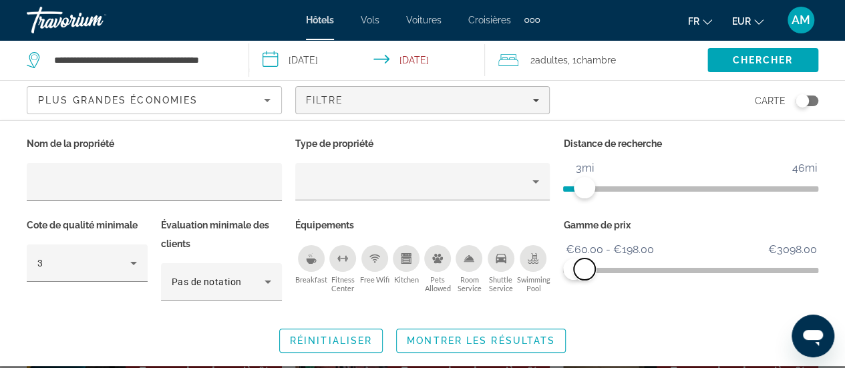
click at [585, 267] on span "ngx-slider-max" at bounding box center [584, 269] width 21 height 21
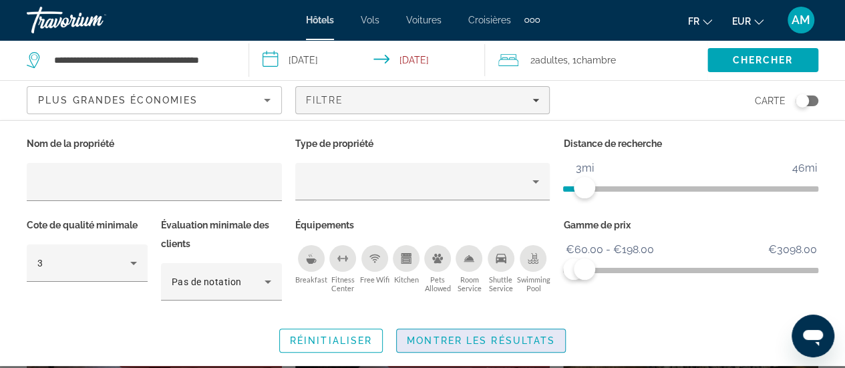
click at [539, 332] on span "Search widget" at bounding box center [481, 341] width 168 height 32
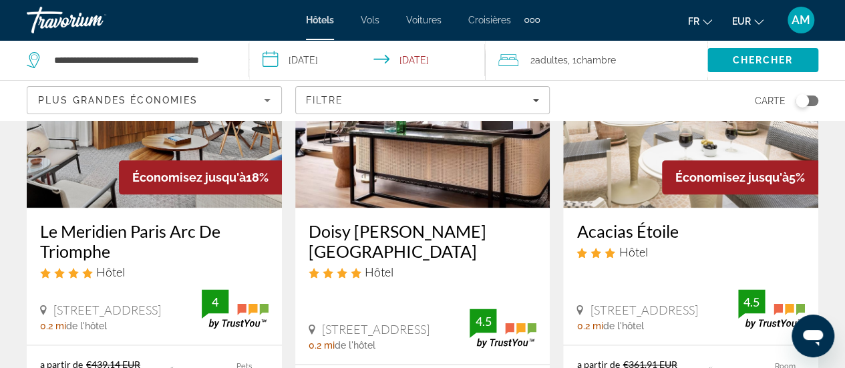
scroll to position [668, 0]
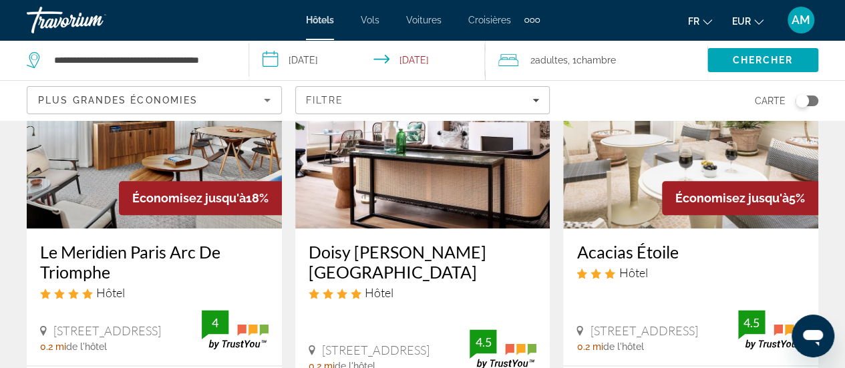
click at [192, 157] on img "Main content" at bounding box center [154, 122] width 255 height 214
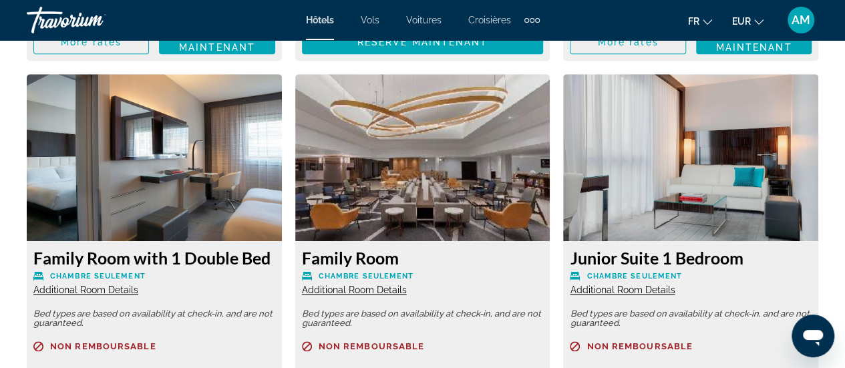
scroll to position [3007, 0]
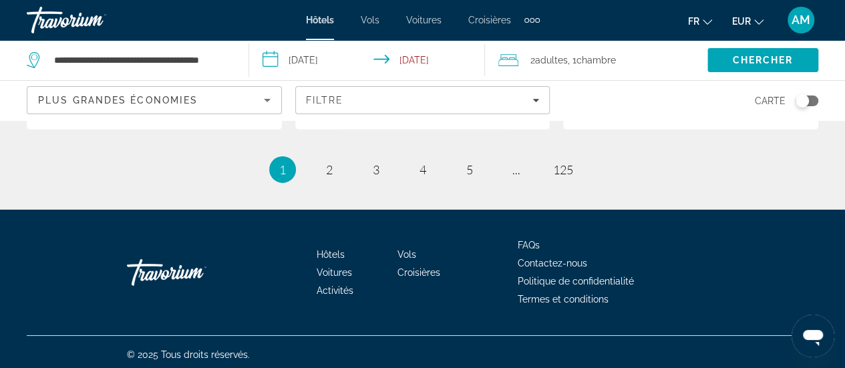
scroll to position [2072, 0]
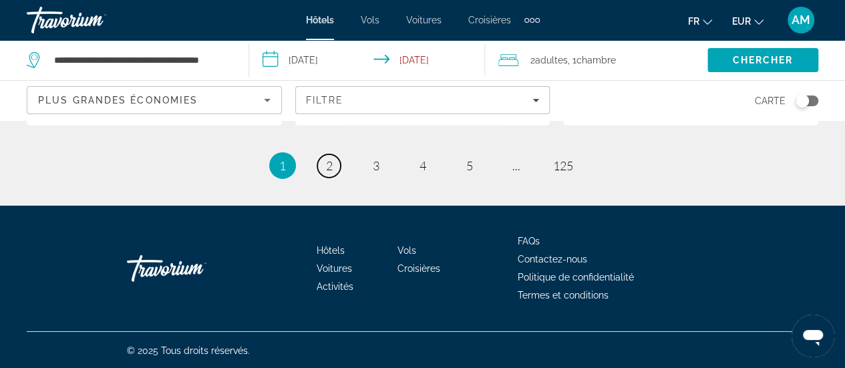
click at [329, 164] on span "2" at bounding box center [329, 165] width 7 height 15
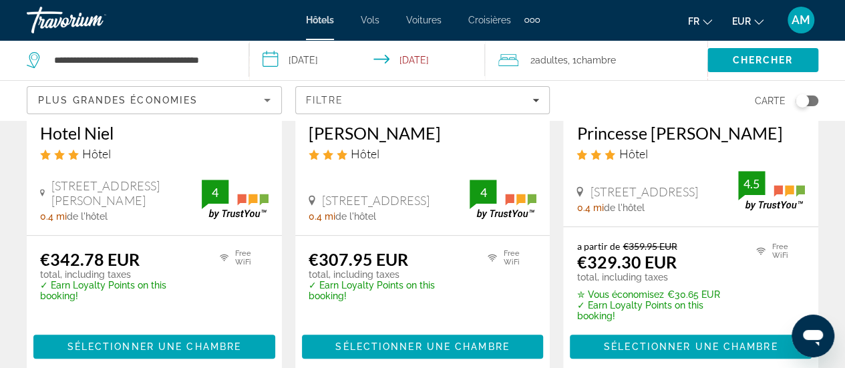
scroll to position [67, 0]
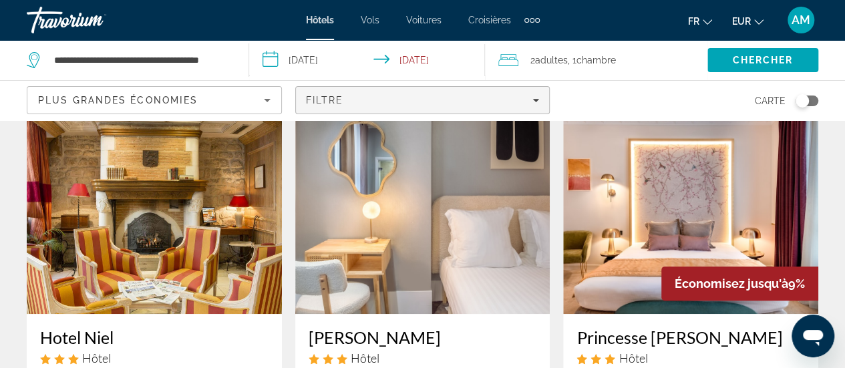
click at [520, 100] on div "Filtre" at bounding box center [423, 100] width 234 height 11
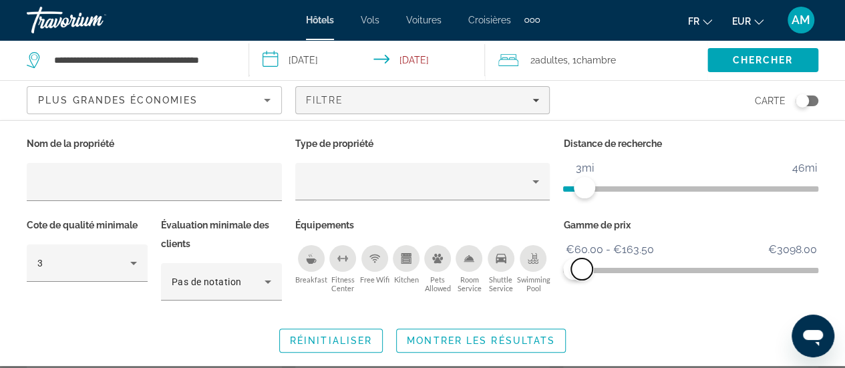
click at [582, 271] on span "ngx-slider-max" at bounding box center [581, 269] width 21 height 21
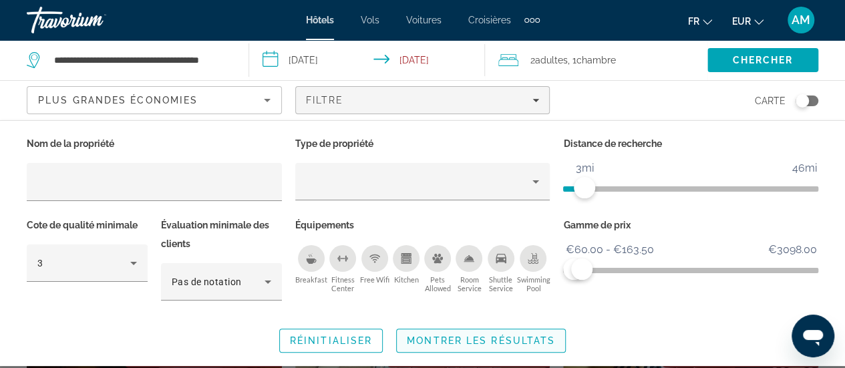
click at [528, 331] on span "Search widget" at bounding box center [481, 341] width 168 height 32
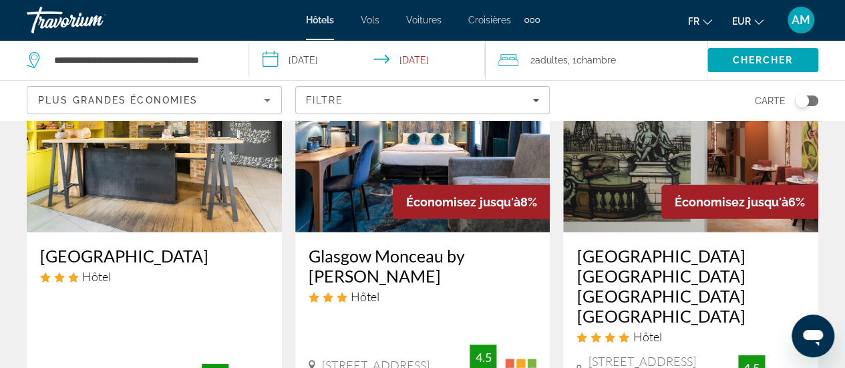
scroll to position [1737, 0]
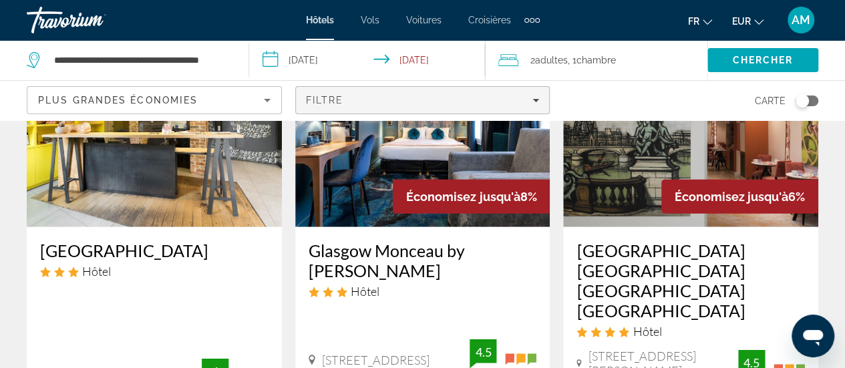
click at [505, 97] on div "Filtre" at bounding box center [423, 100] width 234 height 11
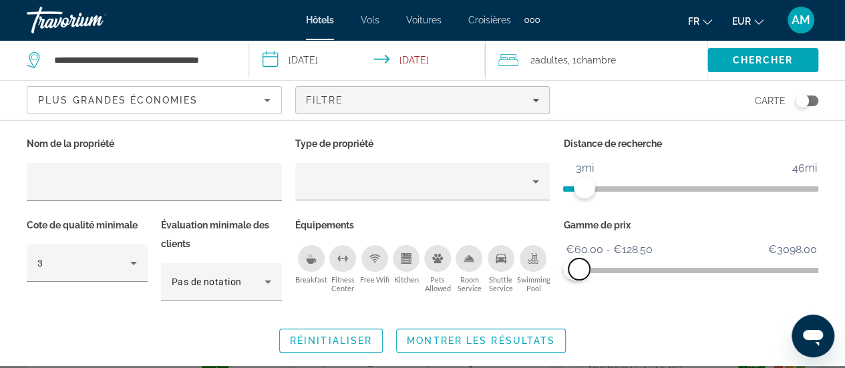
drag, startPoint x: 588, startPoint y: 269, endPoint x: 579, endPoint y: 273, distance: 9.6
click at [579, 273] on span "ngx-slider-max" at bounding box center [579, 269] width 21 height 21
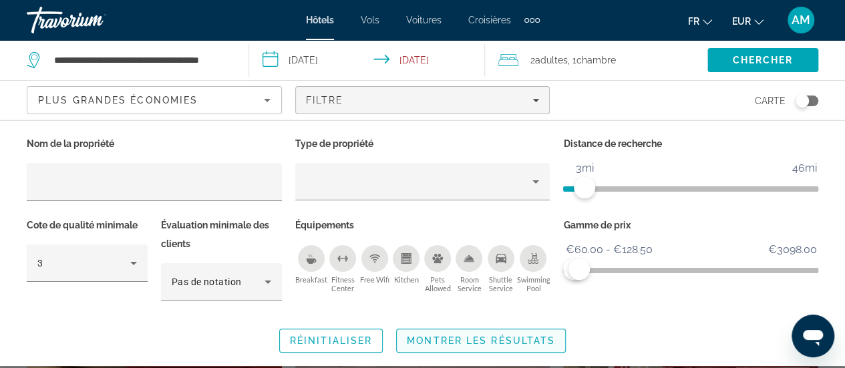
click at [541, 333] on span "Search widget" at bounding box center [481, 341] width 168 height 32
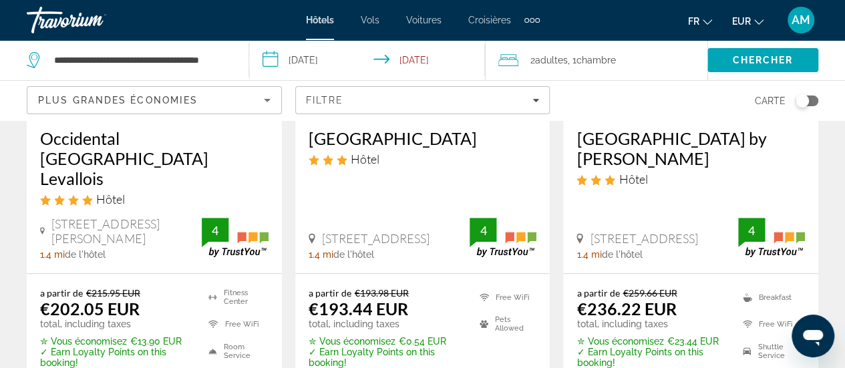
scroll to position [134, 0]
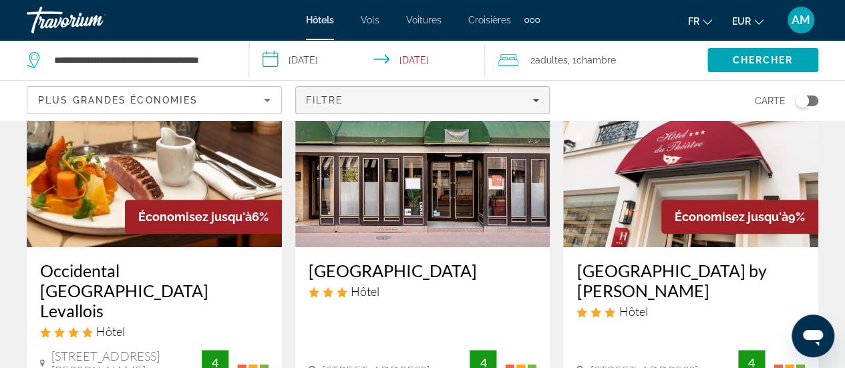
click at [513, 101] on div "Filtre" at bounding box center [423, 100] width 234 height 11
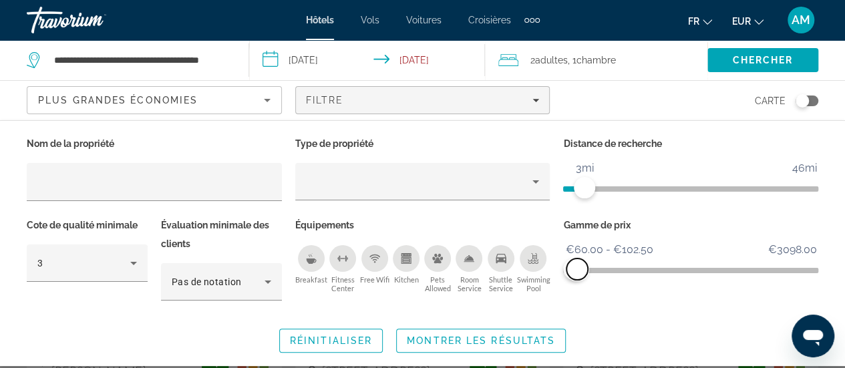
click at [577, 273] on span "ngx-slider-max" at bounding box center [577, 269] width 21 height 21
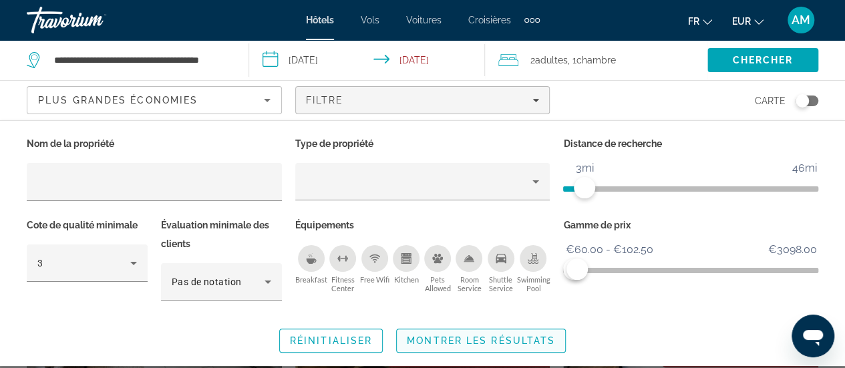
click at [543, 348] on span "Search widget" at bounding box center [481, 341] width 168 height 32
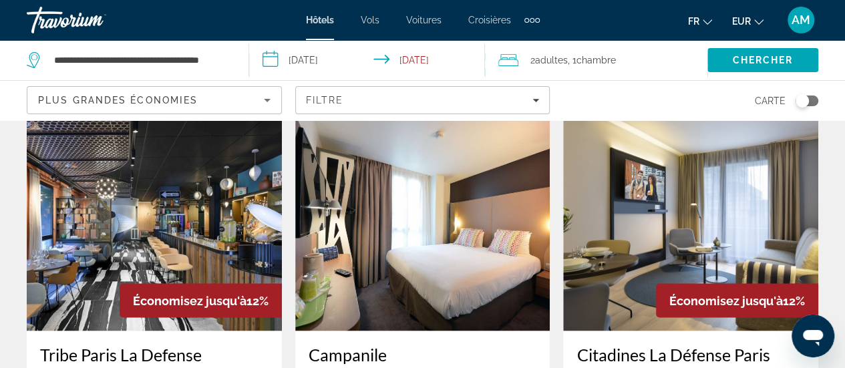
scroll to position [535, 0]
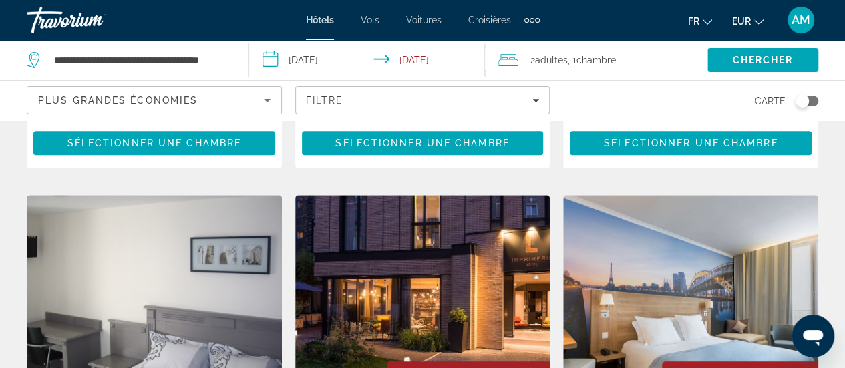
click at [577, 59] on span ", 1 Chambre pièces" at bounding box center [592, 60] width 48 height 19
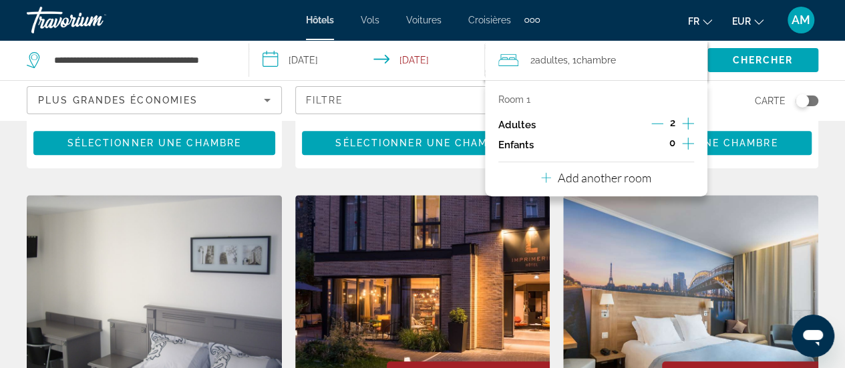
click at [659, 124] on icon "Decrement adults" at bounding box center [658, 124] width 12 height 1
click at [686, 141] on icon "Increment children" at bounding box center [688, 144] width 12 height 16
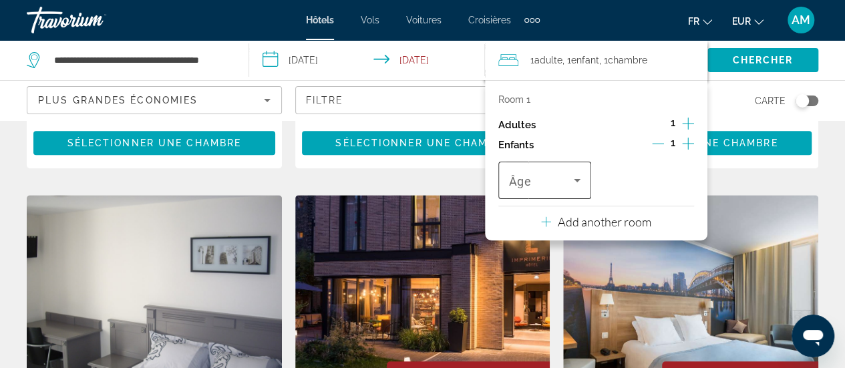
click at [577, 182] on icon "Travelers: 1 adult, 1 child" at bounding box center [577, 180] width 7 height 3
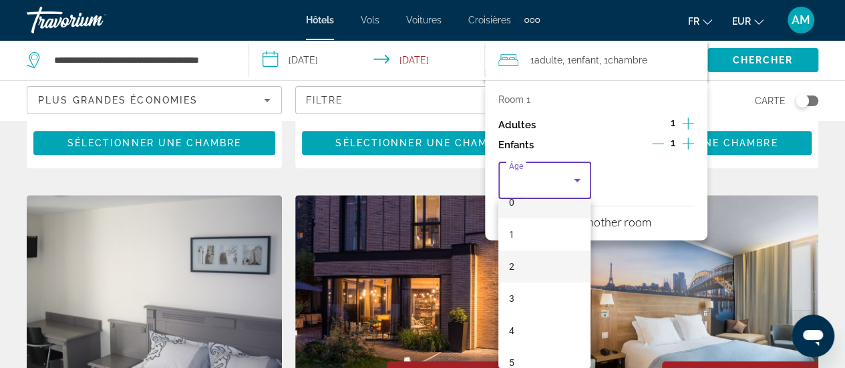
scroll to position [67, 0]
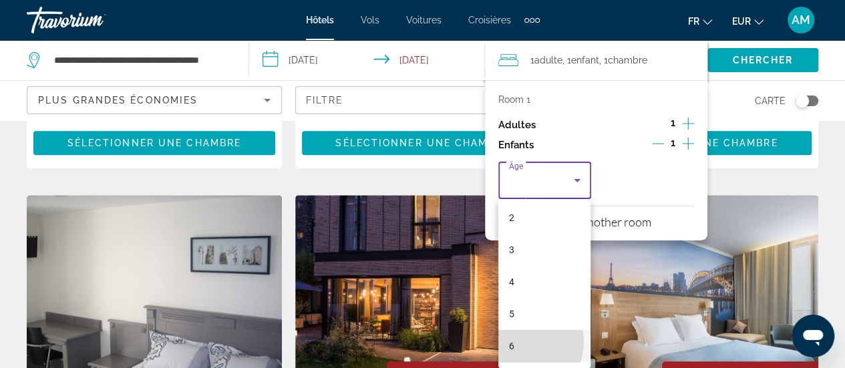
click at [517, 341] on mat-option "6" at bounding box center [545, 346] width 93 height 32
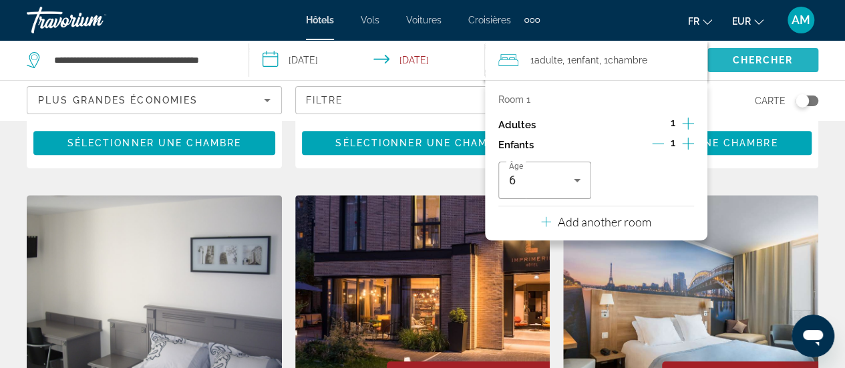
click at [742, 62] on span "Chercher" at bounding box center [762, 60] width 61 height 11
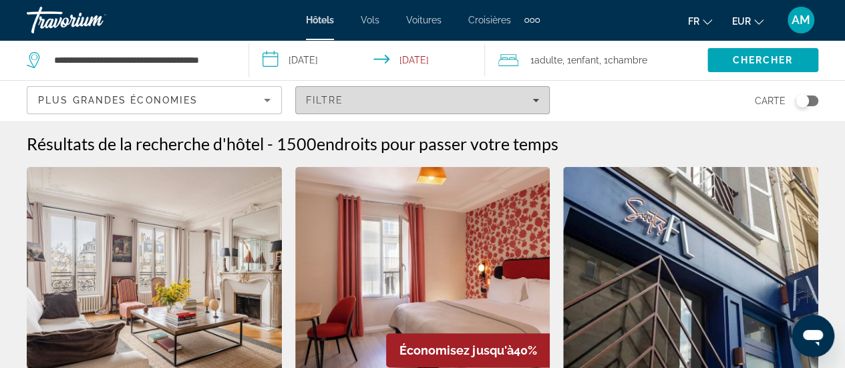
click at [335, 102] on span "Filtre" at bounding box center [325, 100] width 38 height 11
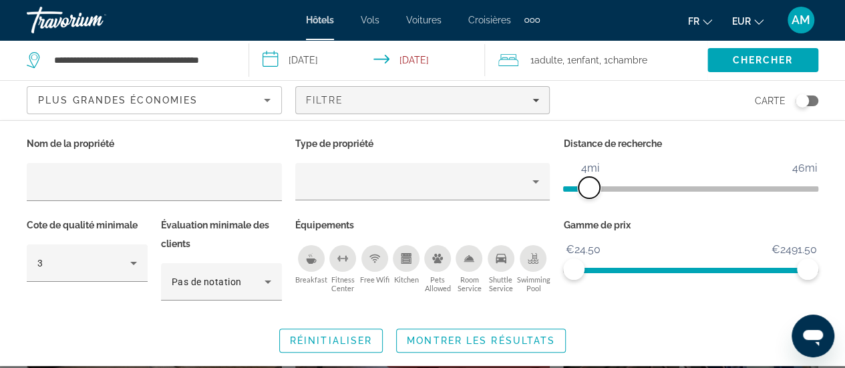
drag, startPoint x: 629, startPoint y: 187, endPoint x: 588, endPoint y: 186, distance: 40.8
click at [588, 186] on span "ngx-slider" at bounding box center [589, 187] width 21 height 21
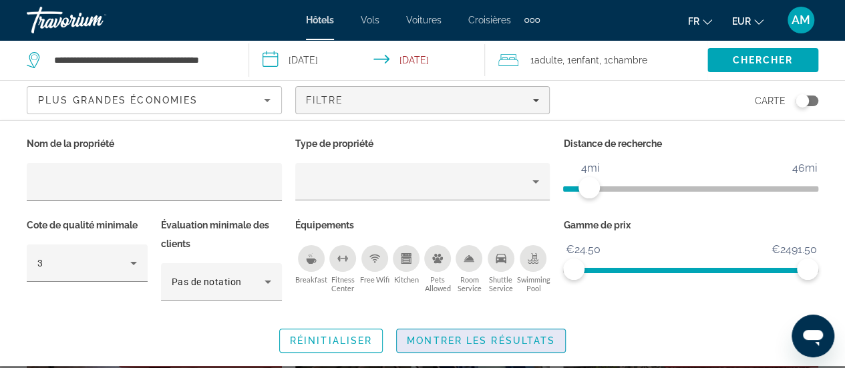
drag, startPoint x: 523, startPoint y: 324, endPoint x: 519, endPoint y: 336, distance: 12.9
click at [519, 336] on button "Montrer les résultats" at bounding box center [481, 341] width 170 height 24
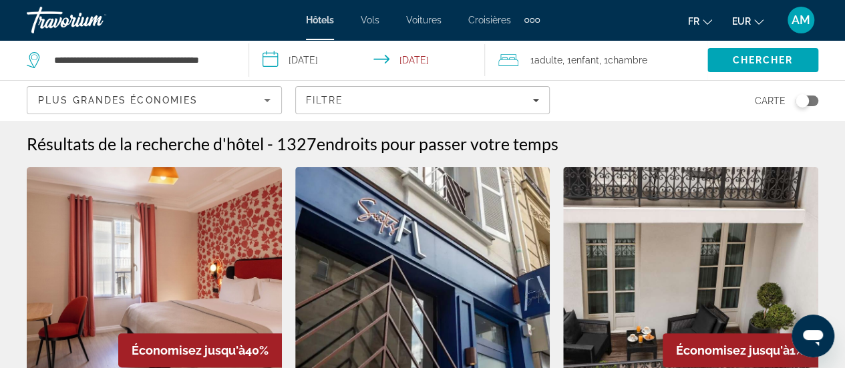
click at [636, 96] on div "Carte" at bounding box center [690, 100] width 255 height 39
click at [583, 59] on span "Enfant" at bounding box center [585, 60] width 28 height 11
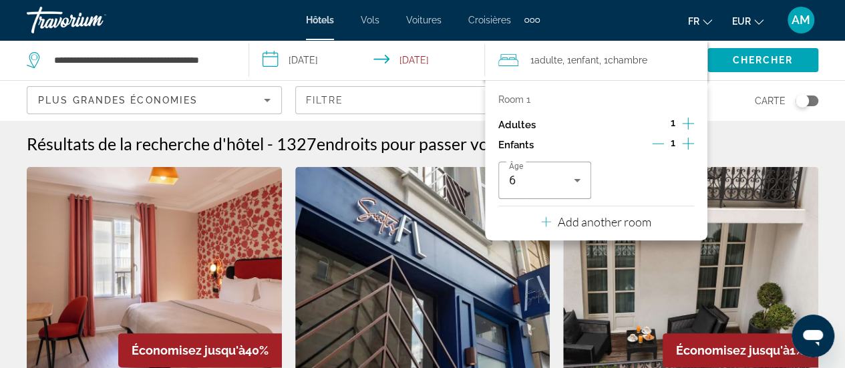
click at [660, 170] on div "Âge 6" at bounding box center [597, 180] width 196 height 37
click at [686, 122] on icon "Increment adults" at bounding box center [688, 124] width 12 height 16
click at [662, 140] on icon "Decrement children" at bounding box center [658, 144] width 12 height 12
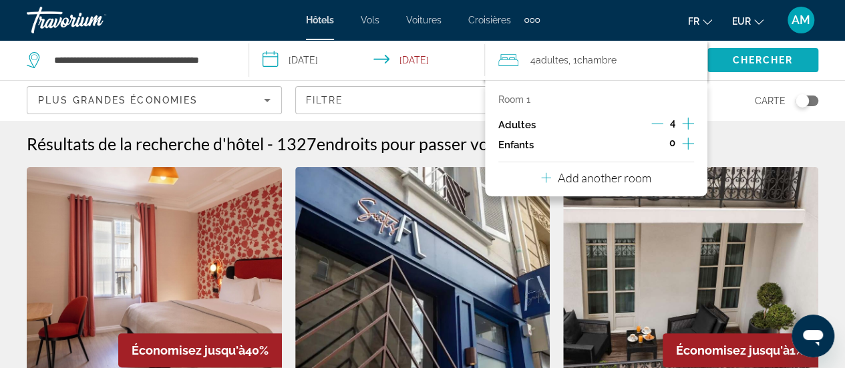
click at [733, 59] on span "Chercher" at bounding box center [762, 60] width 61 height 11
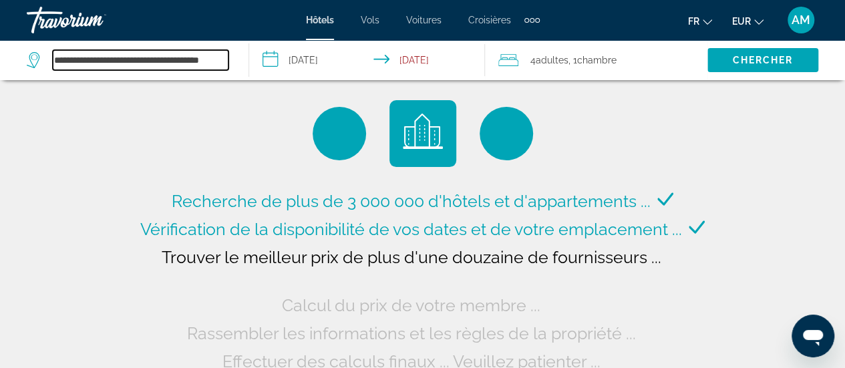
click at [200, 57] on input "**********" at bounding box center [141, 60] width 176 height 20
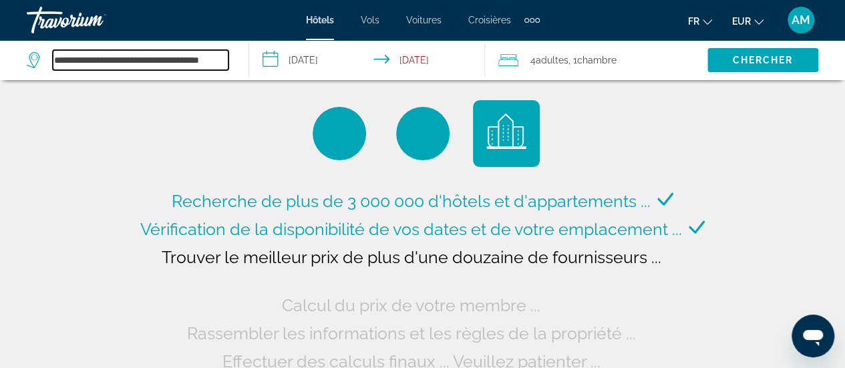
click at [202, 57] on input "**********" at bounding box center [141, 60] width 176 height 20
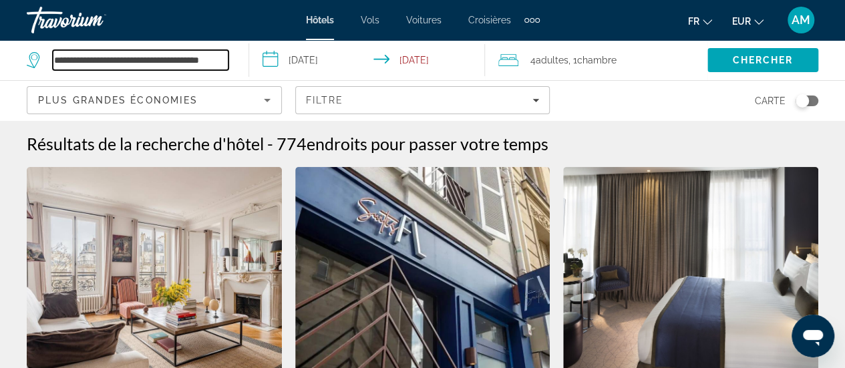
click at [182, 56] on input "**********" at bounding box center [141, 60] width 176 height 20
paste input "Search hotel destination"
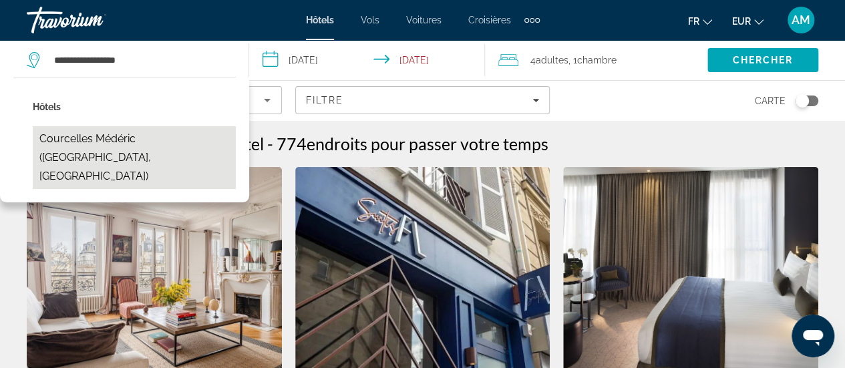
click at [140, 138] on button "Courcelles Médéric ([GEOGRAPHIC_DATA], [GEOGRAPHIC_DATA])" at bounding box center [134, 157] width 203 height 63
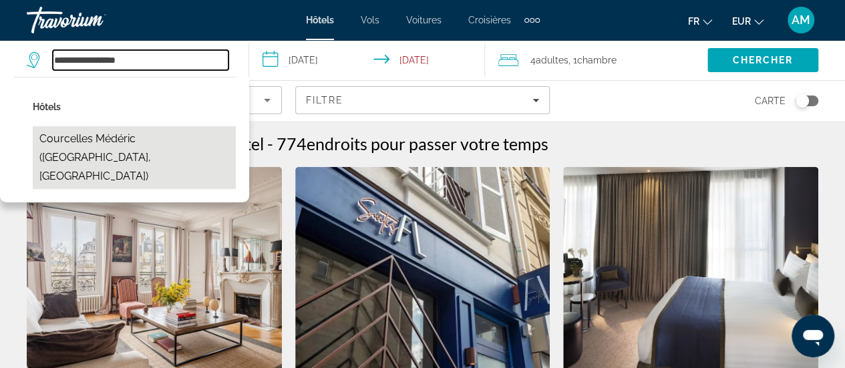
type input "**********"
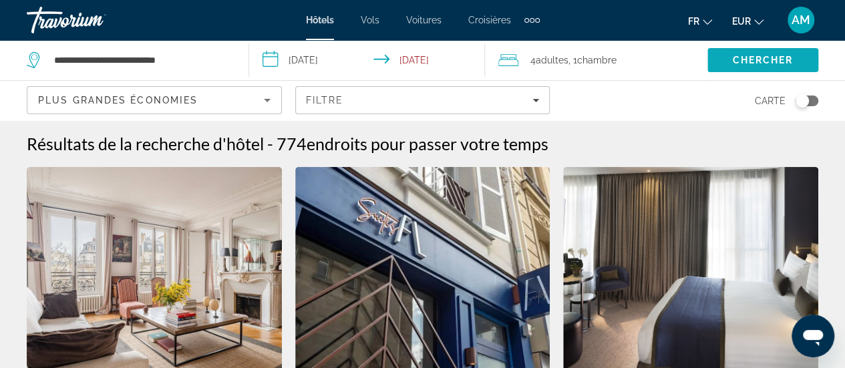
click at [765, 59] on span "Chercher" at bounding box center [762, 60] width 61 height 11
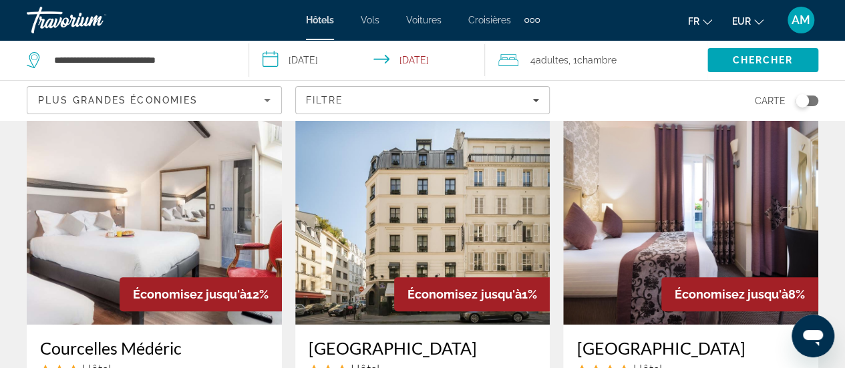
scroll to position [134, 0]
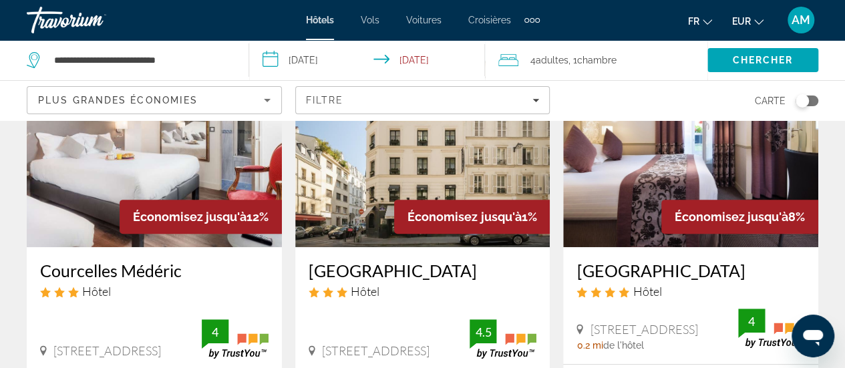
click at [170, 165] on img "Main content" at bounding box center [154, 140] width 255 height 214
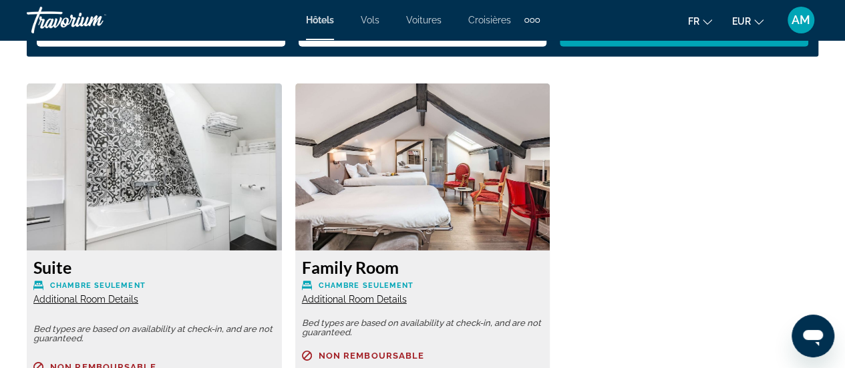
scroll to position [2072, 0]
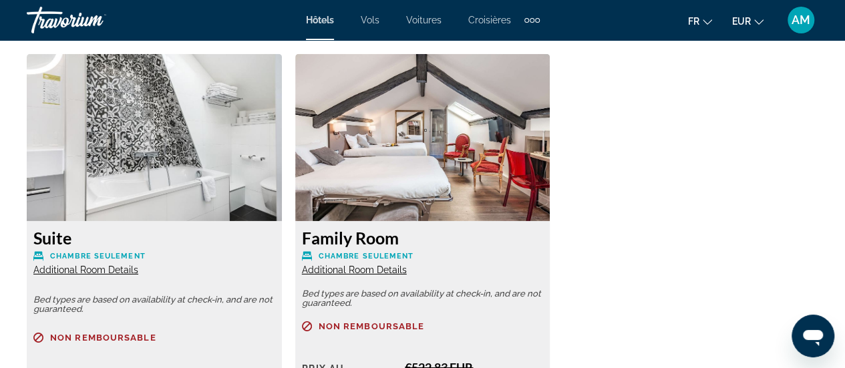
click at [353, 269] on span "Additional Room Details" at bounding box center [354, 270] width 105 height 11
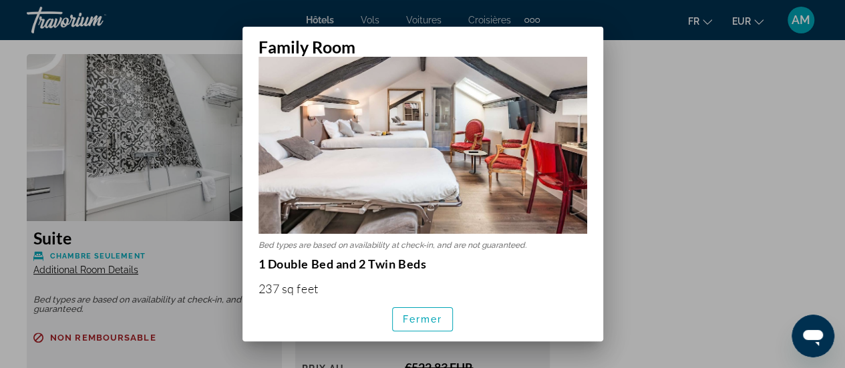
scroll to position [200, 0]
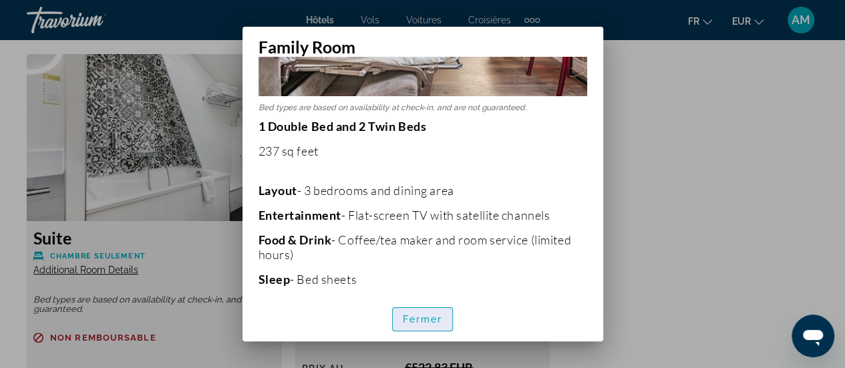
click at [432, 317] on span "Fermer" at bounding box center [423, 319] width 40 height 11
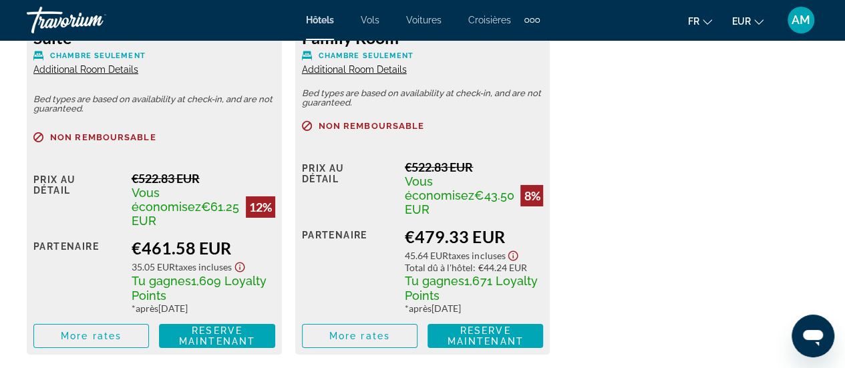
scroll to position [2205, 0]
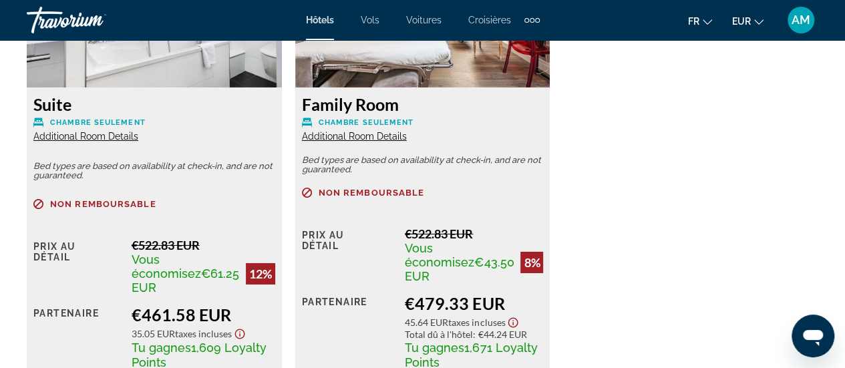
click at [104, 136] on span "Additional Room Details" at bounding box center [85, 136] width 105 height 11
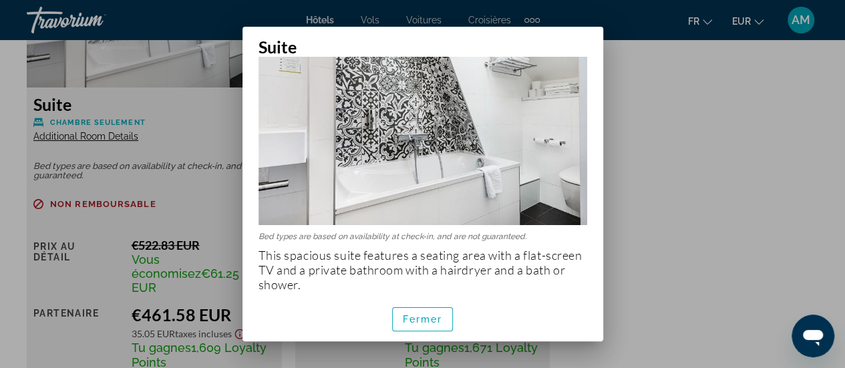
scroll to position [72, 0]
click at [420, 328] on span "button" at bounding box center [423, 319] width 60 height 32
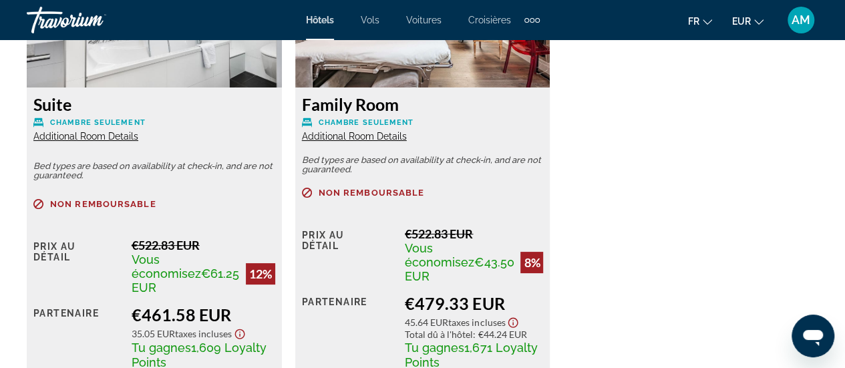
scroll to position [2205, 0]
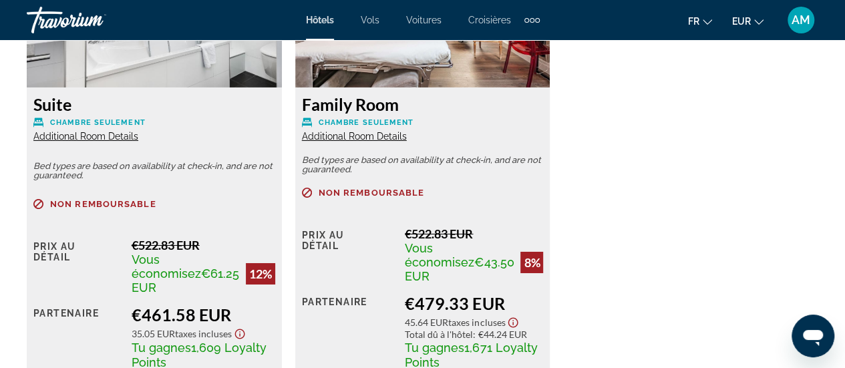
click at [668, 276] on div "Suite Chambre seulement Additional Room Details Bed types are based on availabi…" at bounding box center [422, 177] width 805 height 515
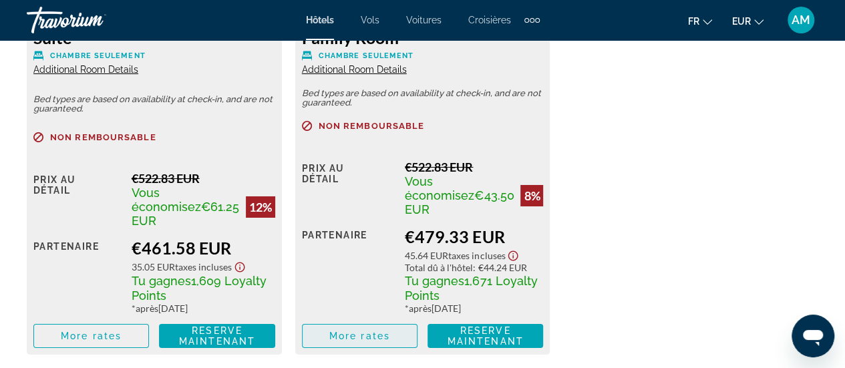
click at [385, 331] on span "More rates" at bounding box center [359, 336] width 61 height 11
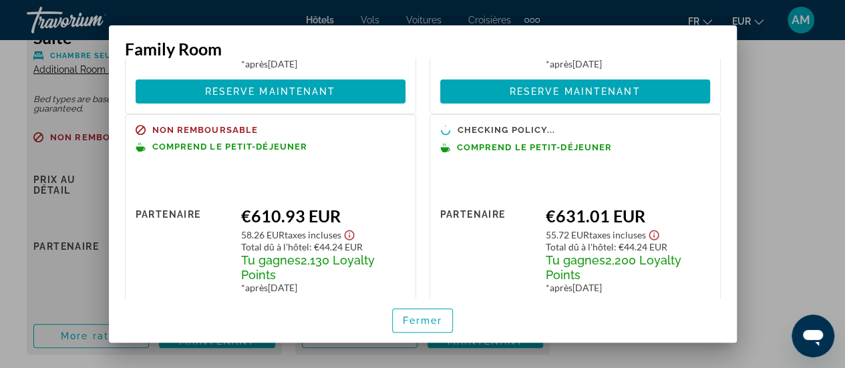
scroll to position [276, 0]
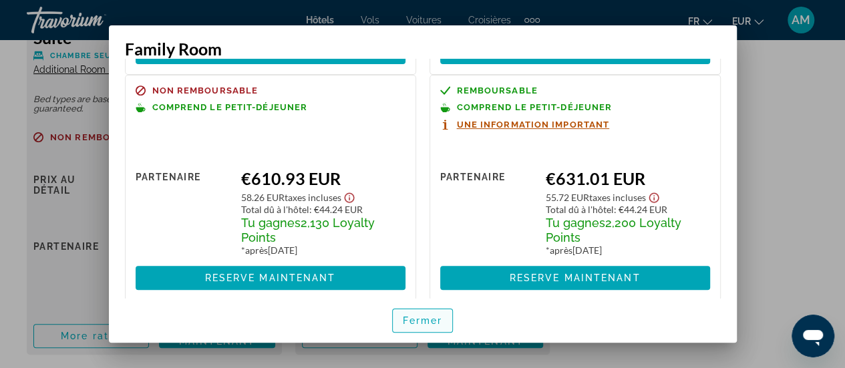
click at [418, 324] on span "Fermer" at bounding box center [423, 320] width 40 height 11
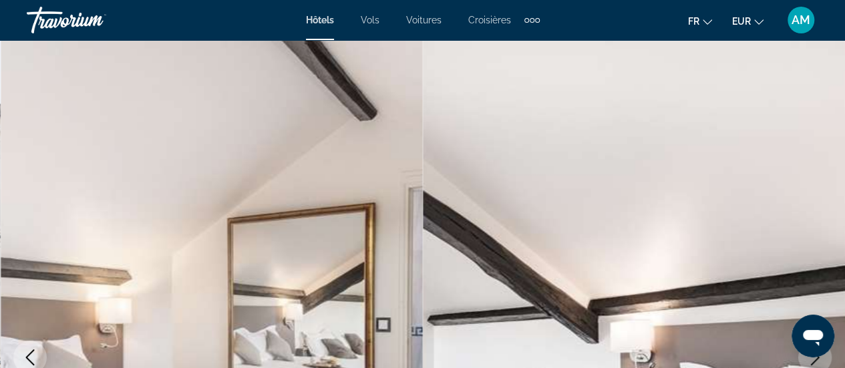
scroll to position [2272, 0]
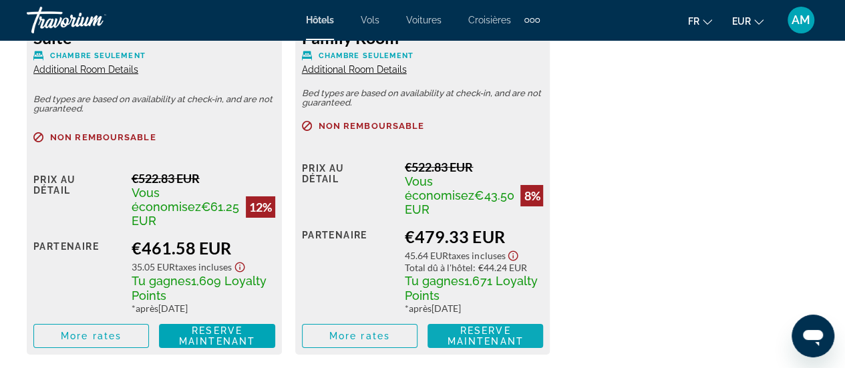
click at [501, 325] on span "Reserve maintenant" at bounding box center [486, 335] width 76 height 21
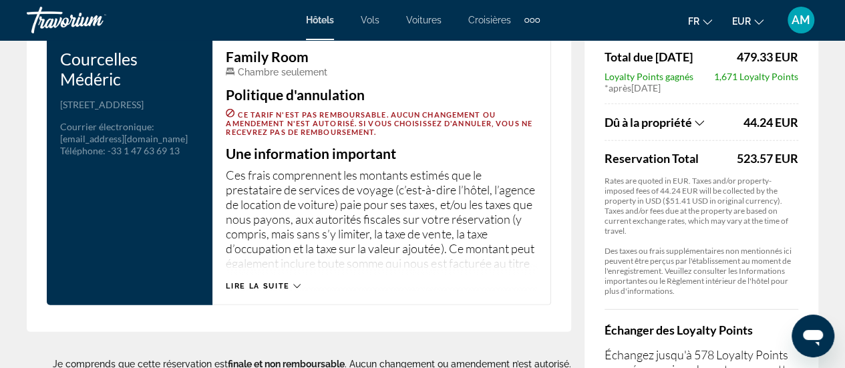
scroll to position [1689, 0]
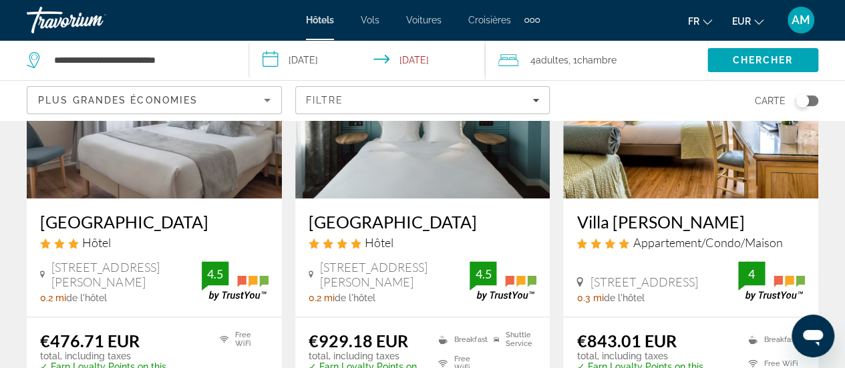
scroll to position [668, 0]
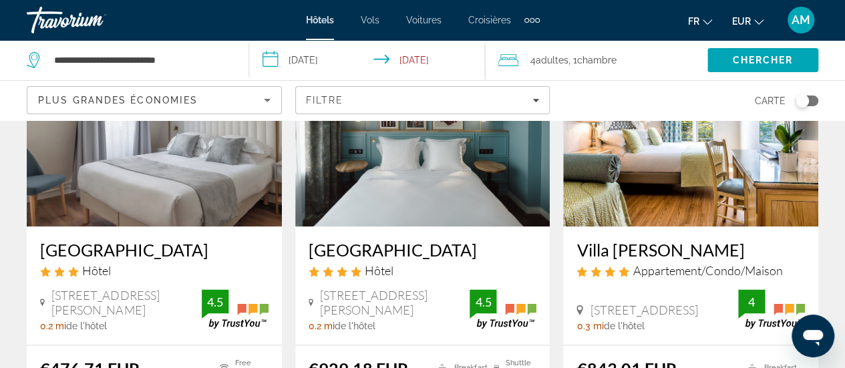
click at [186, 177] on img "Main content" at bounding box center [154, 120] width 255 height 214
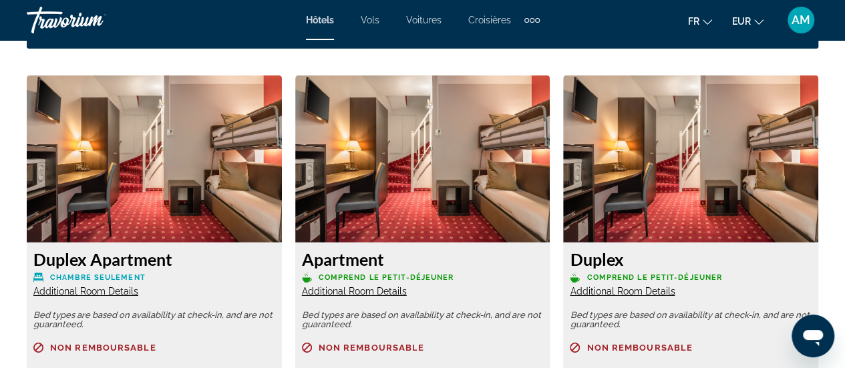
scroll to position [2072, 0]
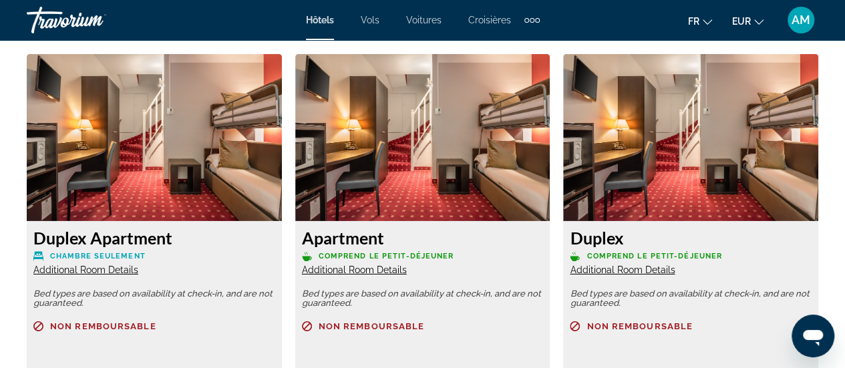
click at [124, 270] on span "Additional Room Details" at bounding box center [85, 270] width 105 height 11
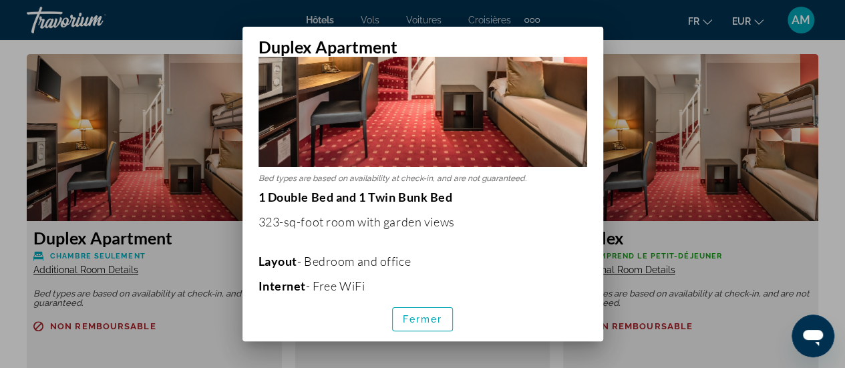
scroll to position [134, 0]
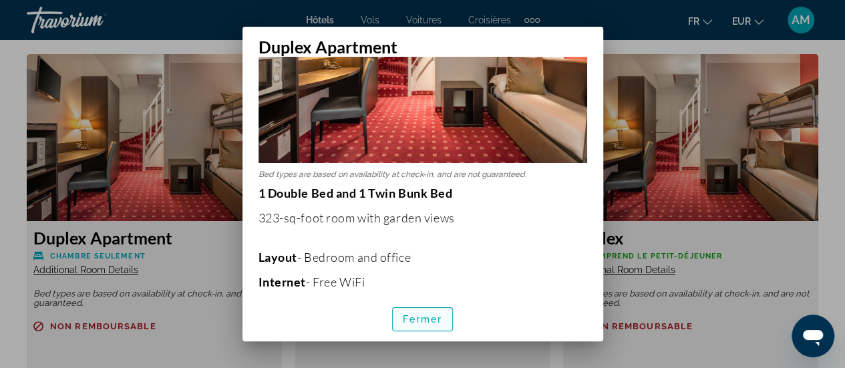
click at [424, 317] on span "Fermer" at bounding box center [423, 319] width 40 height 11
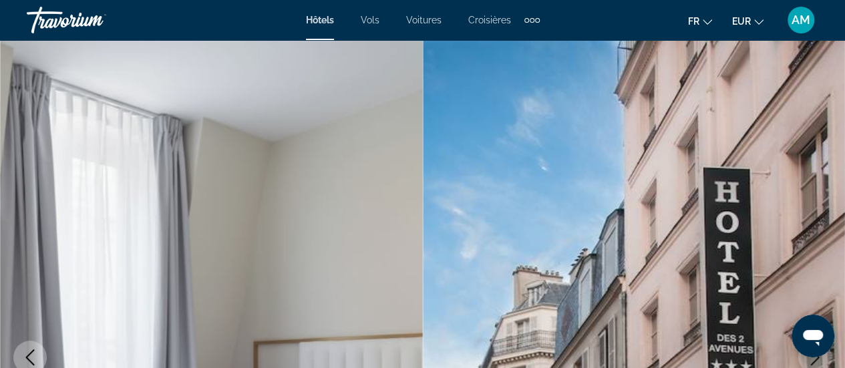
scroll to position [2072, 0]
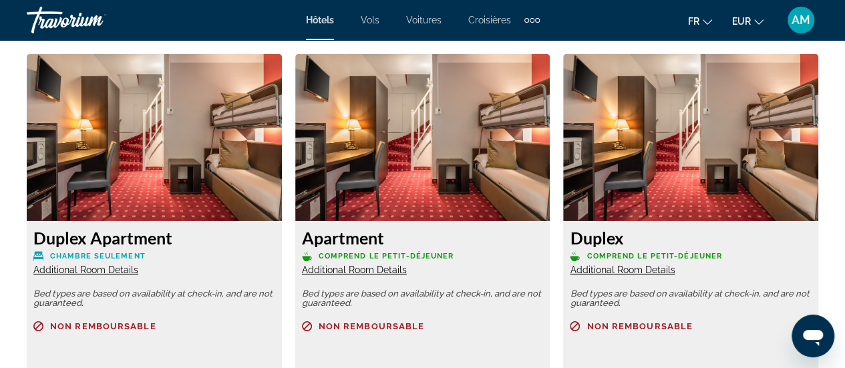
click at [371, 267] on span "Additional Room Details" at bounding box center [354, 270] width 105 height 11
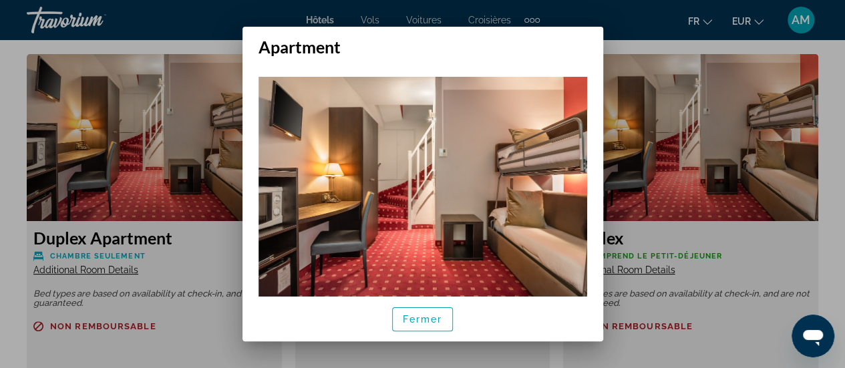
scroll to position [29, 0]
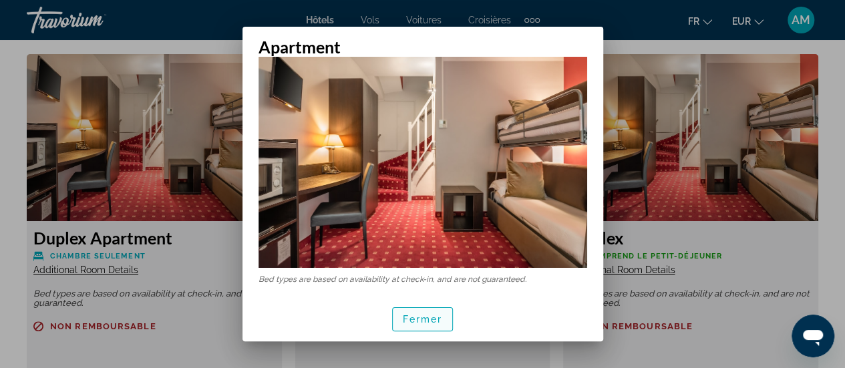
click at [420, 323] on span "Fermer" at bounding box center [423, 319] width 40 height 11
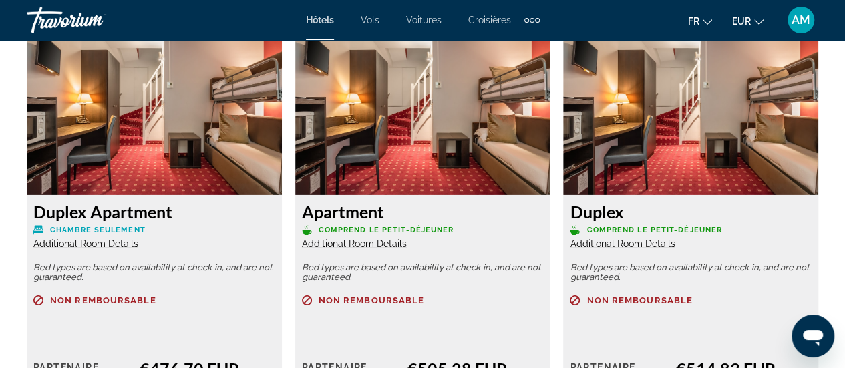
scroll to position [2138, 0]
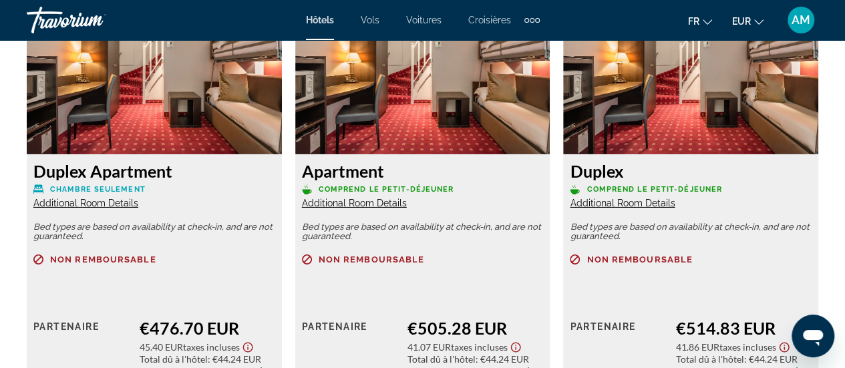
click at [614, 201] on span "Additional Room Details" at bounding box center [622, 203] width 105 height 11
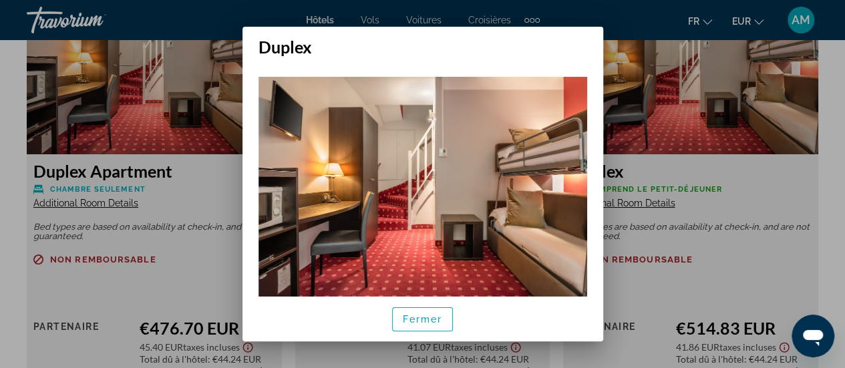
scroll to position [29, 0]
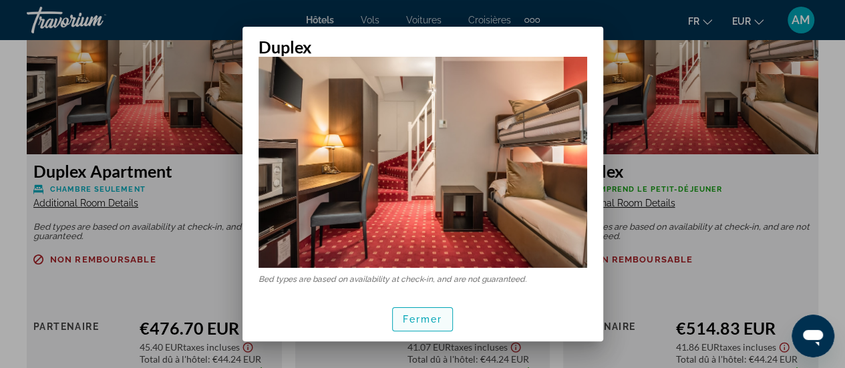
click at [414, 321] on span "Fermer" at bounding box center [423, 319] width 40 height 11
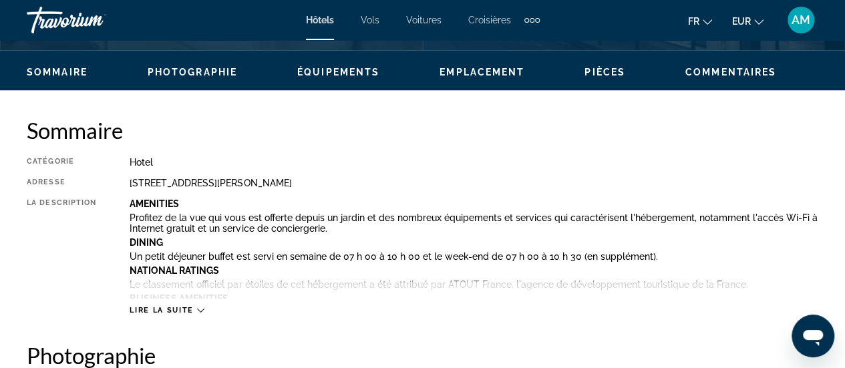
scroll to position [401, 0]
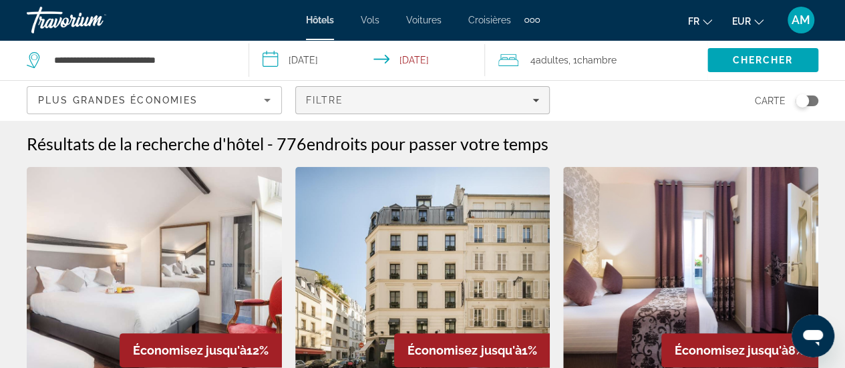
click at [509, 109] on span "Filters" at bounding box center [423, 100] width 254 height 32
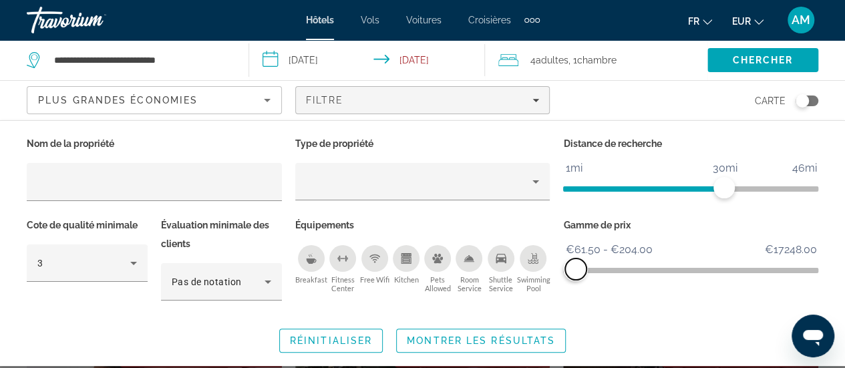
drag, startPoint x: 818, startPoint y: 267, endPoint x: 576, endPoint y: 275, distance: 242.0
click at [576, 275] on span "ngx-slider-max" at bounding box center [575, 269] width 21 height 21
drag, startPoint x: 732, startPoint y: 180, endPoint x: 591, endPoint y: 185, distance: 141.8
click at [589, 186] on ngx-slider "1mi 46mi 31mi" at bounding box center [690, 187] width 255 height 3
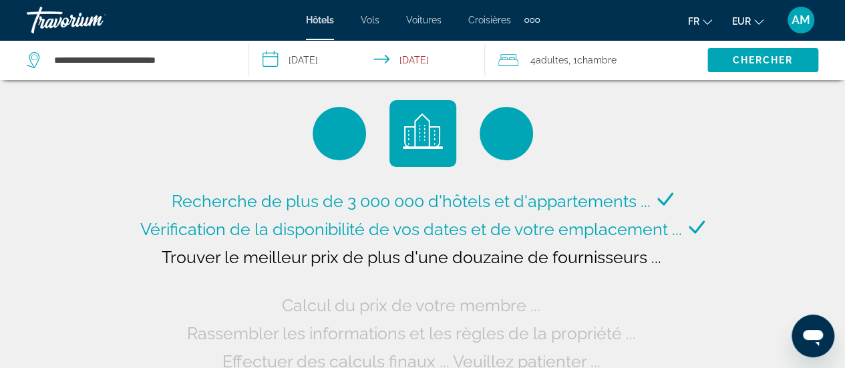
click at [642, 62] on div "4 Adulte Adultes , 1 Chambre pièces" at bounding box center [603, 60] width 209 height 19
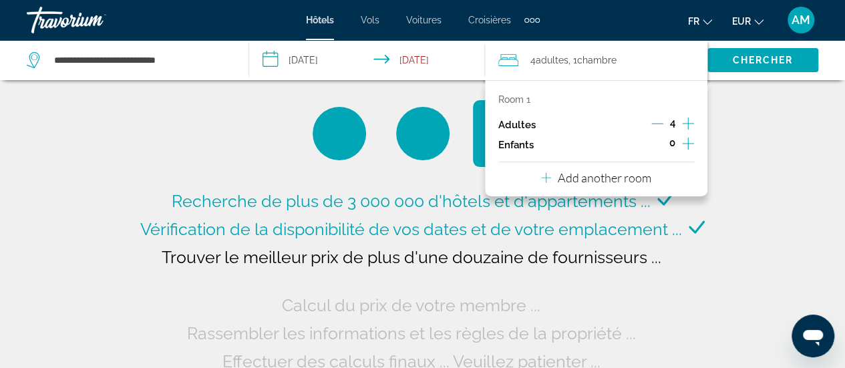
click at [642, 62] on div "4 Adulte Adultes , 1 Chambre pièces" at bounding box center [603, 60] width 209 height 19
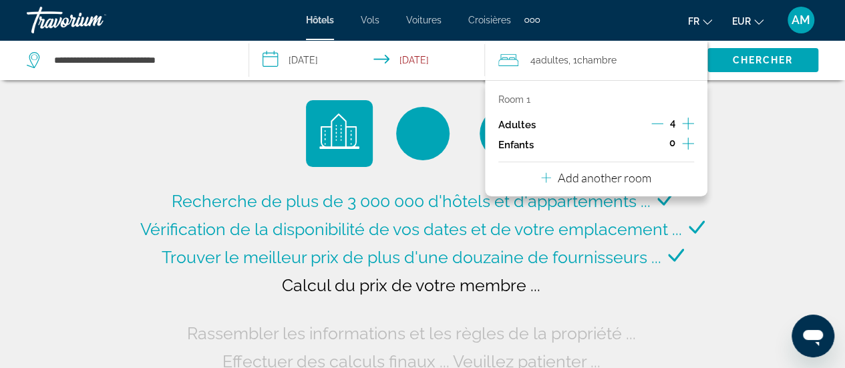
click at [807, 144] on div "Recherche de plus de 3 000 000 d'hôtels et d'appartements ... Vérification de l…" at bounding box center [422, 188] width 845 height 376
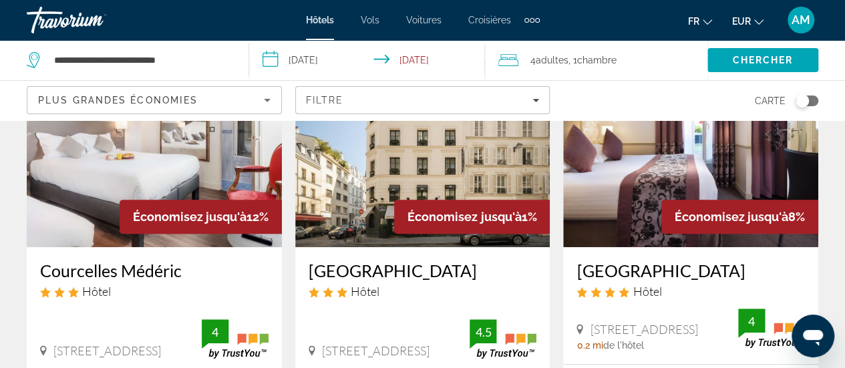
scroll to position [200, 0]
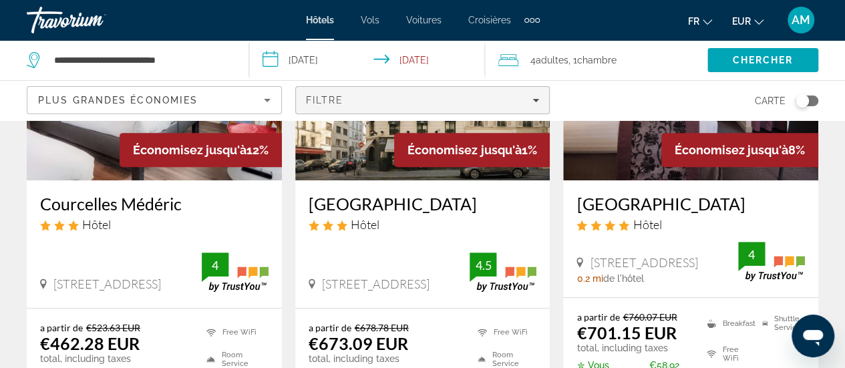
click at [522, 104] on div "Filtre" at bounding box center [423, 100] width 234 height 11
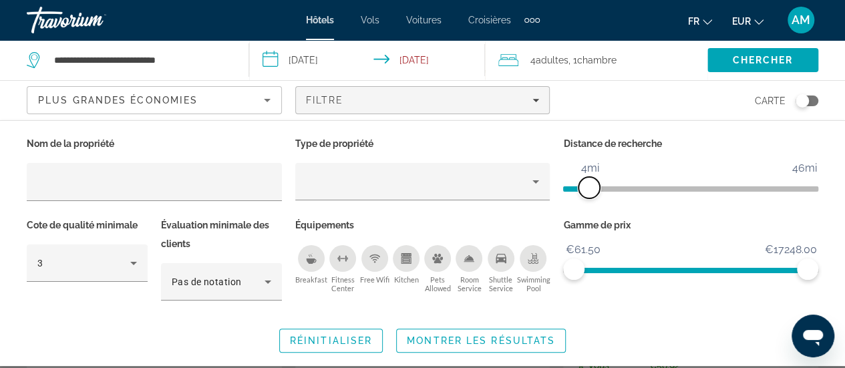
drag, startPoint x: 733, startPoint y: 183, endPoint x: 589, endPoint y: 188, distance: 144.4
click at [589, 188] on span "ngx-slider" at bounding box center [589, 187] width 21 height 21
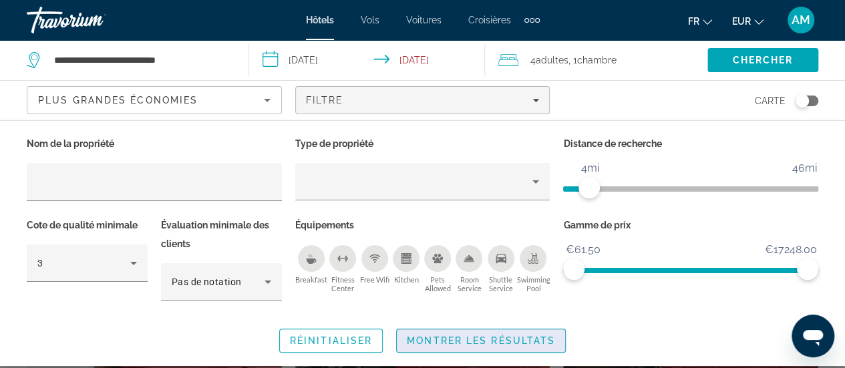
click at [539, 340] on span "Montrer les résultats" at bounding box center [481, 340] width 148 height 11
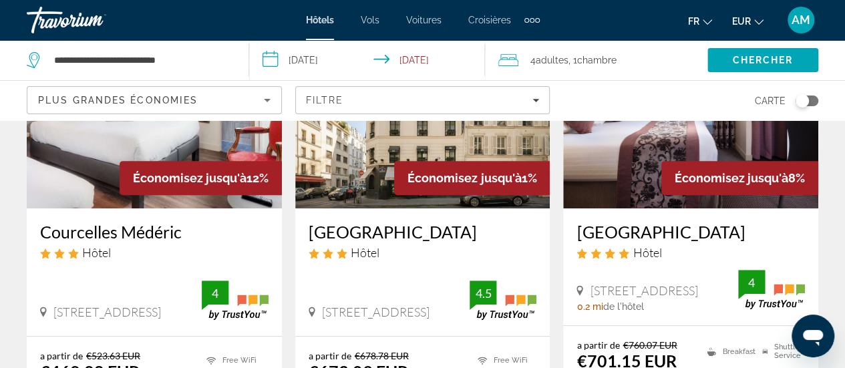
scroll to position [200, 0]
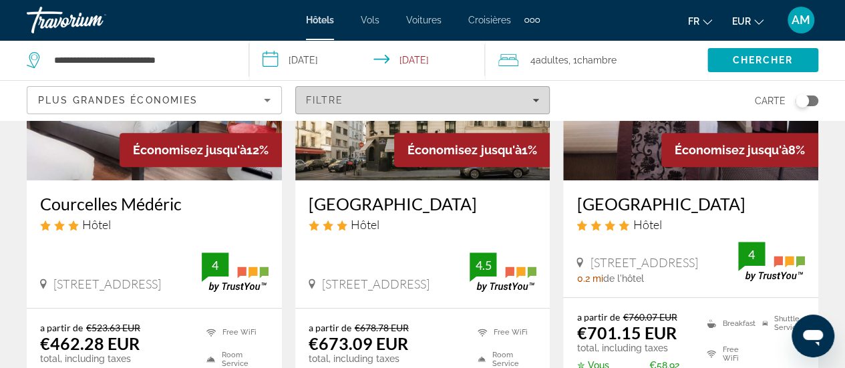
click at [526, 104] on div "Filtre" at bounding box center [423, 100] width 234 height 11
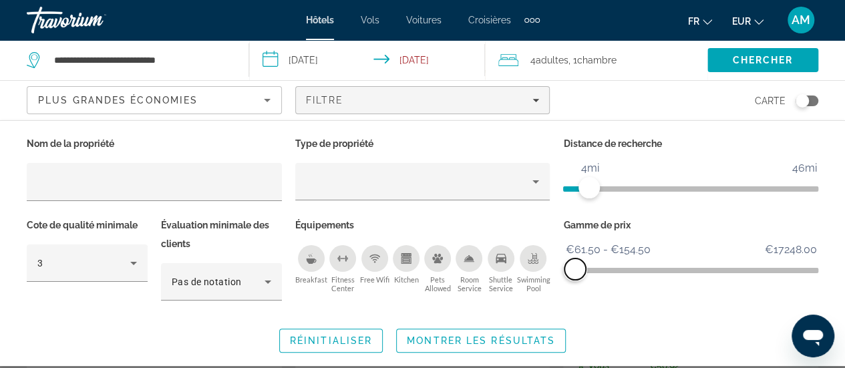
drag, startPoint x: 803, startPoint y: 265, endPoint x: 575, endPoint y: 269, distance: 227.2
click at [575, 269] on span "ngx-slider-max" at bounding box center [575, 269] width 21 height 21
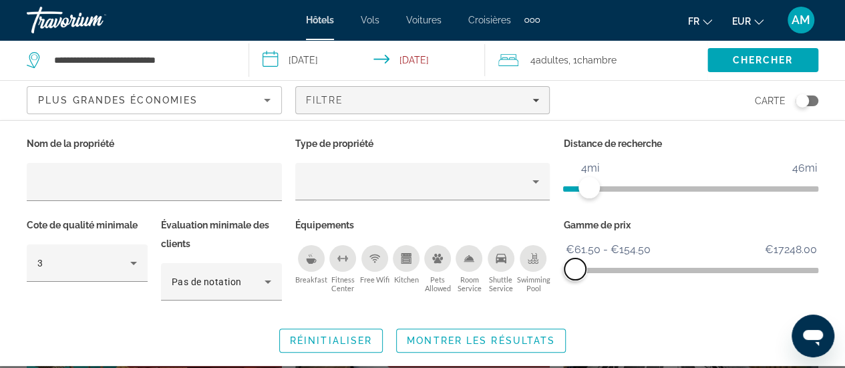
click at [575, 264] on span "ngx-slider-max" at bounding box center [575, 269] width 21 height 21
click at [536, 345] on span "Search widget" at bounding box center [481, 341] width 168 height 32
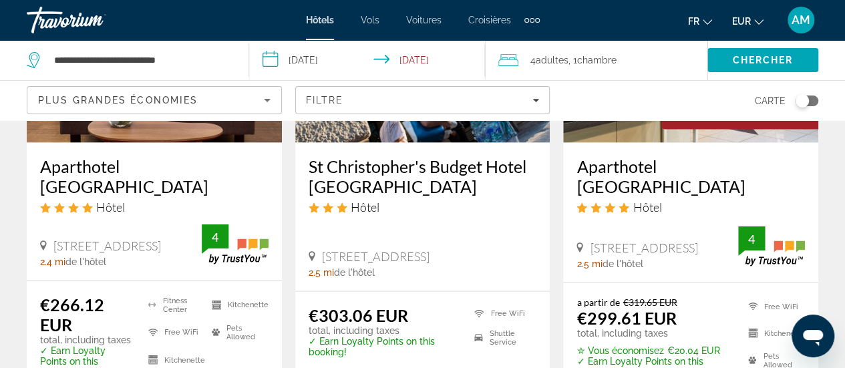
scroll to position [1337, 0]
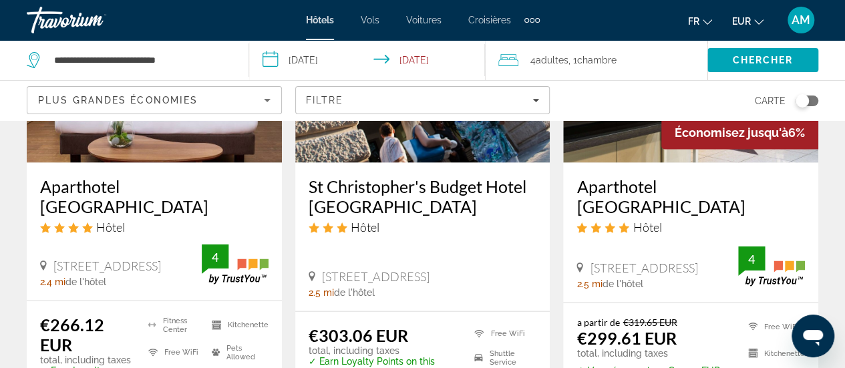
click at [807, 101] on div "Toggle map" at bounding box center [802, 100] width 13 height 13
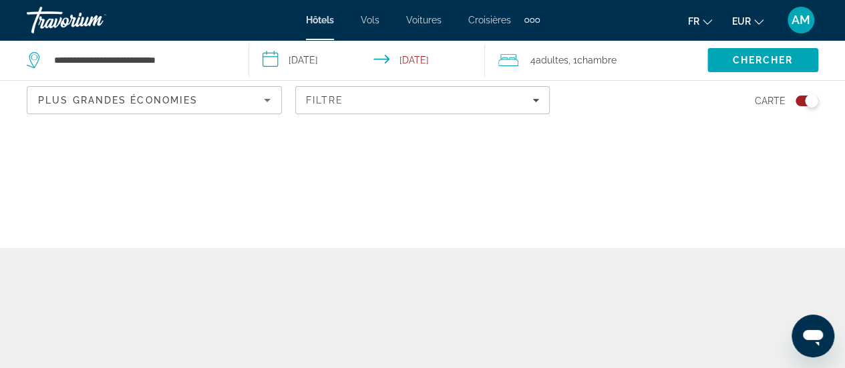
scroll to position [0, 0]
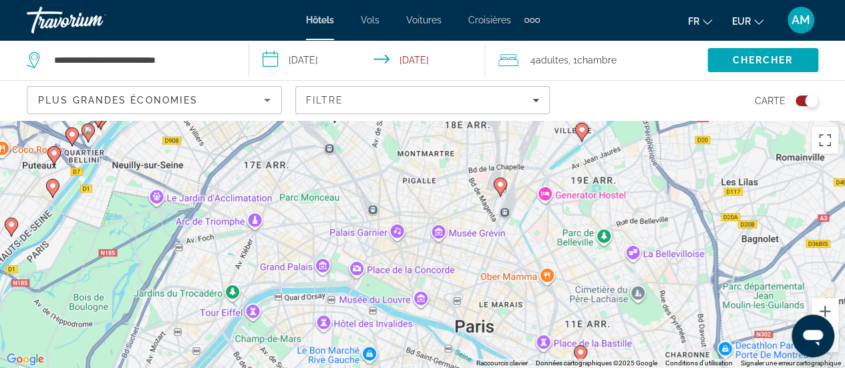
drag, startPoint x: 464, startPoint y: 176, endPoint x: 499, endPoint y: 249, distance: 80.4
click at [499, 257] on div "Pour activer le glissement avec le clavier, appuyez sur Alt+Entrée. Une fois ce…" at bounding box center [422, 244] width 845 height 248
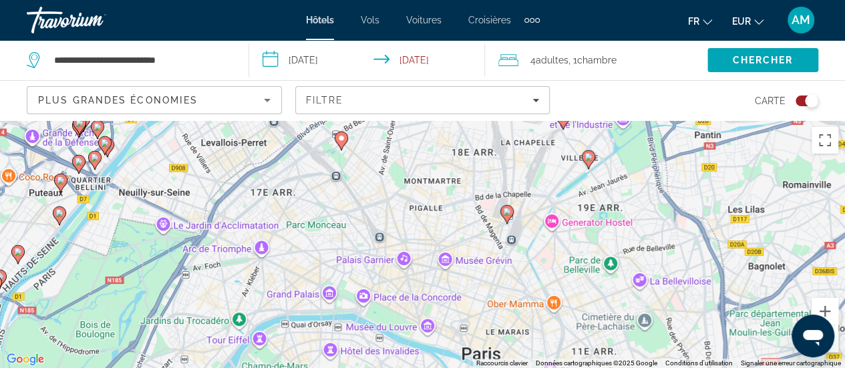
click at [507, 212] on image "Main content" at bounding box center [507, 212] width 8 height 8
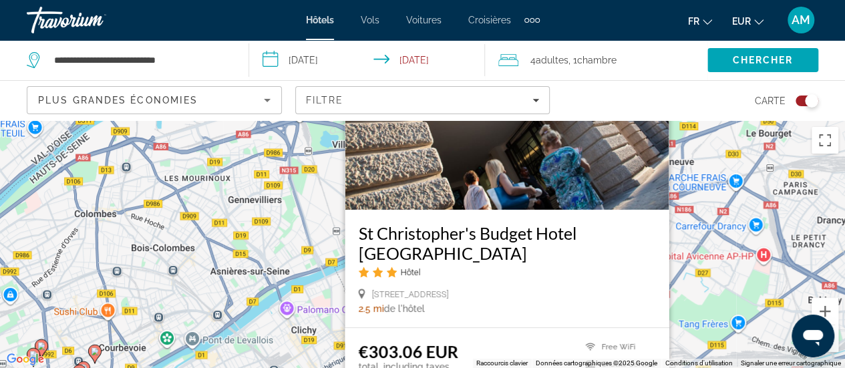
click at [315, 294] on div "Pour activer le glissement avec le clavier, appuyez sur Alt+Entrée. Une fois ce…" at bounding box center [422, 244] width 845 height 248
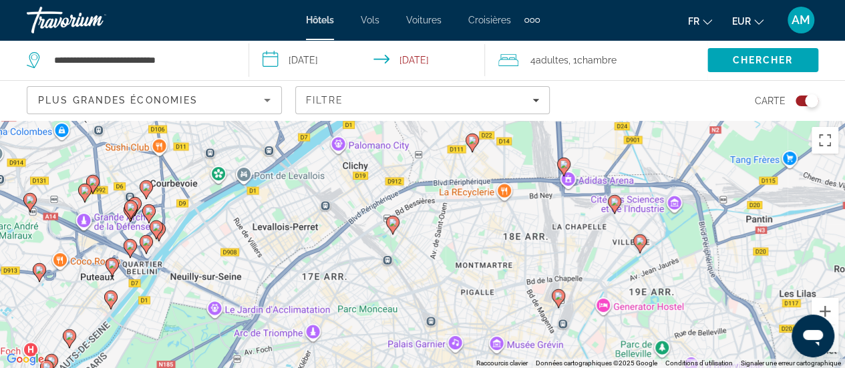
drag, startPoint x: 402, startPoint y: 318, endPoint x: 400, endPoint y: 245, distance: 73.6
click at [448, 160] on div "Pour activer le glissement avec le clavier, appuyez sur Alt+Entrée. Une fois ce…" at bounding box center [422, 244] width 845 height 248
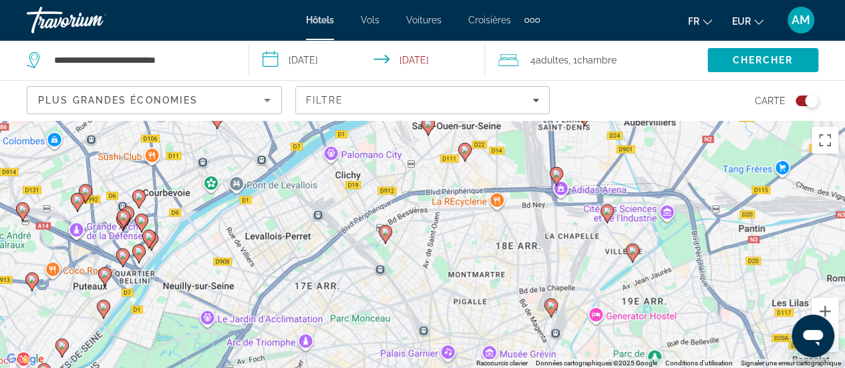
click at [386, 231] on image "Main content" at bounding box center [386, 232] width 8 height 8
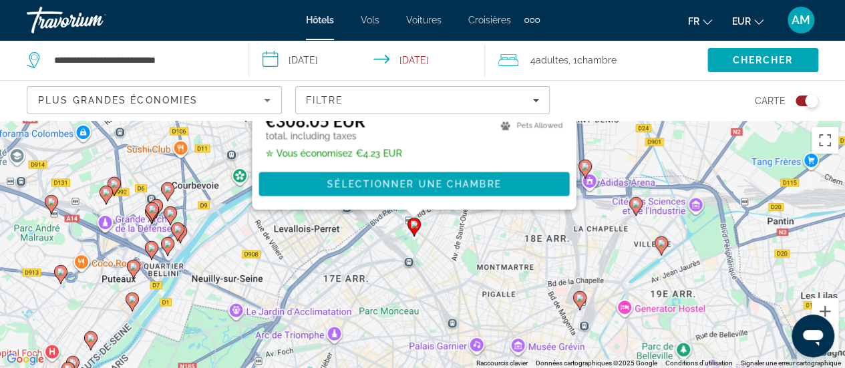
drag, startPoint x: 617, startPoint y: 341, endPoint x: 627, endPoint y: 88, distance: 253.4
click at [646, 120] on div "**********" at bounding box center [422, 304] width 845 height 368
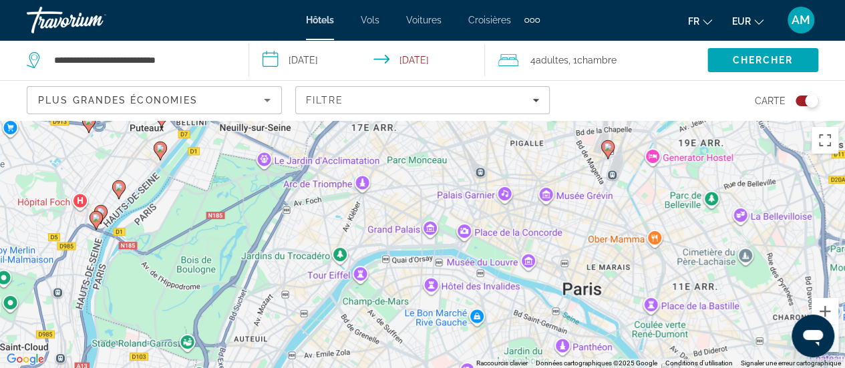
drag, startPoint x: 384, startPoint y: 287, endPoint x: 412, endPoint y: 160, distance: 130.7
click at [412, 165] on div "Pour activer le glissement avec le clavier, appuyez sur Alt+Entrée. Une fois ce…" at bounding box center [422, 244] width 845 height 248
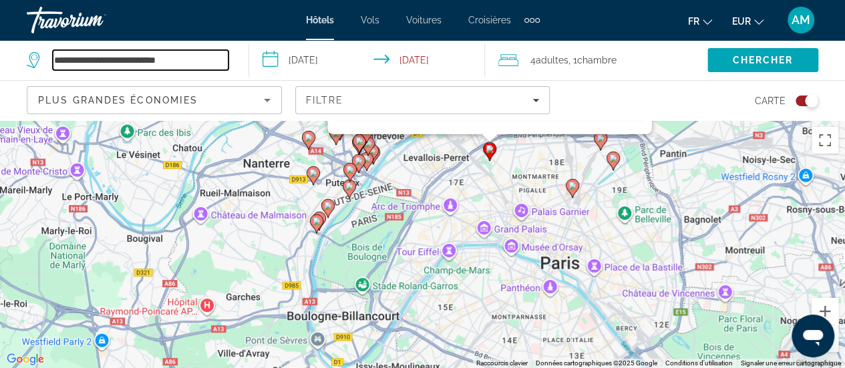
click at [219, 63] on input "**********" at bounding box center [141, 60] width 176 height 20
drag, startPoint x: 88, startPoint y: 61, endPoint x: 0, endPoint y: 69, distance: 87.9
click at [0, 69] on app-destination-search "**********" at bounding box center [124, 60] width 249 height 40
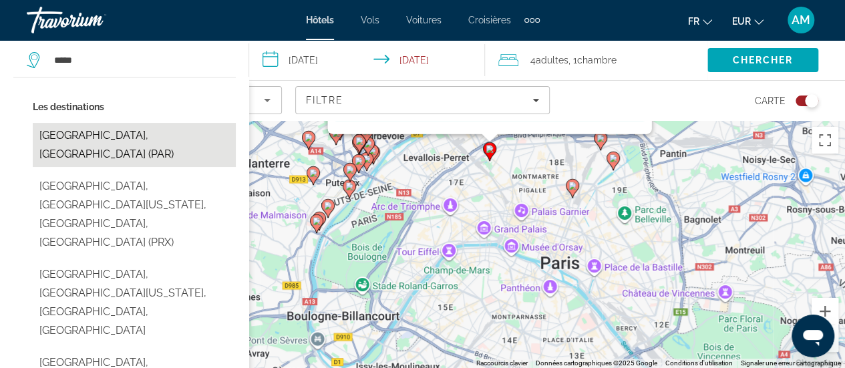
click at [108, 134] on button "[GEOGRAPHIC_DATA], [GEOGRAPHIC_DATA] (PAR)" at bounding box center [134, 145] width 203 height 44
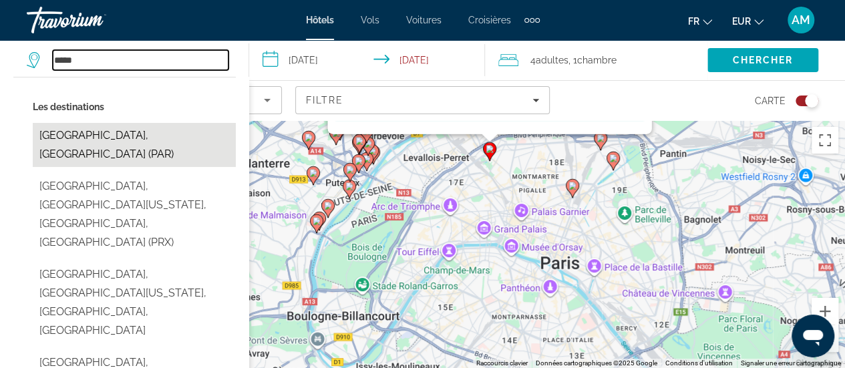
type input "**********"
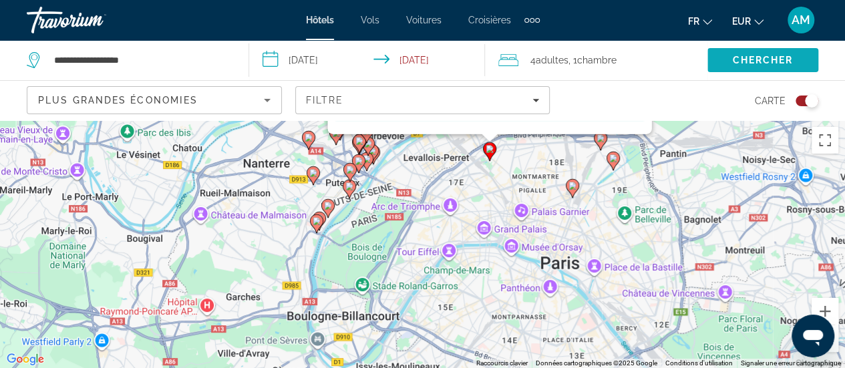
click at [751, 58] on span "Chercher" at bounding box center [762, 60] width 61 height 11
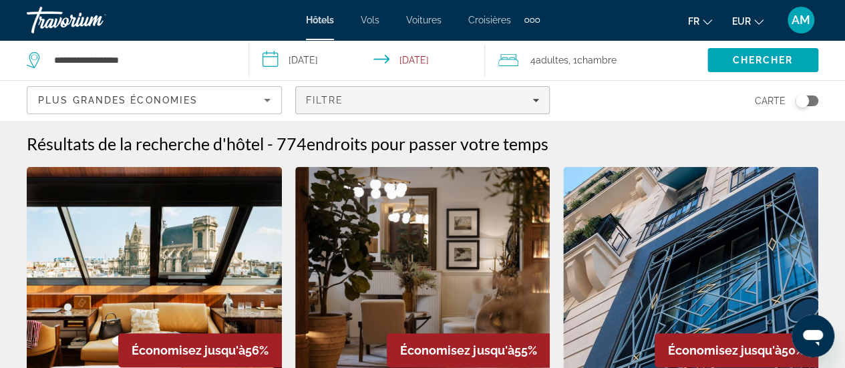
click at [500, 94] on span "Filters" at bounding box center [423, 100] width 254 height 32
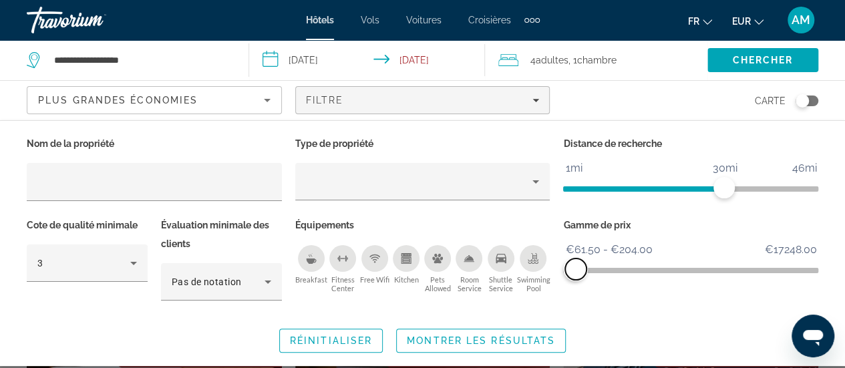
drag, startPoint x: 813, startPoint y: 264, endPoint x: 576, endPoint y: 267, distance: 236.6
click at [576, 267] on span "ngx-slider-max" at bounding box center [575, 269] width 21 height 21
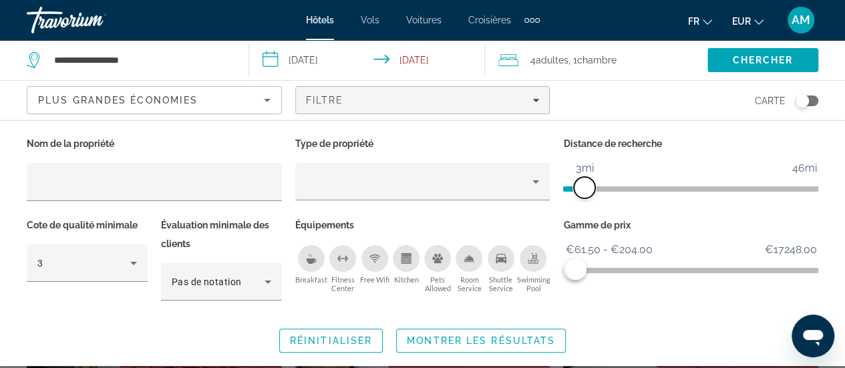
drag, startPoint x: 724, startPoint y: 181, endPoint x: 585, endPoint y: 186, distance: 138.4
click at [585, 186] on span "ngx-slider" at bounding box center [584, 187] width 21 height 21
click at [517, 336] on span "Montrer les résultats" at bounding box center [481, 340] width 148 height 11
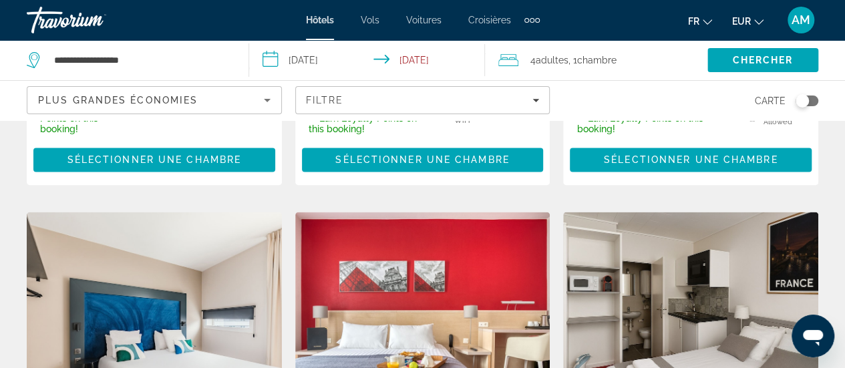
scroll to position [1002, 0]
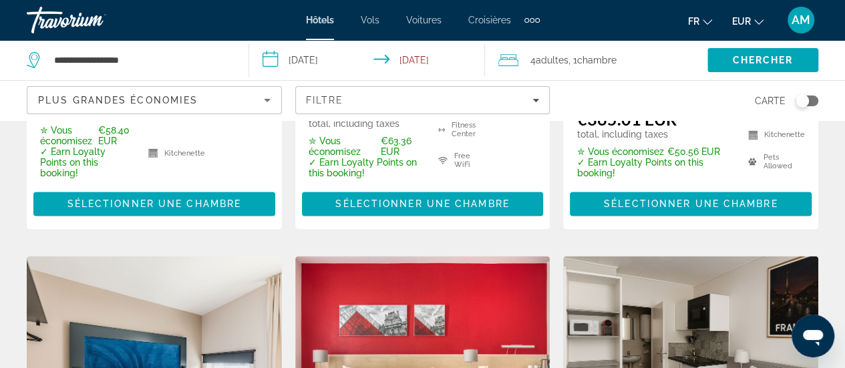
click at [814, 98] on div "Toggle map" at bounding box center [807, 101] width 23 height 11
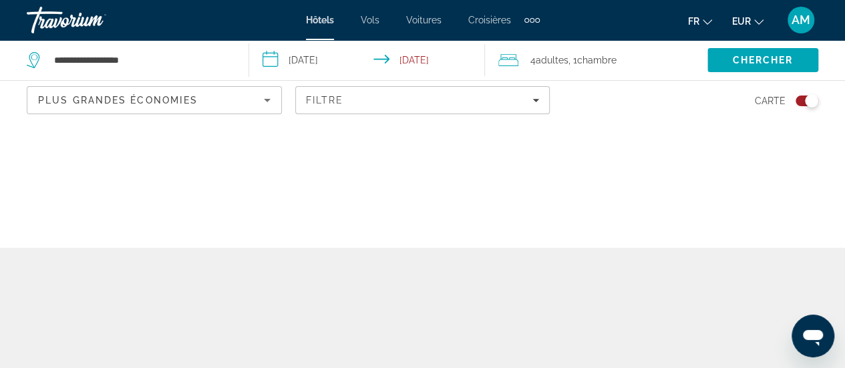
scroll to position [0, 0]
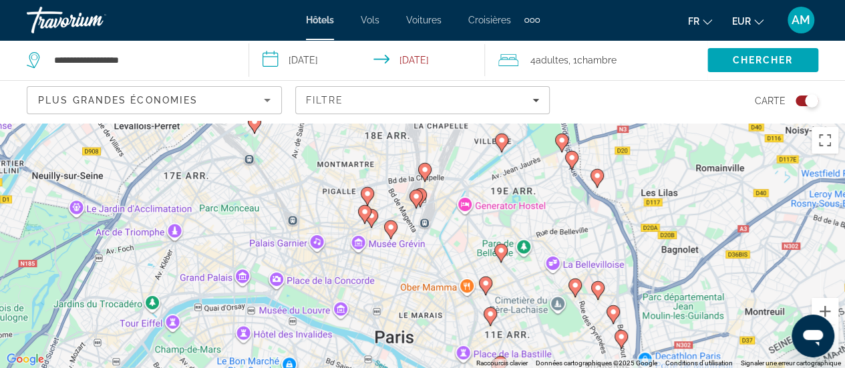
drag, startPoint x: 374, startPoint y: 194, endPoint x: 409, endPoint y: 249, distance: 65.5
click at [418, 259] on div "Pour activer le glissement avec le clavier, appuyez sur Alt+Entrée. Une fois ce…" at bounding box center [422, 244] width 845 height 248
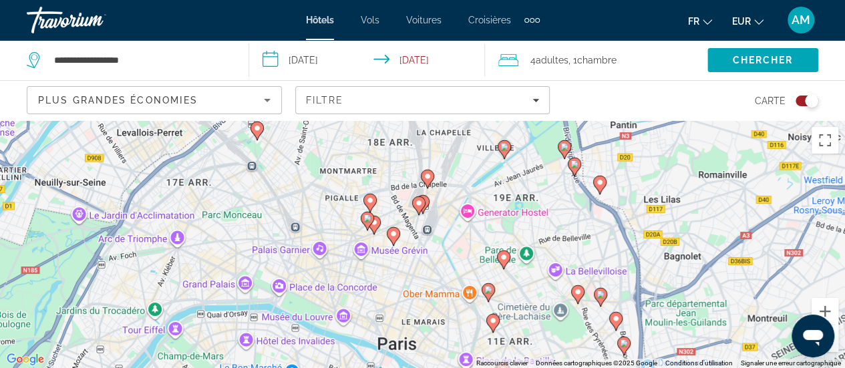
click at [393, 236] on image "Main content" at bounding box center [394, 234] width 8 height 8
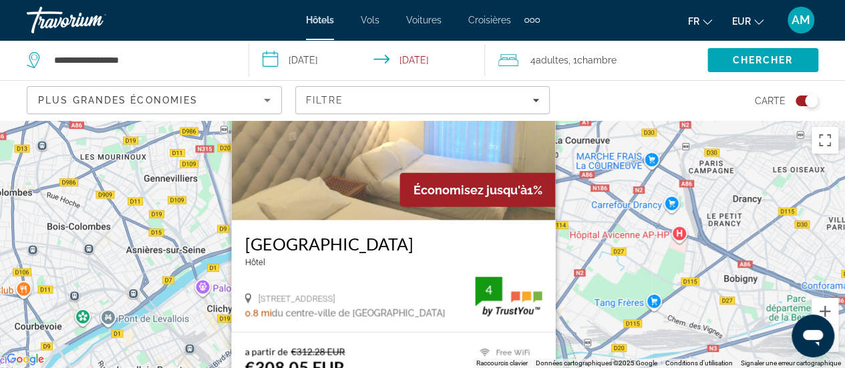
click at [610, 277] on div "Pour activer le glissement avec le clavier, appuyez sur Alt+Entrée. Une fois ce…" at bounding box center [422, 244] width 845 height 248
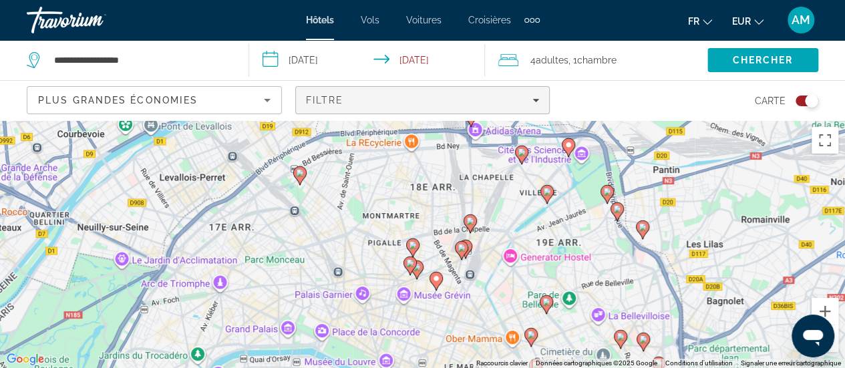
drag, startPoint x: 474, startPoint y: 242, endPoint x: 529, endPoint y: 101, distance: 151.5
click at [529, 120] on div "**********" at bounding box center [422, 304] width 845 height 368
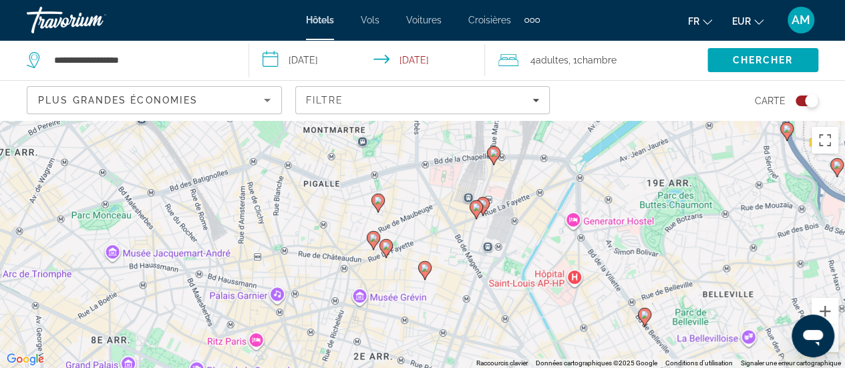
drag, startPoint x: 461, startPoint y: 235, endPoint x: 516, endPoint y: 202, distance: 63.5
click at [516, 202] on div "Pour activer le glissement avec le clavier, appuyez sur Alt+Entrée. Une fois ce…" at bounding box center [422, 244] width 845 height 248
click at [491, 152] on image "Main content" at bounding box center [494, 153] width 8 height 8
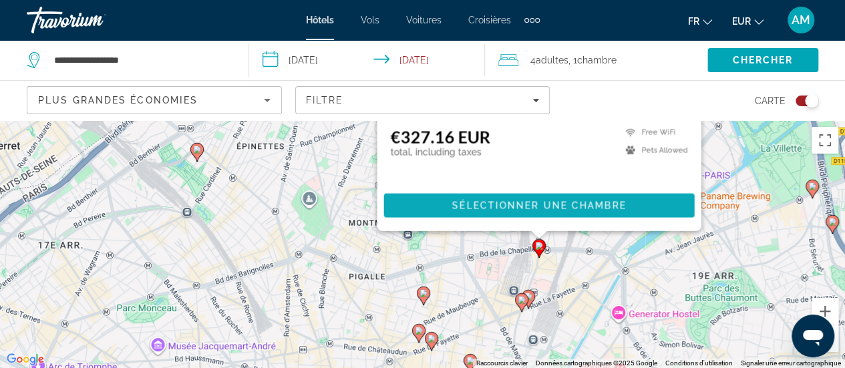
drag, startPoint x: 703, startPoint y: 332, endPoint x: 556, endPoint y: 212, distance: 190.0
click at [750, 120] on div "**********" at bounding box center [422, 304] width 845 height 368
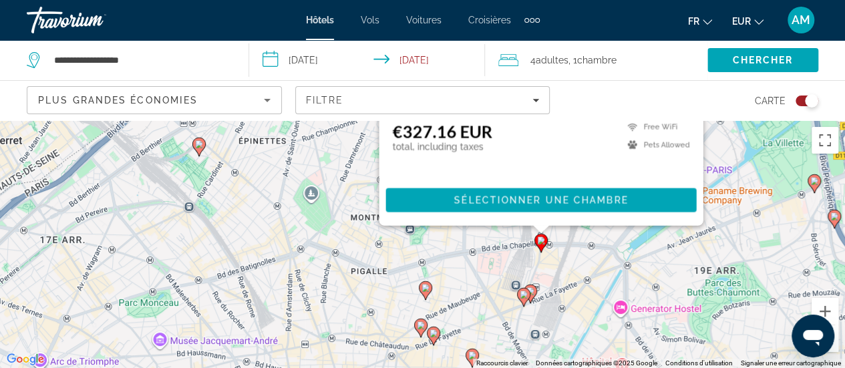
click at [425, 290] on image "Main content" at bounding box center [426, 288] width 8 height 8
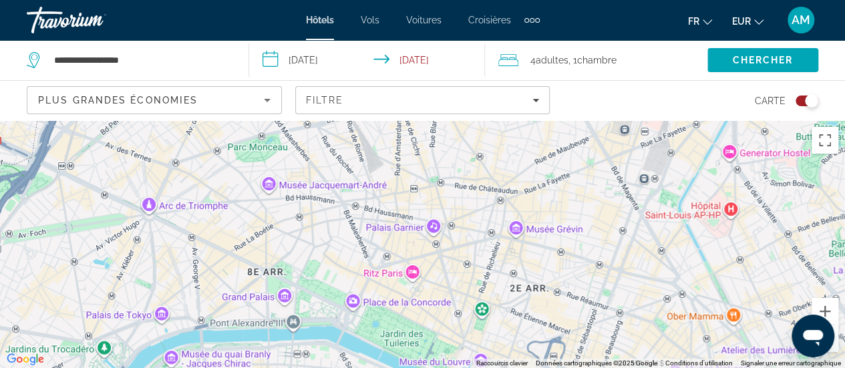
drag, startPoint x: 596, startPoint y: 352, endPoint x: 666, endPoint y: 6, distance: 352.4
click at [668, 6] on div "**********" at bounding box center [422, 184] width 845 height 368
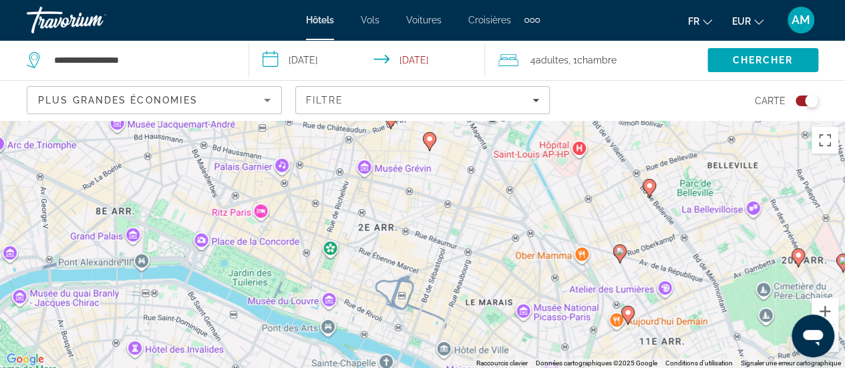
drag, startPoint x: 572, startPoint y: 283, endPoint x: 458, endPoint y: 263, distance: 115.4
click at [458, 263] on div "Pour activer le glissement avec le clavier, appuyez sur Alt+Entrée. Une fois ce…" at bounding box center [422, 244] width 845 height 248
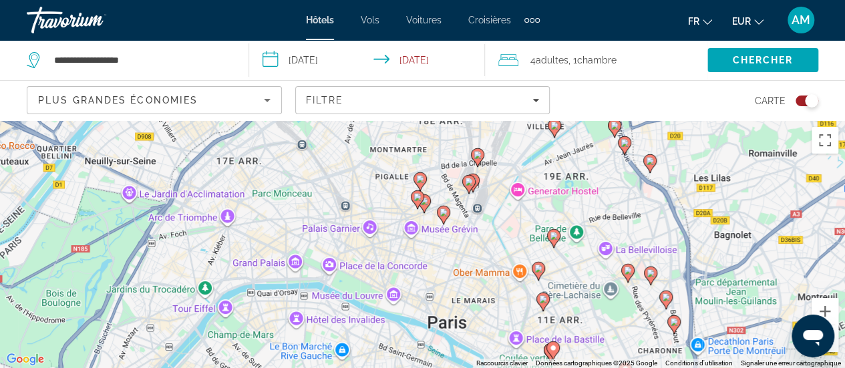
click at [420, 203] on icon "Main content" at bounding box center [417, 198] width 12 height 17
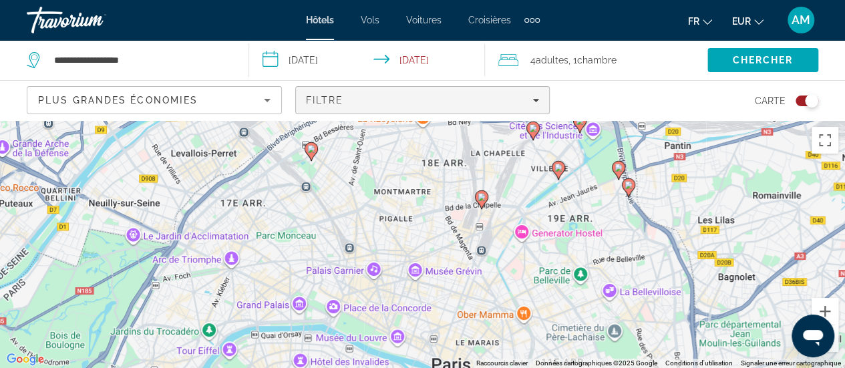
drag, startPoint x: 504, startPoint y: 314, endPoint x: 508, endPoint y: 85, distance: 229.2
click at [508, 120] on div "**********" at bounding box center [422, 304] width 845 height 368
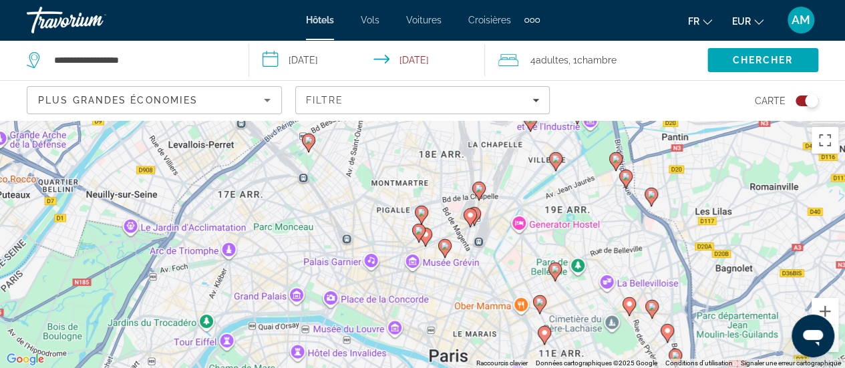
click at [428, 240] on icon "Main content" at bounding box center [425, 236] width 12 height 17
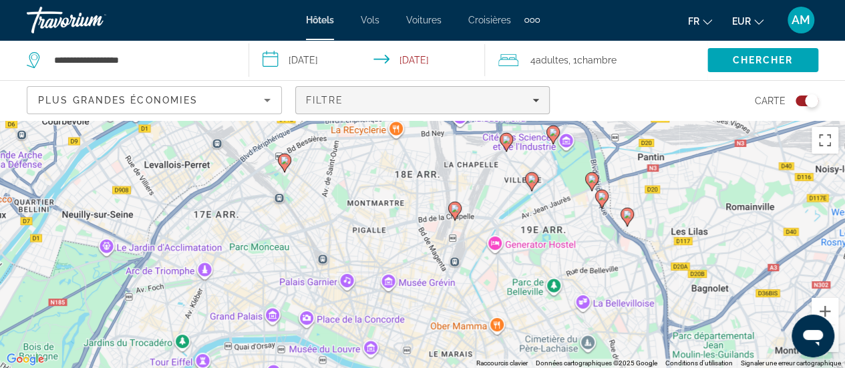
drag, startPoint x: 538, startPoint y: 325, endPoint x: 514, endPoint y: 110, distance: 217.2
click at [514, 120] on div "**********" at bounding box center [422, 304] width 845 height 368
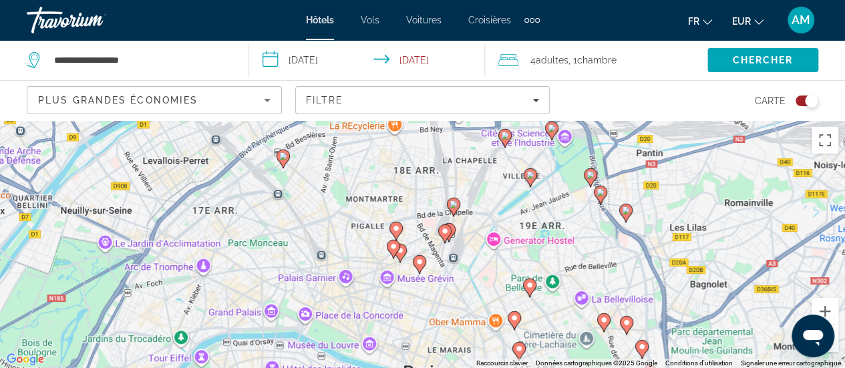
click at [418, 265] on image "Main content" at bounding box center [420, 262] width 8 height 8
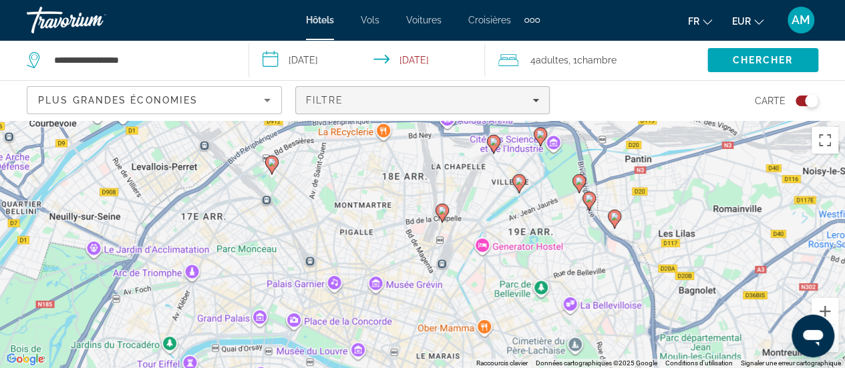
drag, startPoint x: 428, startPoint y: 325, endPoint x: 416, endPoint y: 104, distance: 220.8
click at [416, 120] on div "**********" at bounding box center [422, 304] width 845 height 368
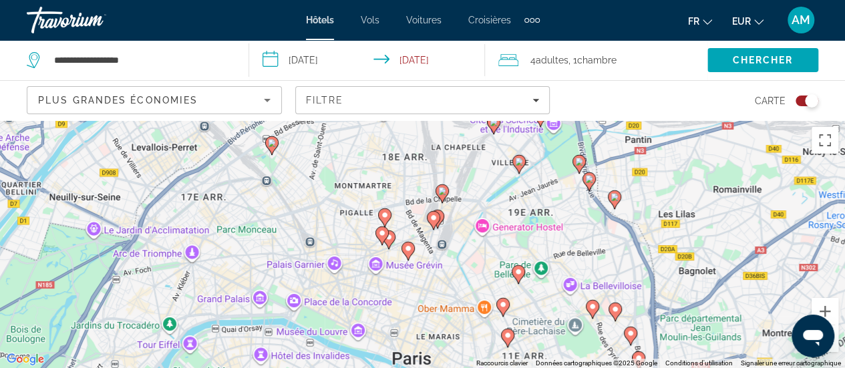
click at [409, 247] on image "Main content" at bounding box center [408, 249] width 8 height 8
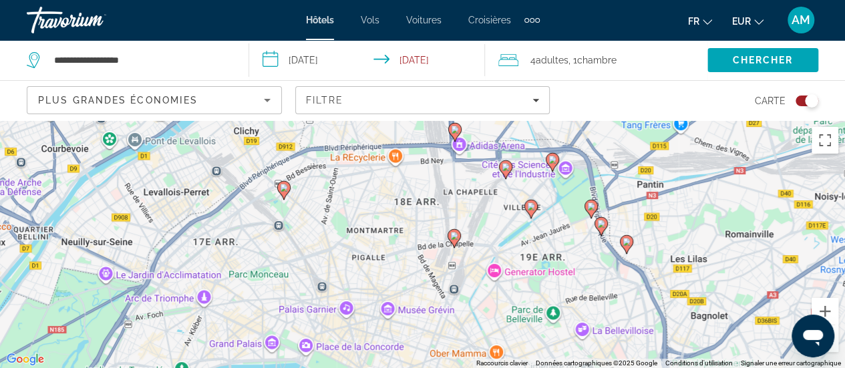
drag, startPoint x: 517, startPoint y: 287, endPoint x: 527, endPoint y: 167, distance: 120.0
click at [527, 167] on div "Pour activer le glissement avec le clavier, appuyez sur Alt+Entrée. Une fois ce…" at bounding box center [422, 244] width 845 height 248
click at [445, 260] on image "Main content" at bounding box center [446, 263] width 8 height 8
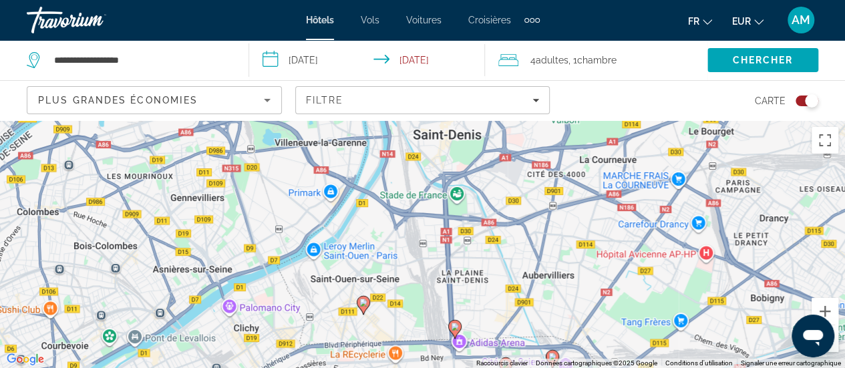
click at [805, 100] on div "Toggle map" at bounding box center [811, 100] width 13 height 13
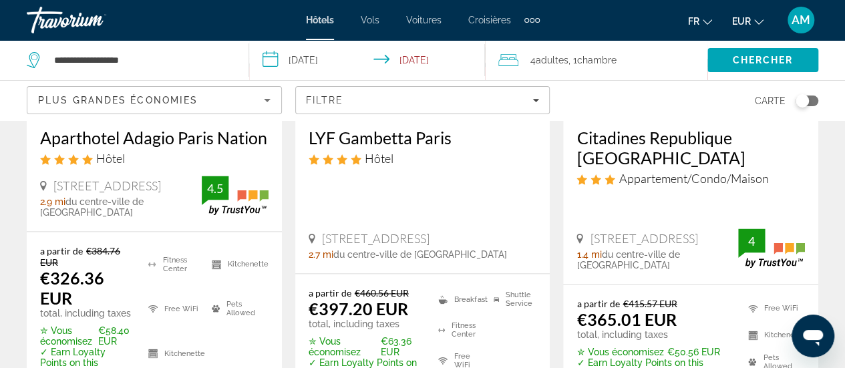
scroll to position [334, 0]
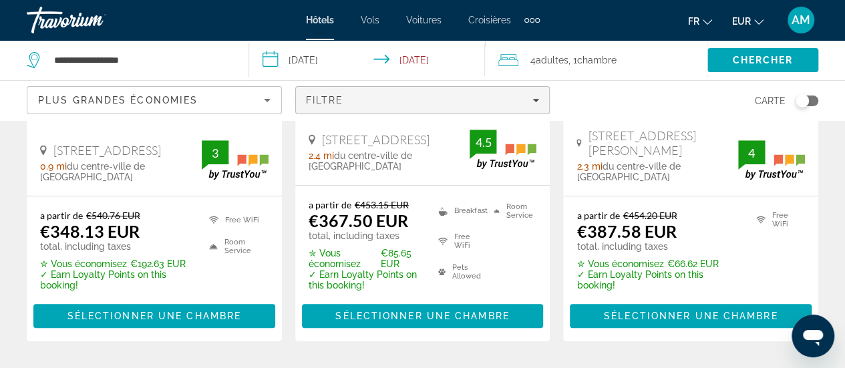
click at [491, 103] on div "Filtre" at bounding box center [423, 100] width 234 height 11
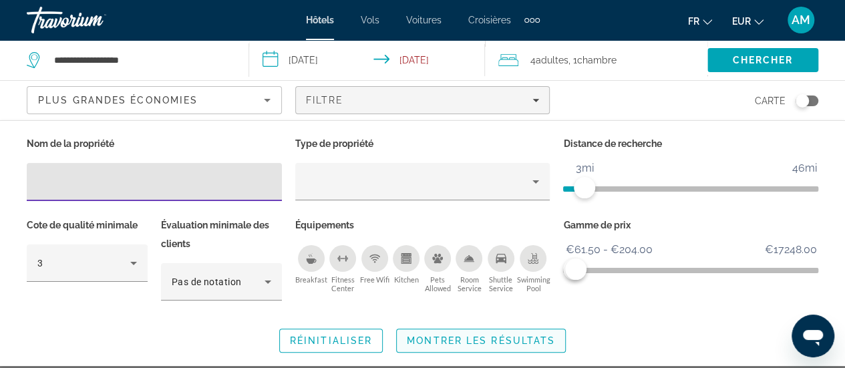
click at [436, 337] on span "Montrer les résultats" at bounding box center [481, 340] width 148 height 11
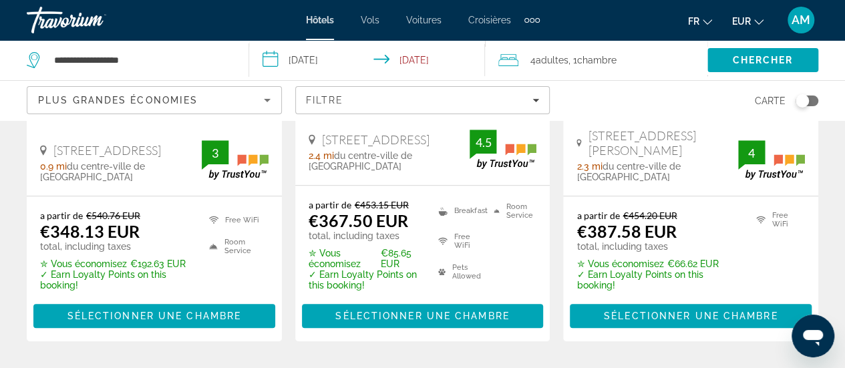
click at [228, 105] on div "Plus grandes économies" at bounding box center [151, 100] width 226 height 16
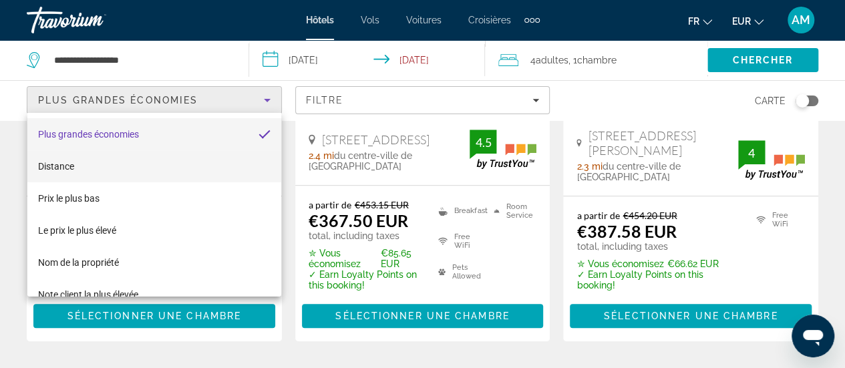
click at [164, 176] on mat-option "Distance" at bounding box center [154, 166] width 254 height 32
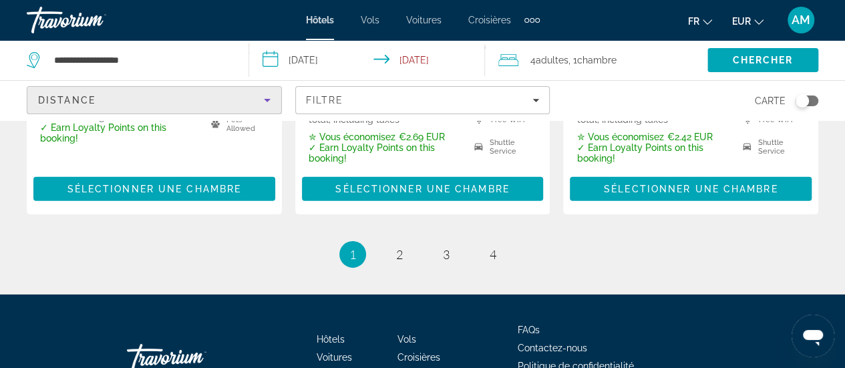
scroll to position [2048, 0]
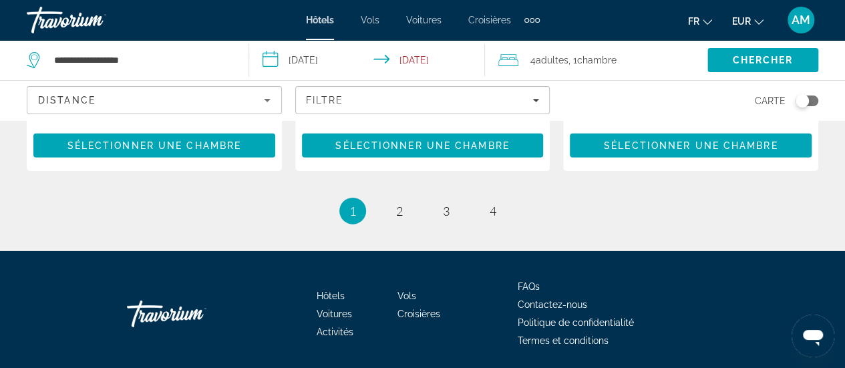
click at [811, 103] on div "Toggle map" at bounding box center [807, 101] width 23 height 11
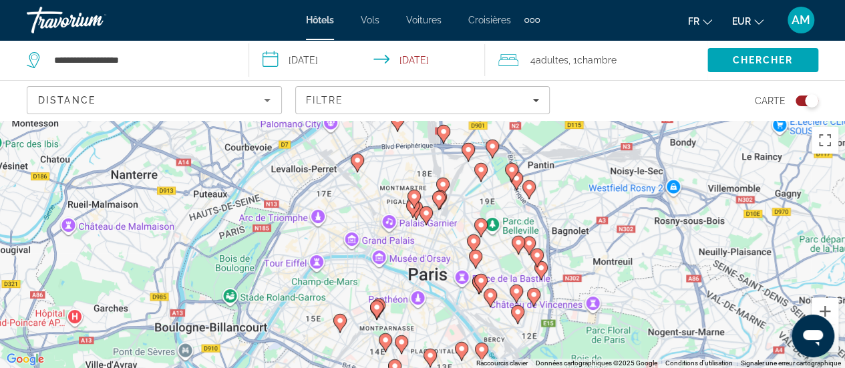
drag, startPoint x: 382, startPoint y: 202, endPoint x: 425, endPoint y: 239, distance: 56.4
click at [425, 239] on div "Pour activer le glissement avec le clavier, appuyez sur Alt+Entrée. Une fois ce…" at bounding box center [422, 244] width 845 height 248
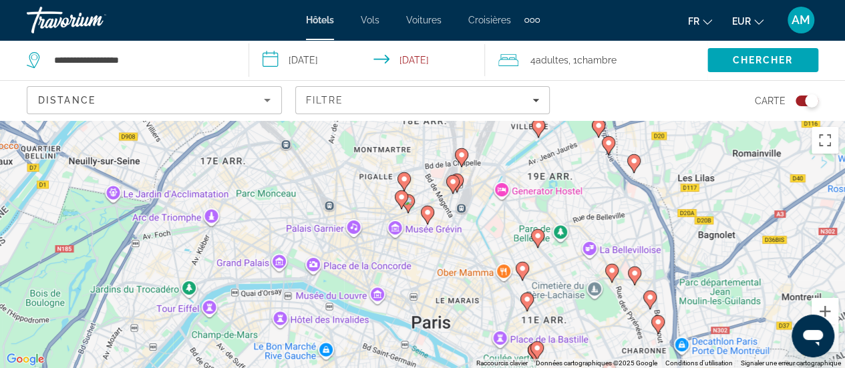
click at [428, 215] on image "Main content" at bounding box center [428, 212] width 8 height 8
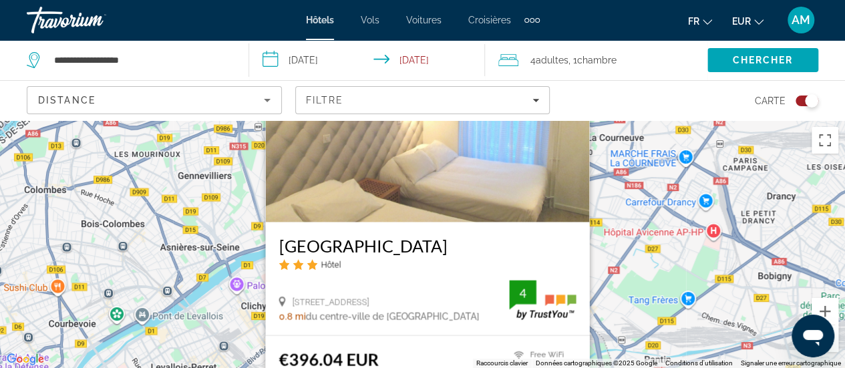
click at [642, 280] on div "Pour activer le glissement avec le clavier, appuyez sur Alt+Entrée. Une fois ce…" at bounding box center [422, 244] width 845 height 248
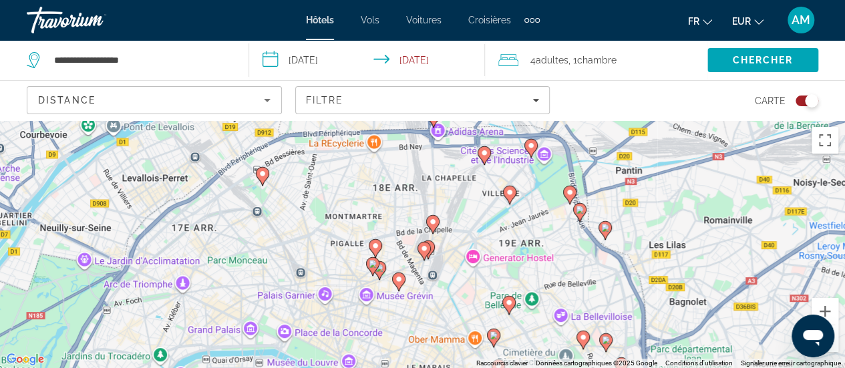
drag, startPoint x: 435, startPoint y: 305, endPoint x: 373, endPoint y: 224, distance: 102.0
click at [406, 142] on div "Pour activer le glissement avec le clavier, appuyez sur Alt+Entrée. Une fois ce…" at bounding box center [422, 244] width 845 height 248
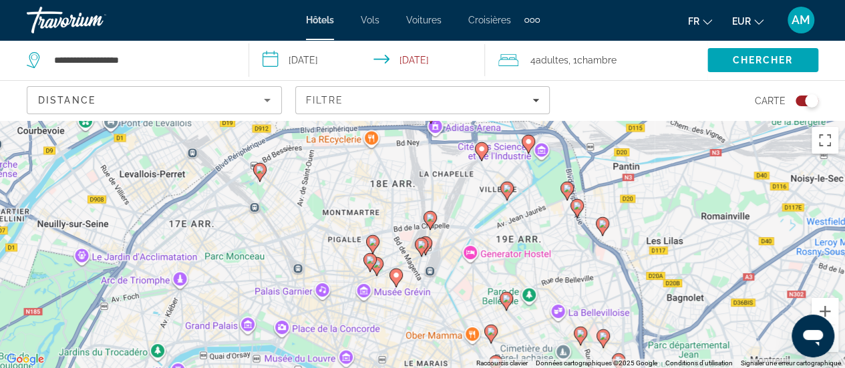
click at [376, 263] on icon "Main content" at bounding box center [370, 262] width 13 height 19
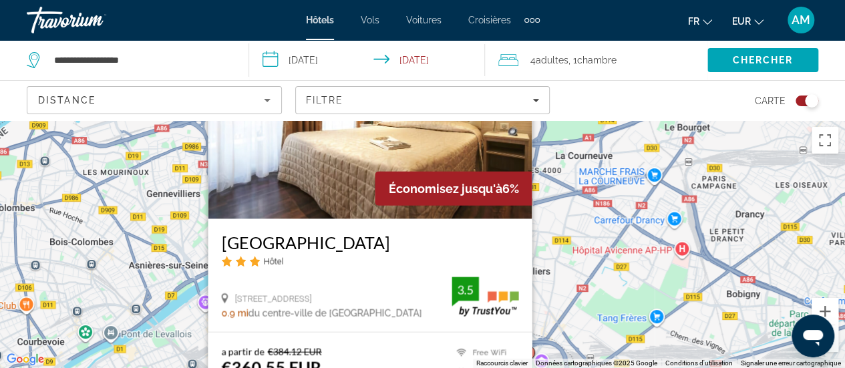
click at [573, 269] on div "Pour activer le glissement avec le clavier, appuyez sur Alt+Entrée. Une fois ce…" at bounding box center [422, 244] width 845 height 248
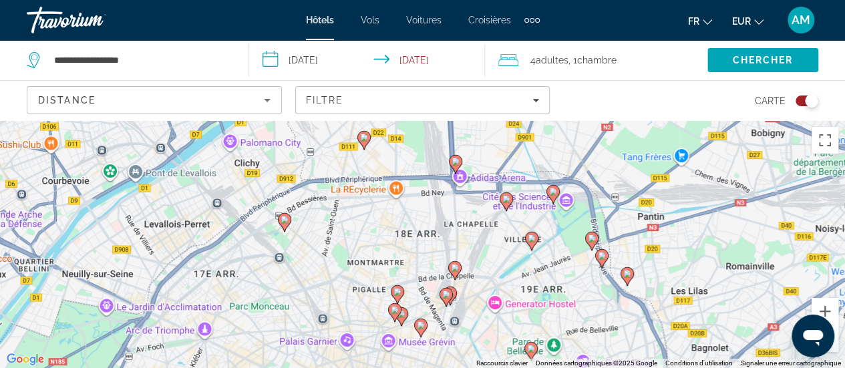
drag, startPoint x: 444, startPoint y: 301, endPoint x: 442, endPoint y: 158, distance: 143.0
click at [466, 120] on div "**********" at bounding box center [422, 304] width 845 height 368
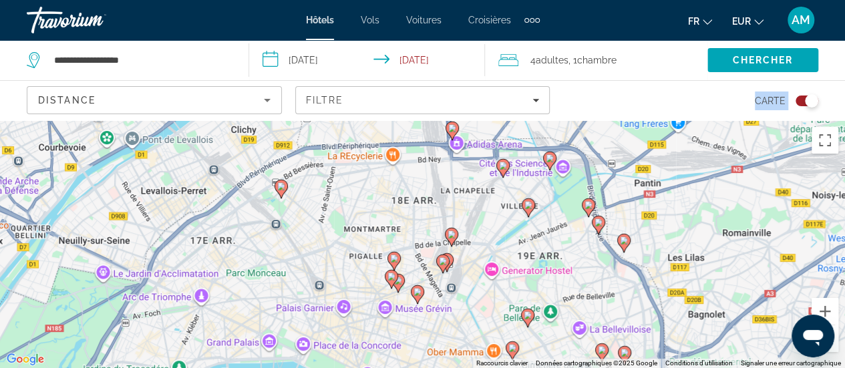
click at [393, 257] on image "Main content" at bounding box center [394, 259] width 8 height 8
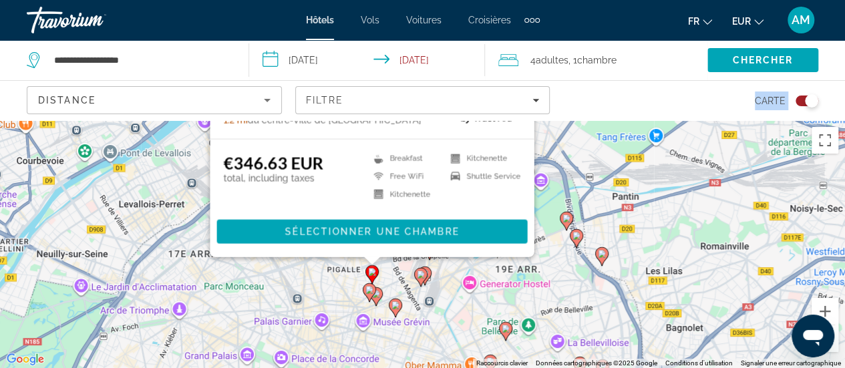
drag, startPoint x: 604, startPoint y: 354, endPoint x: 583, endPoint y: 155, distance: 199.6
click at [583, 155] on div "Pour activer le glissement avec le clavier, appuyez sur Alt+Entrée. Une fois ce…" at bounding box center [422, 244] width 845 height 248
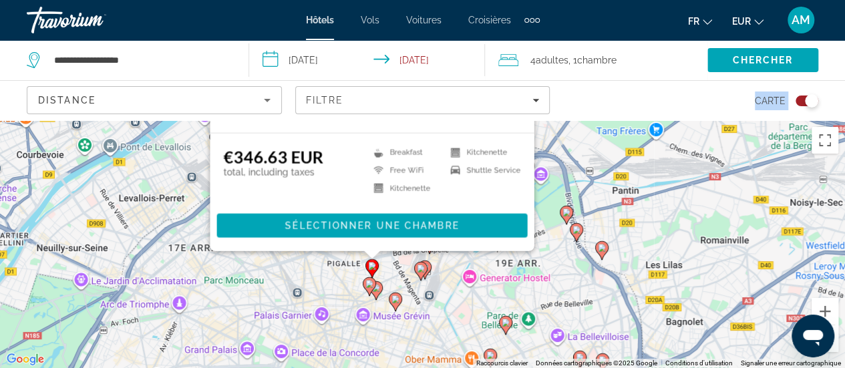
click at [443, 297] on div "Pour activer le glissement avec le clavier, appuyez sur Alt+Entrée. Une fois ce…" at bounding box center [422, 244] width 845 height 248
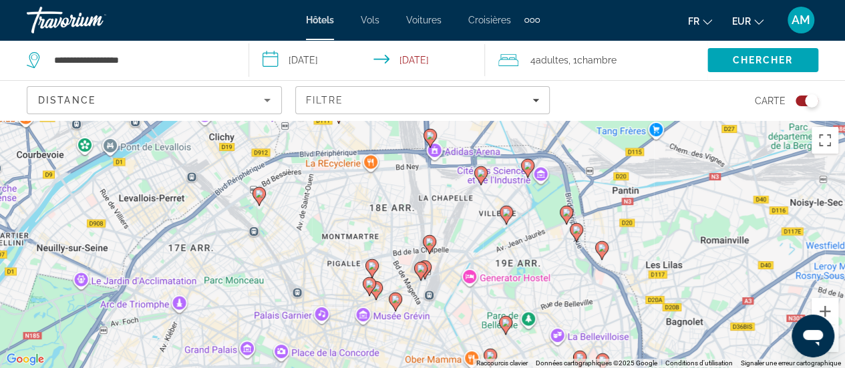
click at [418, 273] on icon "Main content" at bounding box center [420, 270] width 12 height 17
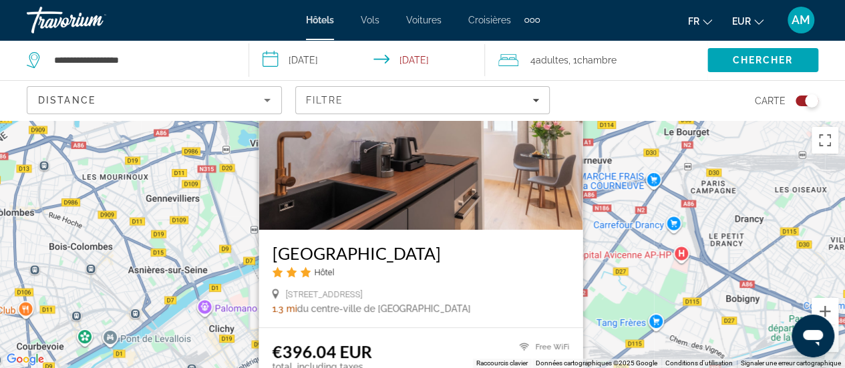
click at [612, 314] on div "Pour activer le glissement avec le clavier, appuyez sur Alt+Entrée. Une fois ce…" at bounding box center [422, 244] width 845 height 248
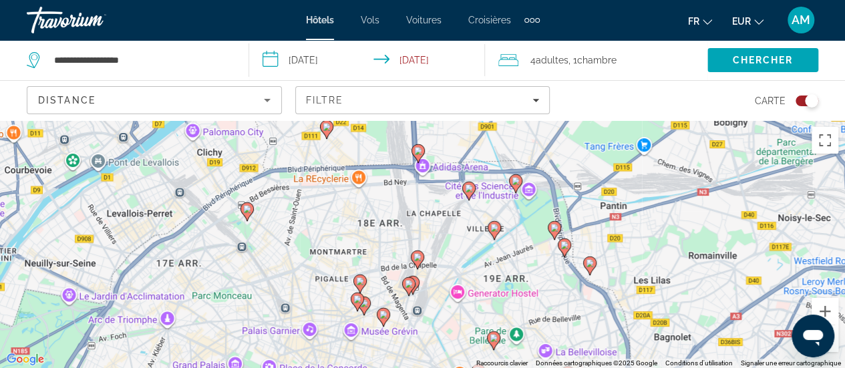
drag, startPoint x: 488, startPoint y: 335, endPoint x: 474, endPoint y: 124, distance: 211.6
click at [474, 124] on div "Pour activer le glissement avec le clavier, appuyez sur Alt+Entrée. Une fois ce…" at bounding box center [422, 244] width 845 height 248
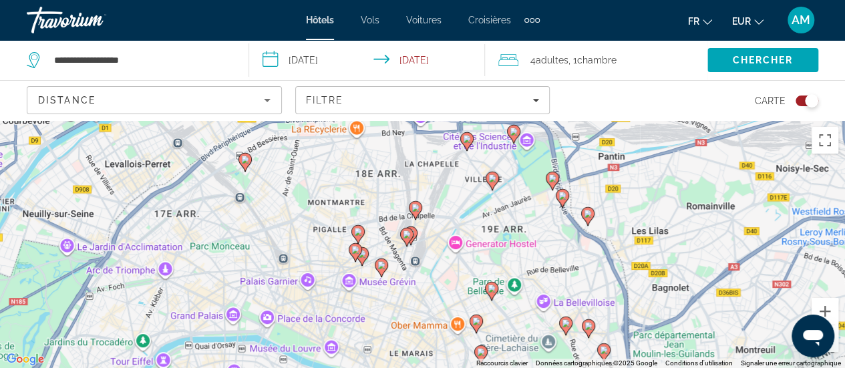
click at [414, 231] on image "Main content" at bounding box center [411, 233] width 8 height 8
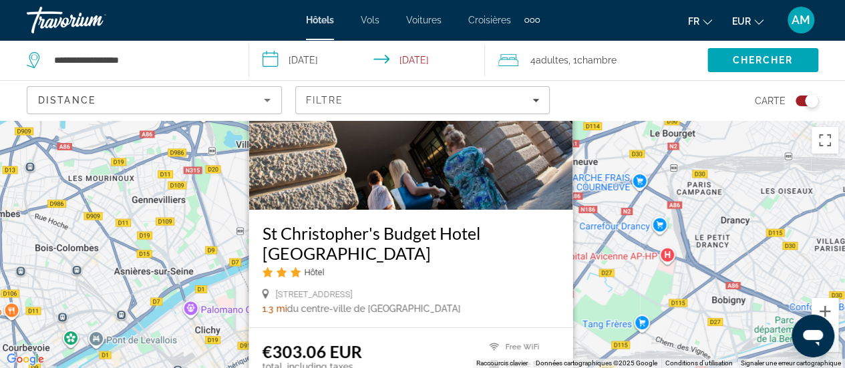
click at [595, 297] on div "Pour activer le glissement avec le clavier, appuyez sur Alt+Entrée. Une fois ce…" at bounding box center [422, 244] width 845 height 248
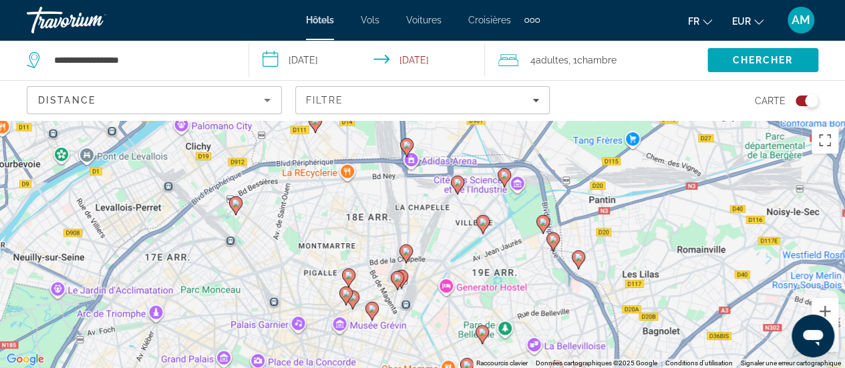
drag, startPoint x: 536, startPoint y: 330, endPoint x: 520, endPoint y: 121, distance: 209.8
click at [520, 121] on div "Pour activer le glissement avec le clavier, appuyez sur Alt+Entrée. Une fois ce…" at bounding box center [422, 244] width 845 height 248
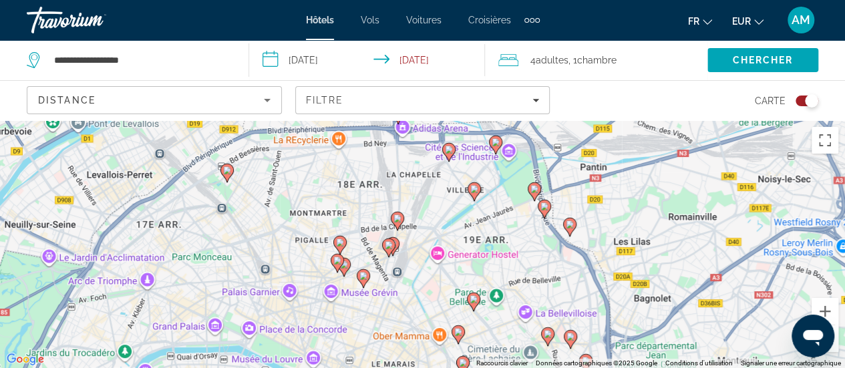
click at [400, 221] on image "Main content" at bounding box center [398, 219] width 8 height 8
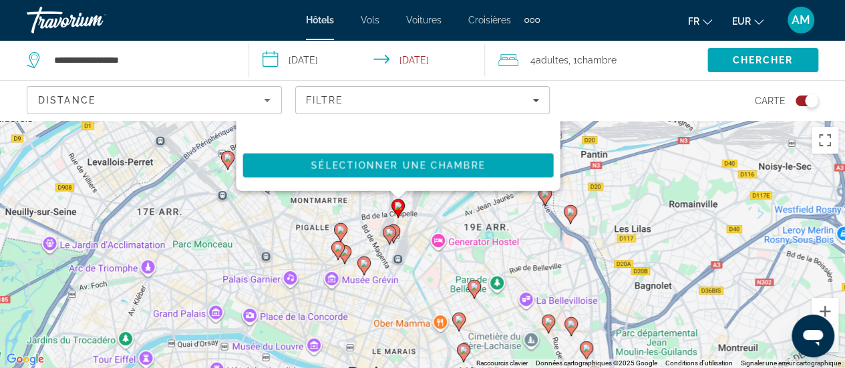
drag, startPoint x: 600, startPoint y: 297, endPoint x: 601, endPoint y: 60, distance: 237.2
click at [601, 120] on div "**********" at bounding box center [422, 304] width 845 height 368
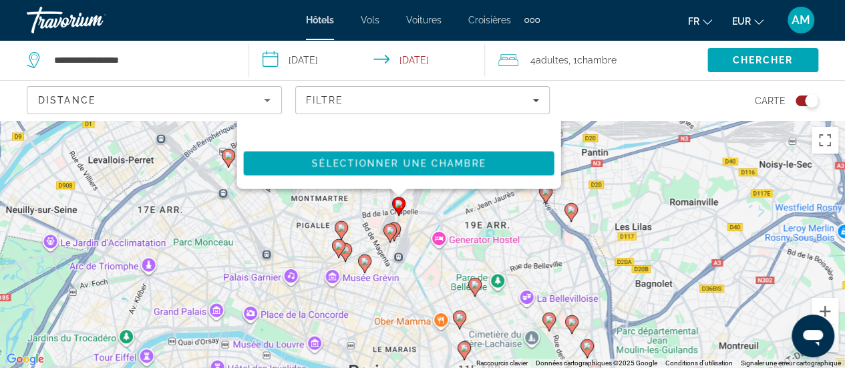
click at [365, 261] on image "Main content" at bounding box center [365, 261] width 8 height 8
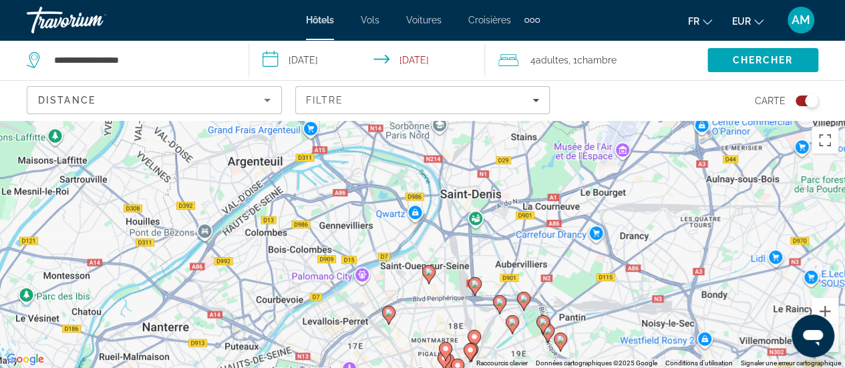
click at [803, 102] on div "Toggle map" at bounding box center [807, 101] width 23 height 11
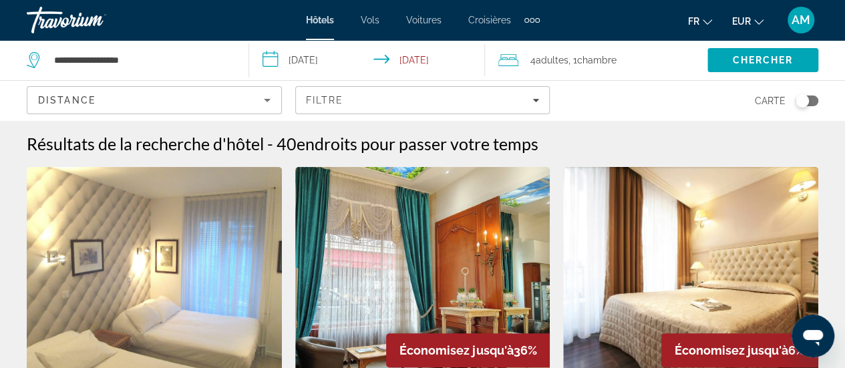
scroll to position [67, 0]
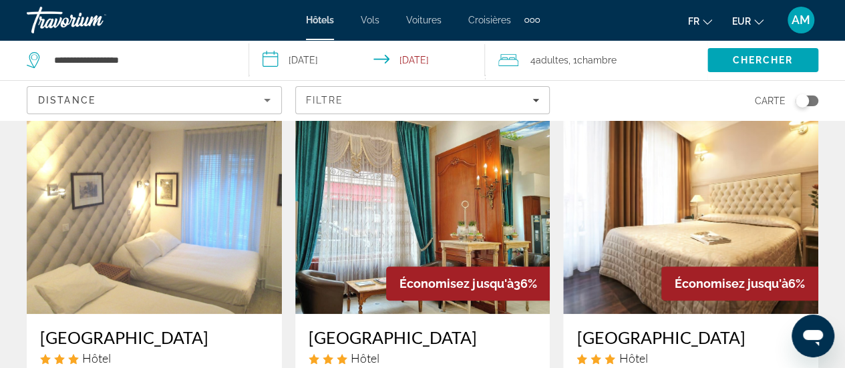
click at [134, 212] on img "Main content" at bounding box center [154, 207] width 255 height 214
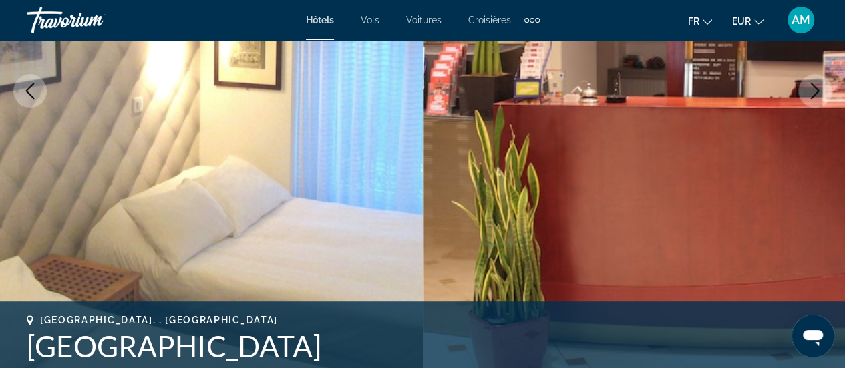
scroll to position [200, 0]
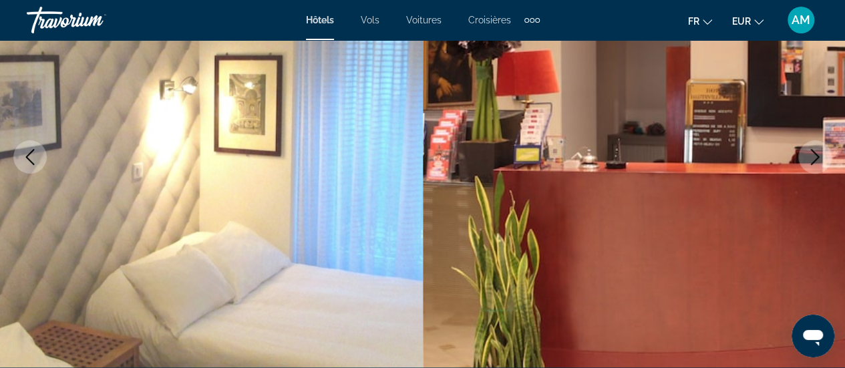
click at [805, 160] on button "Next image" at bounding box center [815, 156] width 33 height 33
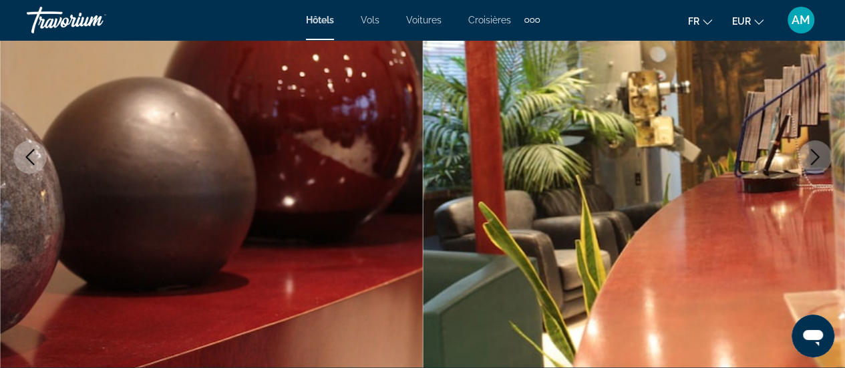
click at [809, 158] on icon "Next image" at bounding box center [815, 157] width 16 height 16
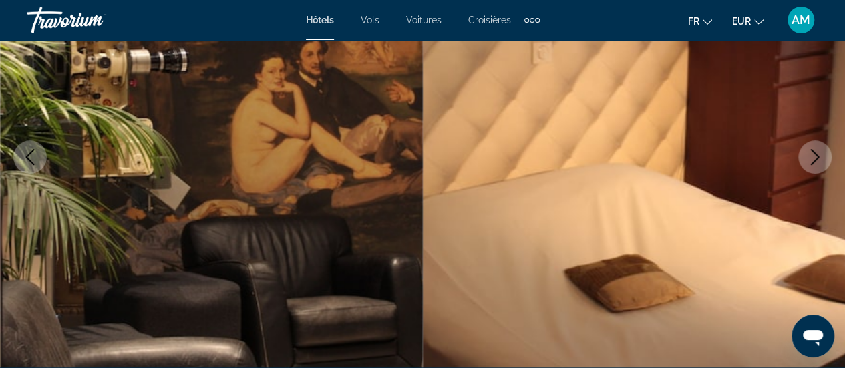
click at [809, 158] on icon "Next image" at bounding box center [815, 157] width 16 height 16
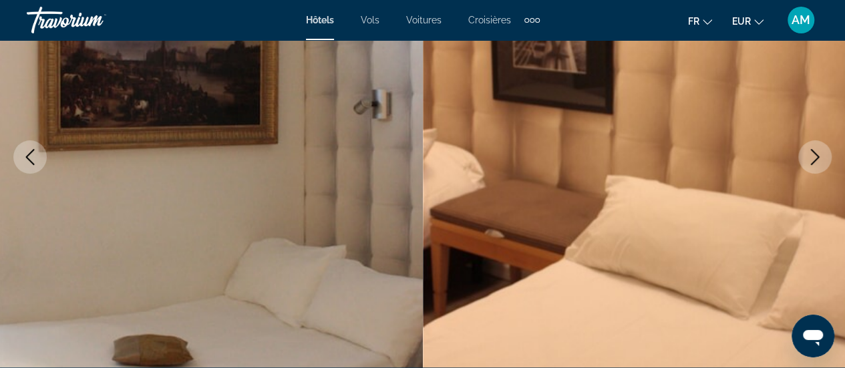
click at [810, 158] on icon "Next image" at bounding box center [815, 157] width 16 height 16
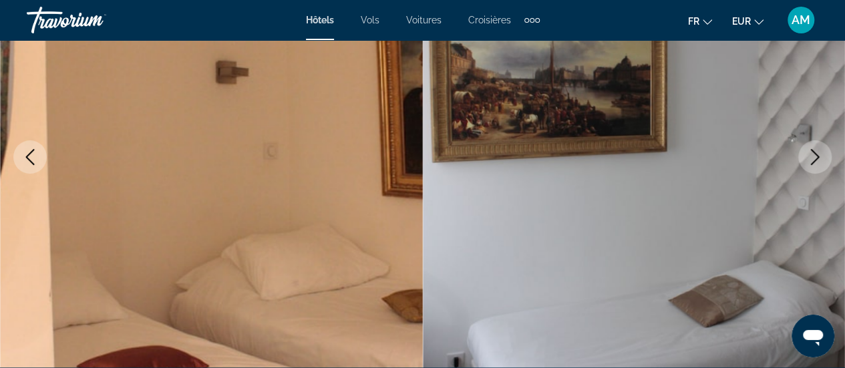
click at [810, 158] on icon "Next image" at bounding box center [815, 157] width 16 height 16
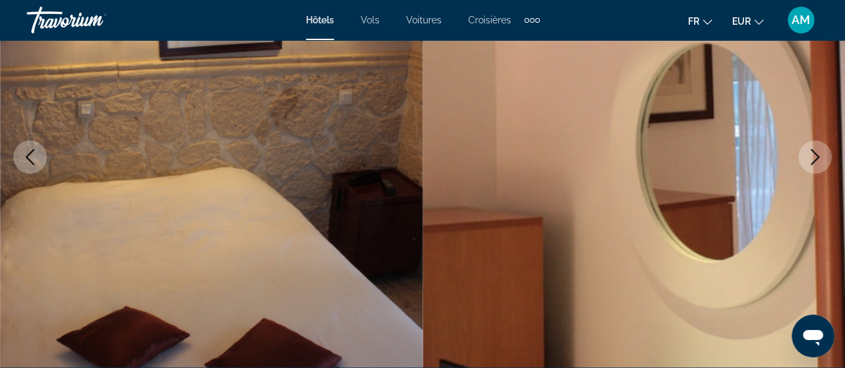
click at [810, 158] on icon "Next image" at bounding box center [815, 157] width 16 height 16
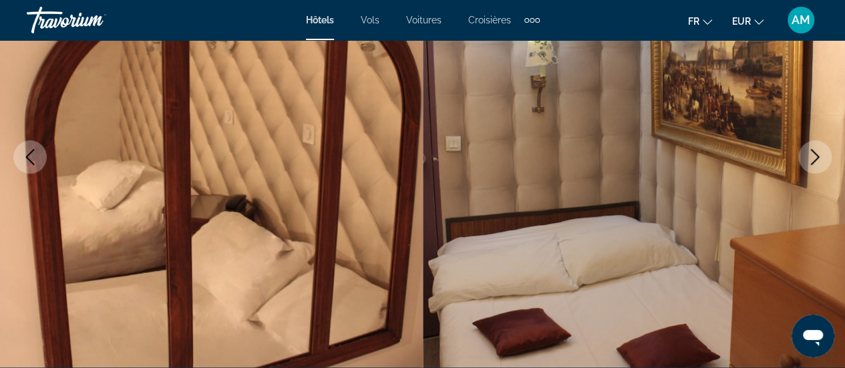
click at [810, 158] on icon "Next image" at bounding box center [815, 157] width 16 height 16
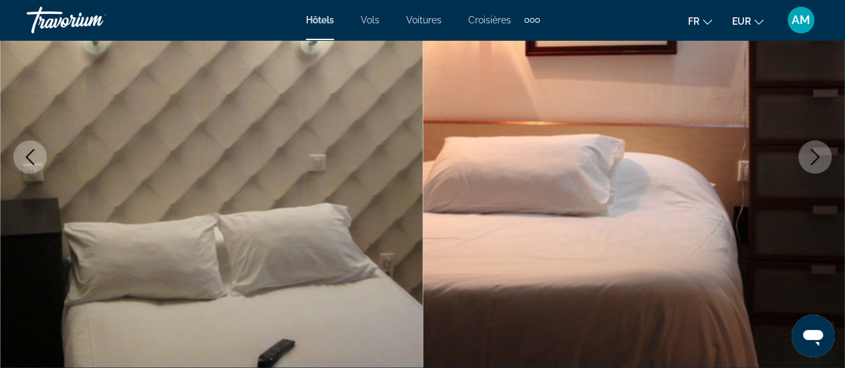
click at [810, 158] on icon "Next image" at bounding box center [815, 157] width 16 height 16
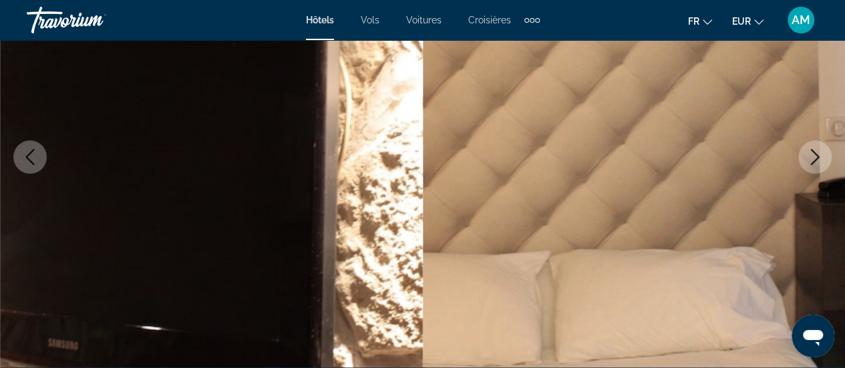
click at [810, 158] on icon "Next image" at bounding box center [815, 157] width 16 height 16
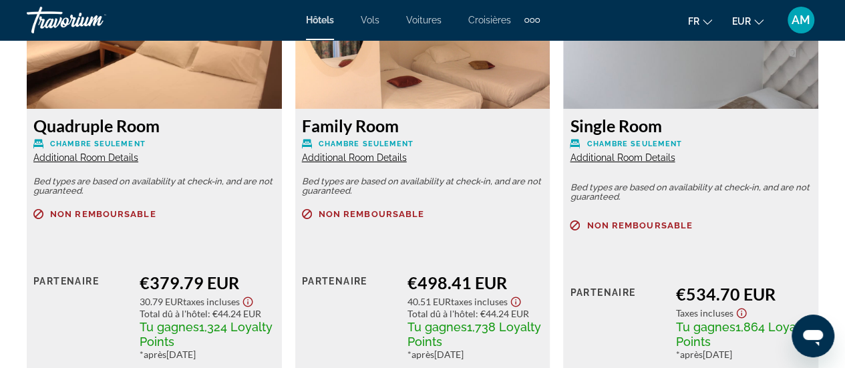
scroll to position [2205, 0]
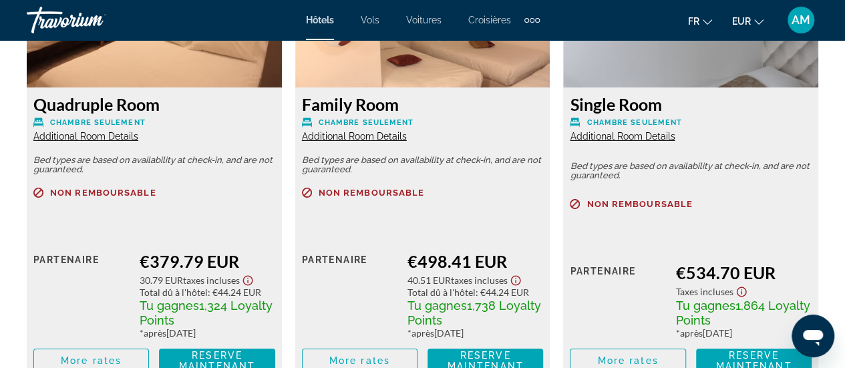
click at [71, 137] on span "Additional Room Details" at bounding box center [85, 136] width 105 height 11
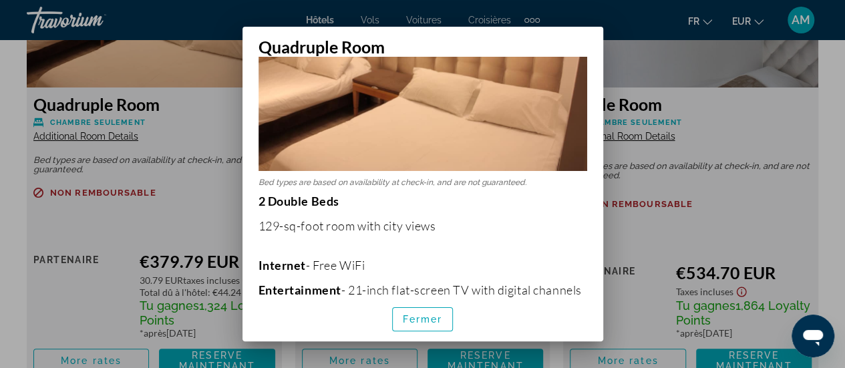
scroll to position [67, 0]
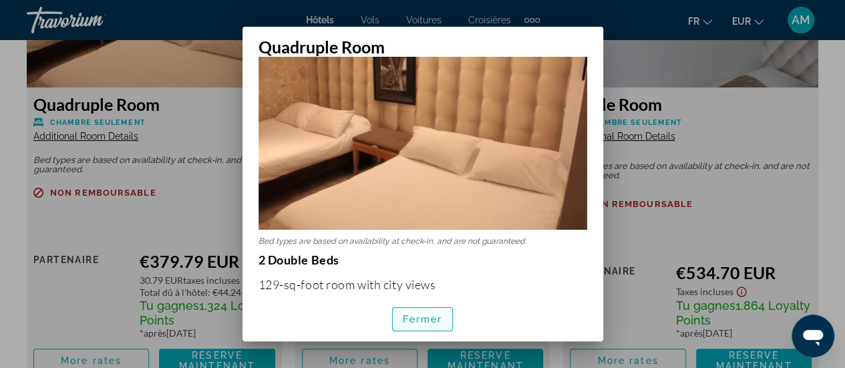
click at [410, 315] on span "Fermer" at bounding box center [423, 319] width 40 height 11
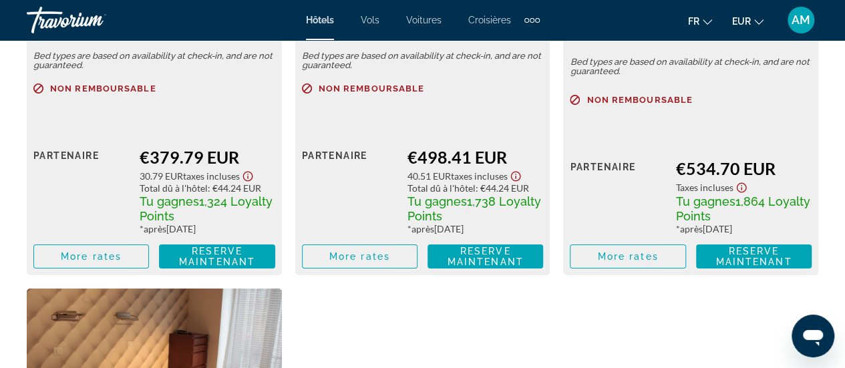
scroll to position [2339, 0]
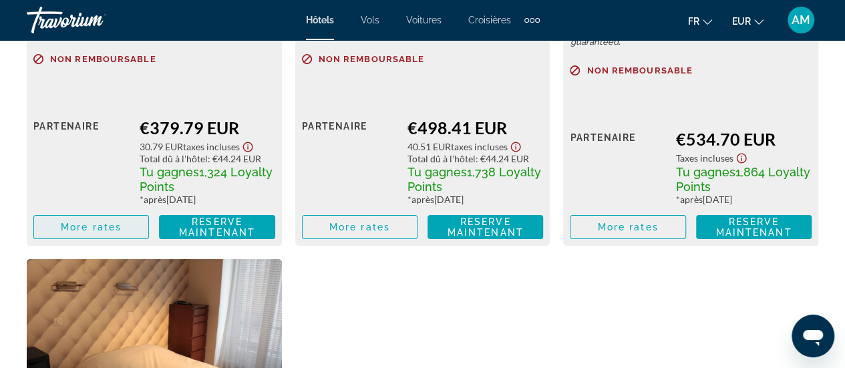
click at [96, 229] on span "More rates" at bounding box center [91, 227] width 61 height 11
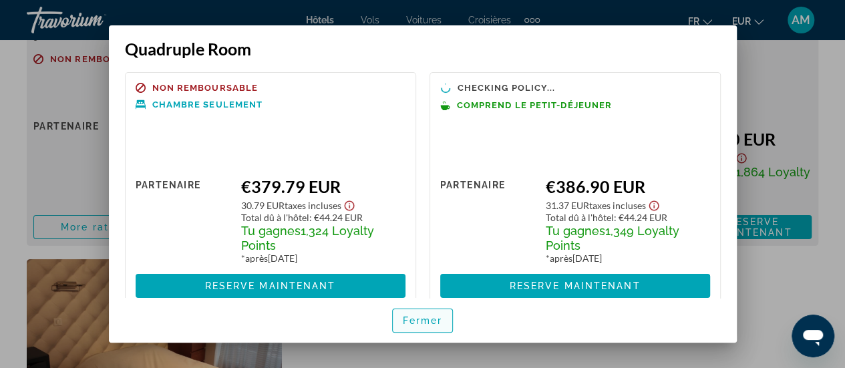
click at [424, 321] on span "Fermer" at bounding box center [423, 320] width 40 height 11
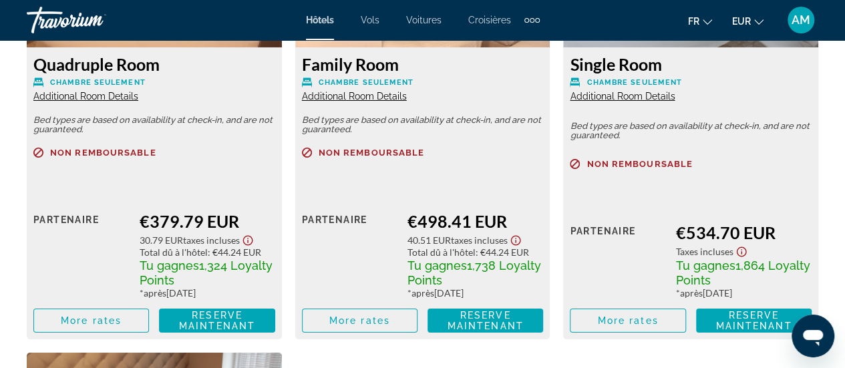
scroll to position [2072, 0]
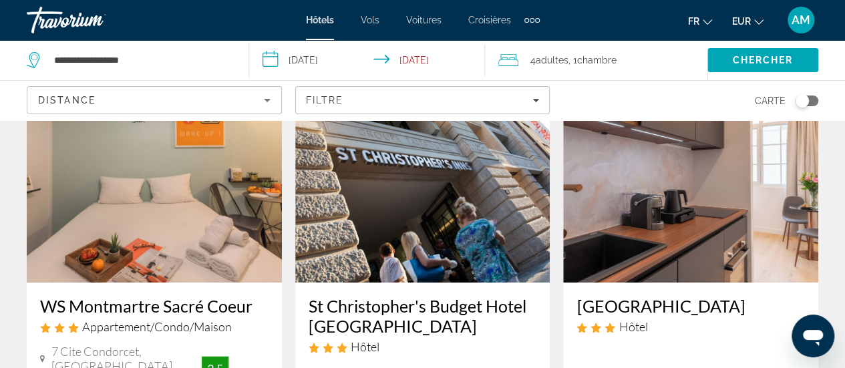
scroll to position [668, 0]
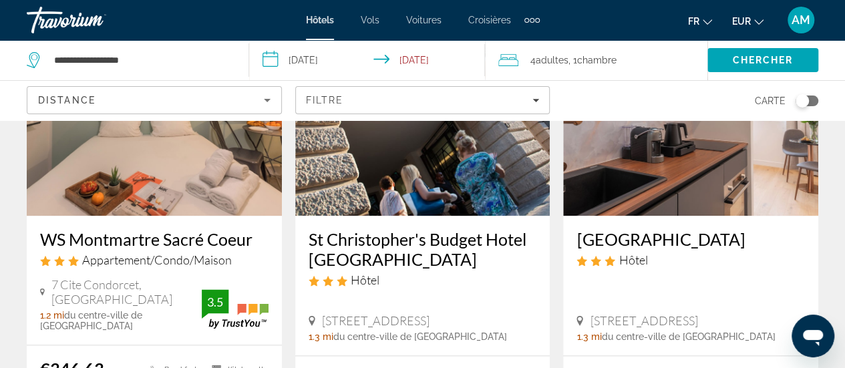
click at [659, 180] on img "Main content" at bounding box center [690, 109] width 255 height 214
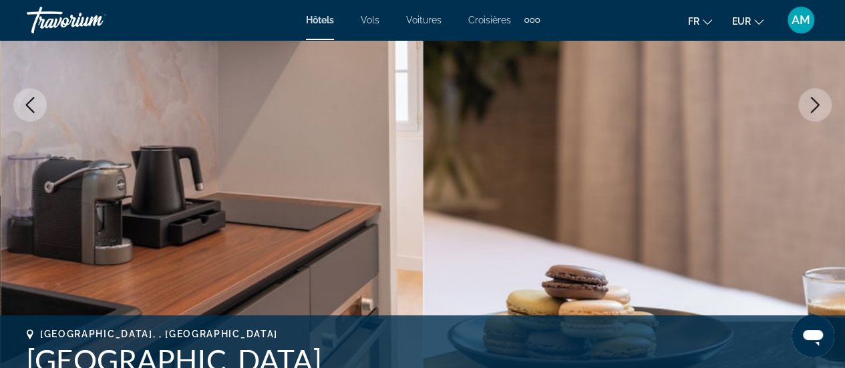
scroll to position [267, 0]
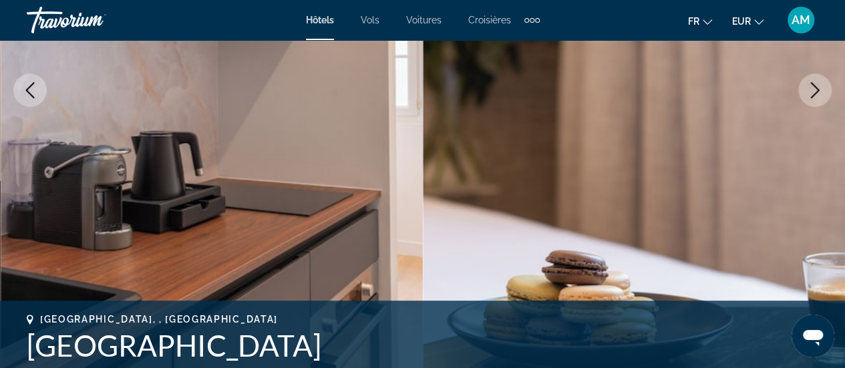
click at [819, 90] on icon "Next image" at bounding box center [815, 90] width 16 height 16
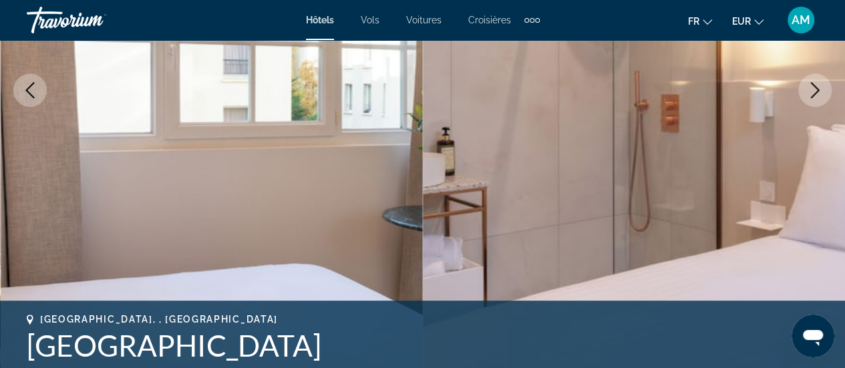
click at [819, 90] on icon "Next image" at bounding box center [815, 90] width 16 height 16
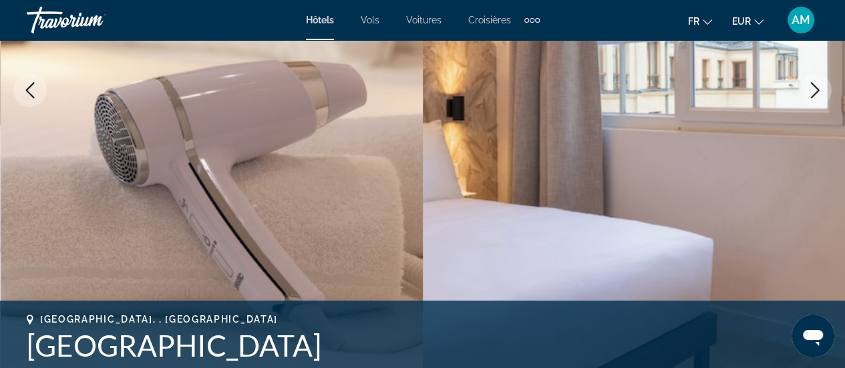
click at [819, 92] on icon "Next image" at bounding box center [815, 90] width 16 height 16
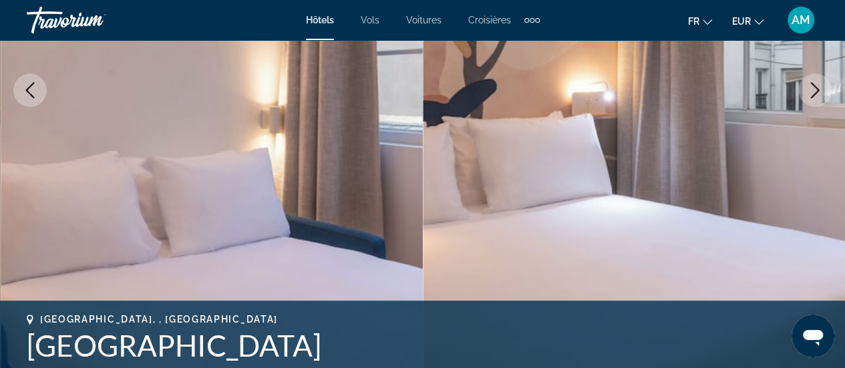
click at [819, 92] on icon "Next image" at bounding box center [815, 90] width 16 height 16
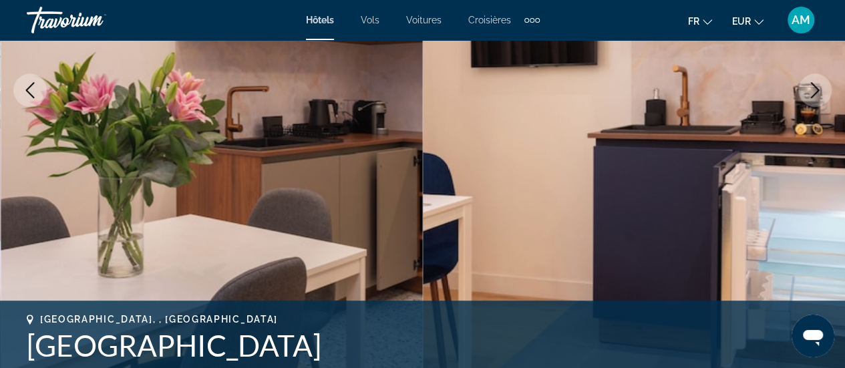
click at [819, 92] on icon "Next image" at bounding box center [815, 90] width 16 height 16
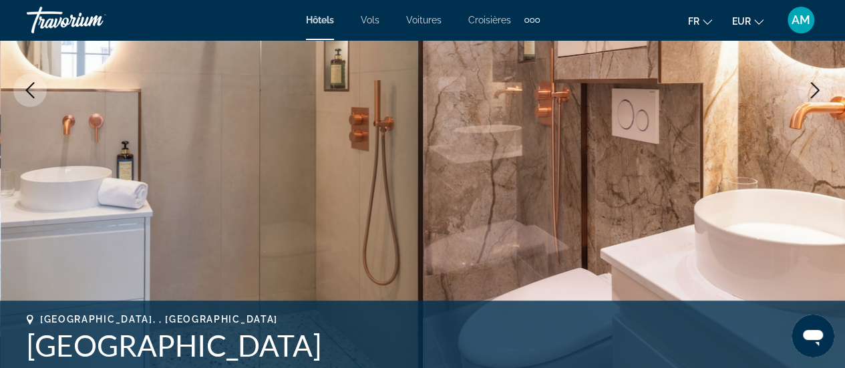
click at [819, 92] on icon "Next image" at bounding box center [815, 90] width 16 height 16
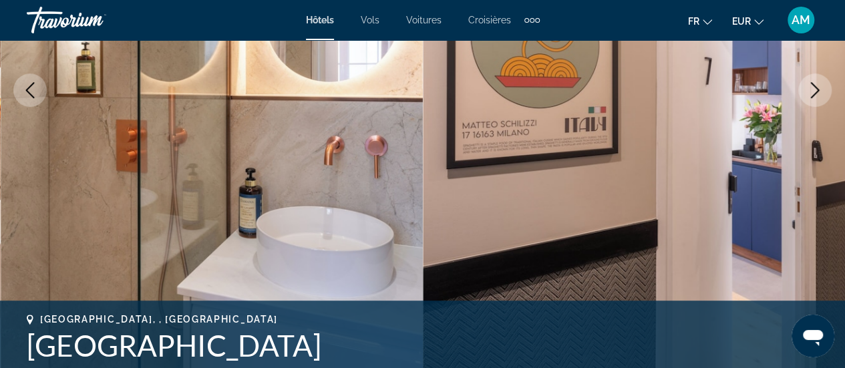
click at [819, 92] on icon "Next image" at bounding box center [815, 90] width 16 height 16
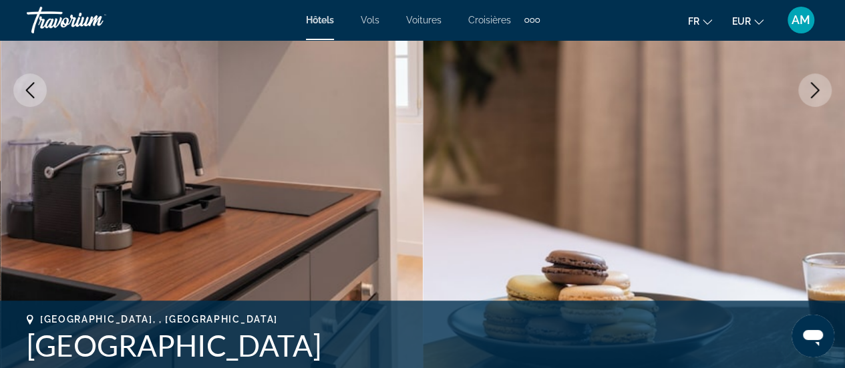
click at [819, 92] on icon "Next image" at bounding box center [815, 90] width 16 height 16
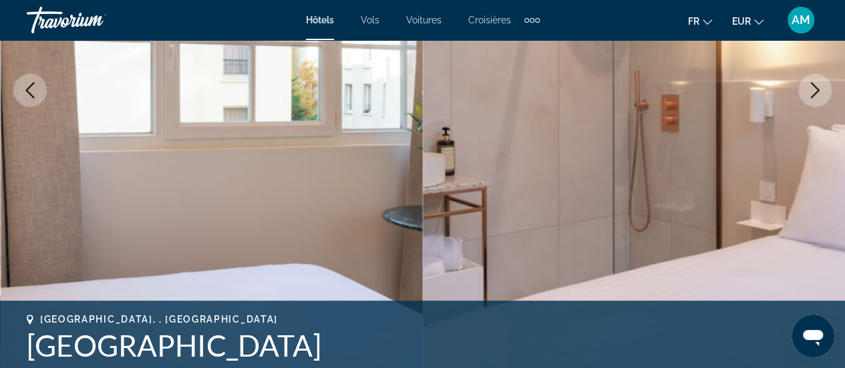
click at [819, 92] on icon "Next image" at bounding box center [815, 90] width 16 height 16
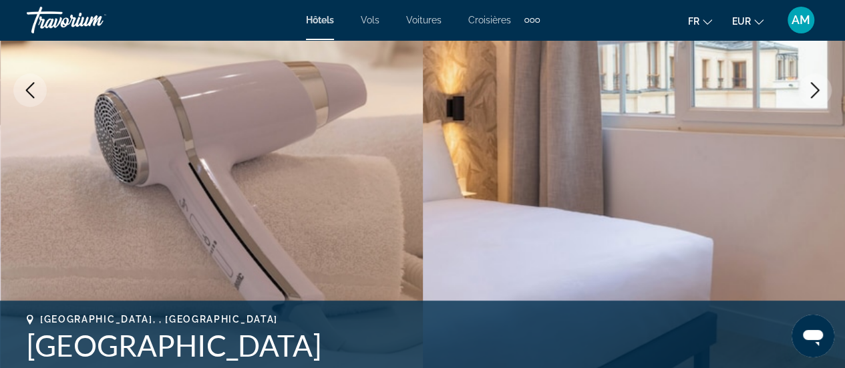
click at [819, 92] on icon "Next image" at bounding box center [815, 90] width 16 height 16
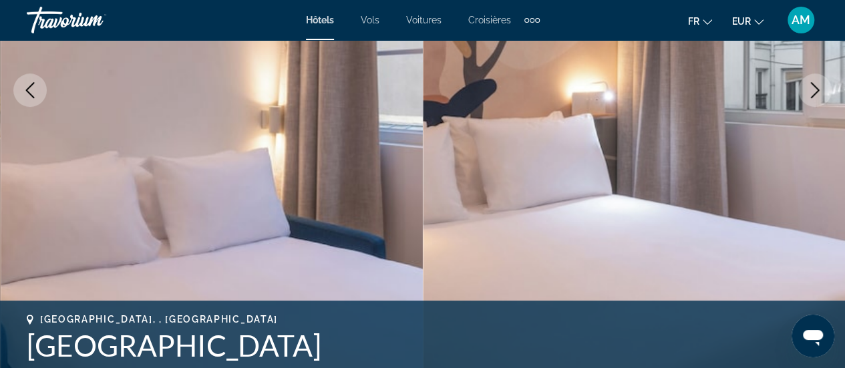
click at [819, 92] on icon "Next image" at bounding box center [815, 90] width 16 height 16
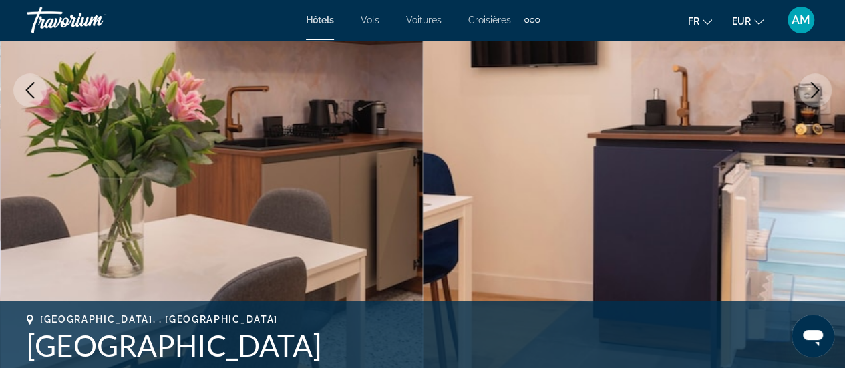
click at [819, 92] on icon "Next image" at bounding box center [815, 90] width 16 height 16
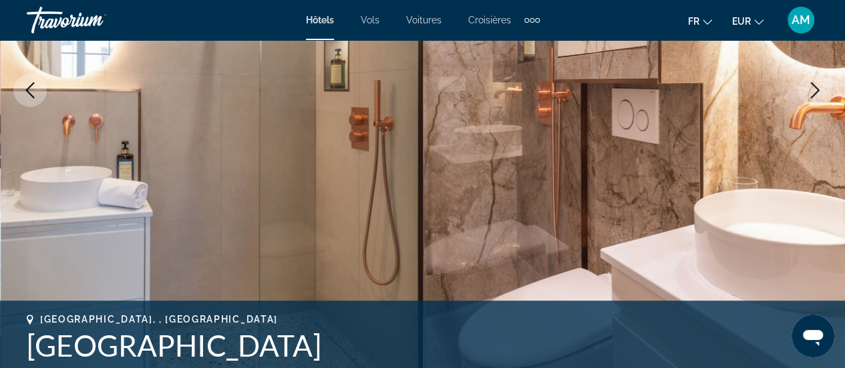
click at [819, 92] on icon "Next image" at bounding box center [815, 90] width 16 height 16
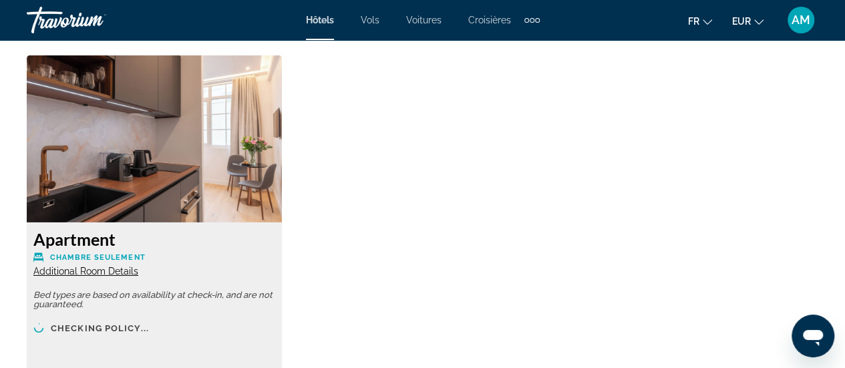
scroll to position [2072, 0]
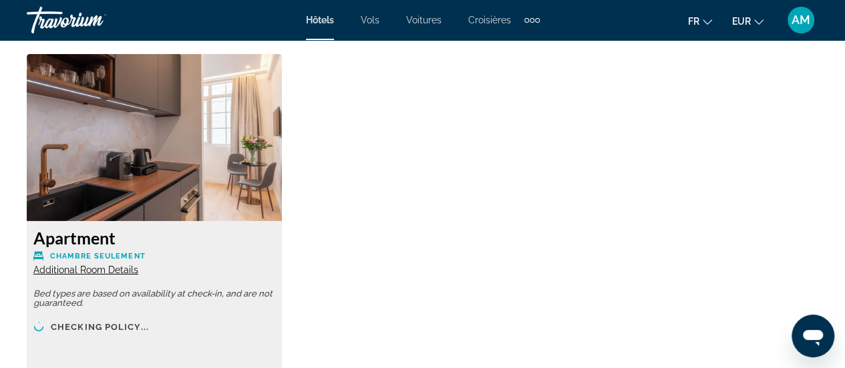
click at [67, 271] on span "Additional Room Details" at bounding box center [85, 270] width 105 height 11
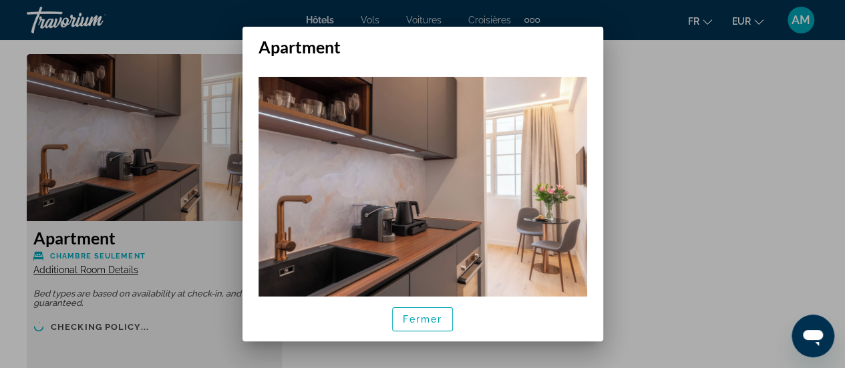
scroll to position [29, 0]
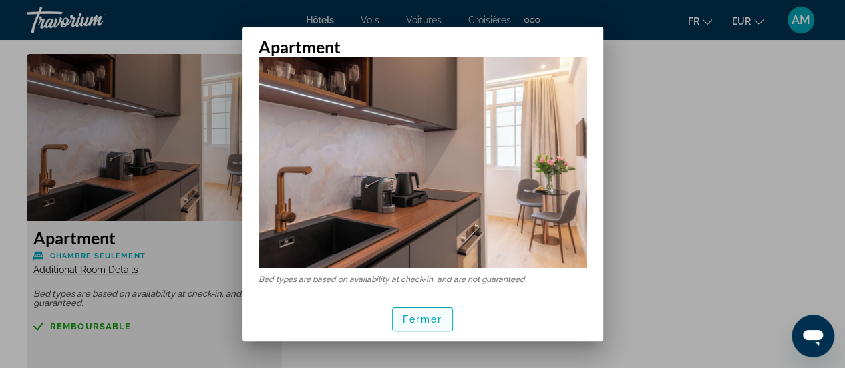
click at [414, 317] on span "Fermer" at bounding box center [423, 319] width 40 height 11
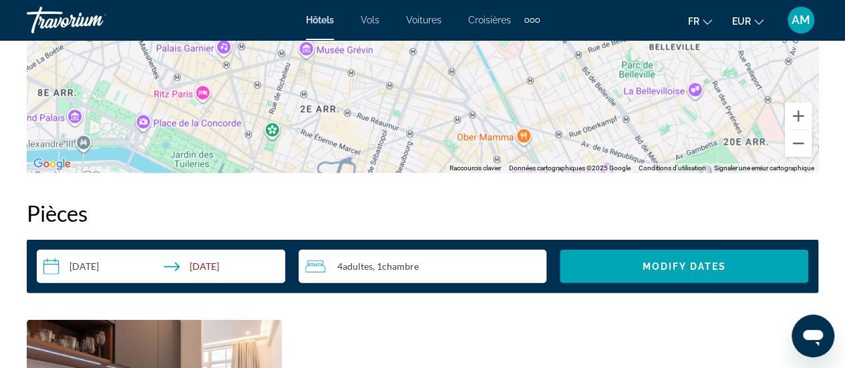
scroll to position [1804, 0]
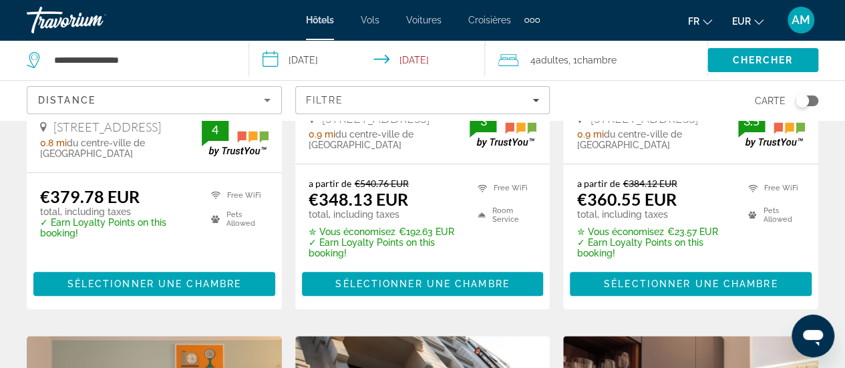
scroll to position [200, 0]
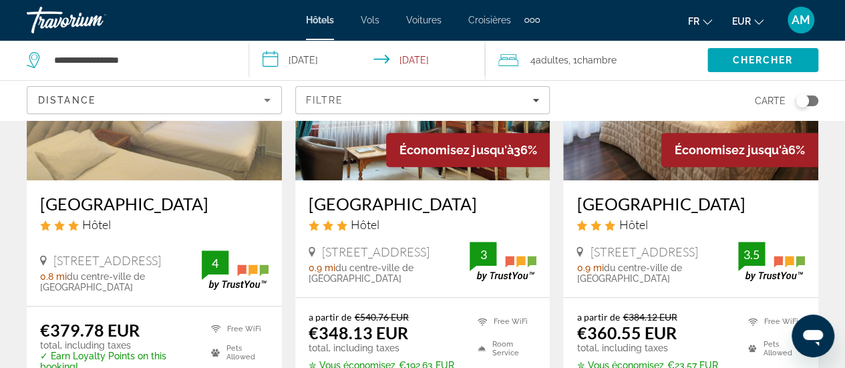
click at [339, 146] on img "Main content" at bounding box center [422, 74] width 255 height 214
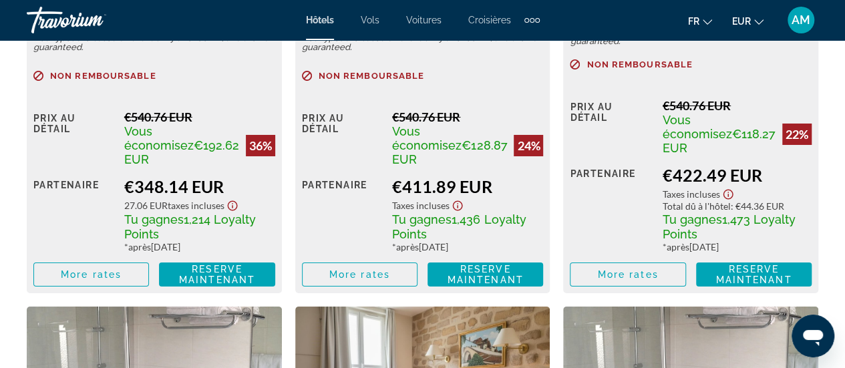
scroll to position [2339, 0]
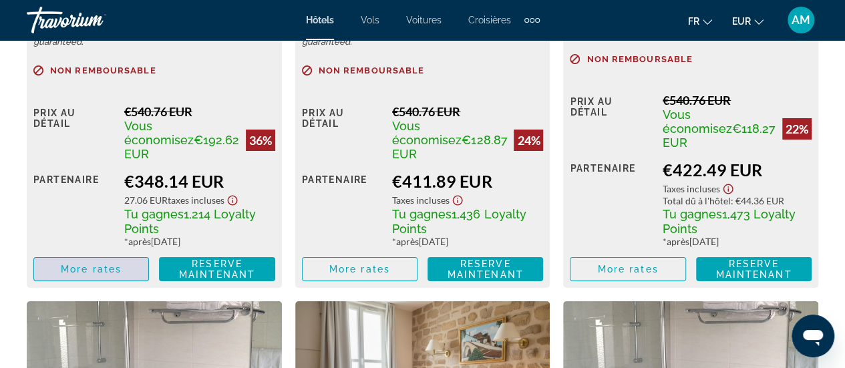
click at [125, 269] on span "Main content" at bounding box center [91, 269] width 114 height 32
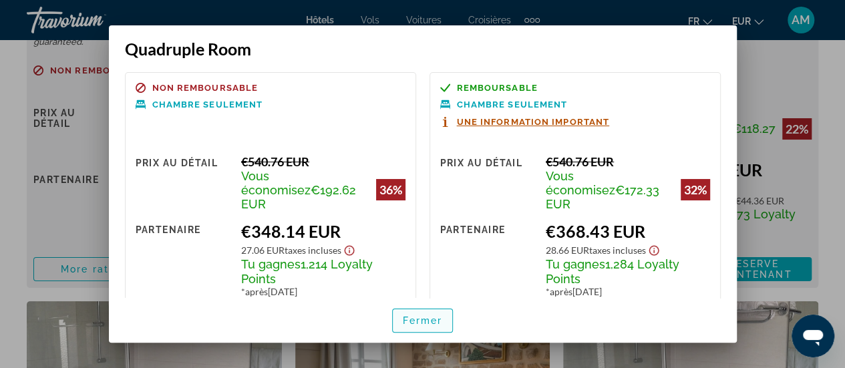
click at [421, 320] on span "Fermer" at bounding box center [423, 320] width 40 height 11
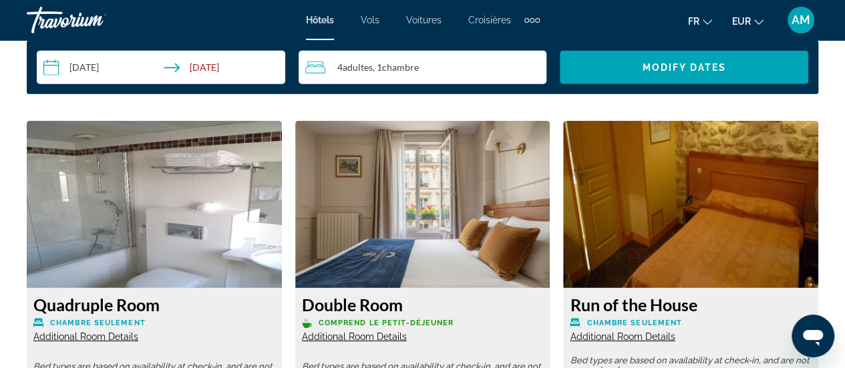
scroll to position [1604, 0]
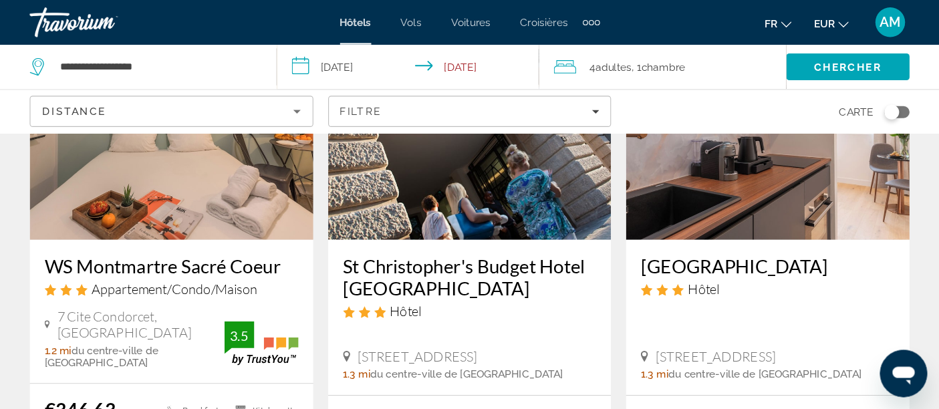
scroll to position [668, 0]
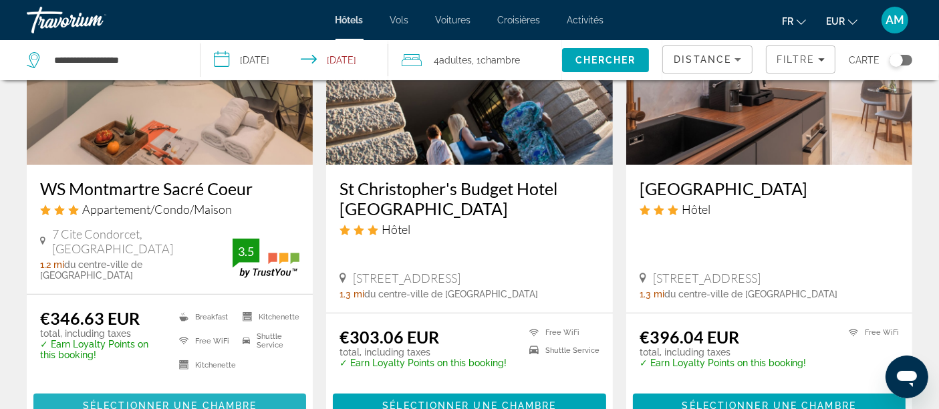
click at [134, 368] on span "Main content" at bounding box center [169, 406] width 273 height 32
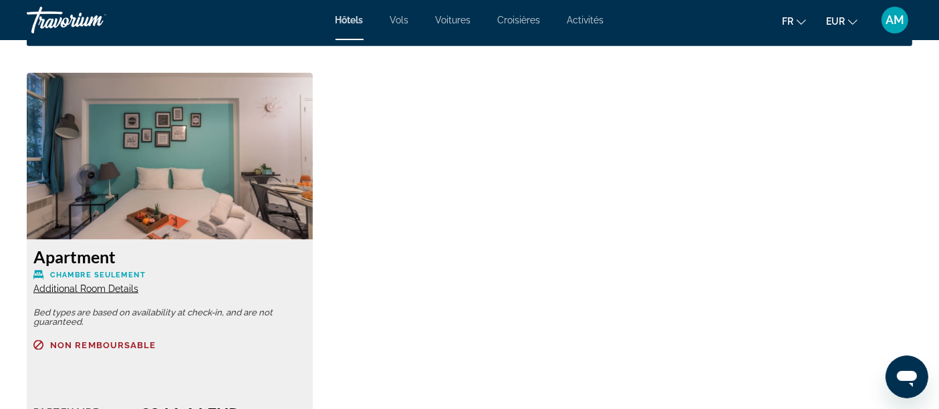
scroll to position [1856, 0]
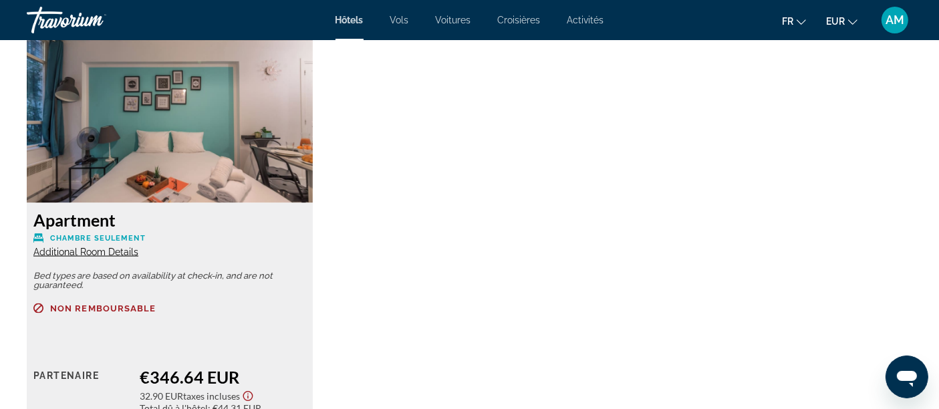
click at [108, 253] on span "Additional Room Details" at bounding box center [85, 252] width 105 height 11
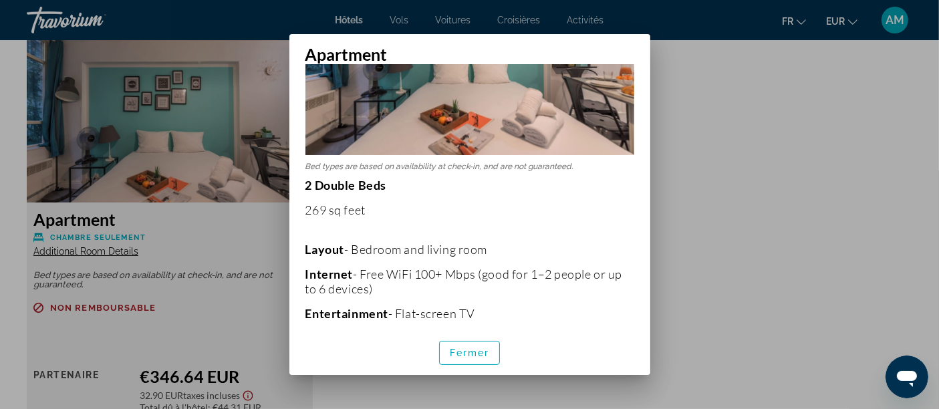
scroll to position [267, 0]
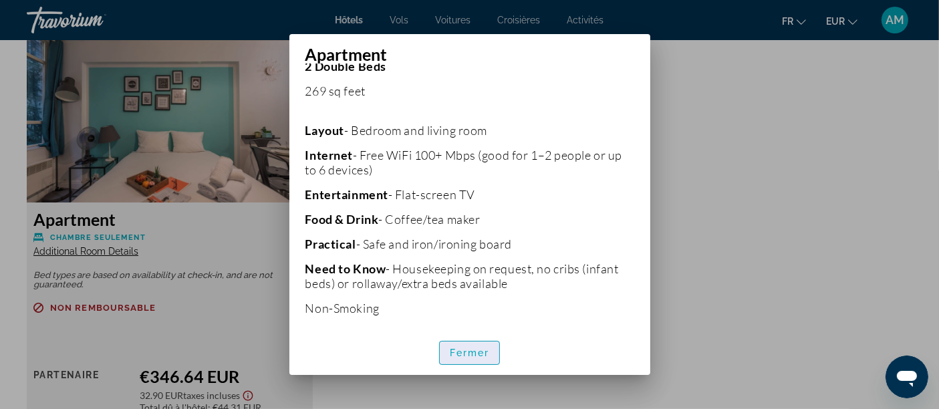
click at [464, 358] on span "Fermer" at bounding box center [470, 352] width 40 height 11
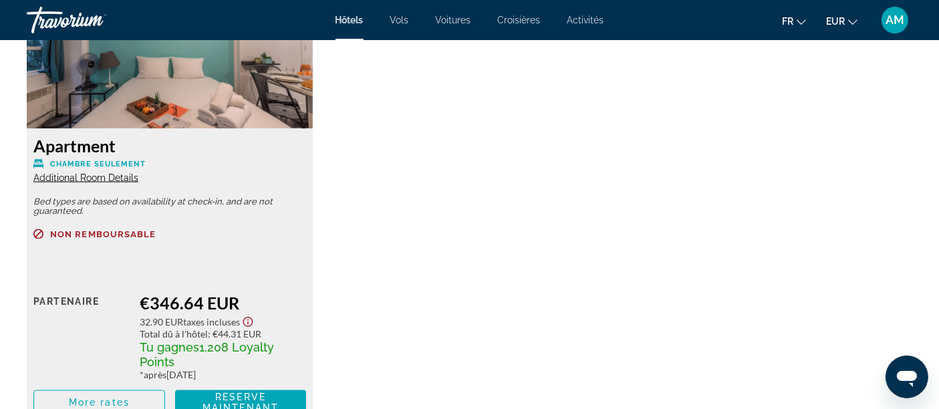
scroll to position [2079, 0]
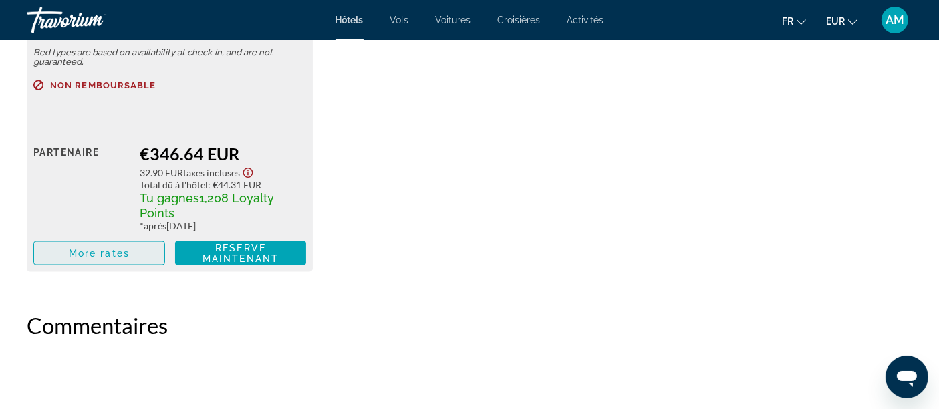
click at [86, 249] on span "More rates" at bounding box center [99, 253] width 61 height 11
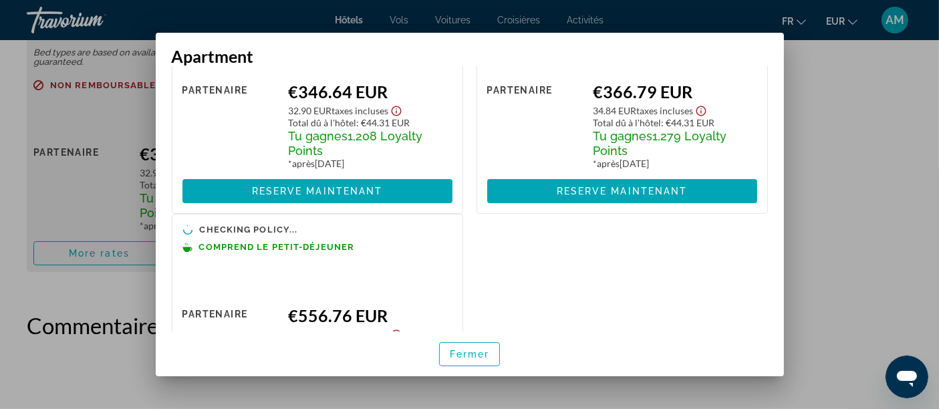
scroll to position [148, 0]
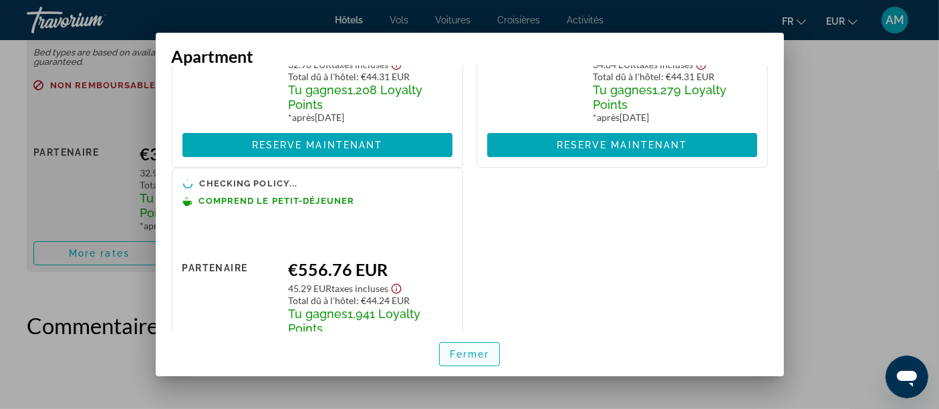
click at [468, 360] on span "button" at bounding box center [470, 354] width 60 height 32
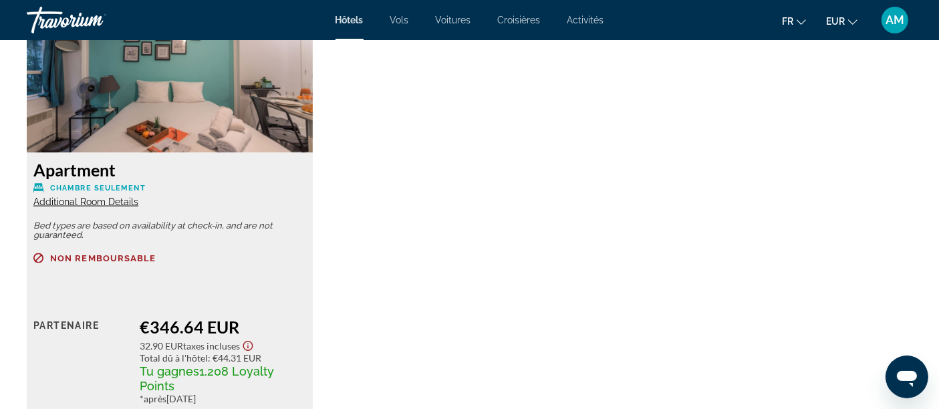
scroll to position [2005, 0]
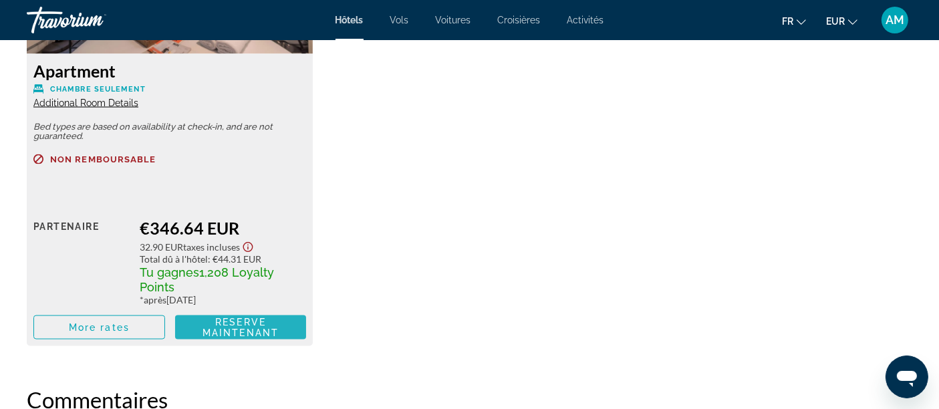
click at [267, 323] on span "Reserve maintenant Plus disponible" at bounding box center [241, 327] width 110 height 21
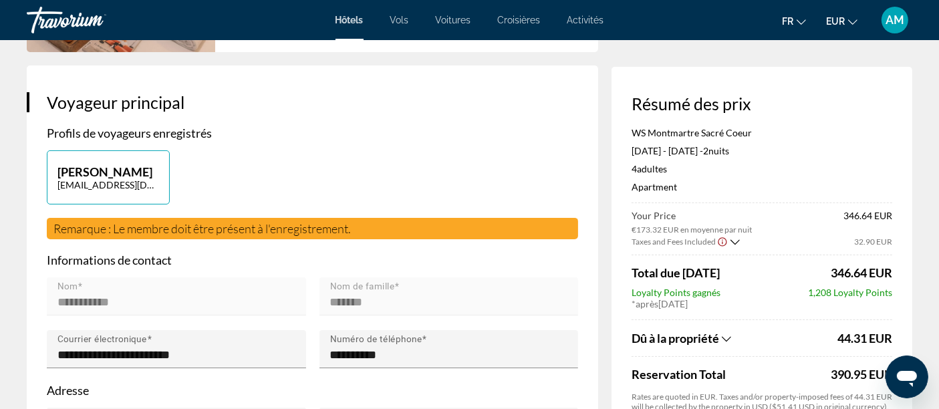
scroll to position [297, 0]
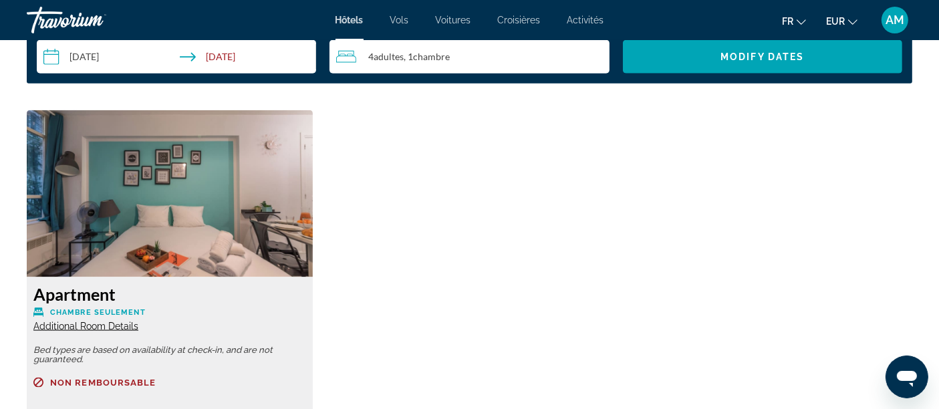
scroll to position [2005, 0]
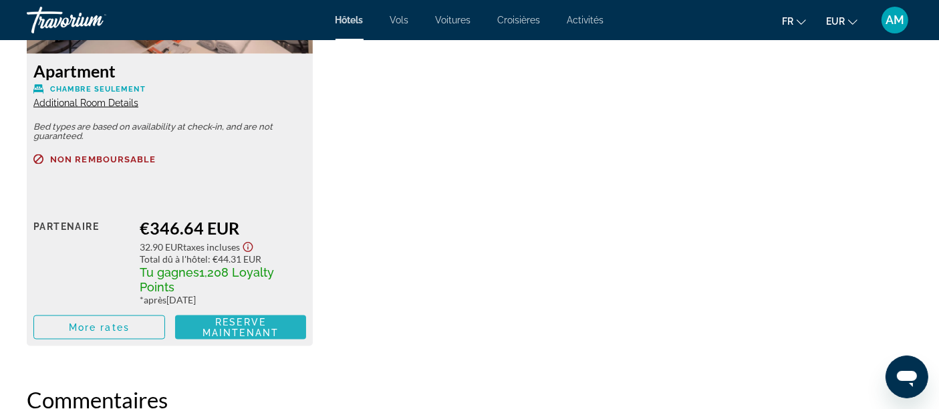
click at [297, 331] on span "Main content" at bounding box center [241, 327] width 132 height 32
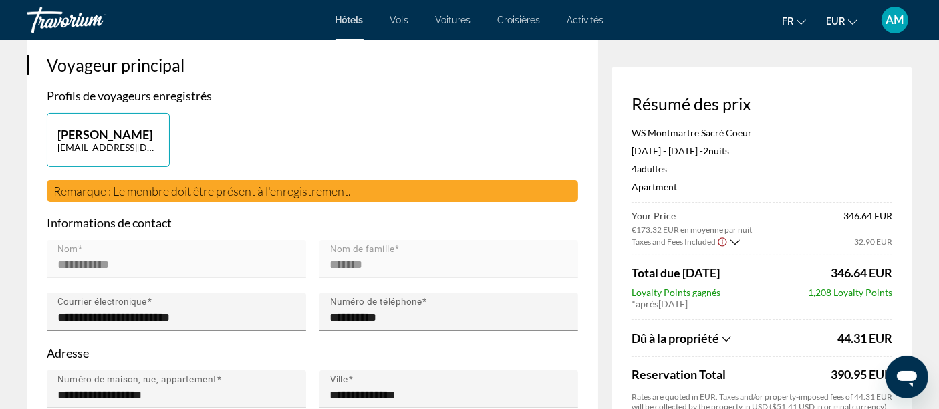
scroll to position [297, 0]
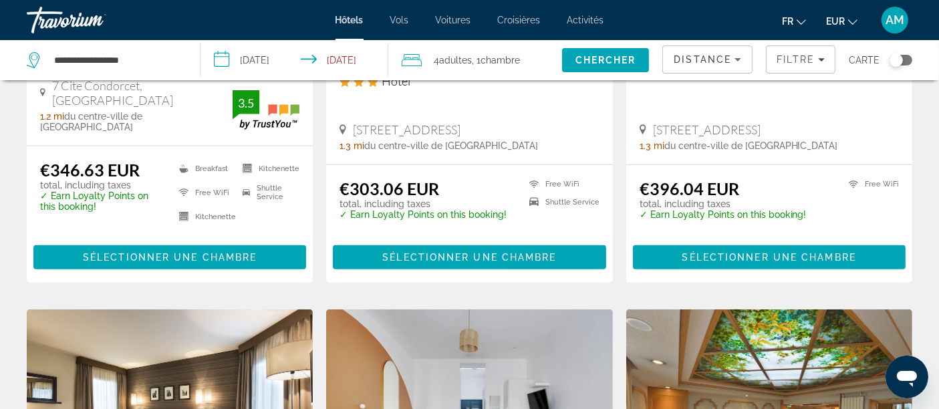
scroll to position [1113, 0]
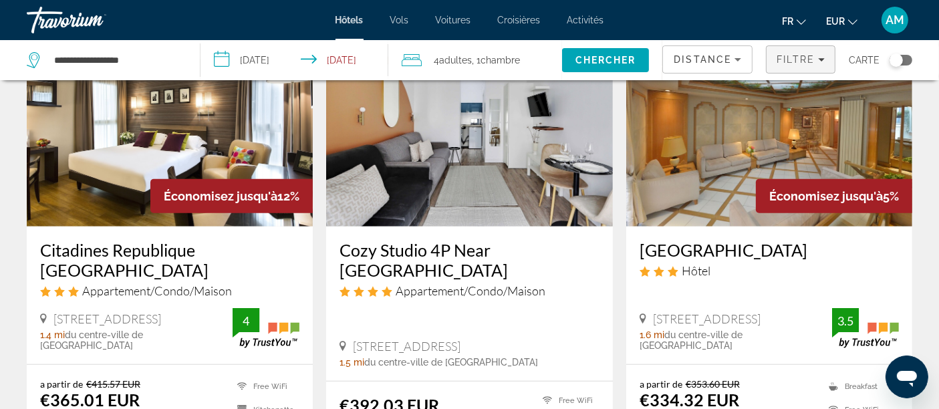
click at [803, 55] on span "Filtre" at bounding box center [796, 59] width 38 height 11
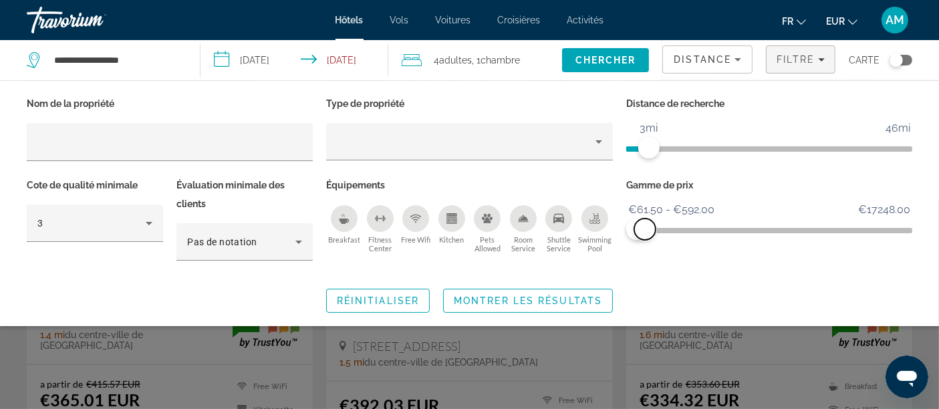
click at [645, 229] on span "ngx-slider-max" at bounding box center [644, 229] width 21 height 21
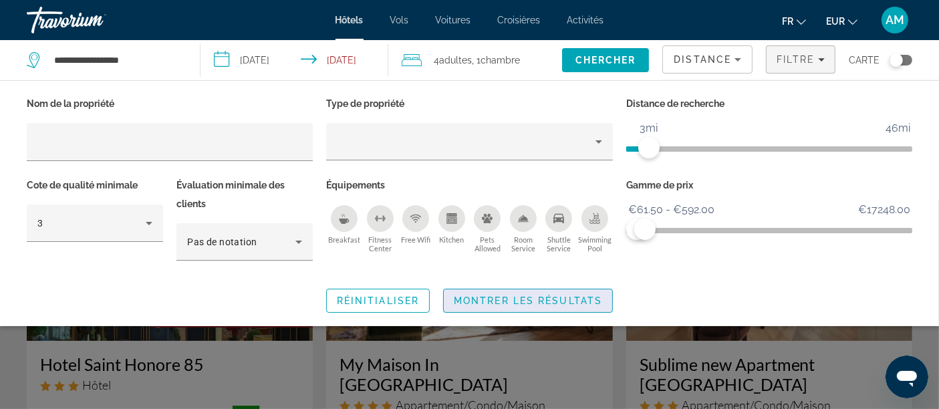
click at [571, 309] on span "Search widget" at bounding box center [528, 301] width 168 height 32
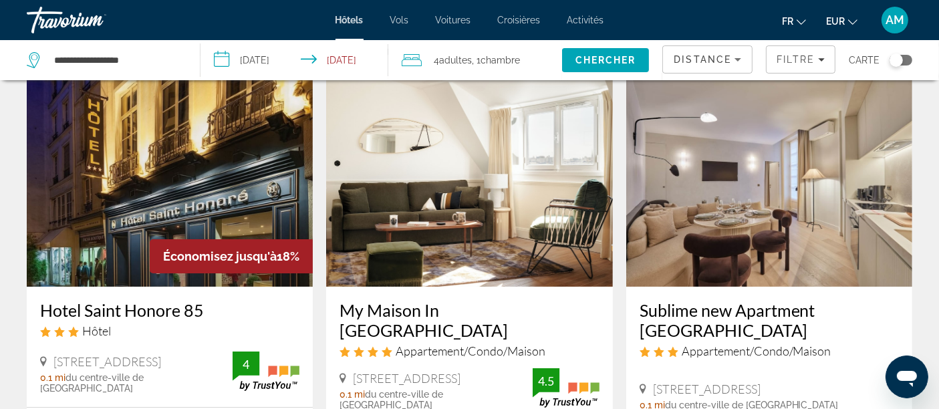
scroll to position [148, 0]
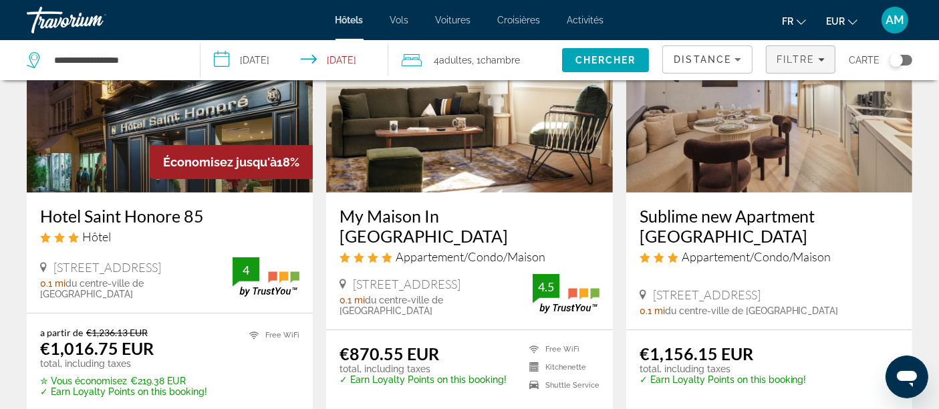
click at [809, 55] on span "Filtre" at bounding box center [796, 59] width 38 height 11
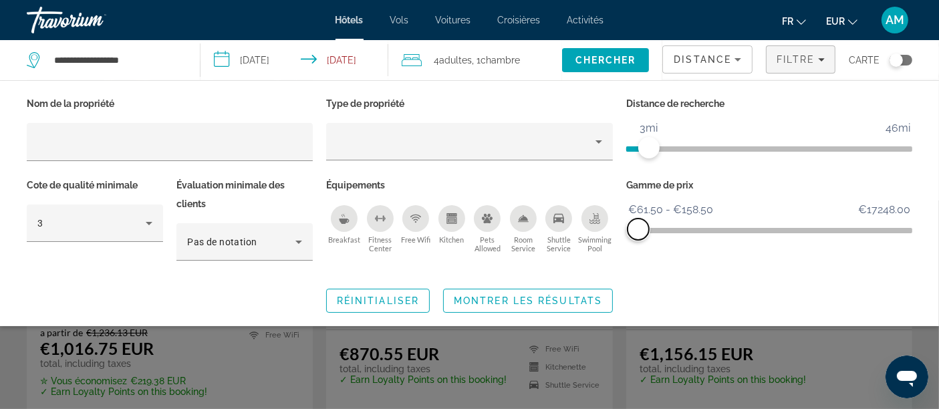
click at [638, 233] on span "ngx-slider-max" at bounding box center [638, 229] width 21 height 21
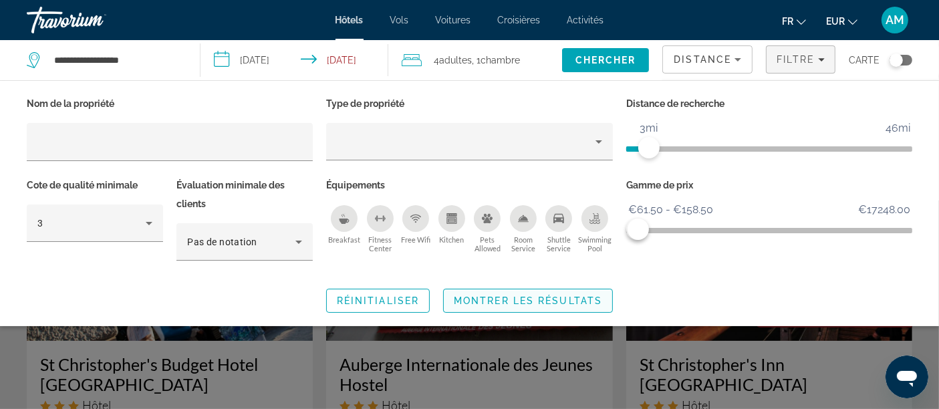
click at [567, 295] on span "Montrer les résultats" at bounding box center [528, 300] width 148 height 11
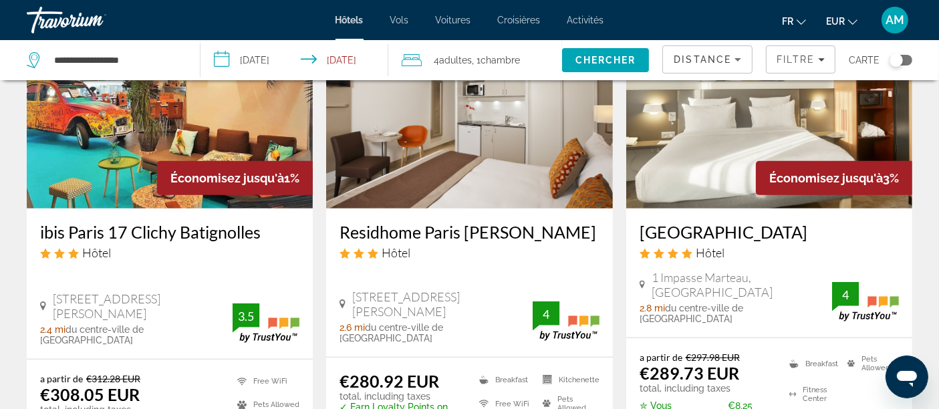
scroll to position [668, 0]
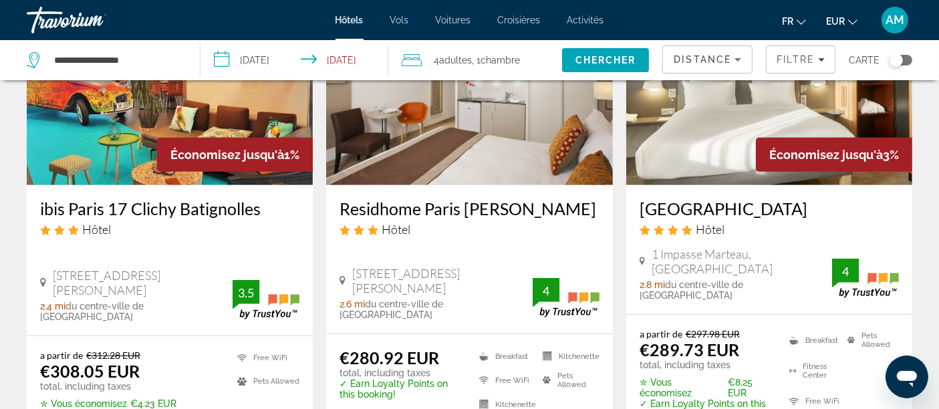
click at [452, 110] on img "Main content" at bounding box center [469, 78] width 286 height 214
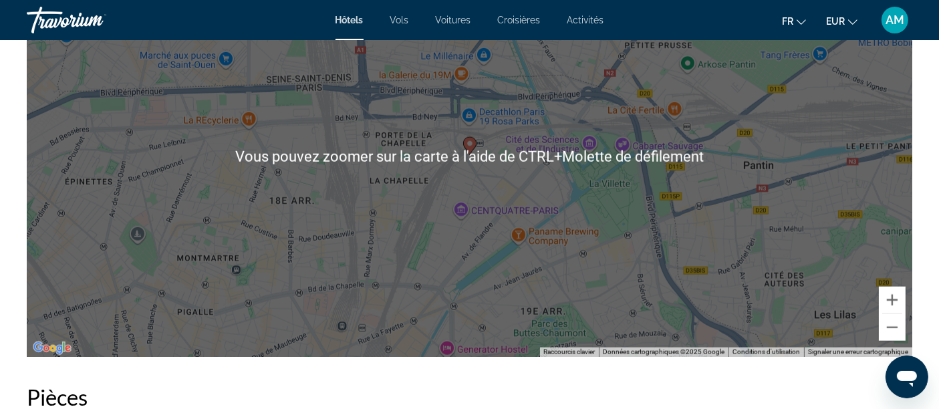
scroll to position [1411, 0]
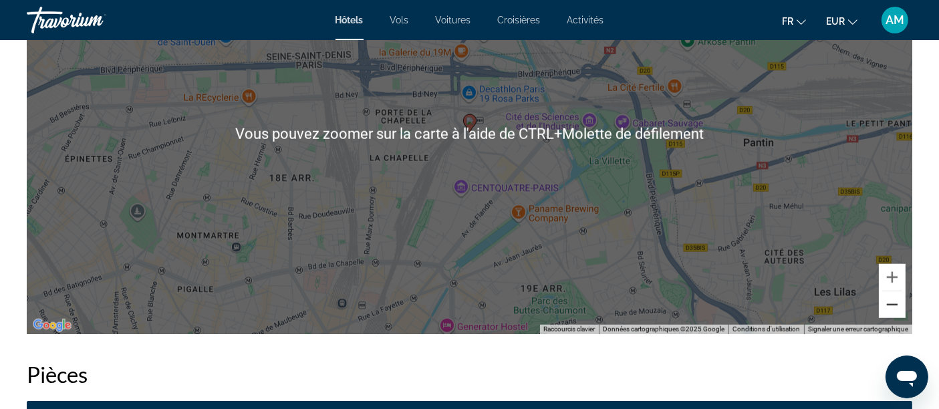
click at [845, 317] on button "Zoom arrière" at bounding box center [892, 304] width 27 height 27
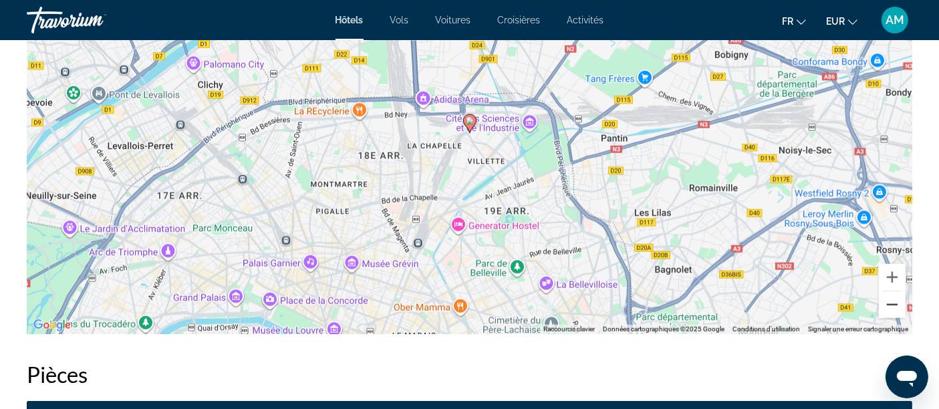
click at [845, 316] on button "Zoom arrière" at bounding box center [892, 304] width 27 height 27
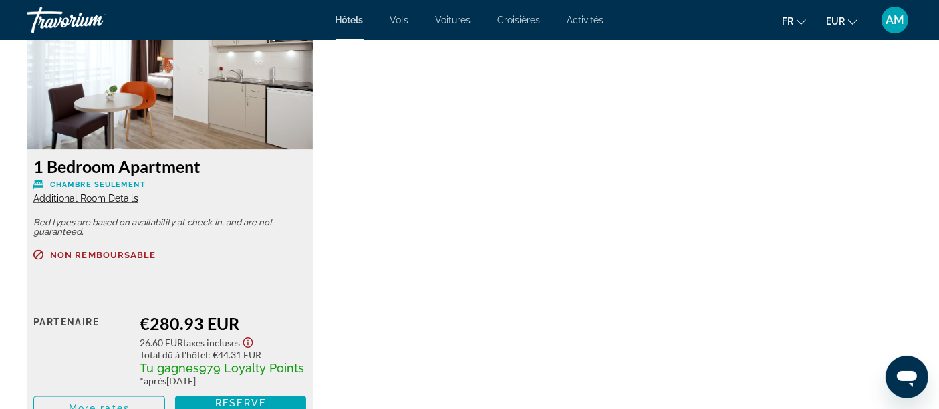
scroll to position [1930, 0]
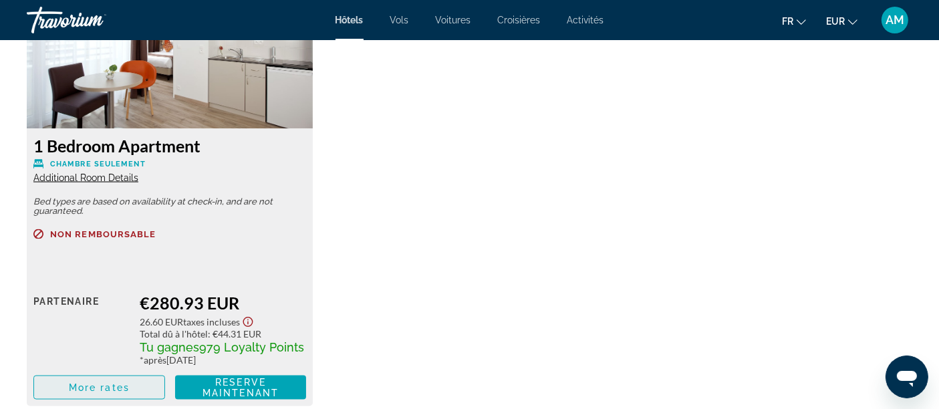
click at [122, 368] on span "More rates" at bounding box center [99, 387] width 61 height 11
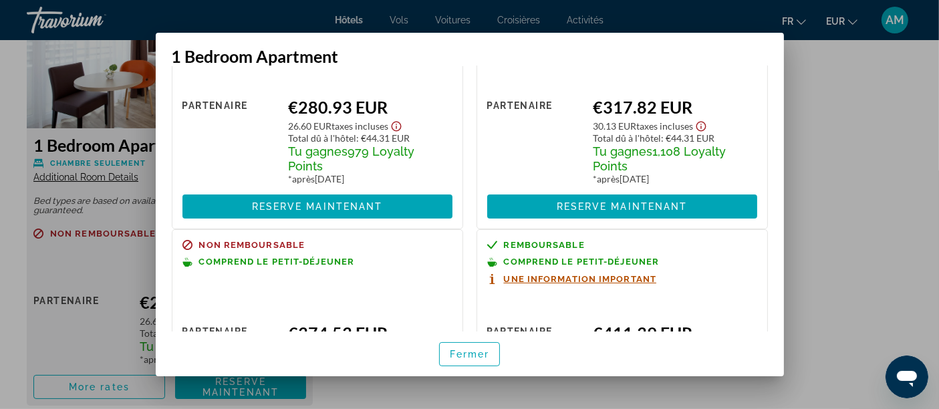
scroll to position [227, 0]
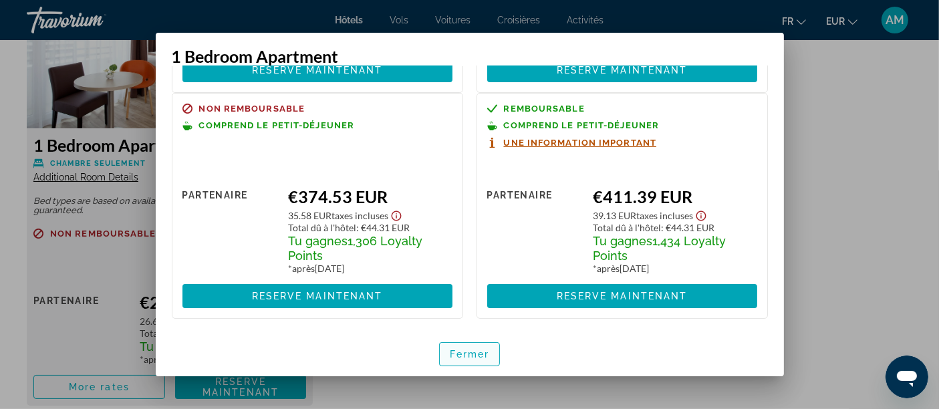
click at [469, 353] on span "Fermer" at bounding box center [470, 354] width 40 height 11
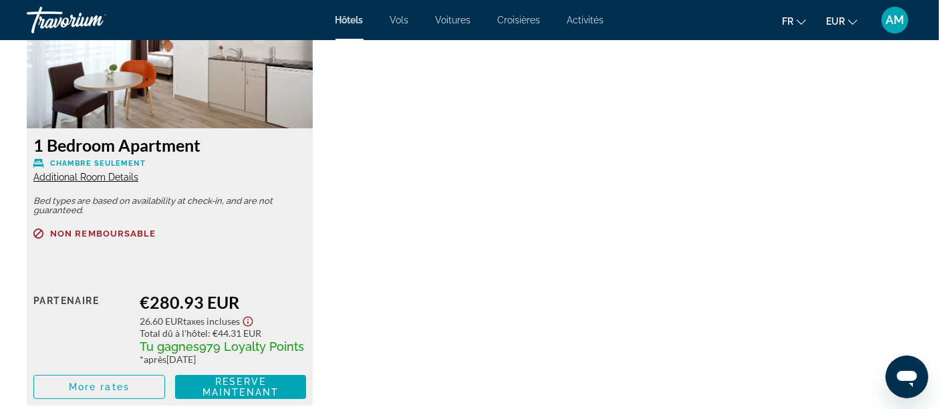
scroll to position [1930, 0]
click at [77, 182] on div "1 Bedroom Apartment Chambre seulement Additional Room Details" at bounding box center [169, 160] width 273 height 48
click at [77, 178] on span "Additional Room Details" at bounding box center [85, 177] width 105 height 11
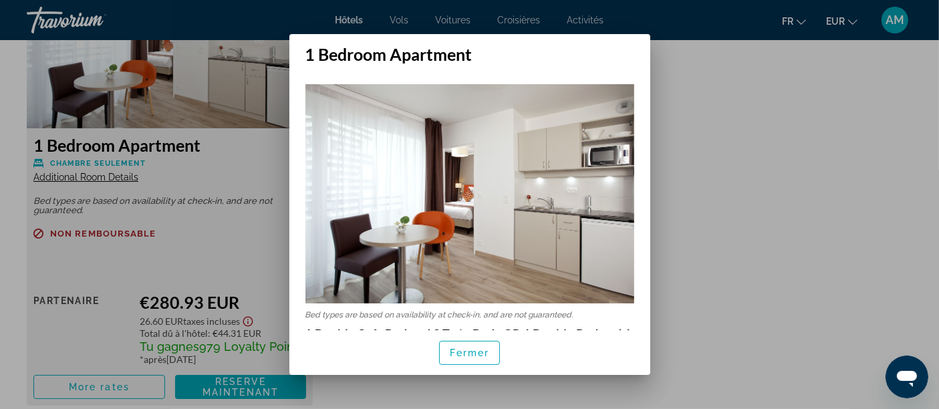
scroll to position [347, 0]
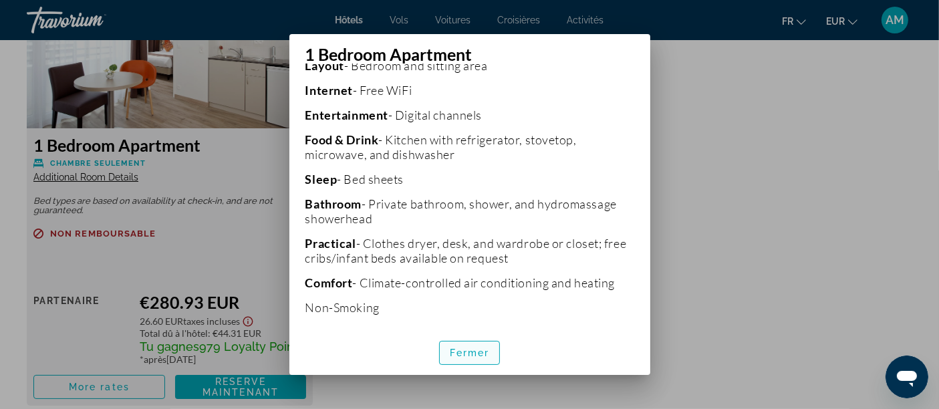
click at [474, 348] on span "Fermer" at bounding box center [470, 352] width 40 height 11
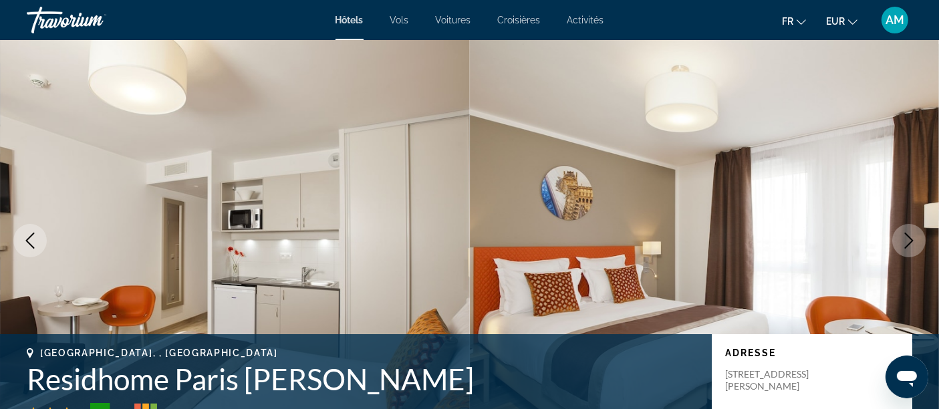
scroll to position [1930, 0]
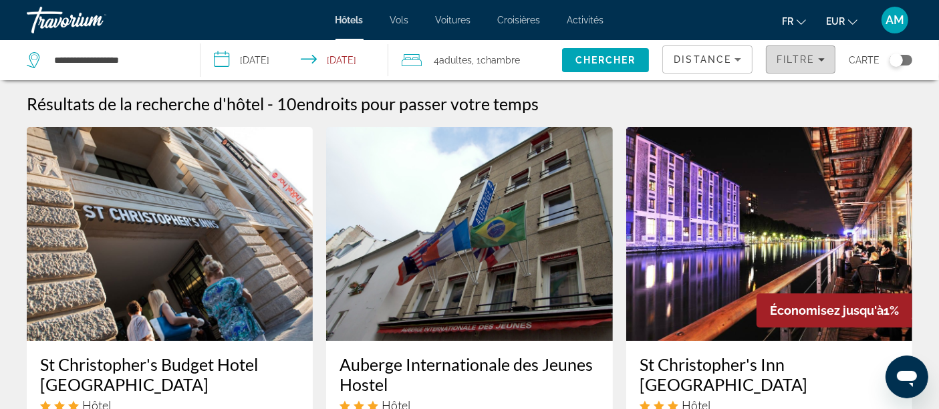
click at [798, 57] on span "Filtre" at bounding box center [796, 59] width 38 height 11
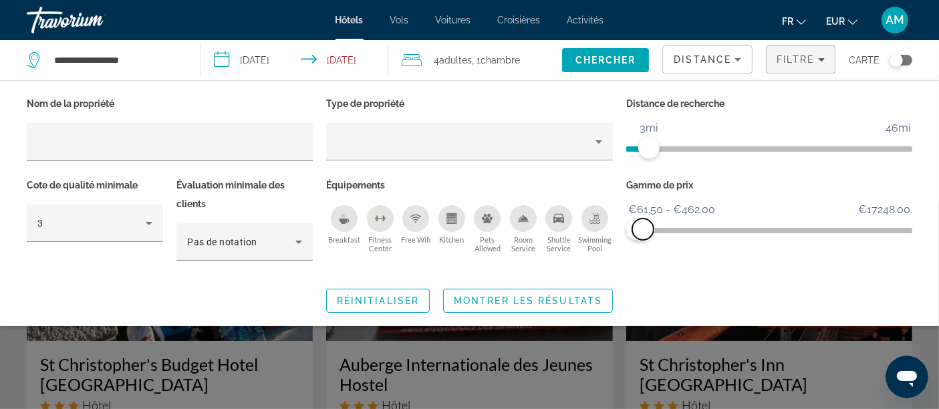
click at [643, 231] on span "ngx-slider-max" at bounding box center [642, 229] width 21 height 21
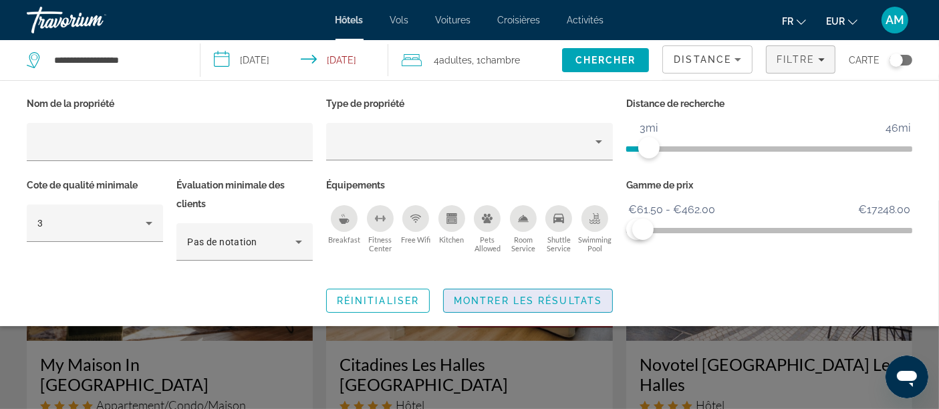
click at [548, 301] on span "Montrer les résultats" at bounding box center [528, 300] width 148 height 11
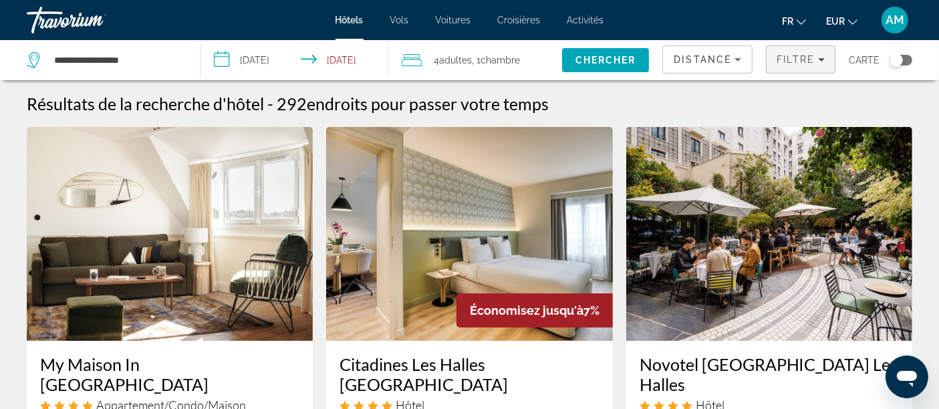
click at [798, 52] on span "Filters" at bounding box center [800, 59] width 68 height 32
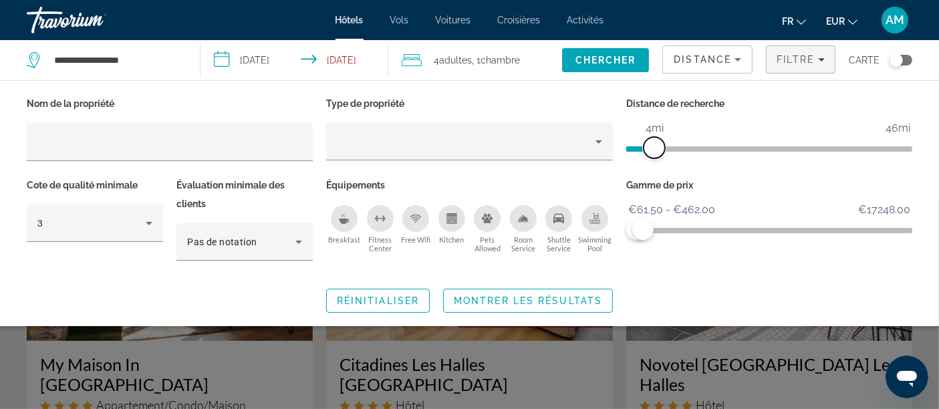
click at [653, 146] on span "ngx-slider" at bounding box center [654, 147] width 21 height 21
click at [568, 301] on span "Montrer les résultats" at bounding box center [528, 300] width 148 height 11
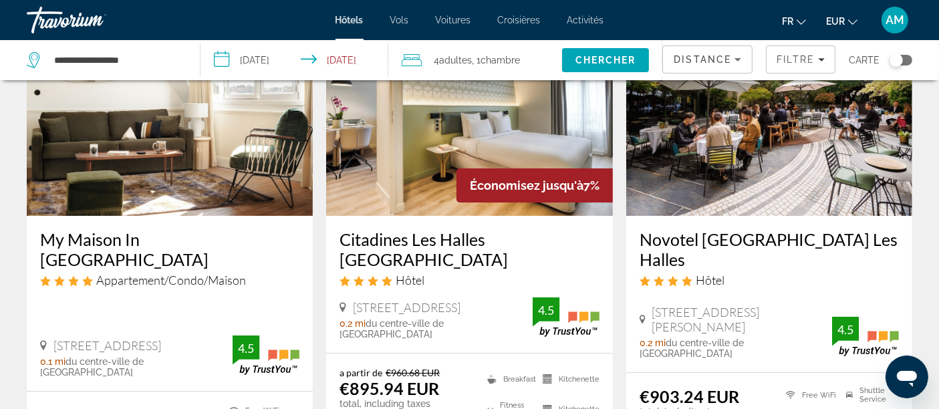
scroll to position [148, 0]
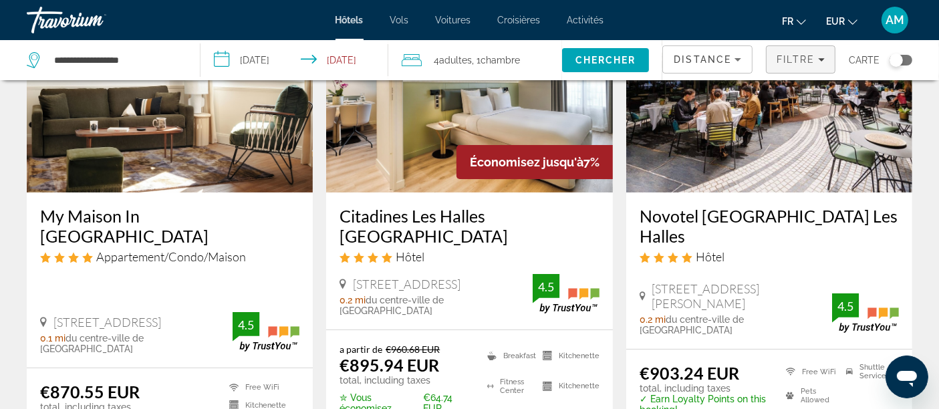
click at [792, 58] on span "Filtre" at bounding box center [796, 59] width 38 height 11
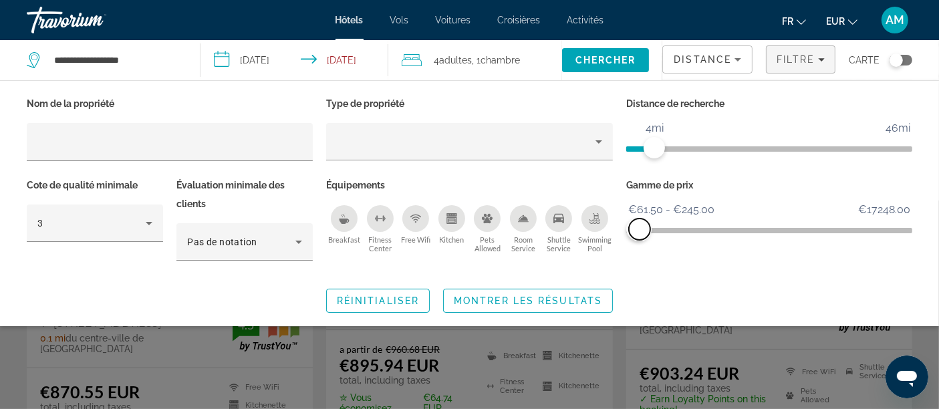
click at [640, 224] on span "ngx-slider-max" at bounding box center [639, 229] width 21 height 21
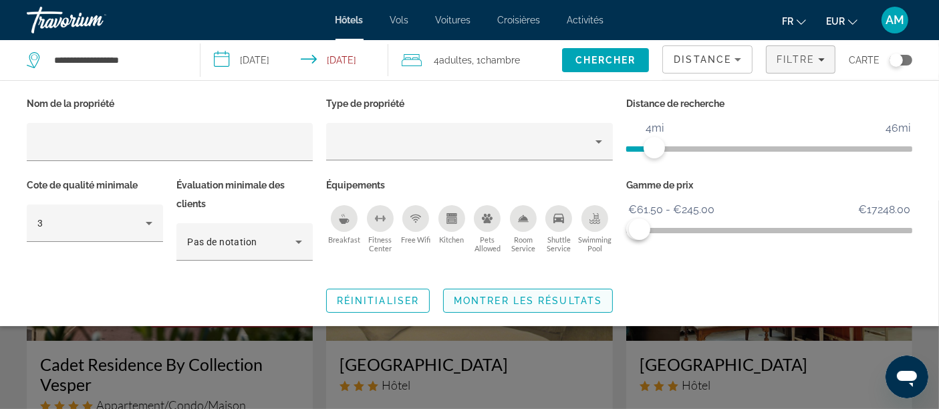
click at [577, 288] on span "Search widget" at bounding box center [528, 301] width 168 height 32
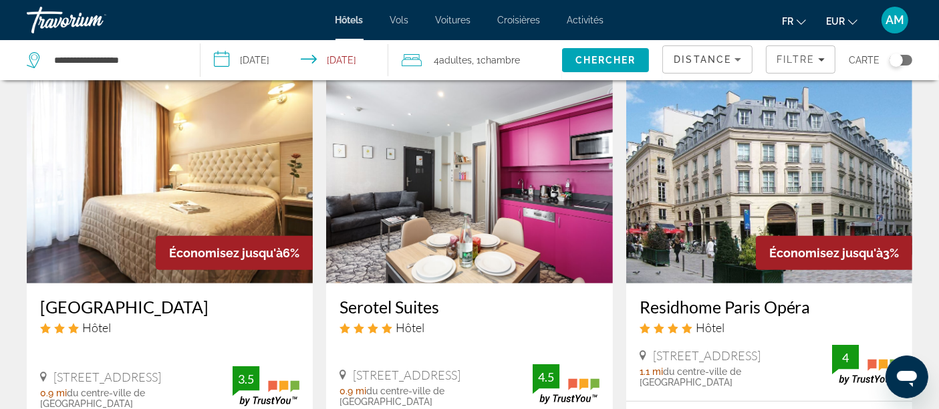
scroll to position [668, 0]
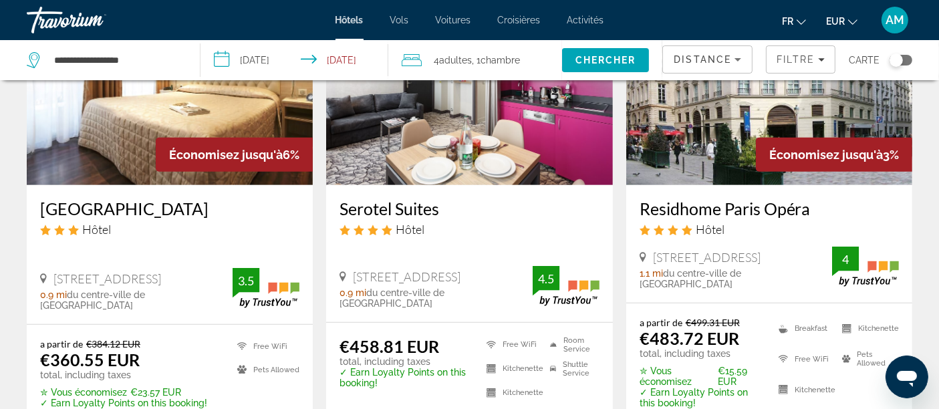
click at [234, 112] on img "Main content" at bounding box center [170, 78] width 286 height 214
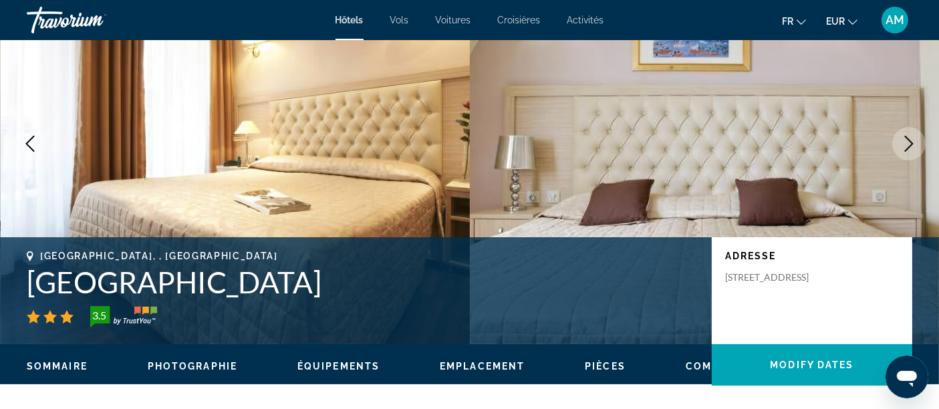
scroll to position [74, 0]
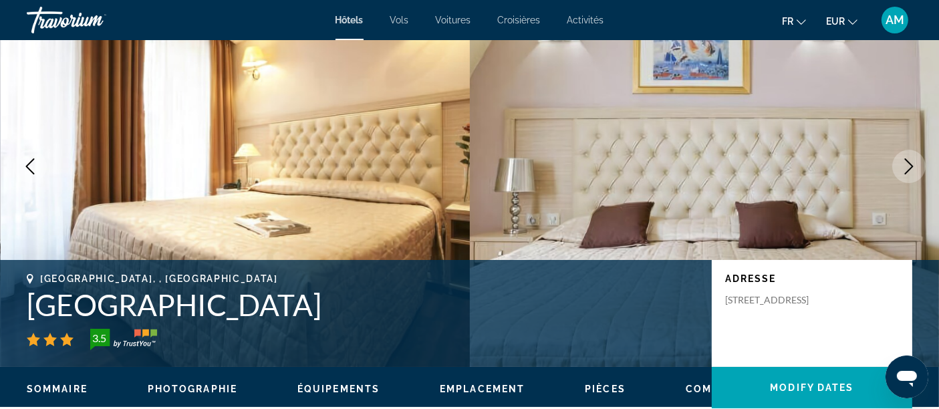
click at [845, 175] on button "Next image" at bounding box center [908, 166] width 33 height 33
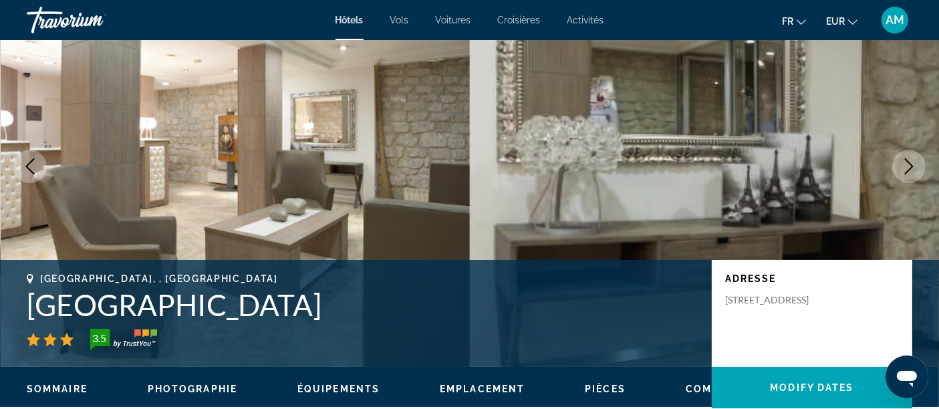
click at [845, 174] on button "Next image" at bounding box center [908, 166] width 33 height 33
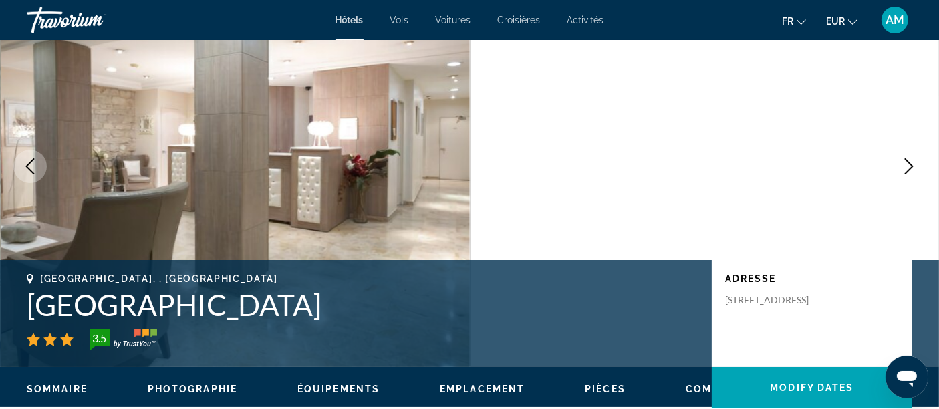
click at [845, 174] on button "Next image" at bounding box center [908, 166] width 33 height 33
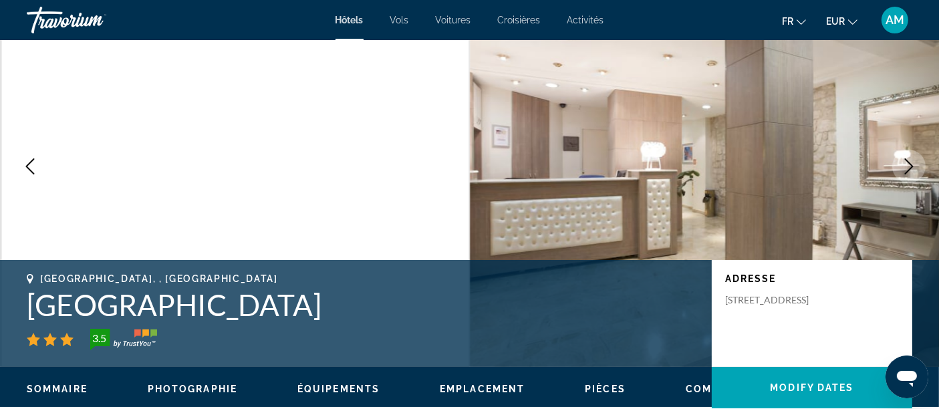
click at [845, 174] on button "Next image" at bounding box center [908, 166] width 33 height 33
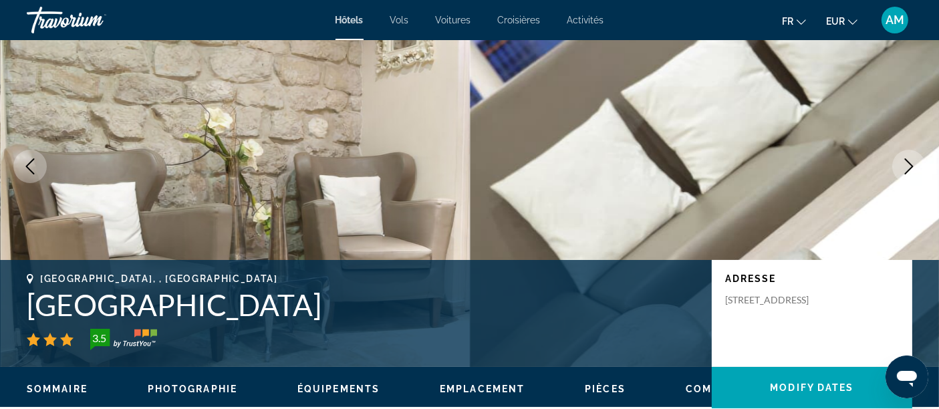
click at [845, 174] on button "Next image" at bounding box center [908, 166] width 33 height 33
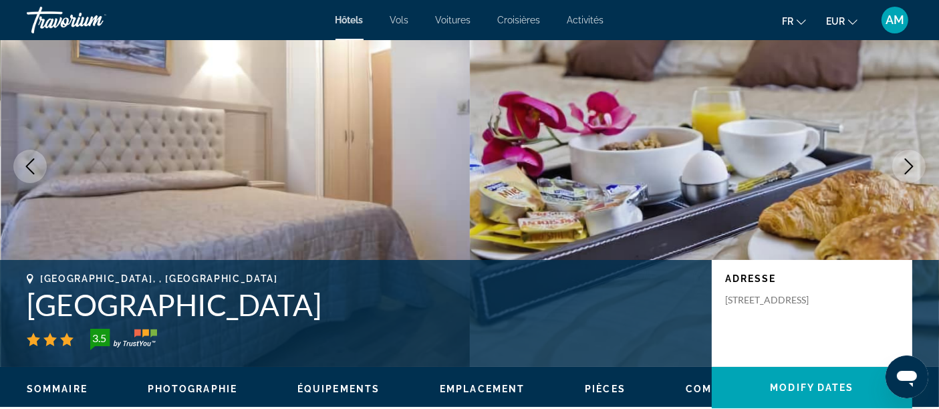
click at [845, 174] on button "Next image" at bounding box center [908, 166] width 33 height 33
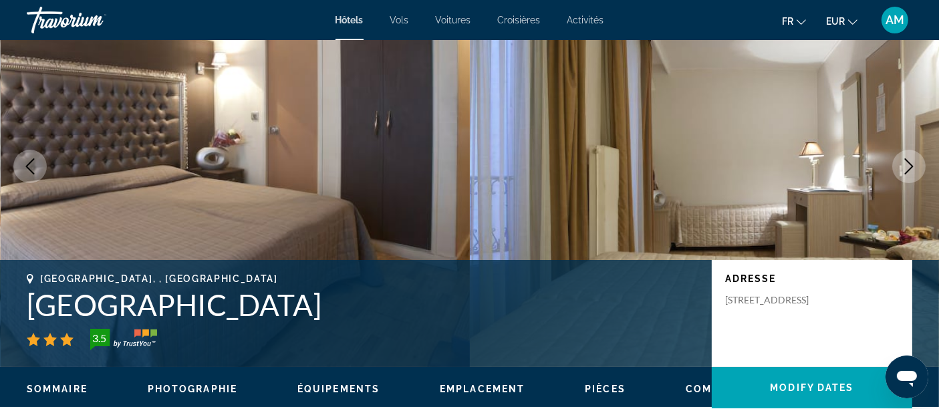
click at [845, 174] on button "Next image" at bounding box center [908, 166] width 33 height 33
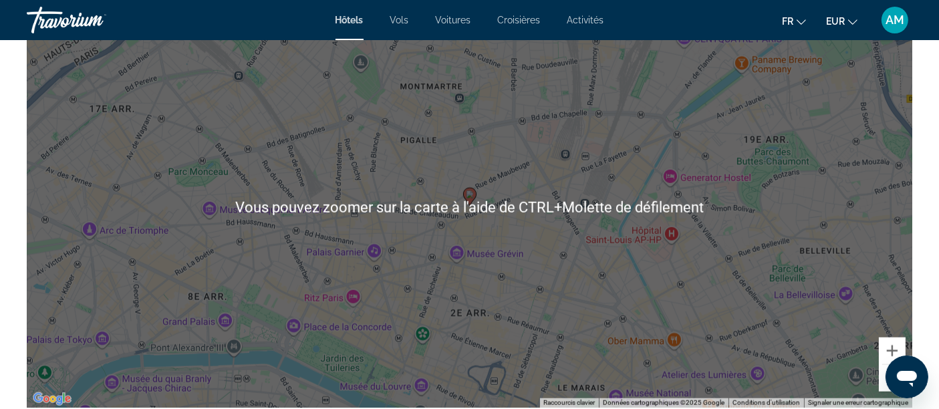
scroll to position [1411, 0]
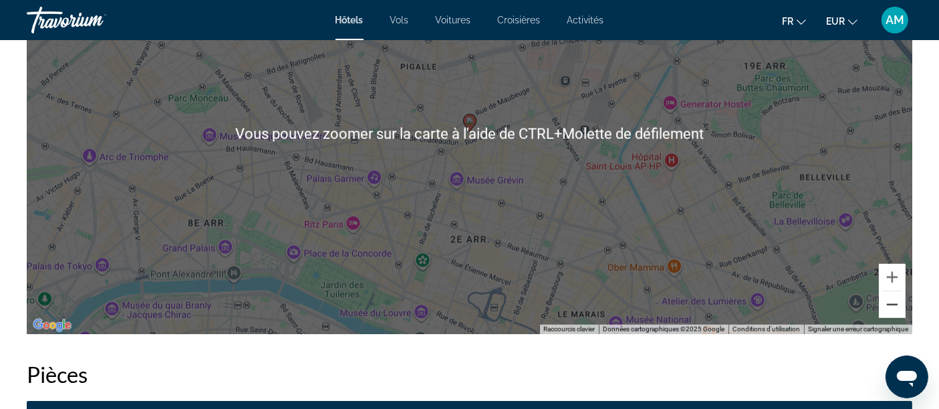
click at [845, 307] on button "Zoom arrière" at bounding box center [892, 304] width 27 height 27
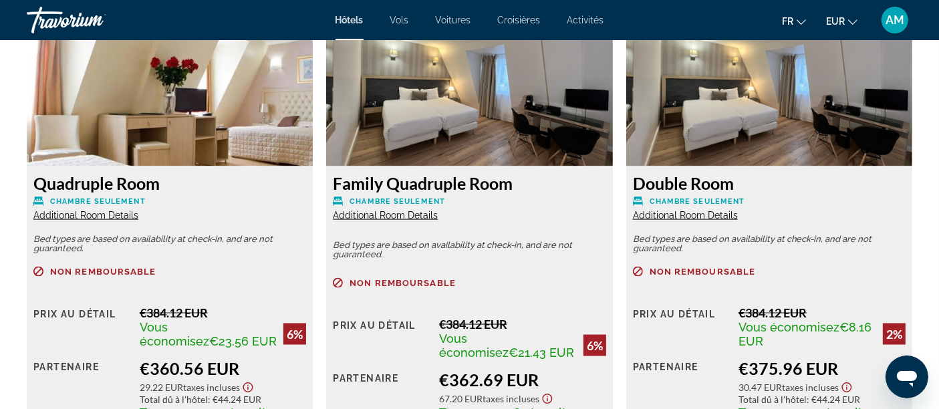
scroll to position [2005, 0]
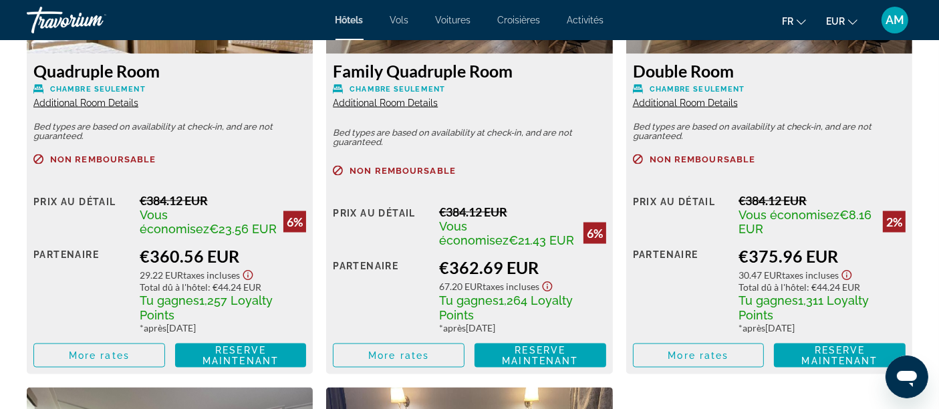
click at [96, 100] on span "Additional Room Details" at bounding box center [85, 103] width 105 height 11
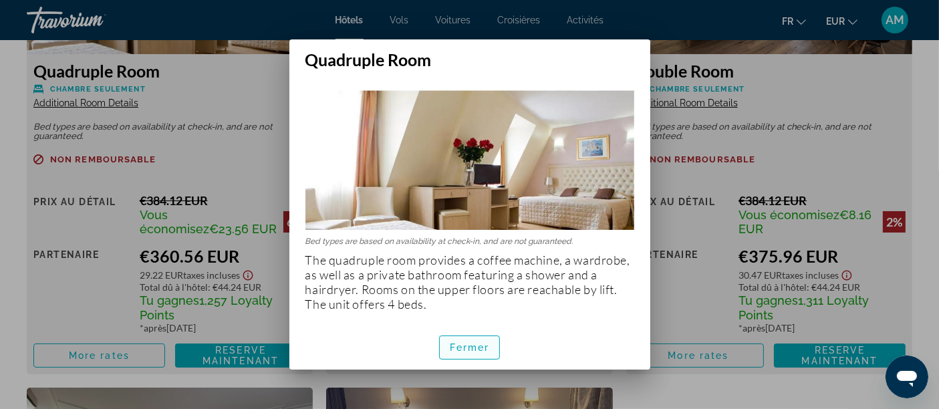
click at [476, 350] on span "Fermer" at bounding box center [470, 347] width 40 height 11
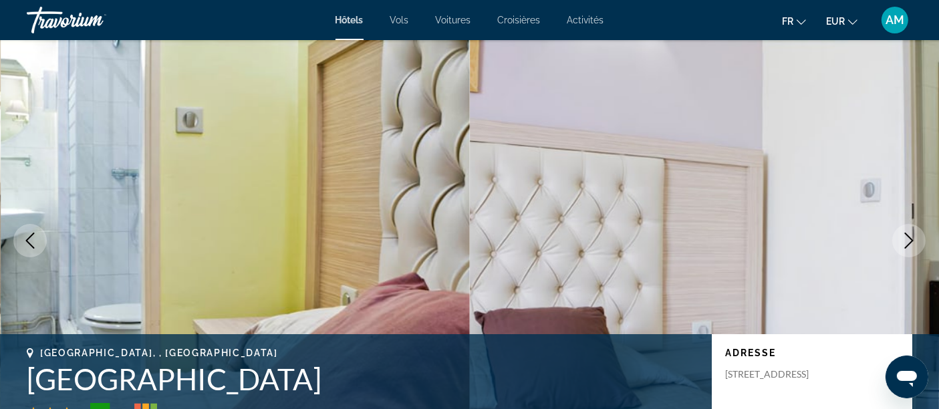
scroll to position [2005, 0]
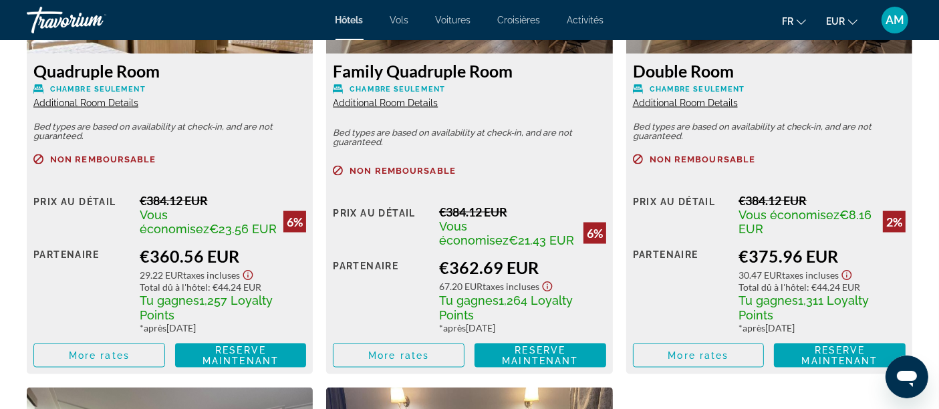
click at [404, 108] on div "Family Quadruple Room Chambre seulement Additional Room Details" at bounding box center [469, 85] width 273 height 48
click at [404, 103] on span "Additional Room Details" at bounding box center [385, 103] width 105 height 11
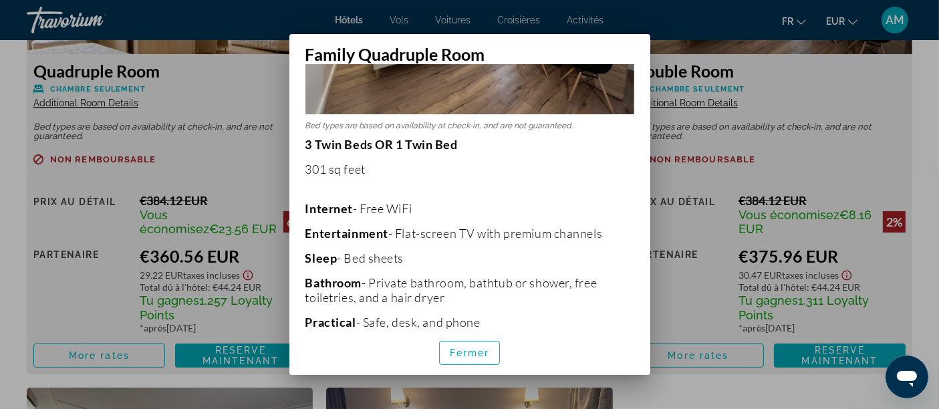
scroll to position [223, 0]
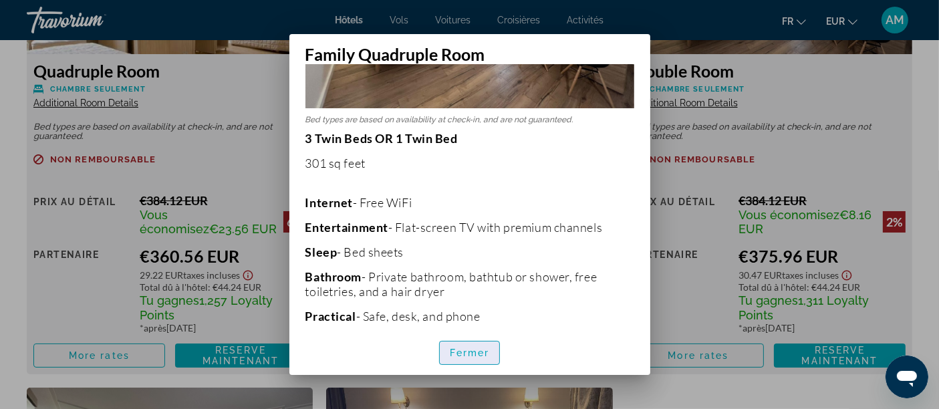
click at [464, 349] on span "Fermer" at bounding box center [470, 352] width 40 height 11
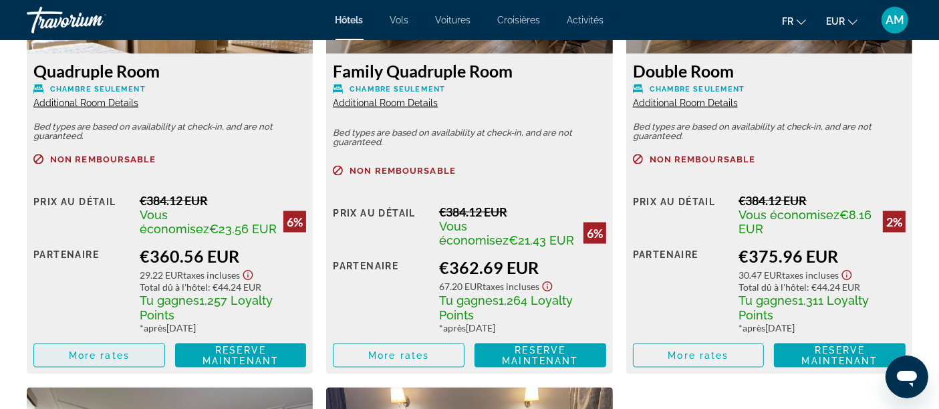
click at [114, 361] on span "More rates" at bounding box center [99, 355] width 61 height 11
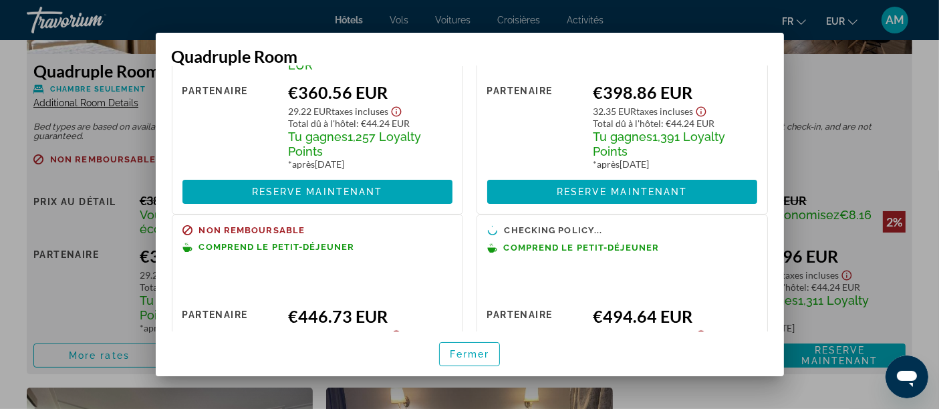
scroll to position [148, 0]
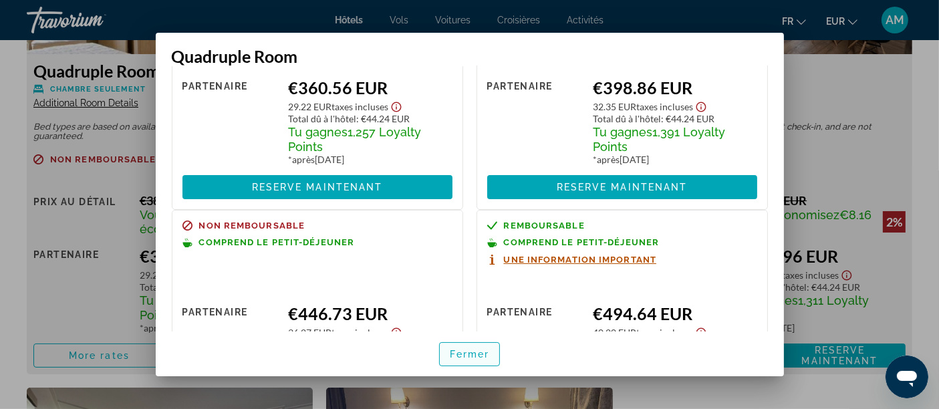
click at [470, 358] on span "Fermer" at bounding box center [470, 354] width 40 height 11
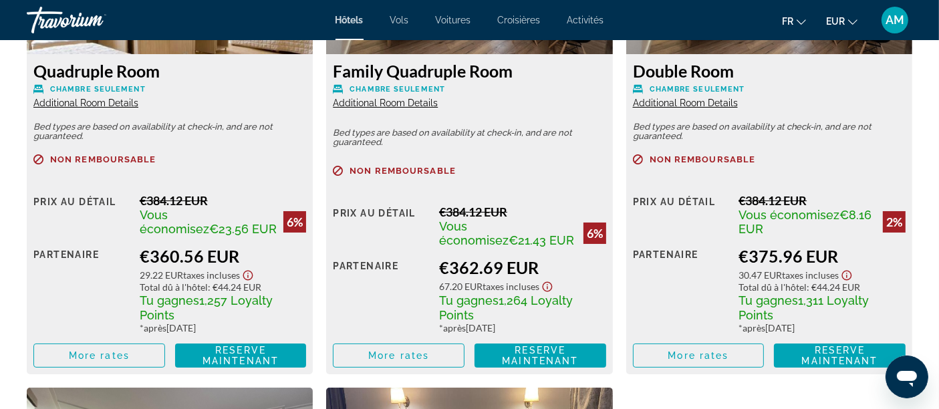
scroll to position [2005, 0]
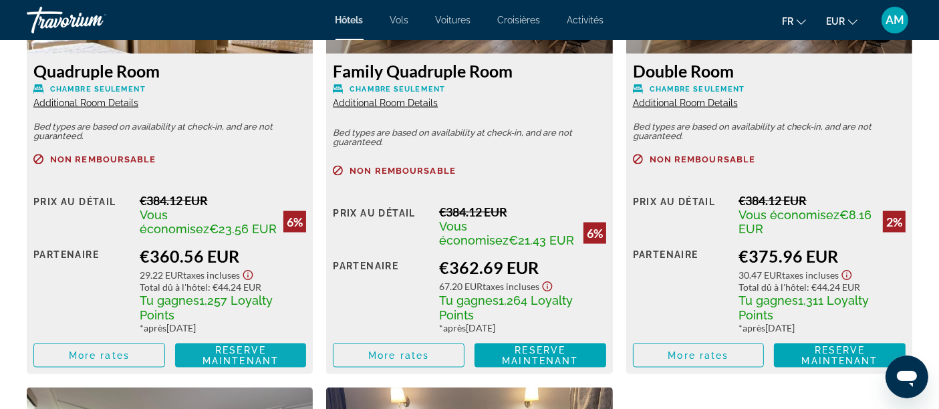
click at [293, 354] on span "Reserve maintenant Plus disponible" at bounding box center [241, 355] width 110 height 21
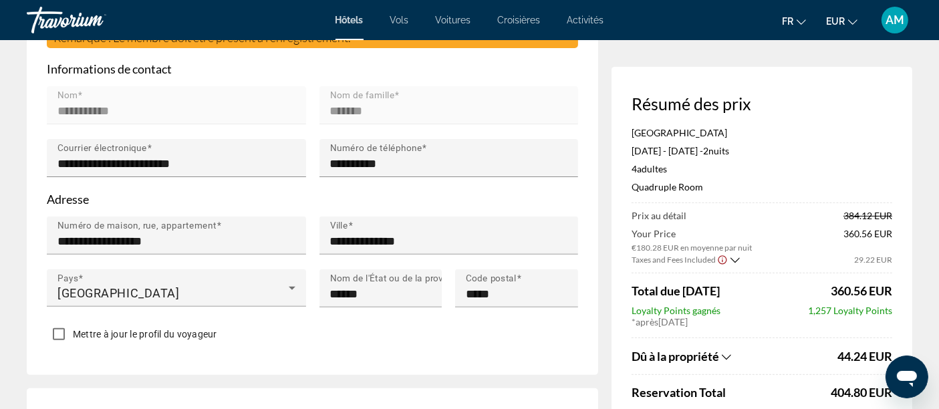
scroll to position [445, 0]
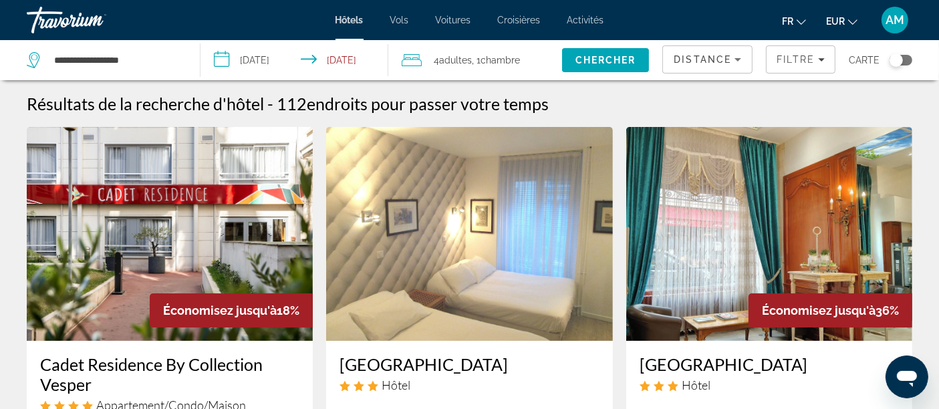
click at [800, 207] on img "Main content" at bounding box center [769, 234] width 286 height 214
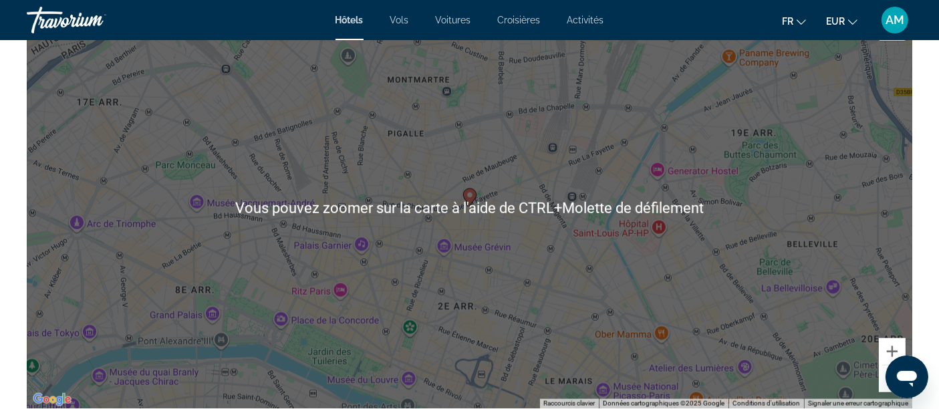
scroll to position [1411, 0]
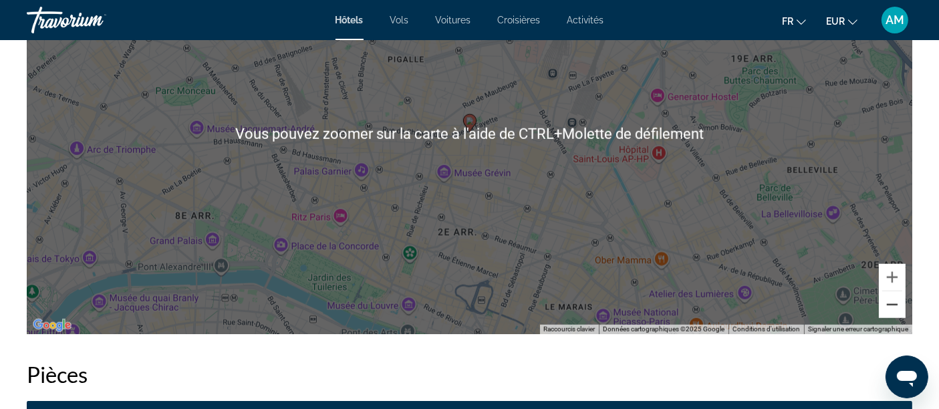
click at [845, 306] on button "Zoom arrière" at bounding box center [892, 304] width 27 height 27
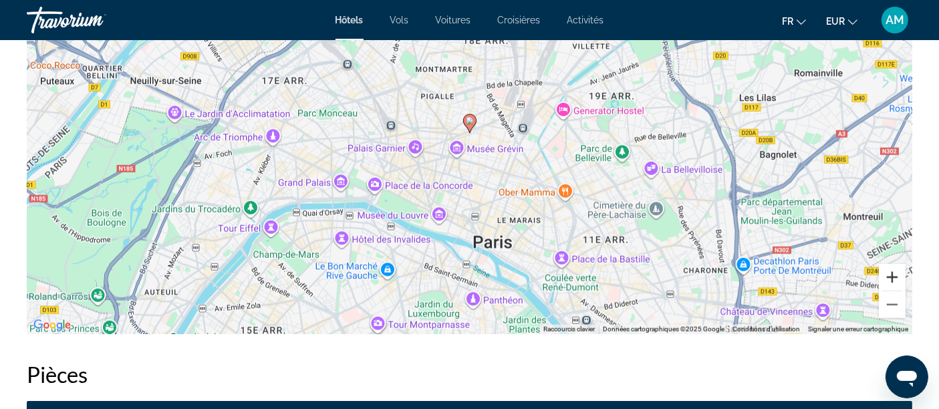
click at [845, 277] on button "Zoom avant" at bounding box center [892, 277] width 27 height 27
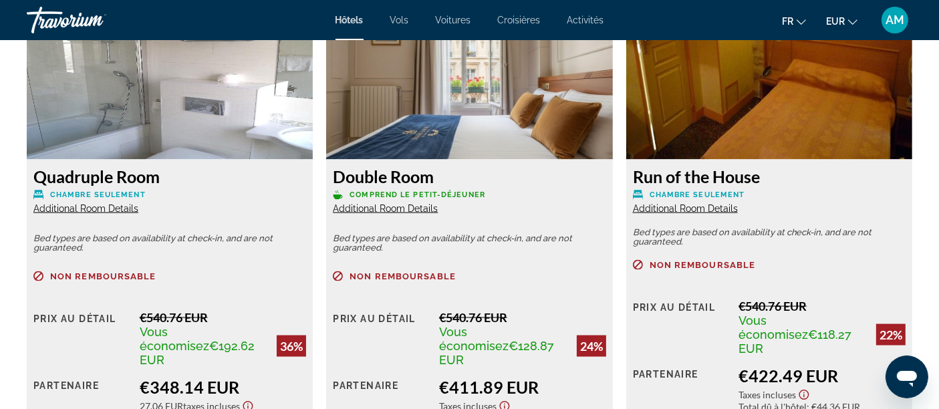
scroll to position [1930, 0]
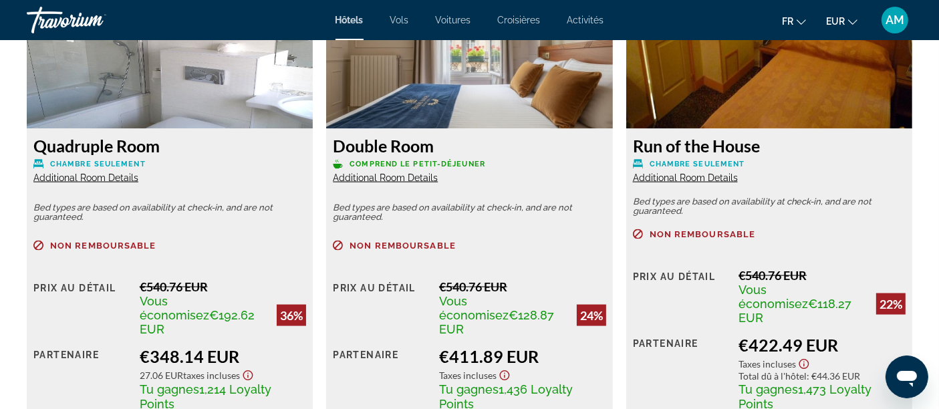
click at [115, 179] on span "Additional Room Details" at bounding box center [85, 177] width 105 height 11
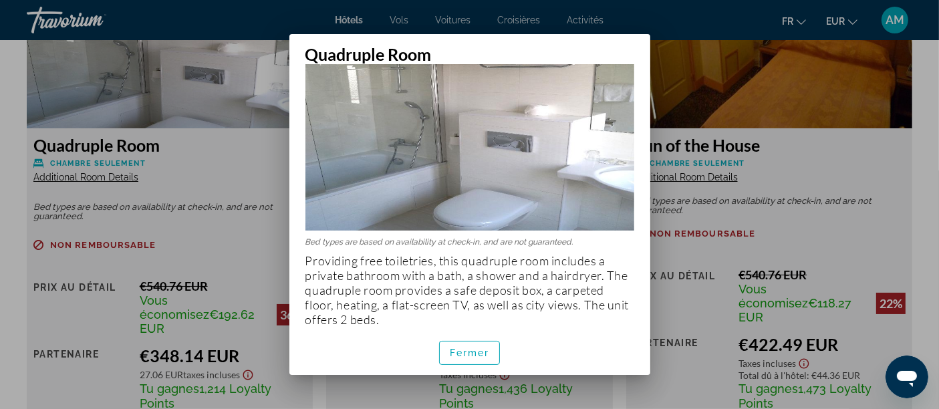
scroll to position [101, 0]
click at [472, 356] on span "Fermer" at bounding box center [470, 352] width 40 height 11
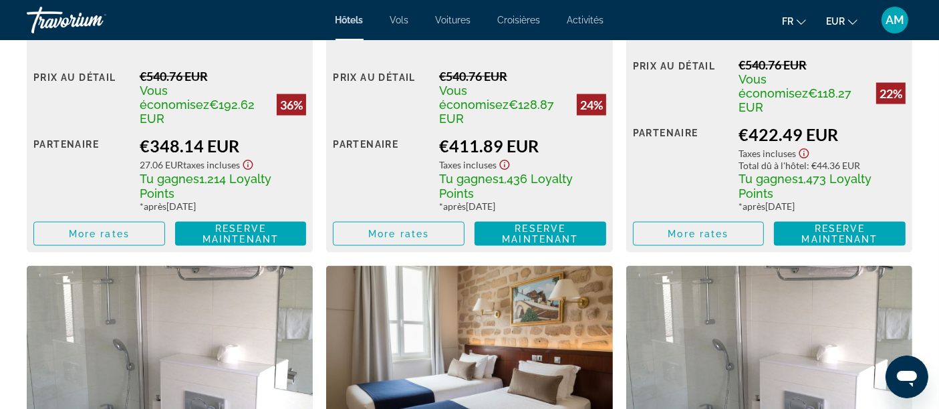
scroll to position [2153, 0]
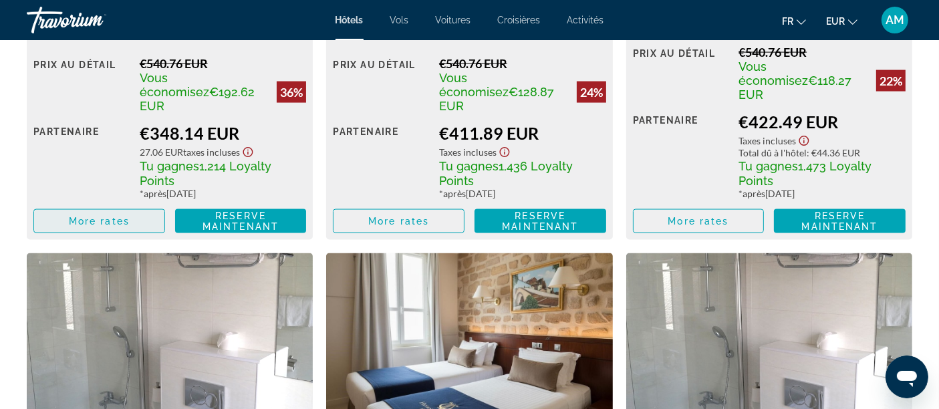
click at [135, 207] on span "Main content" at bounding box center [99, 221] width 130 height 32
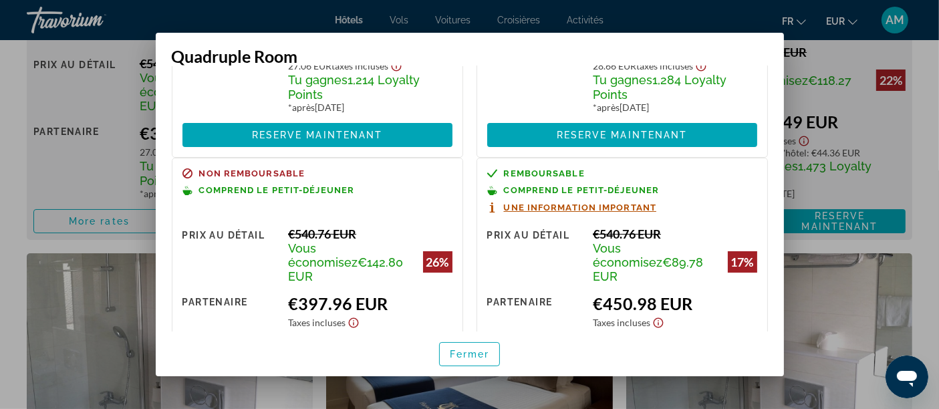
scroll to position [225, 0]
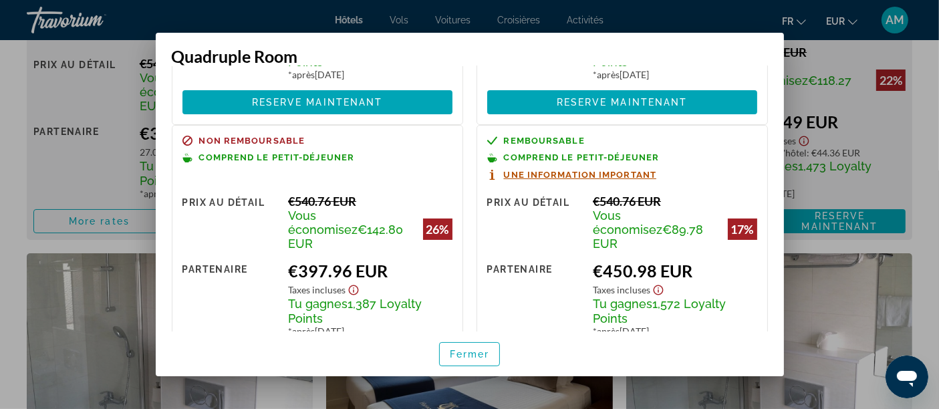
click at [80, 167] on div at bounding box center [469, 204] width 939 height 409
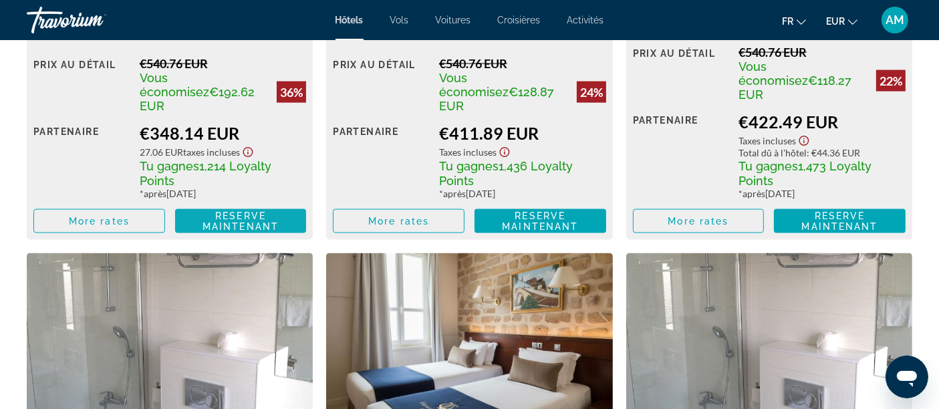
click at [241, 211] on span "Reserve maintenant" at bounding box center [240, 221] width 76 height 21
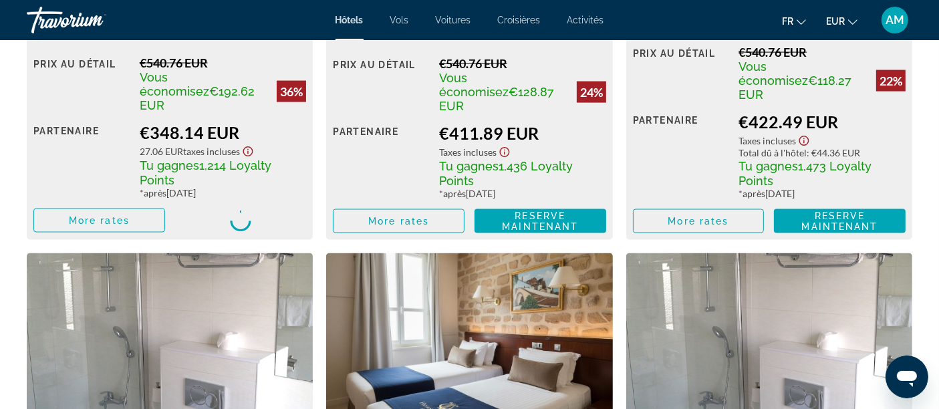
scroll to position [2152, 0]
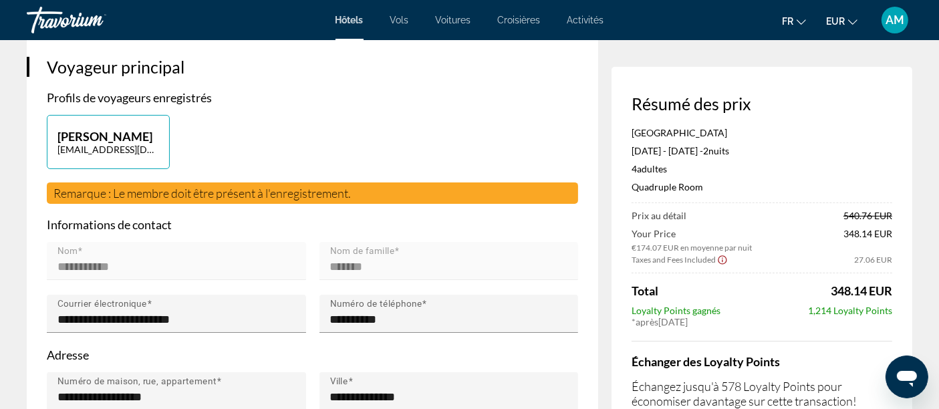
scroll to position [297, 0]
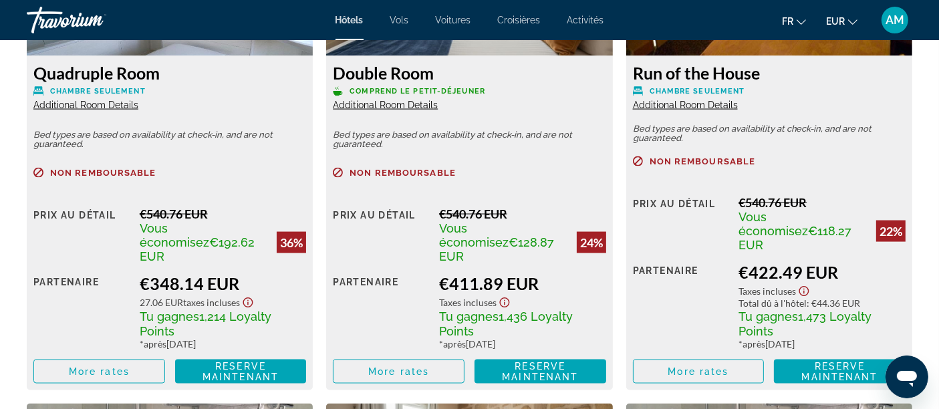
scroll to position [2005, 0]
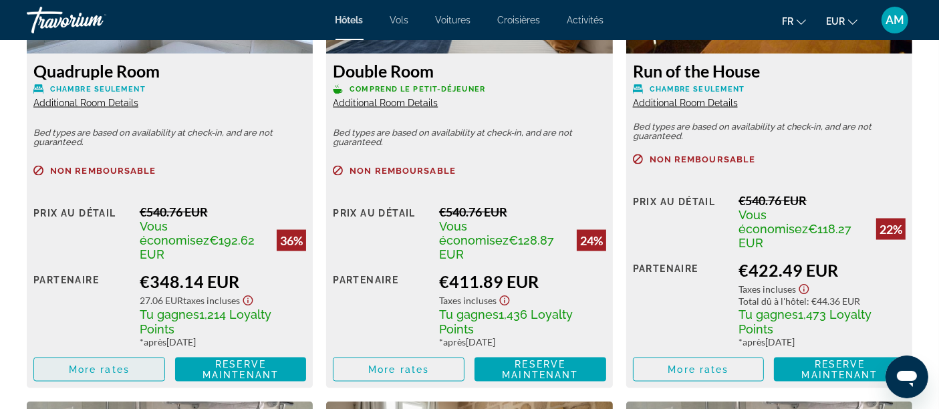
click at [141, 354] on span "Main content" at bounding box center [99, 370] width 130 height 32
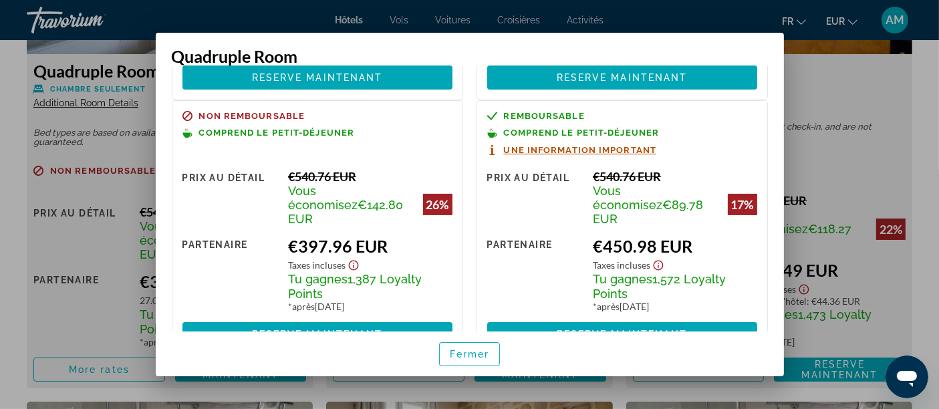
scroll to position [260, 0]
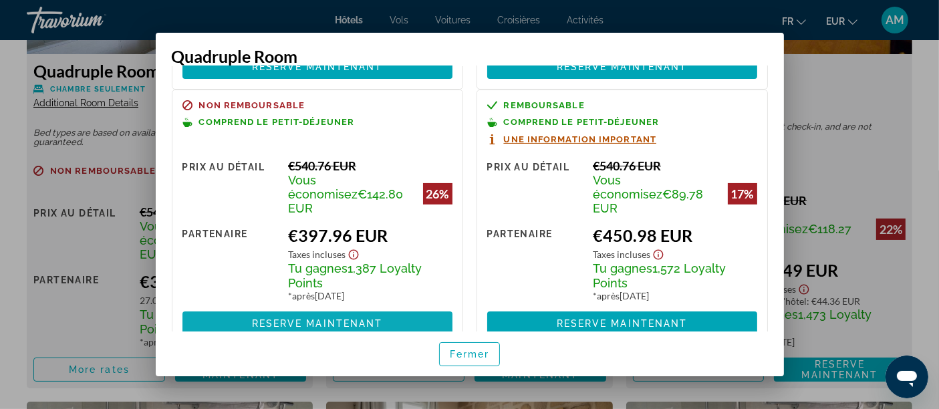
click at [301, 318] on span "Reserve maintenant" at bounding box center [317, 323] width 131 height 11
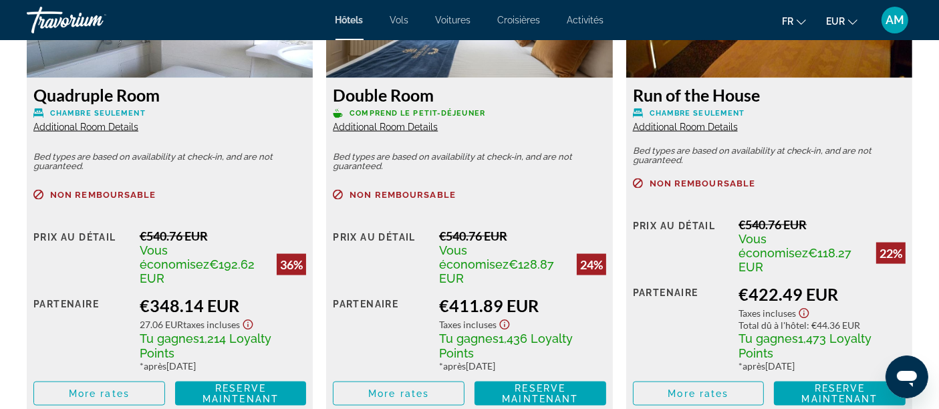
scroll to position [2005, 0]
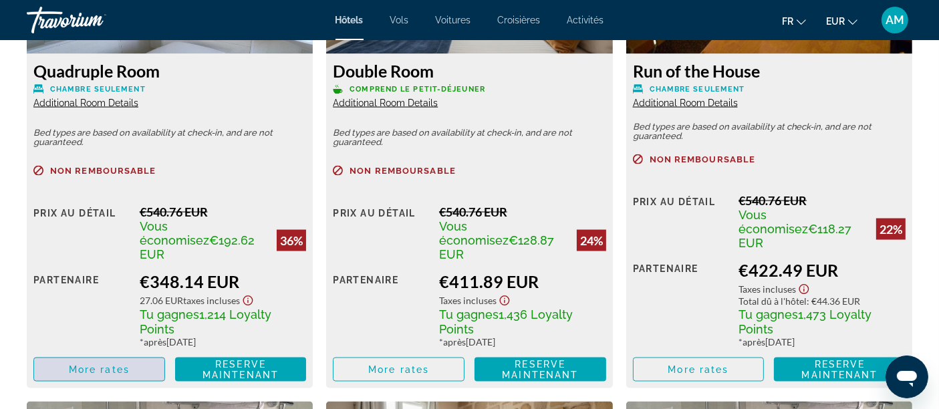
click at [105, 364] on span "More rates" at bounding box center [99, 369] width 61 height 11
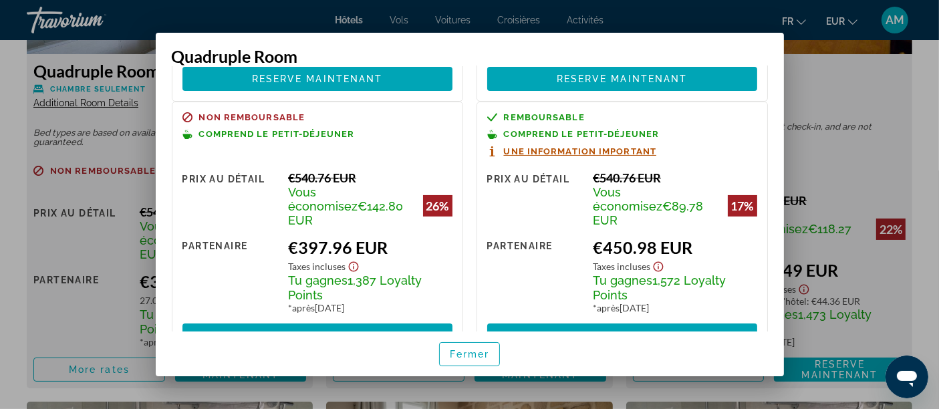
scroll to position [260, 0]
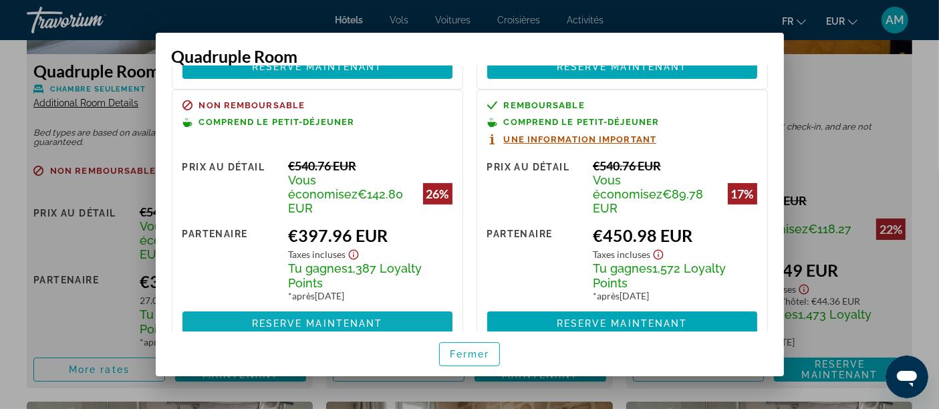
click at [342, 318] on span "Reserve maintenant" at bounding box center [317, 323] width 131 height 11
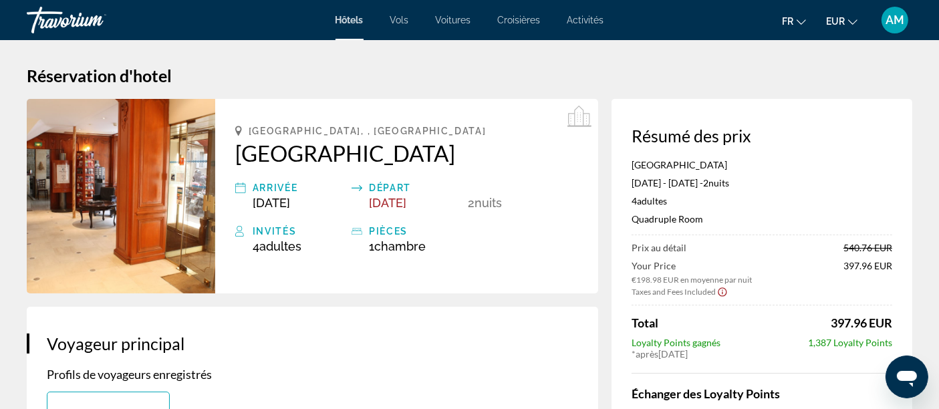
scroll to position [150, 0]
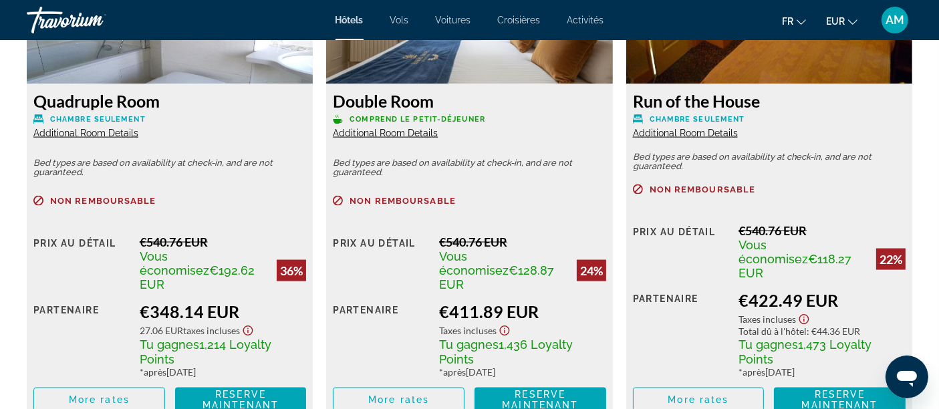
scroll to position [2005, 0]
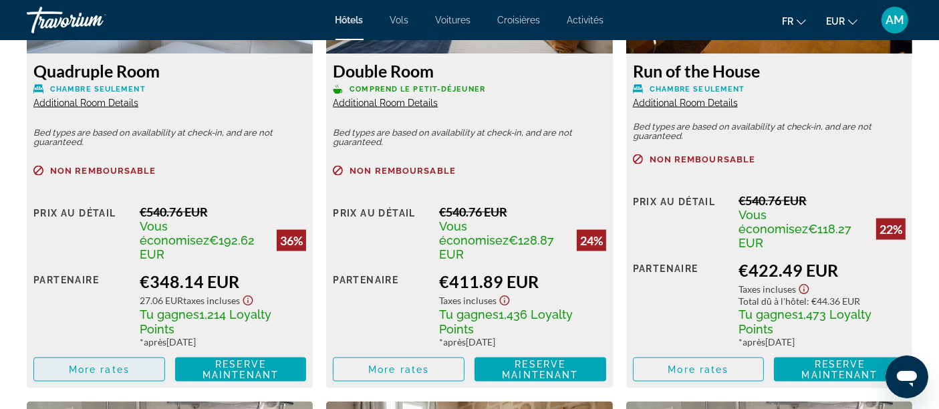
click at [132, 358] on span "Main content" at bounding box center [99, 370] width 130 height 32
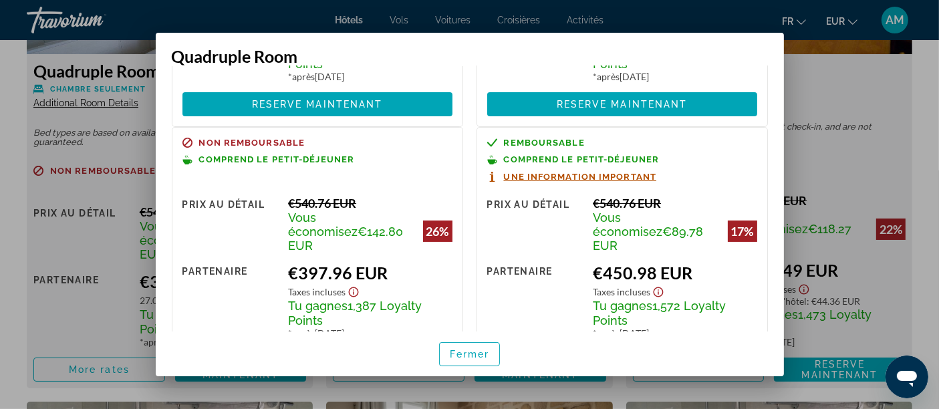
scroll to position [225, 0]
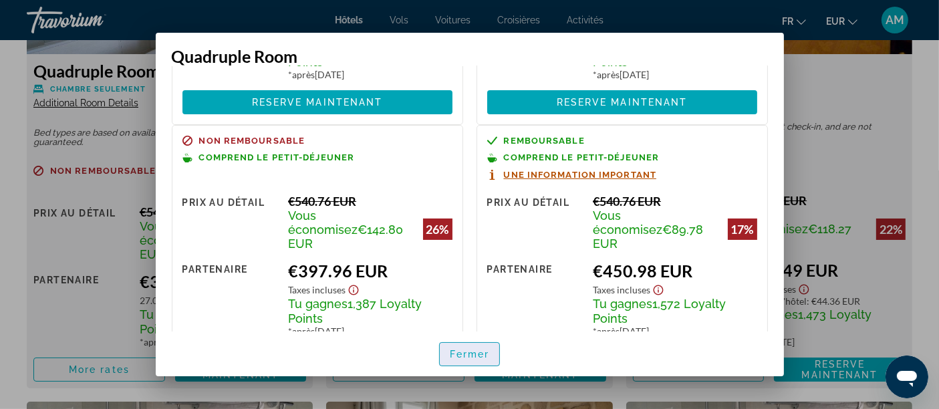
click at [468, 349] on span "Fermer" at bounding box center [470, 354] width 40 height 11
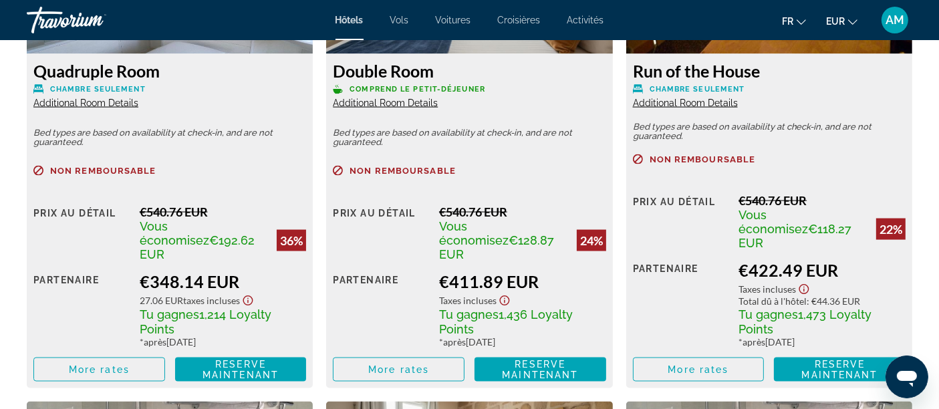
click at [88, 101] on span "Additional Room Details" at bounding box center [85, 103] width 105 height 11
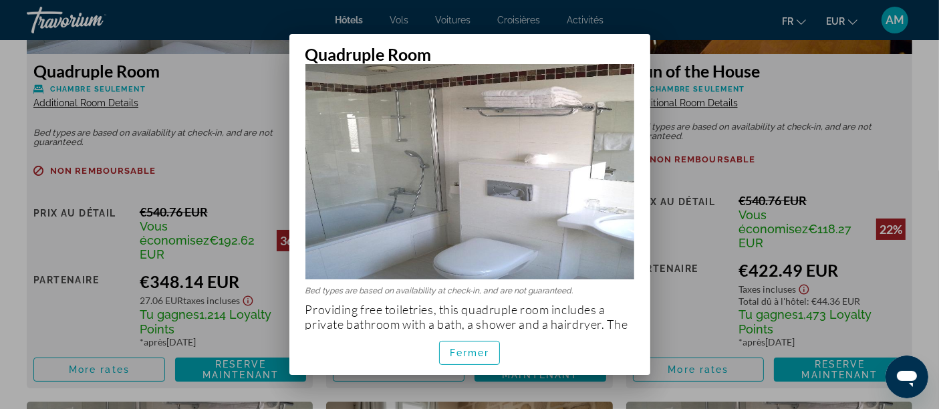
scroll to position [101, 0]
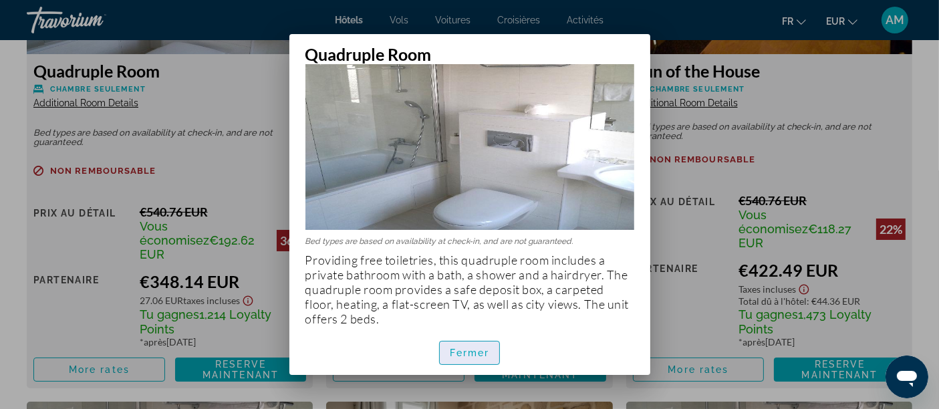
click at [478, 358] on span "button" at bounding box center [470, 353] width 60 height 32
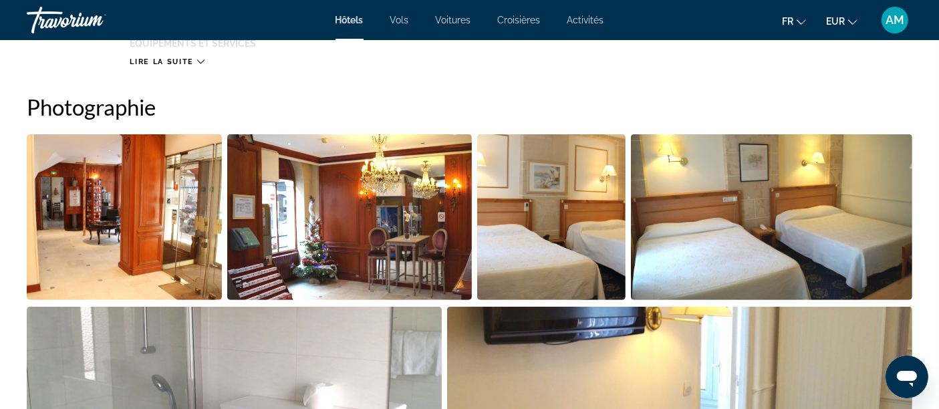
scroll to position [593, 0]
